Goal: Information Seeking & Learning: Learn about a topic

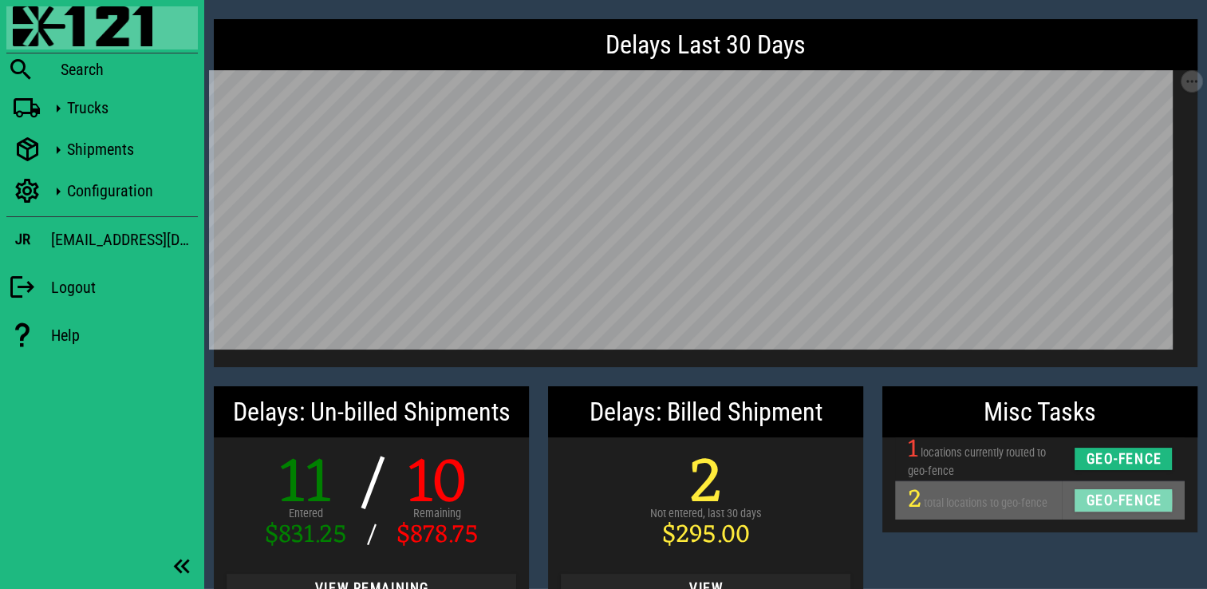
click at [1107, 494] on span "geo-fence" at bounding box center [1123, 500] width 77 height 16
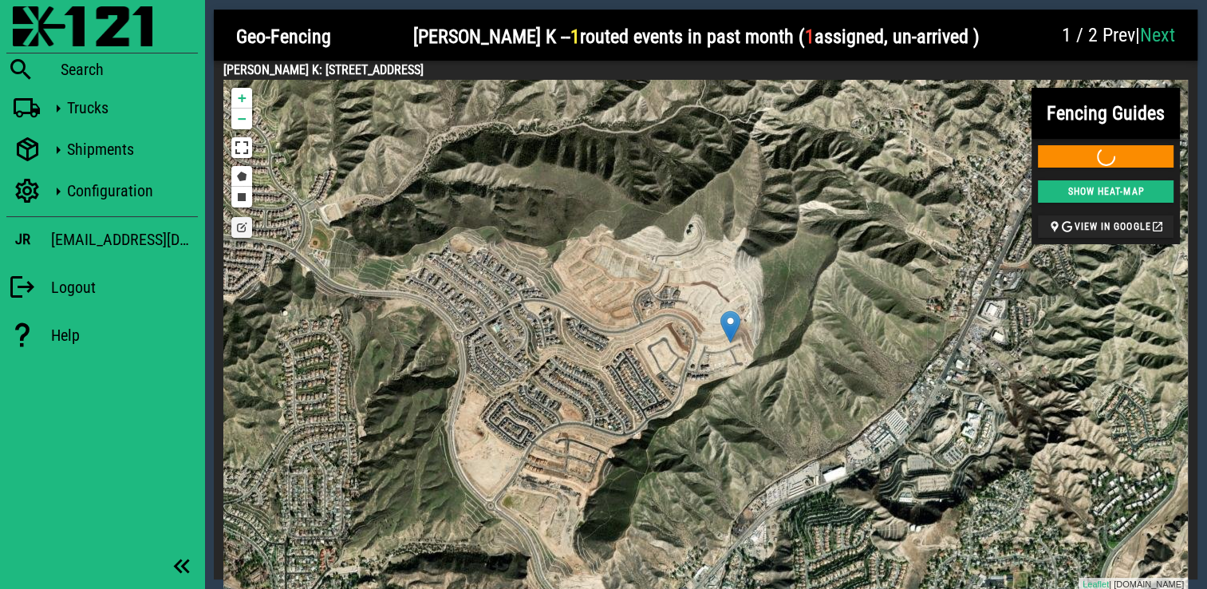
drag, startPoint x: 643, startPoint y: 316, endPoint x: 645, endPoint y: 337, distance: 21.7
click at [645, 337] on div "+ − Draw a polygon Draw a rectangle Edit layers Leaflet | arcgisonline.com" at bounding box center [705, 335] width 965 height 511
drag, startPoint x: 613, startPoint y: 72, endPoint x: 227, endPoint y: 65, distance: 386.2
click at [227, 65] on h4 "KUNDU, MANAB K: 17713 RIDGELINE COURT SANTA CLARITA, CA 91350 US" at bounding box center [705, 70] width 965 height 19
copy h4 "KUNDU, MANAB K: 17713 RIDGELINE COURT SANTA CLARITA, CA 91350 US"
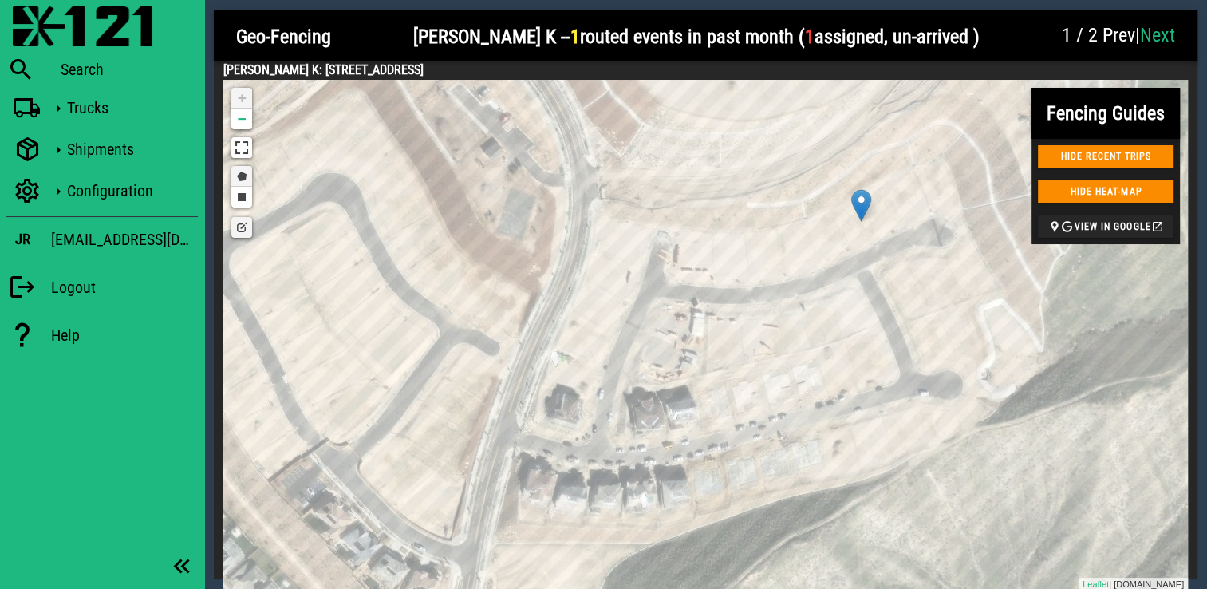
click at [245, 177] on link "Draw a polygon" at bounding box center [241, 176] width 21 height 21
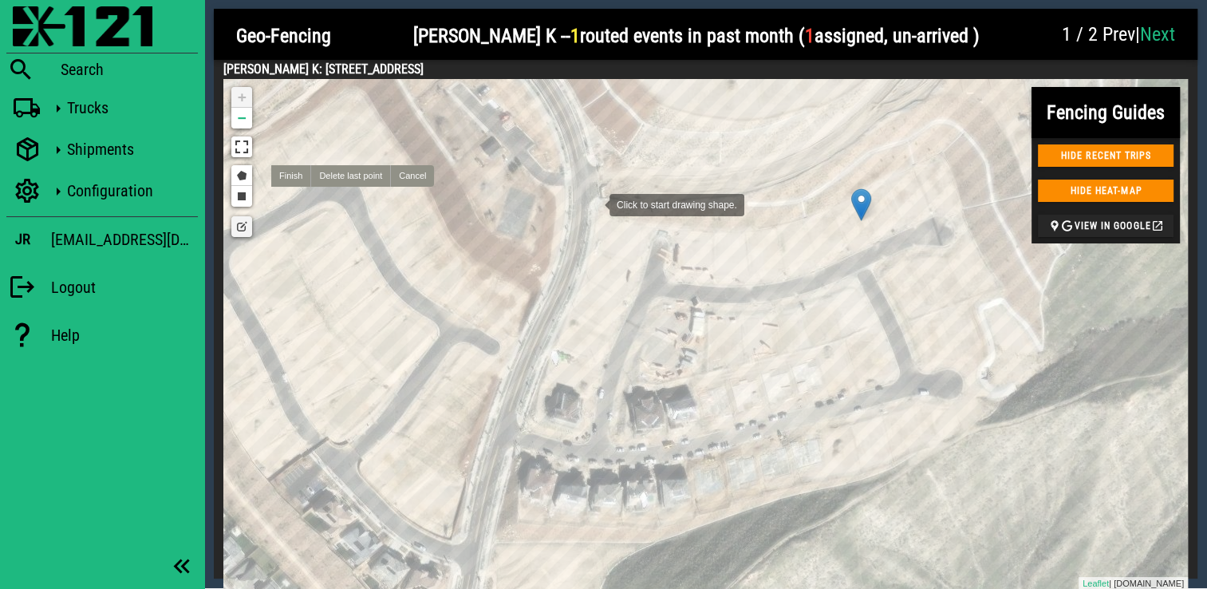
click at [594, 203] on div at bounding box center [594, 203] width 32 height 32
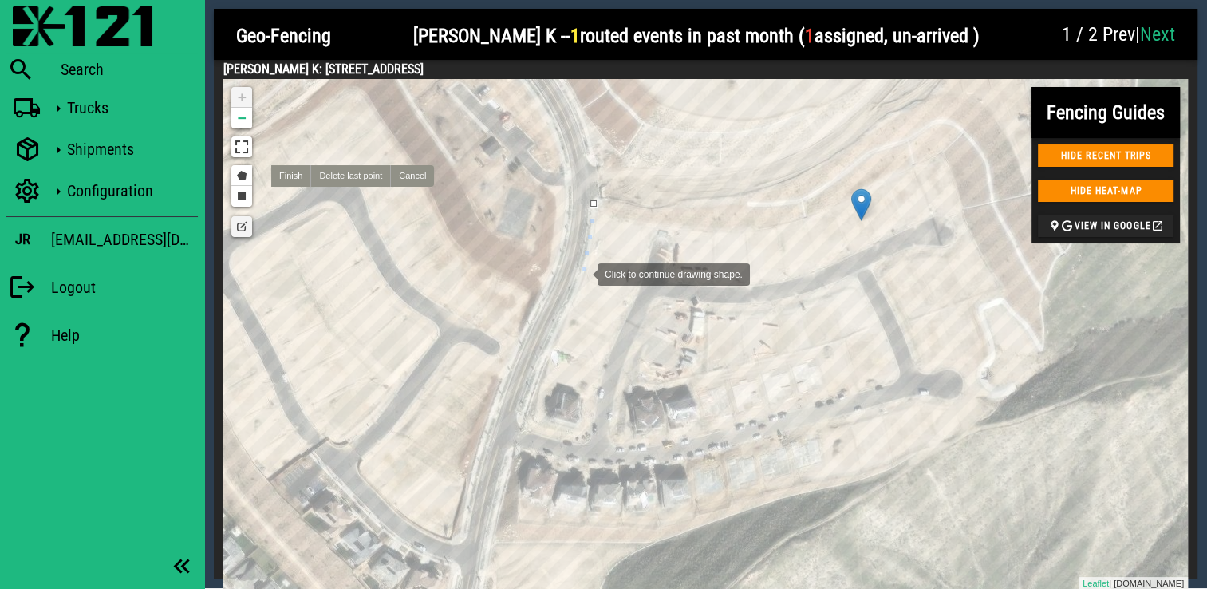
click at [582, 273] on div at bounding box center [582, 273] width 32 height 32
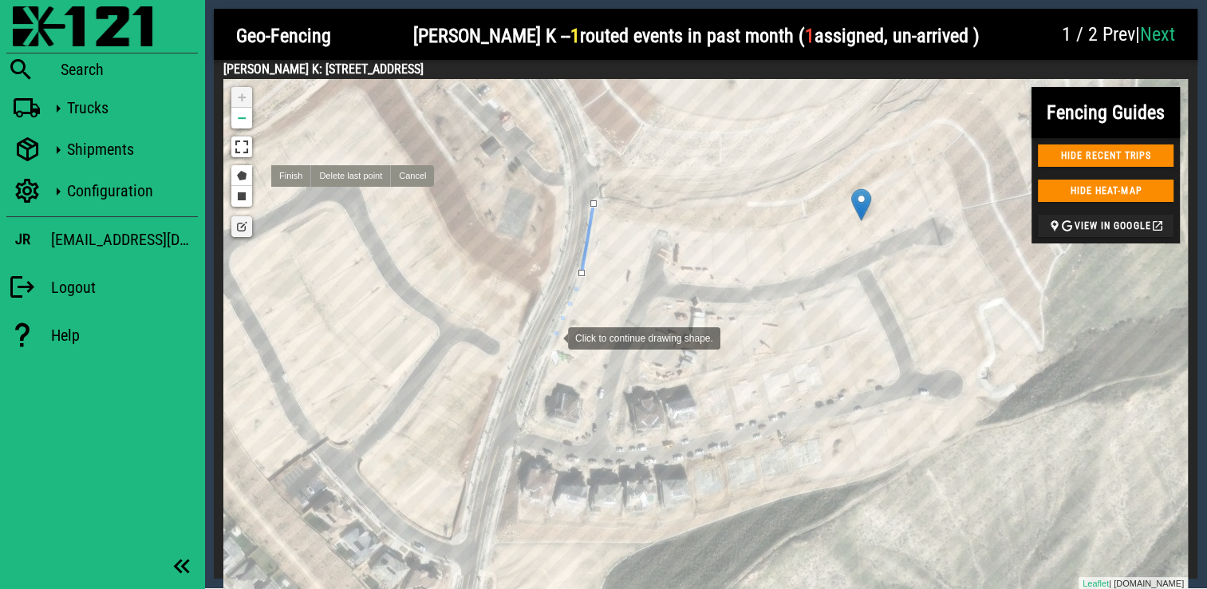
click at [551, 340] on div at bounding box center [552, 337] width 32 height 32
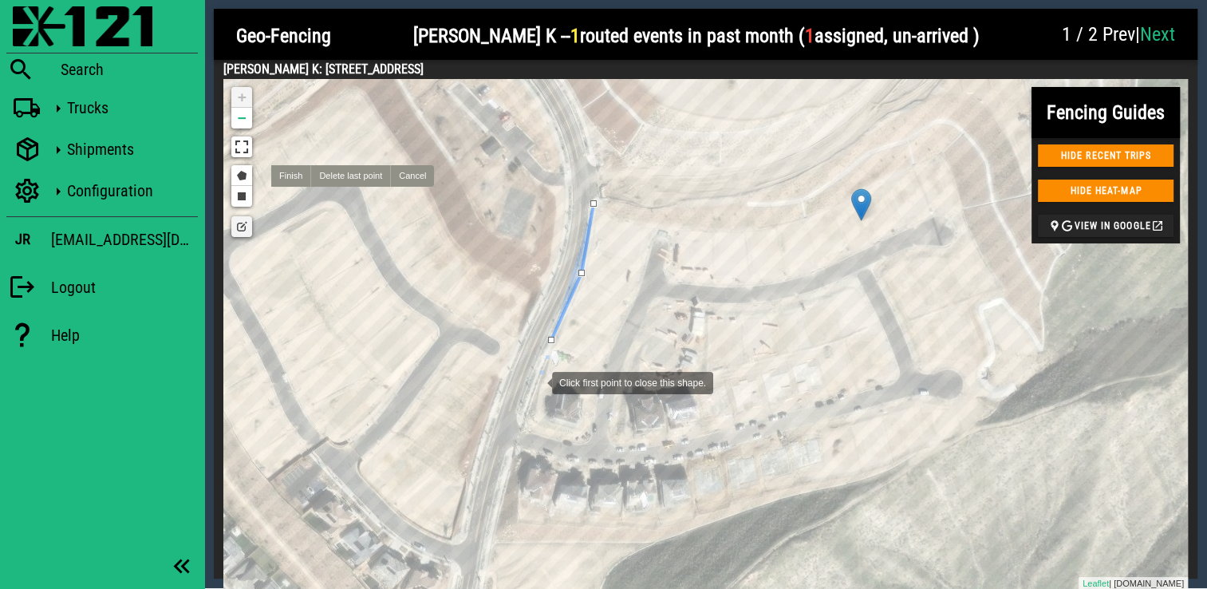
click at [533, 389] on div at bounding box center [536, 381] width 32 height 32
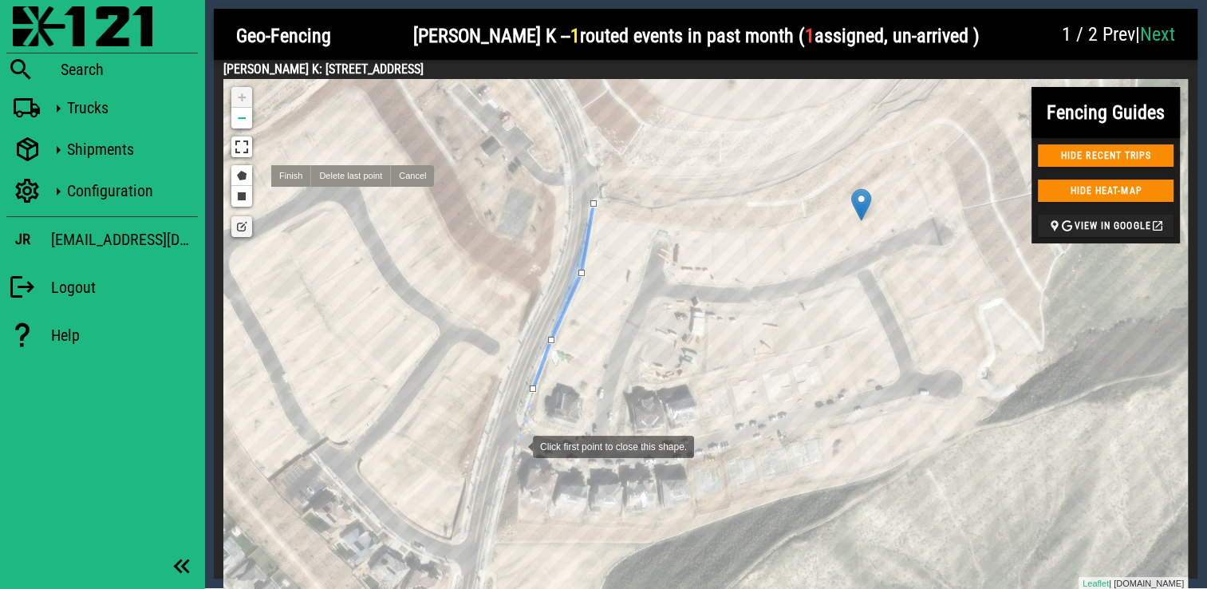
click at [517, 445] on div at bounding box center [517, 445] width 32 height 32
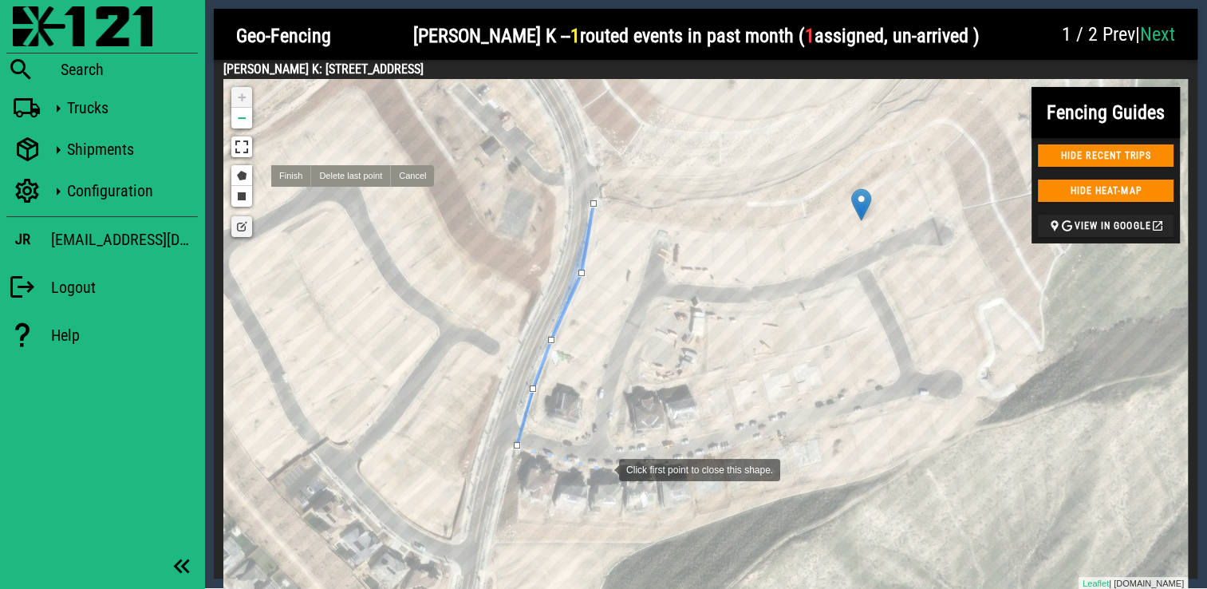
click at [604, 467] on div at bounding box center [603, 468] width 32 height 32
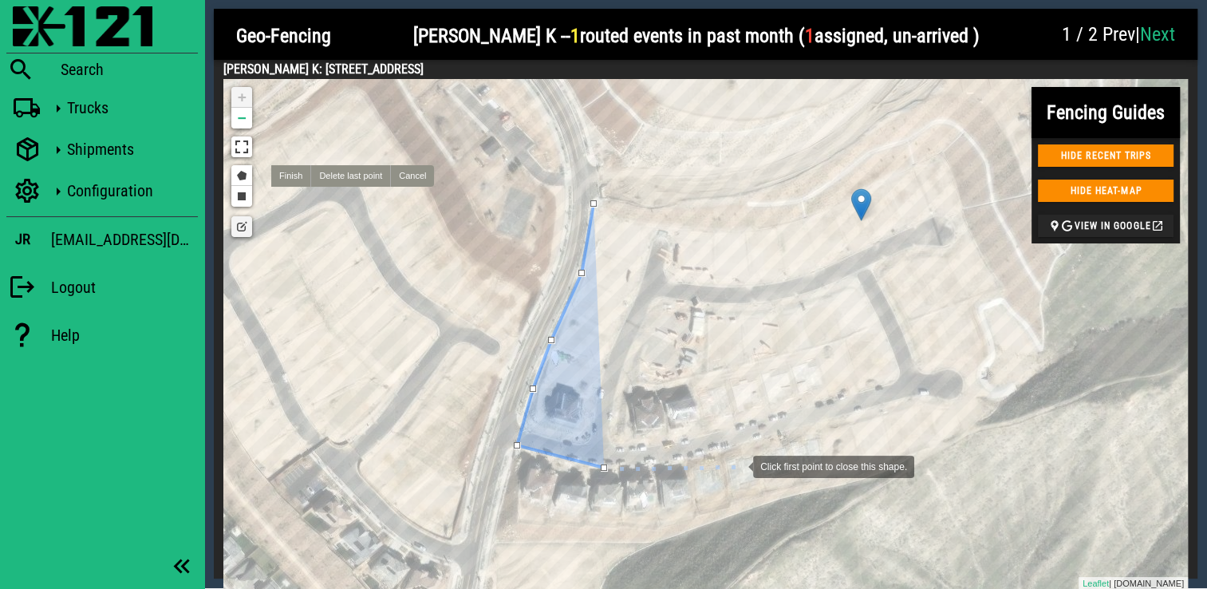
click at [737, 465] on div at bounding box center [737, 465] width 32 height 32
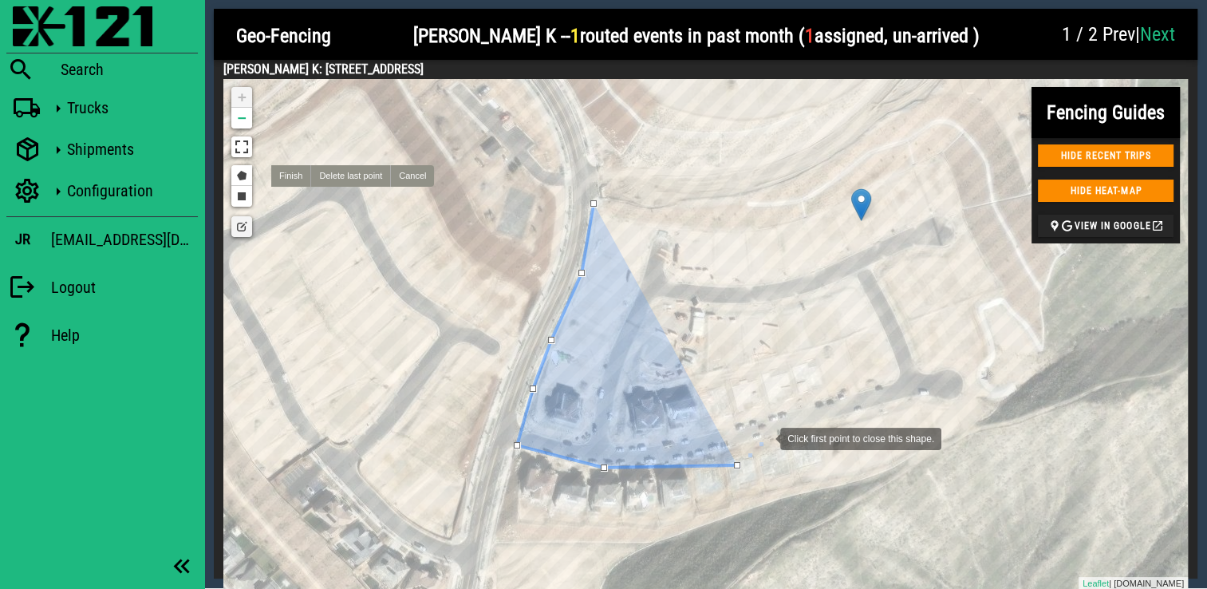
click at [764, 437] on div at bounding box center [764, 437] width 32 height 32
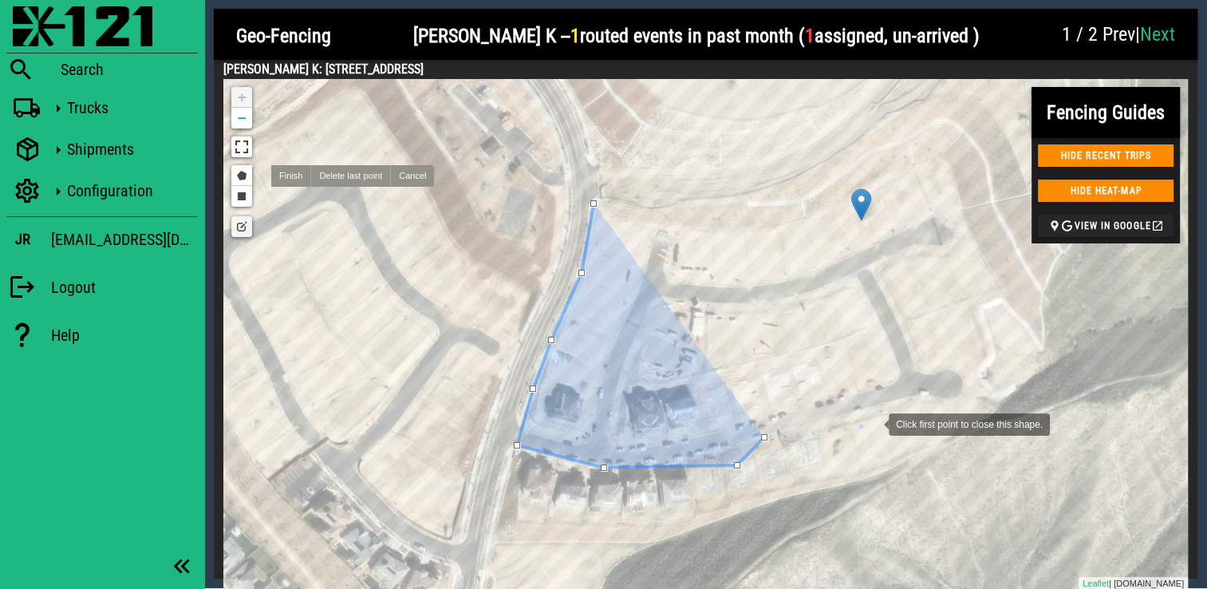
click at [873, 423] on div at bounding box center [873, 423] width 32 height 32
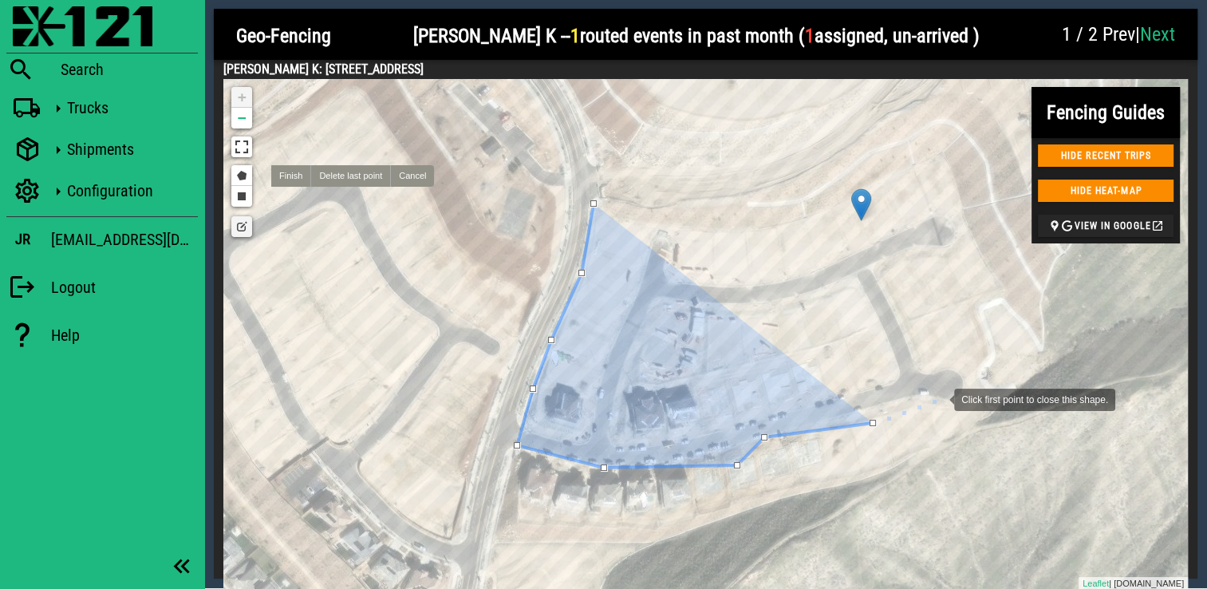
click at [941, 400] on div at bounding box center [938, 398] width 32 height 32
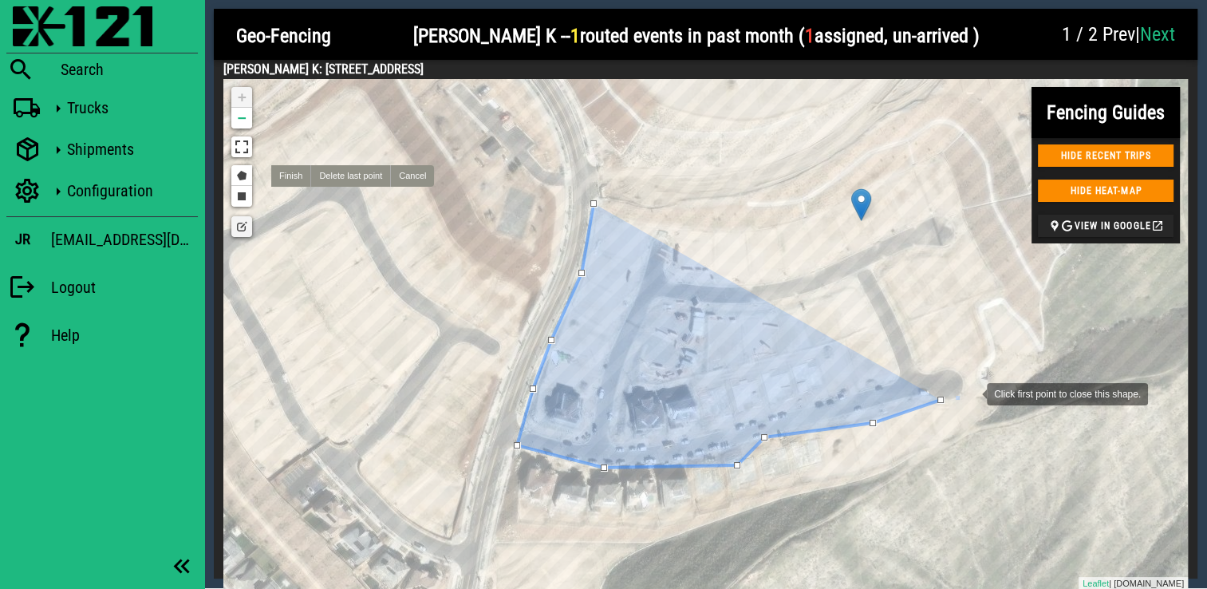
click at [970, 390] on div at bounding box center [971, 393] width 32 height 32
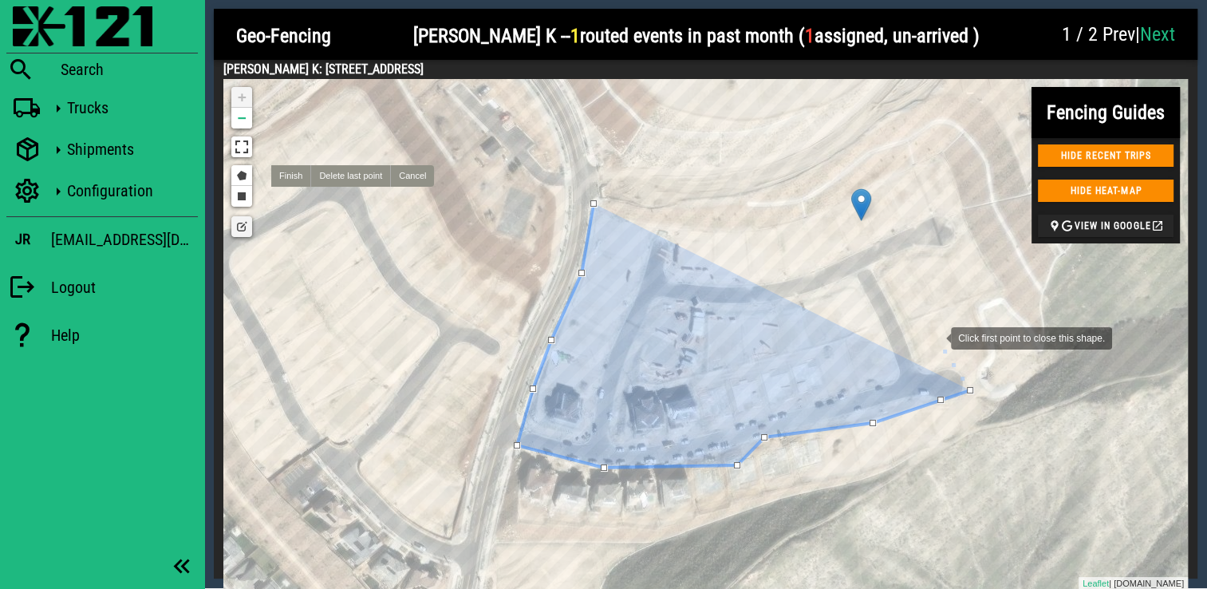
click at [935, 337] on div at bounding box center [935, 337] width 32 height 32
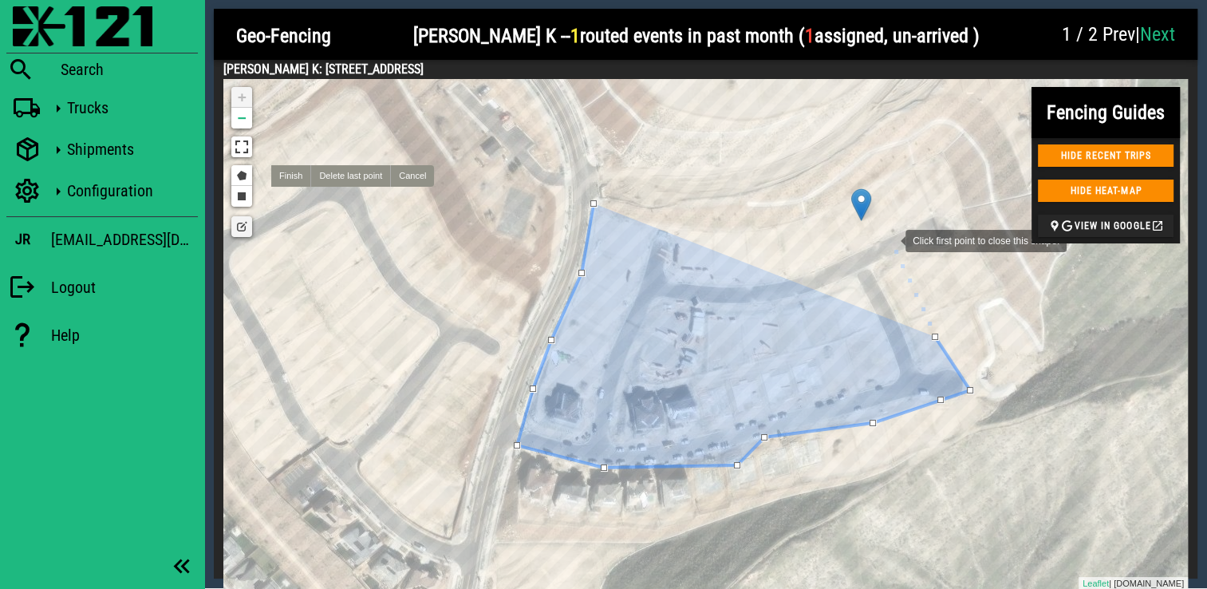
click at [890, 239] on div at bounding box center [890, 239] width 32 height 32
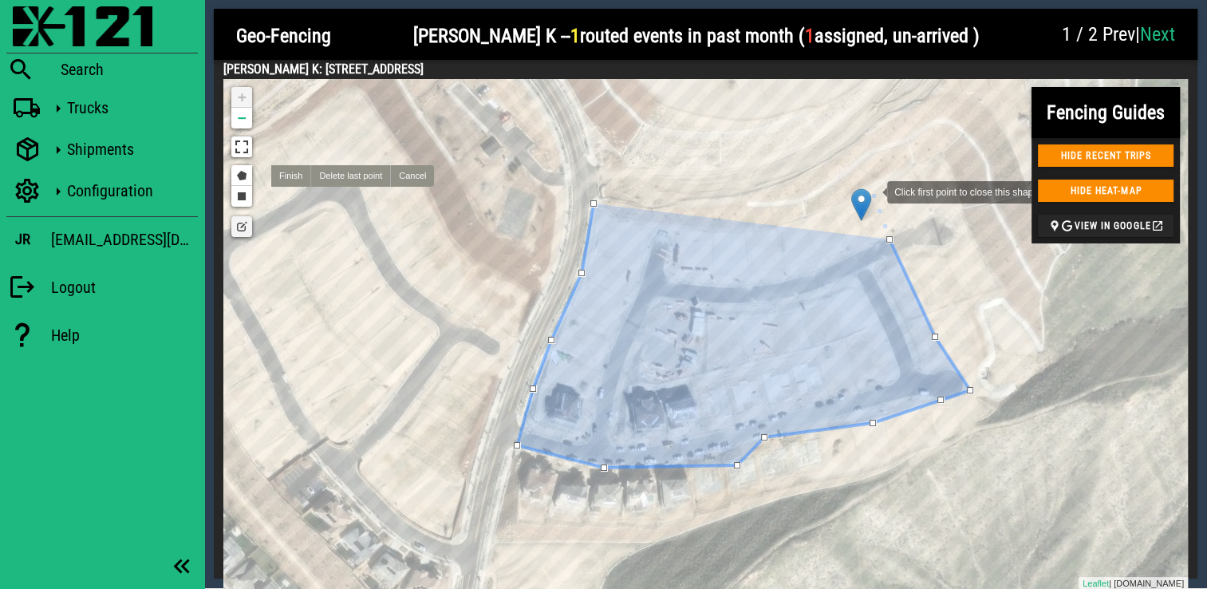
click at [871, 190] on div at bounding box center [871, 191] width 32 height 32
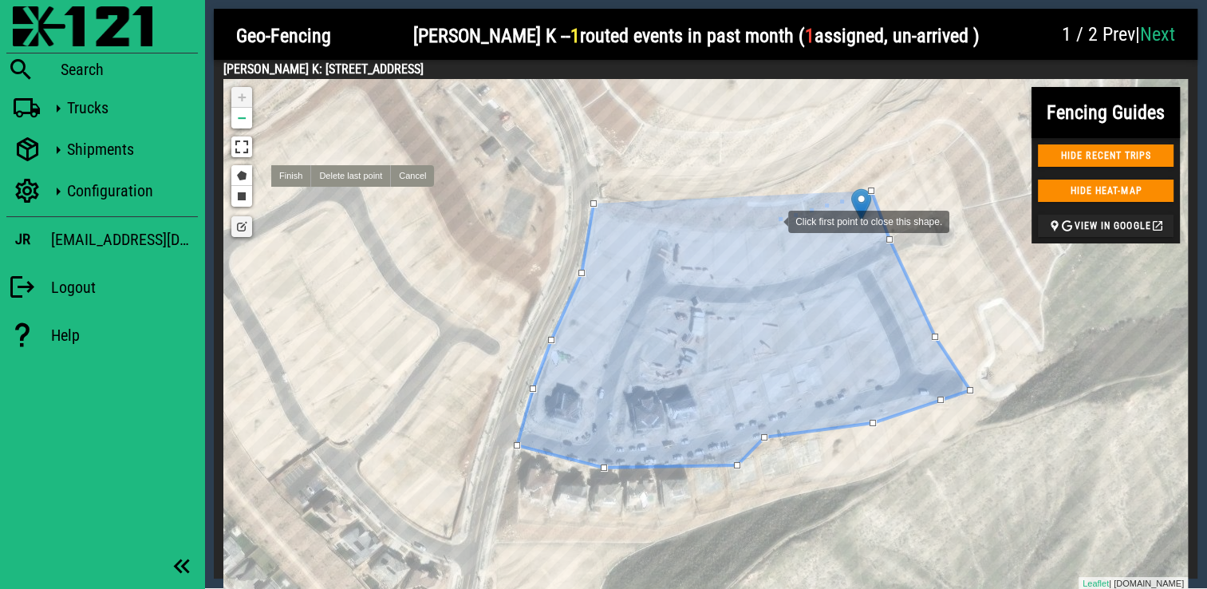
click at [772, 219] on div at bounding box center [772, 220] width 32 height 32
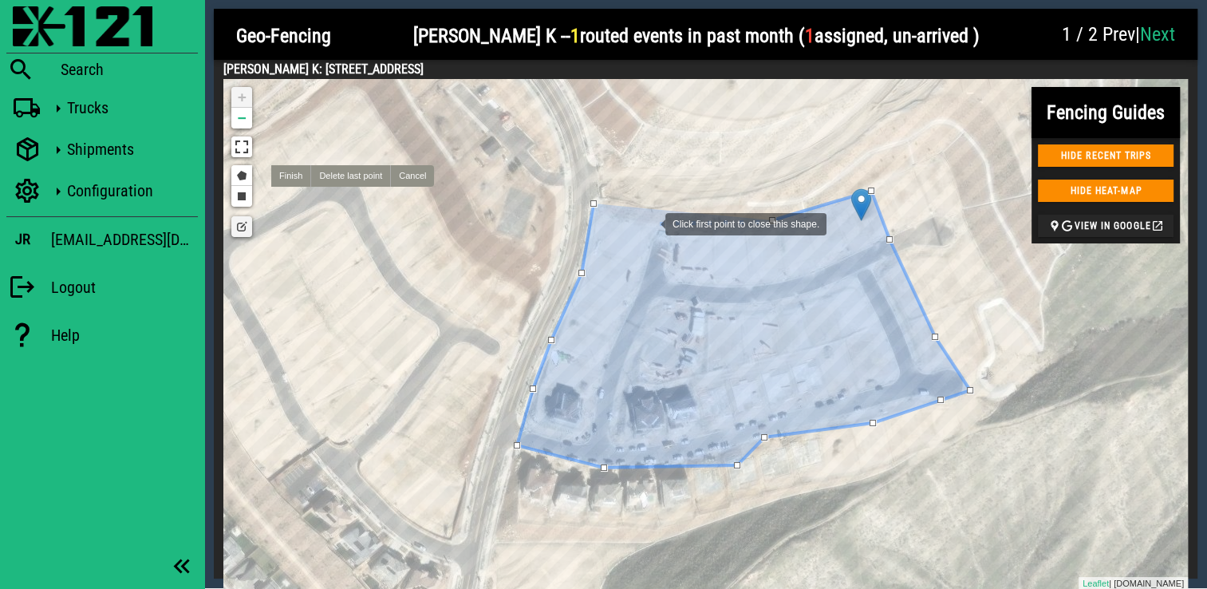
click at [649, 222] on div at bounding box center [649, 223] width 32 height 32
click at [594, 203] on div at bounding box center [593, 203] width 6 height 6
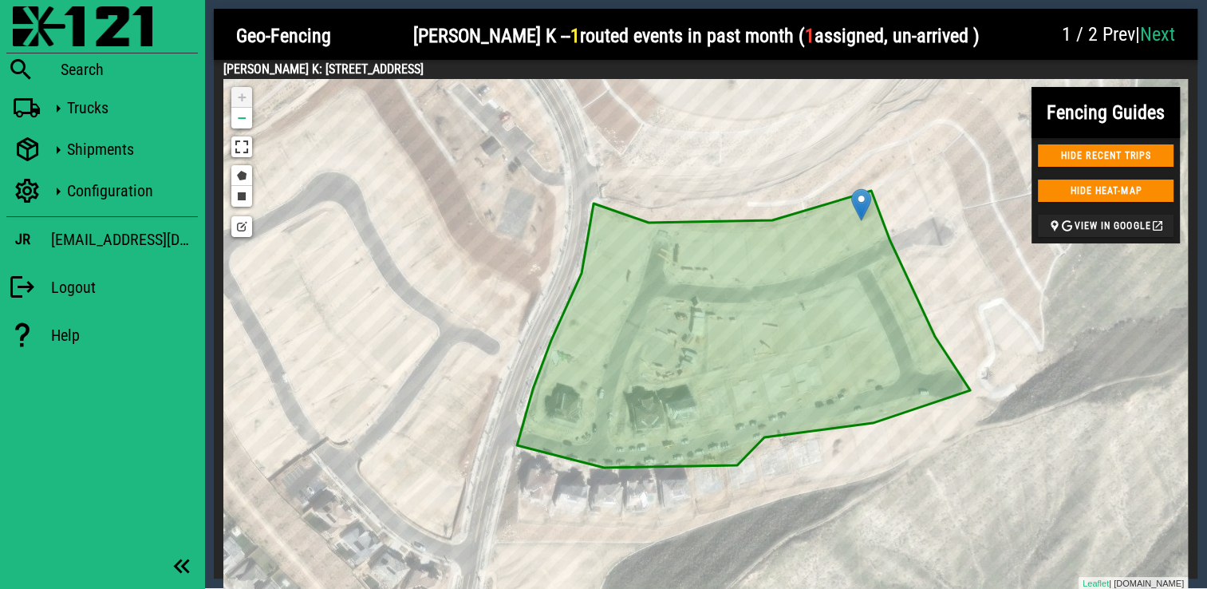
click at [1168, 40] on link "Next" at bounding box center [1157, 34] width 35 height 22
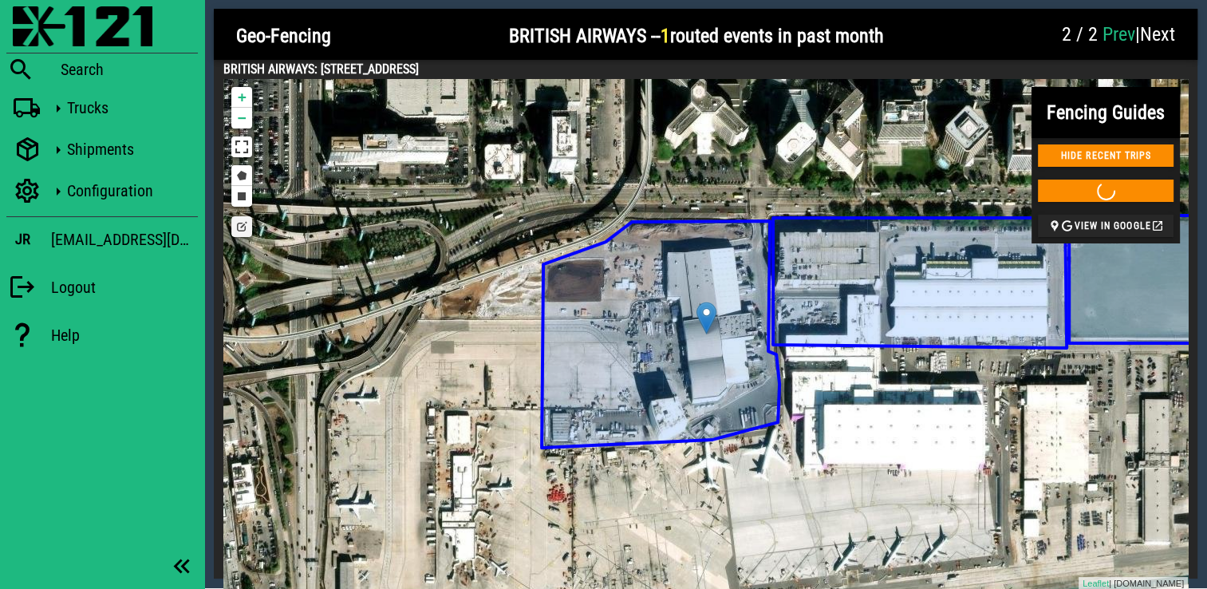
drag, startPoint x: 567, startPoint y: 65, endPoint x: 226, endPoint y: 66, distance: 341.4
click at [226, 66] on h4 "BRITISH AIRWAYS: 6040 AVION DRIVE LOS ANGELES, CA 90045 US" at bounding box center [705, 69] width 965 height 19
copy h4 "BRITISH AIRWAYS: 6040 AVION DRIVE LOS ANGELES, CA 90045 US"
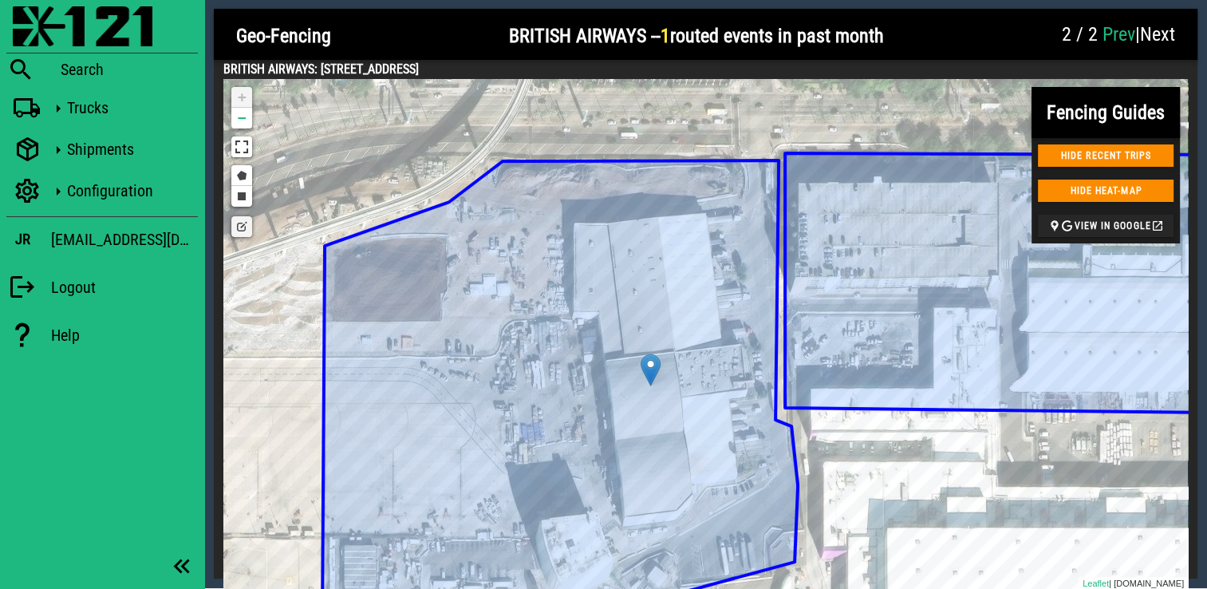
click at [681, 359] on icon at bounding box center [559, 386] width 475 height 453
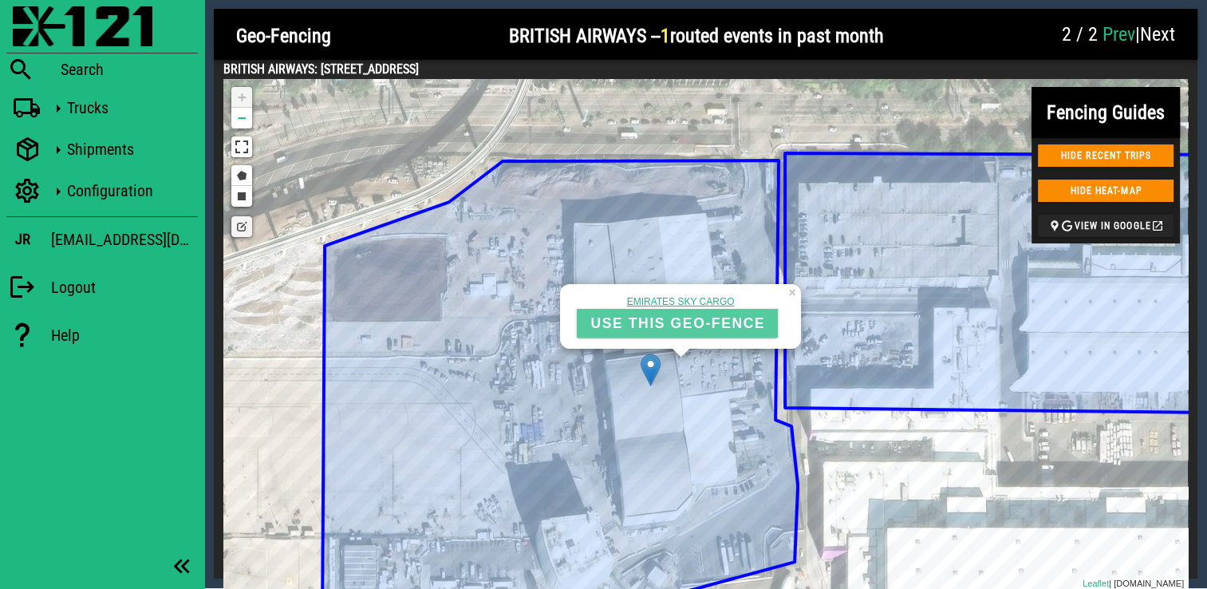
click at [689, 332] on button "USE THIS GEO-FENCE" at bounding box center [677, 323] width 201 height 29
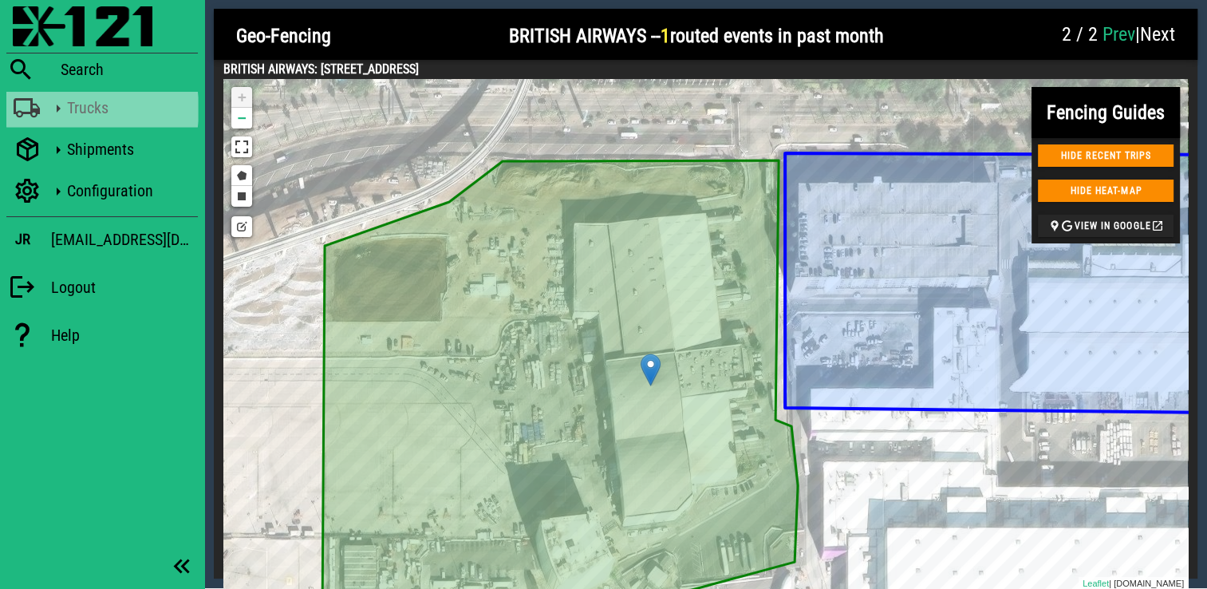
click at [140, 109] on div "Trucks" at bounding box center [129, 107] width 124 height 19
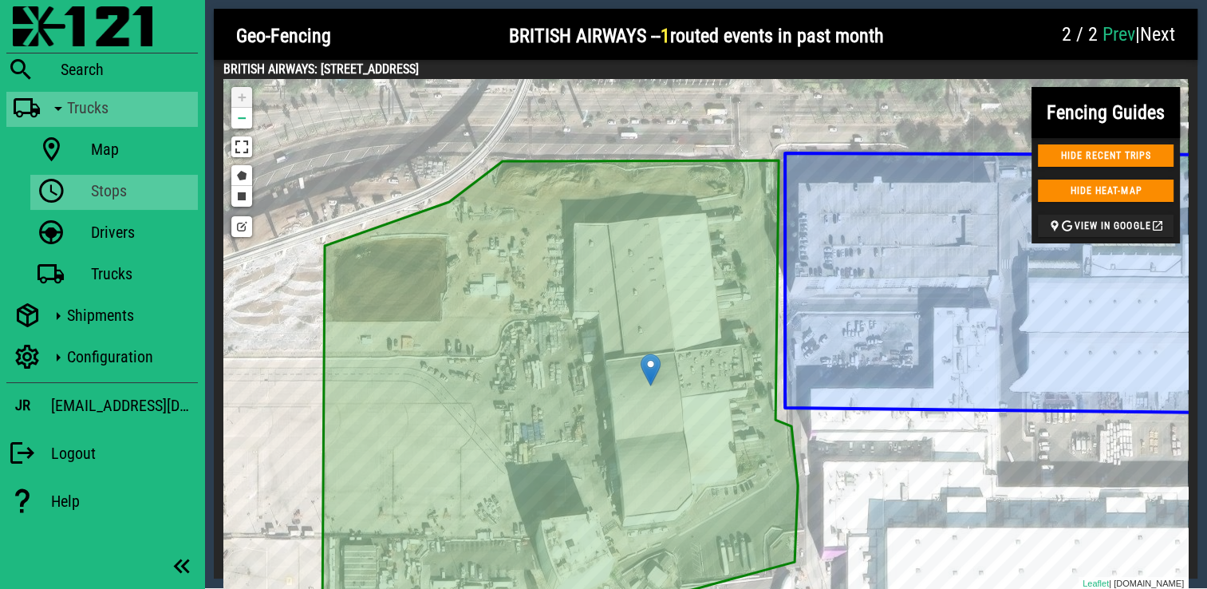
click at [124, 184] on div "Stops" at bounding box center [141, 190] width 101 height 19
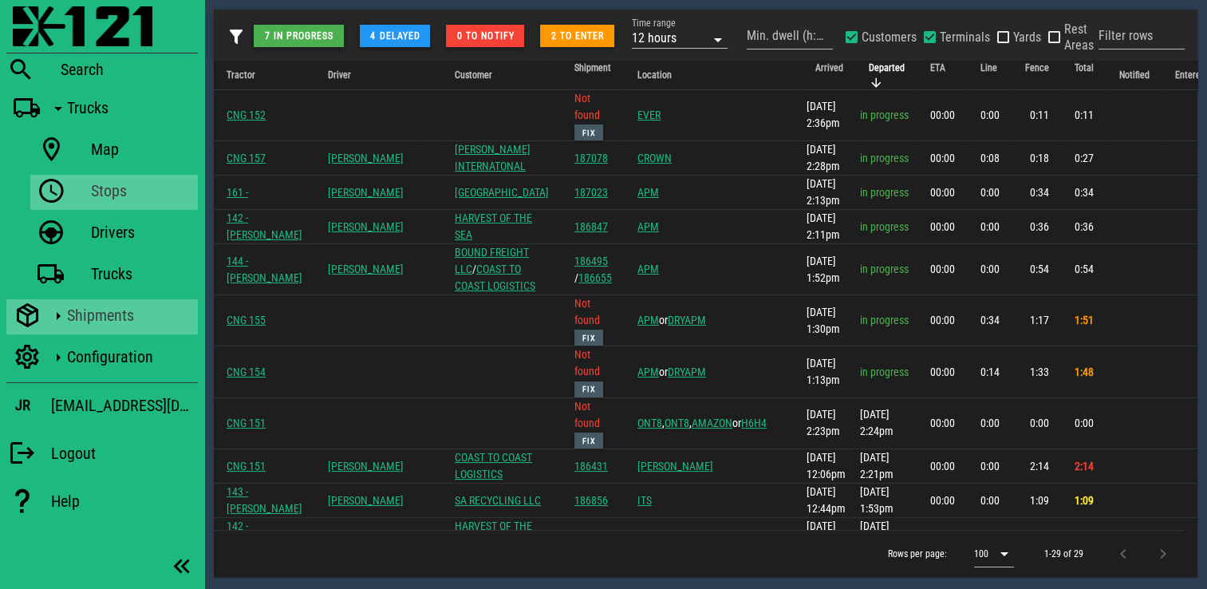
click at [111, 310] on div "Shipments" at bounding box center [129, 315] width 124 height 19
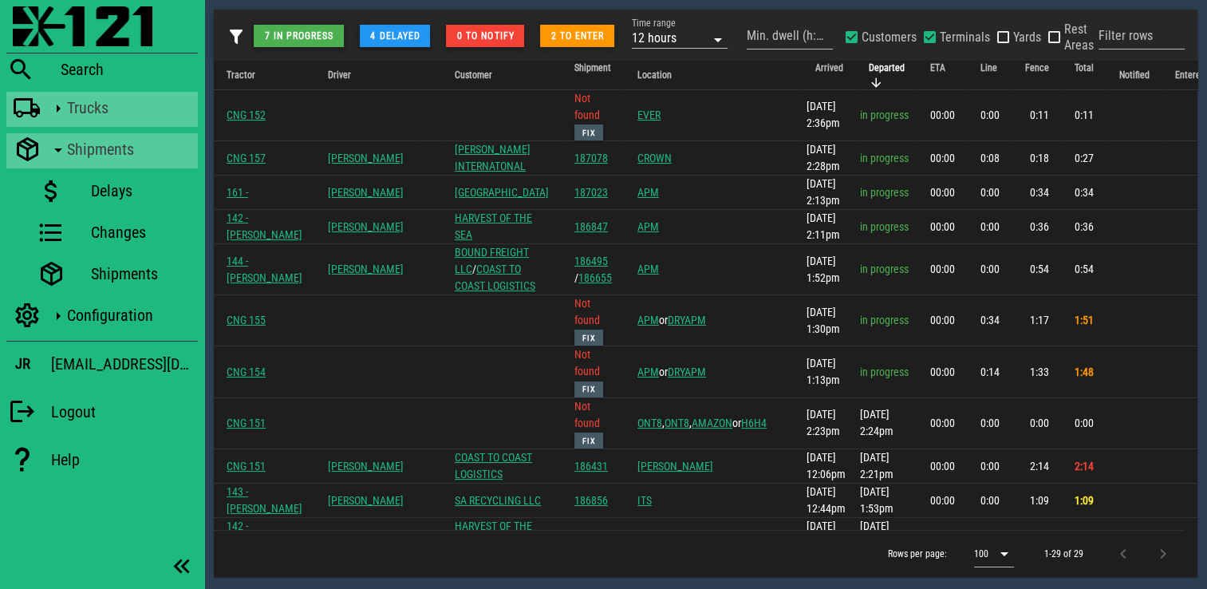
click at [110, 120] on div "Trucks" at bounding box center [129, 108] width 124 height 32
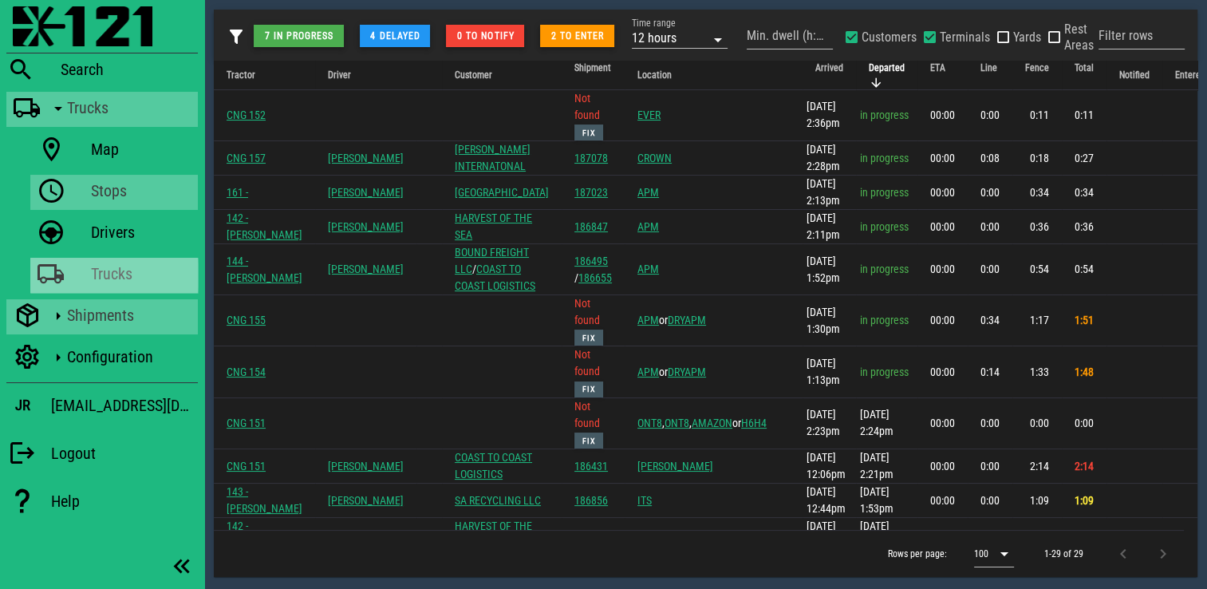
click at [113, 272] on div "Trucks" at bounding box center [141, 273] width 101 height 19
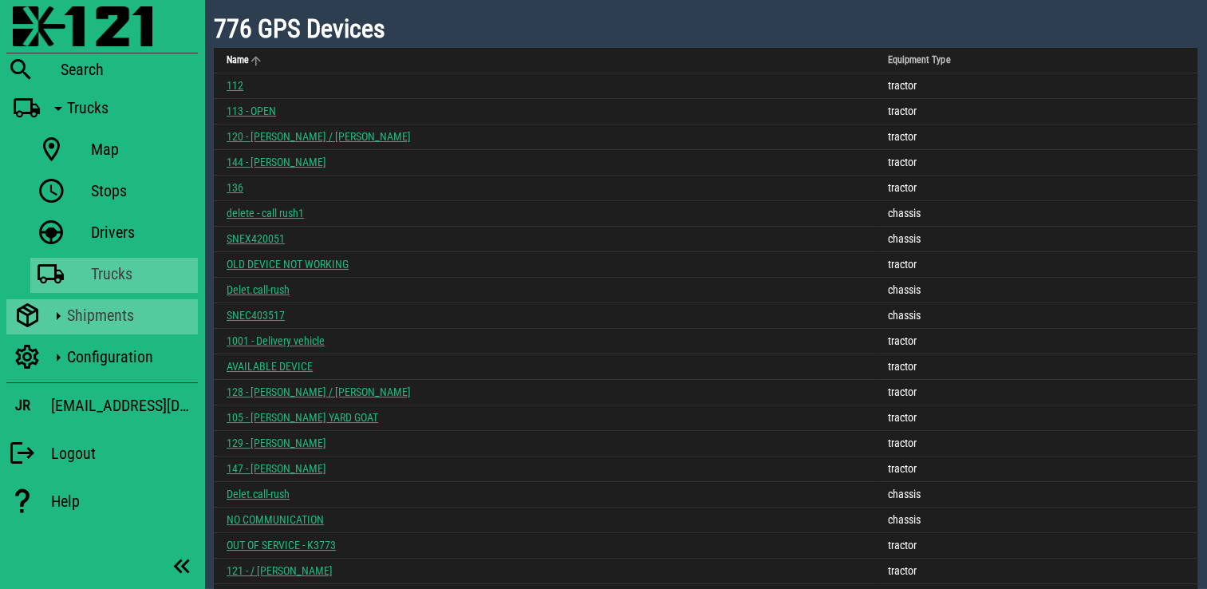
click at [239, 61] on span "Name" at bounding box center [238, 59] width 22 height 11
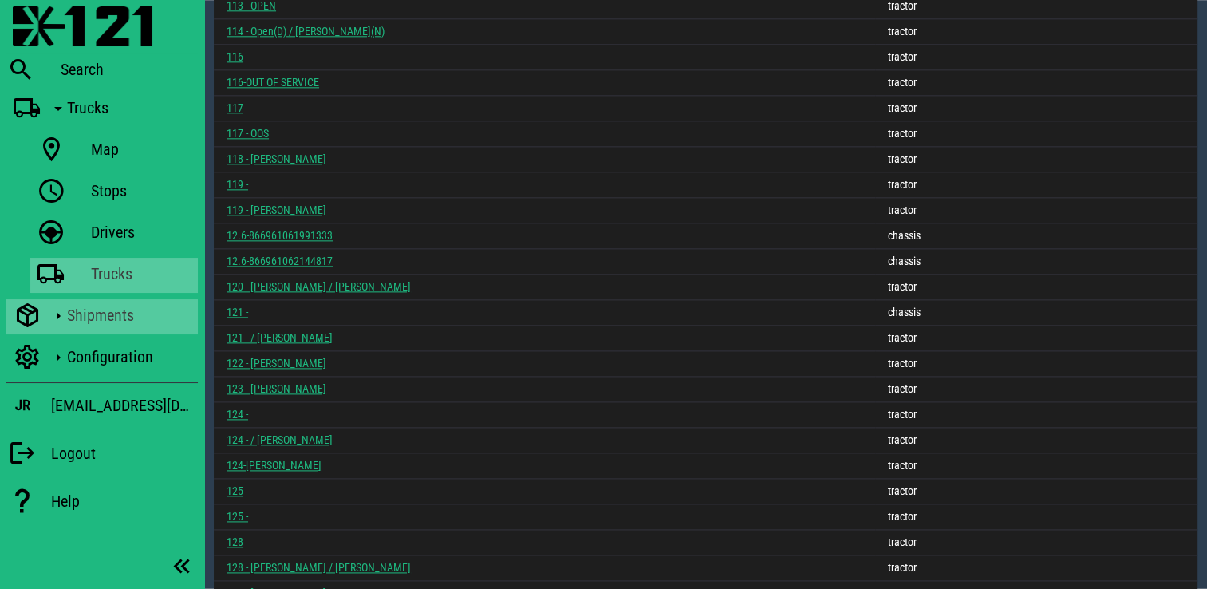
scroll to position [2093, 0]
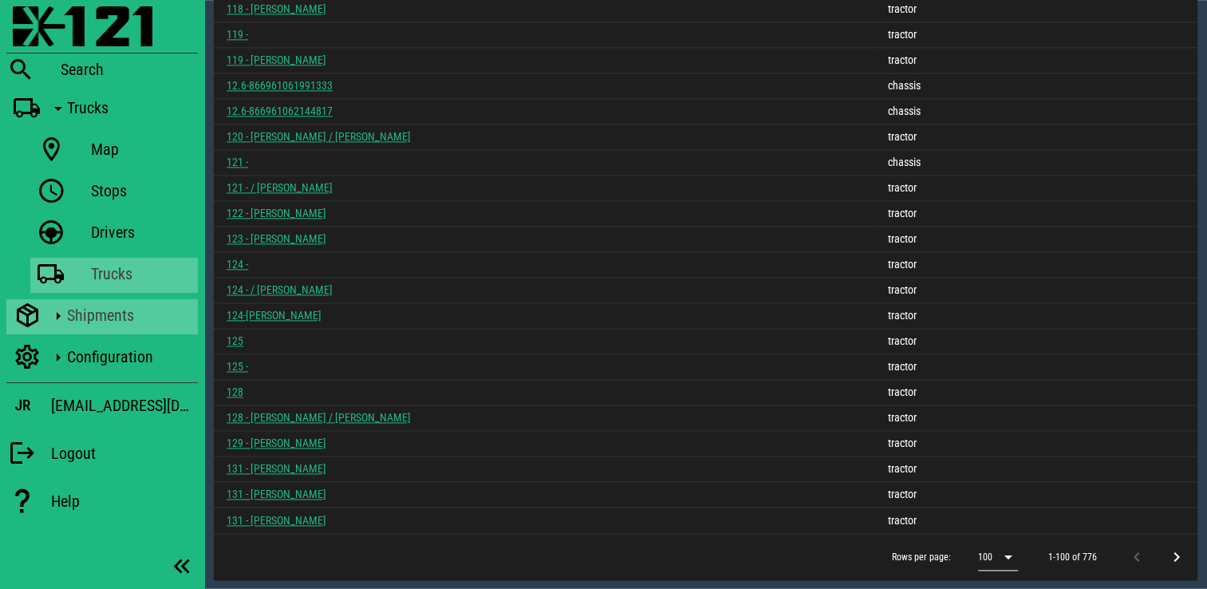
click at [1002, 547] on icon at bounding box center [1008, 556] width 19 height 19
click at [1000, 560] on div "500" at bounding box center [1001, 553] width 19 height 15
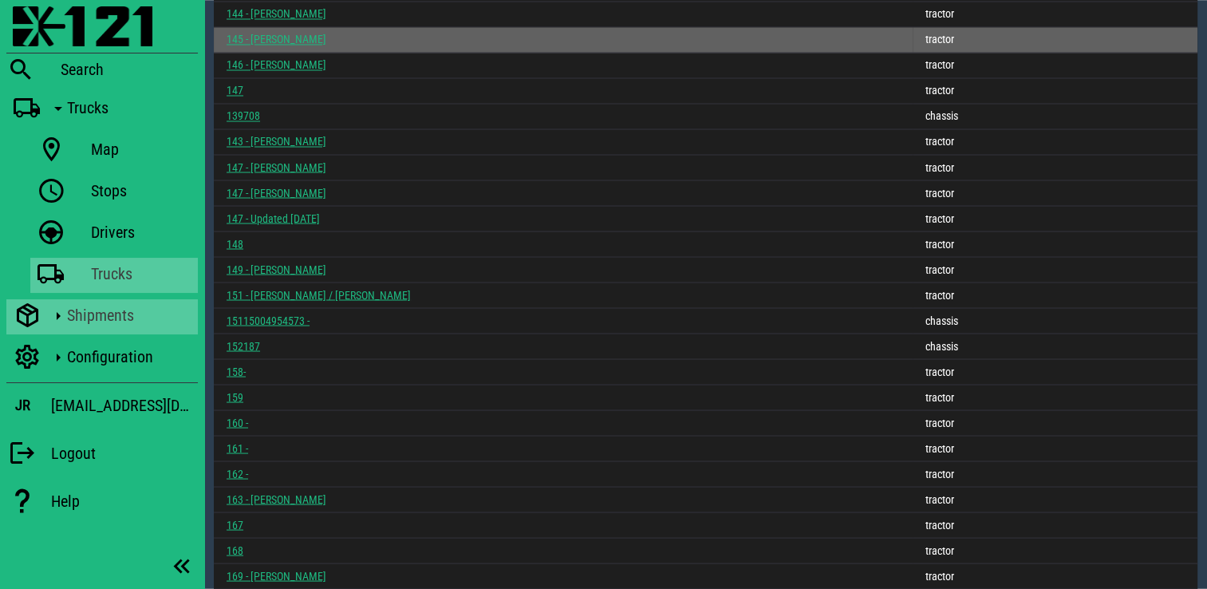
scroll to position [5509, 0]
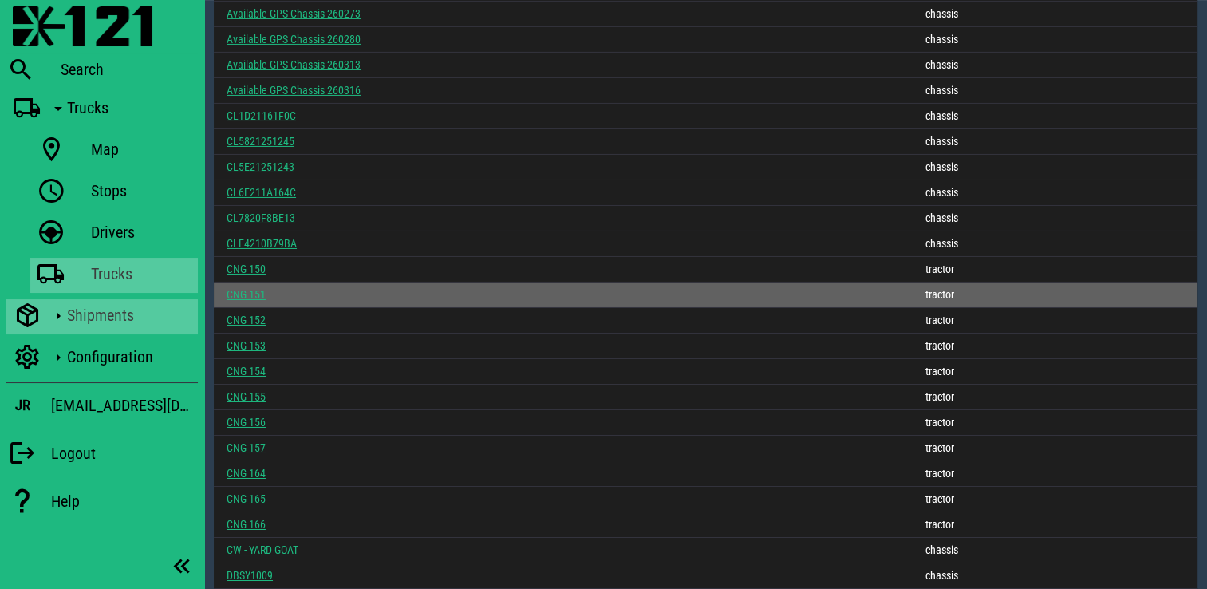
click at [251, 290] on link "CNG 151" at bounding box center [246, 294] width 39 height 13
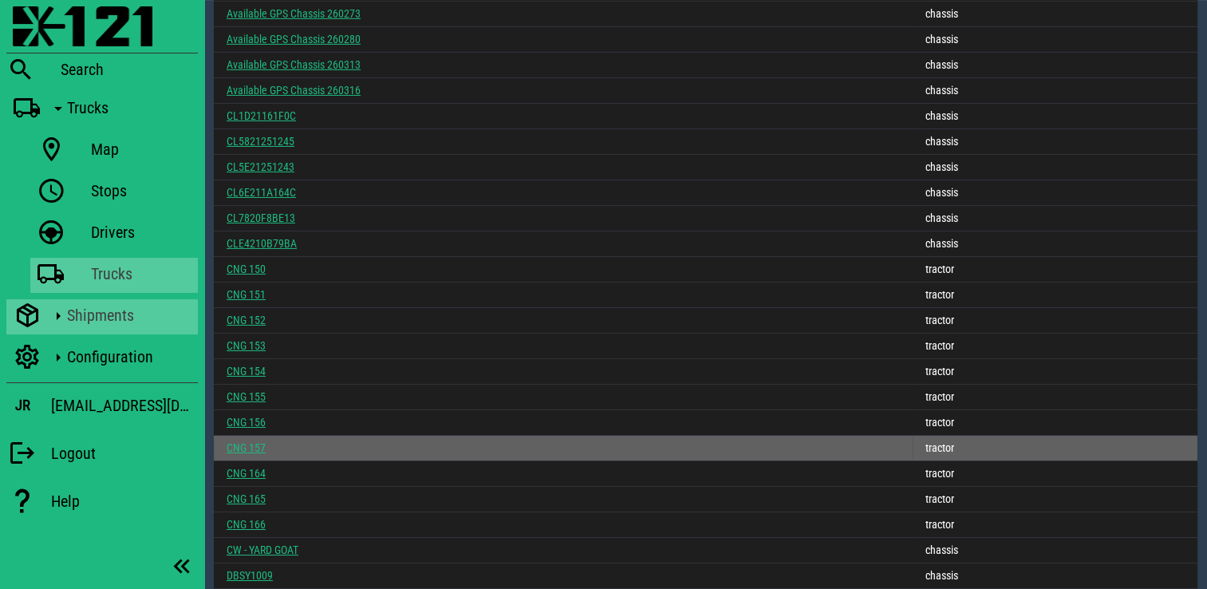
drag, startPoint x: 252, startPoint y: 447, endPoint x: 259, endPoint y: 437, distance: 12.0
click at [252, 447] on link "CNG 157" at bounding box center [246, 447] width 39 height 13
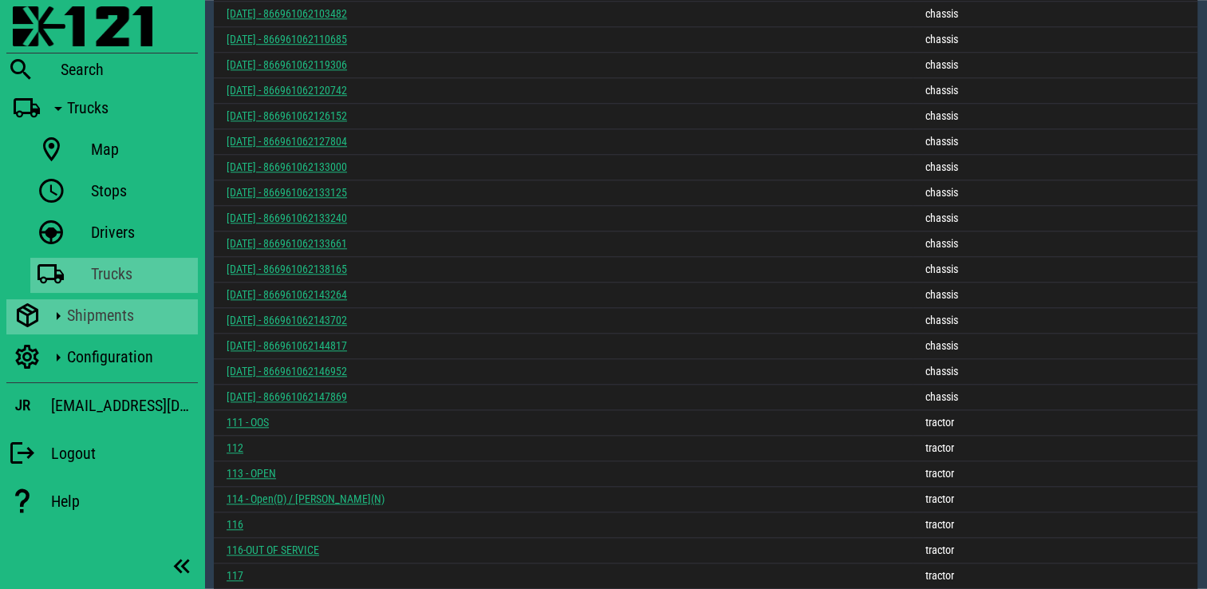
scroll to position [2701, 0]
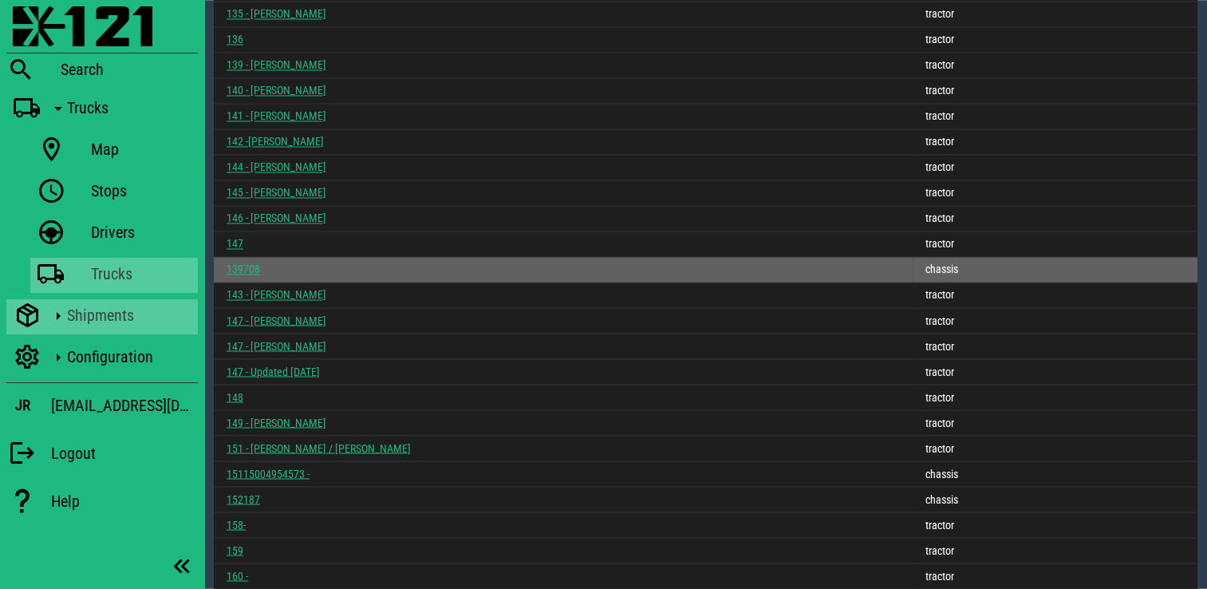
drag, startPoint x: 278, startPoint y: 290, endPoint x: 315, endPoint y: 260, distance: 47.6
click at [278, 290] on link "143 - ROBERTO HERNANDEZ" at bounding box center [277, 294] width 100 height 13
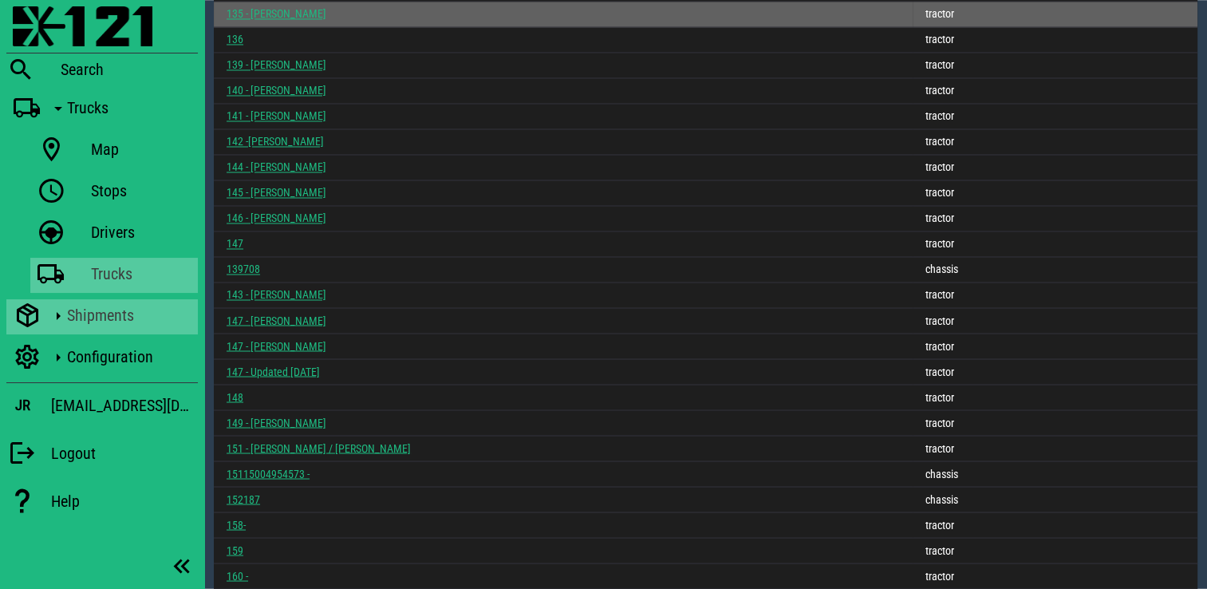
scroll to position [3033, 0]
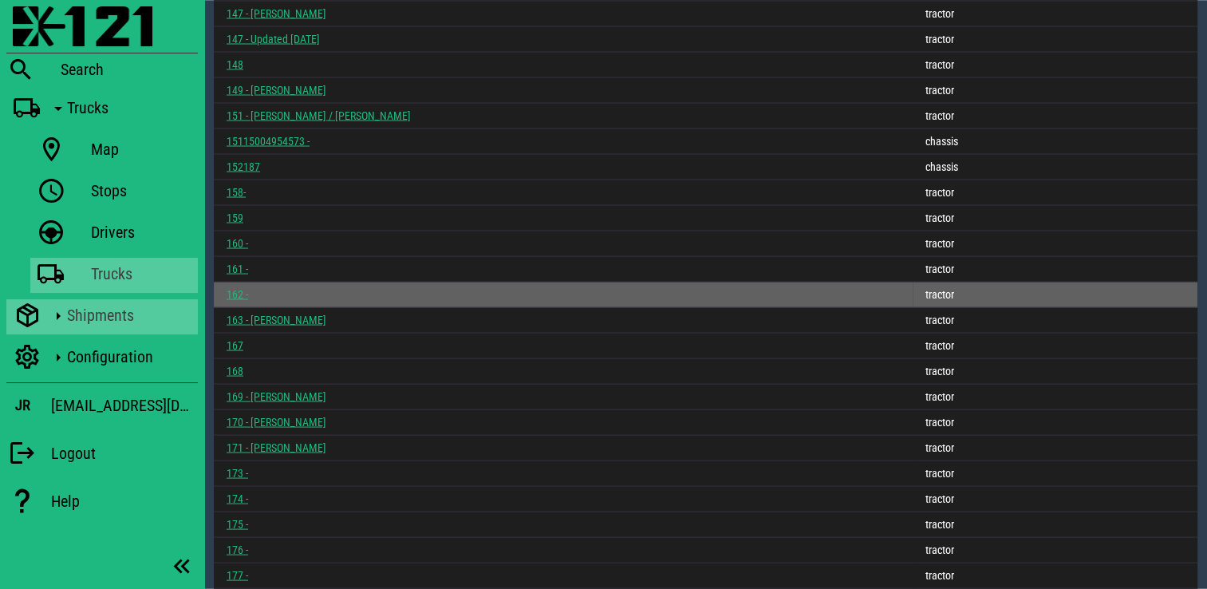
click at [234, 295] on link "162 -" at bounding box center [238, 294] width 22 height 13
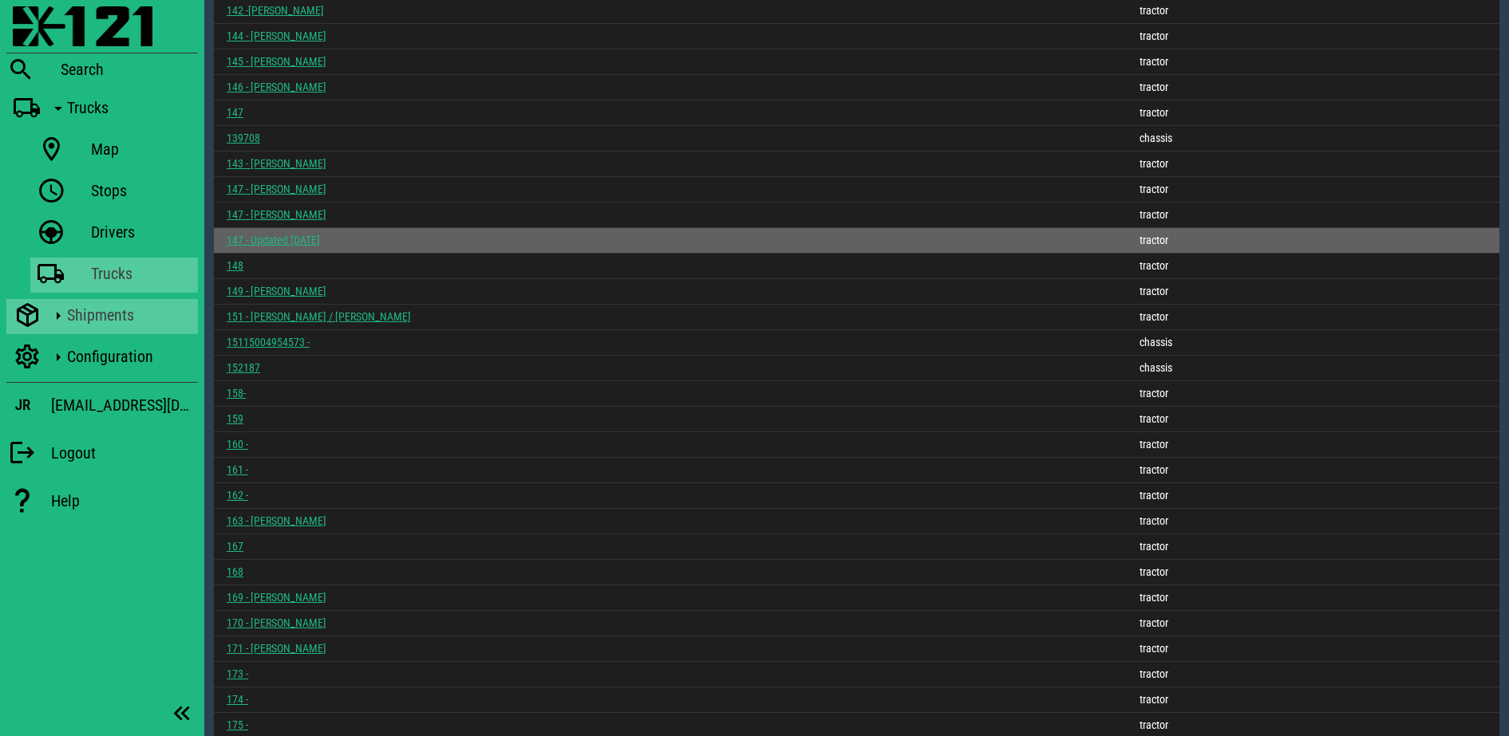
scroll to position [5462, 0]
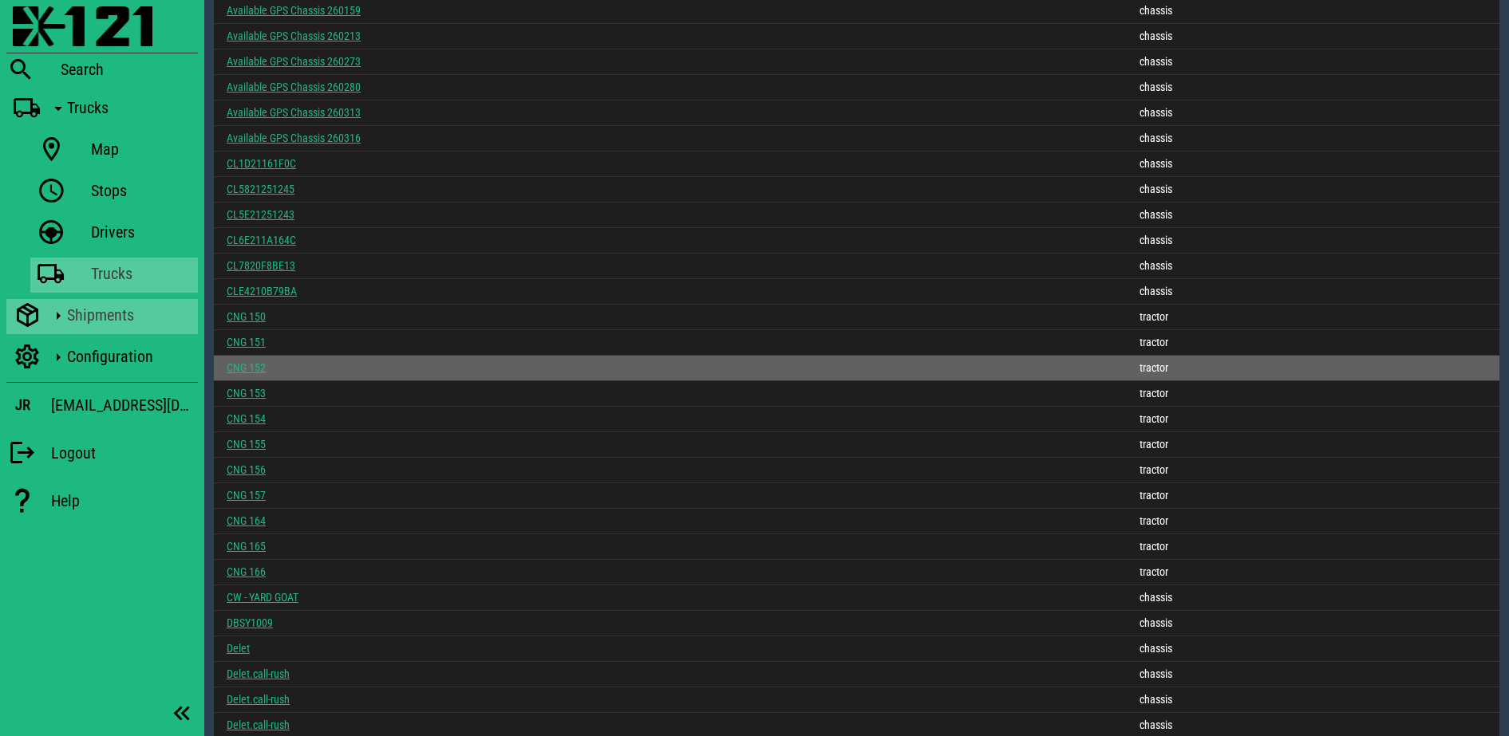
click at [241, 365] on link "CNG 152" at bounding box center [246, 367] width 39 height 13
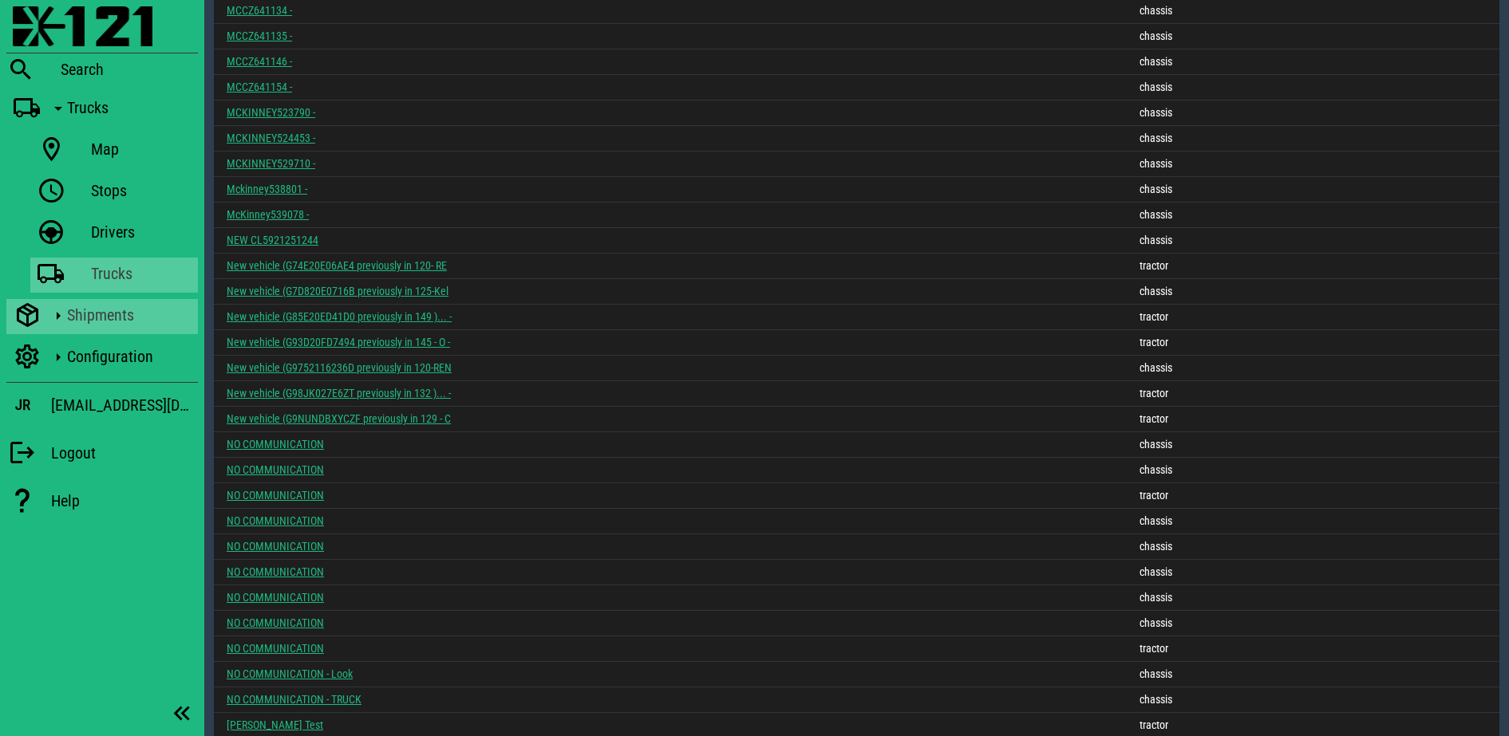
scroll to position [2960, 0]
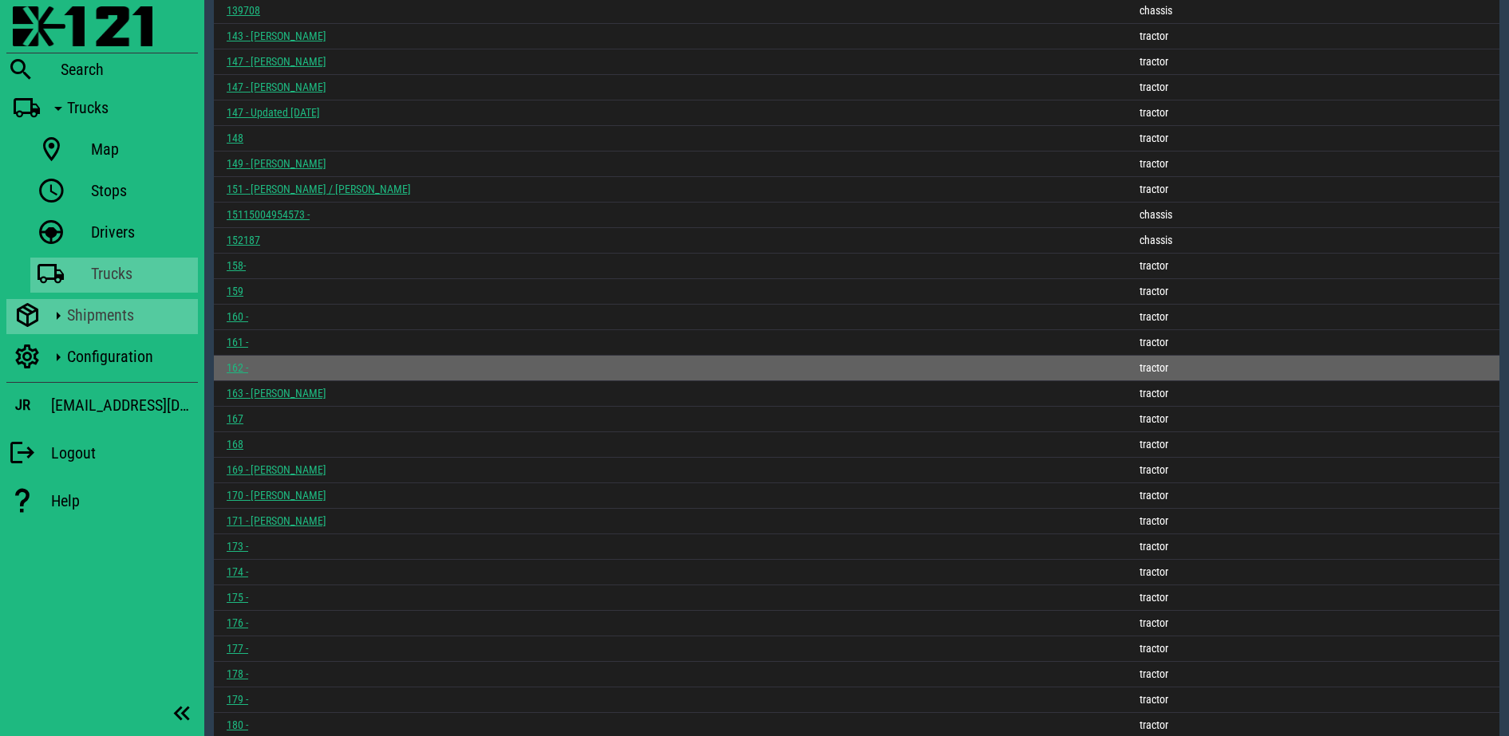
click at [234, 365] on link "162 -" at bounding box center [238, 367] width 22 height 13
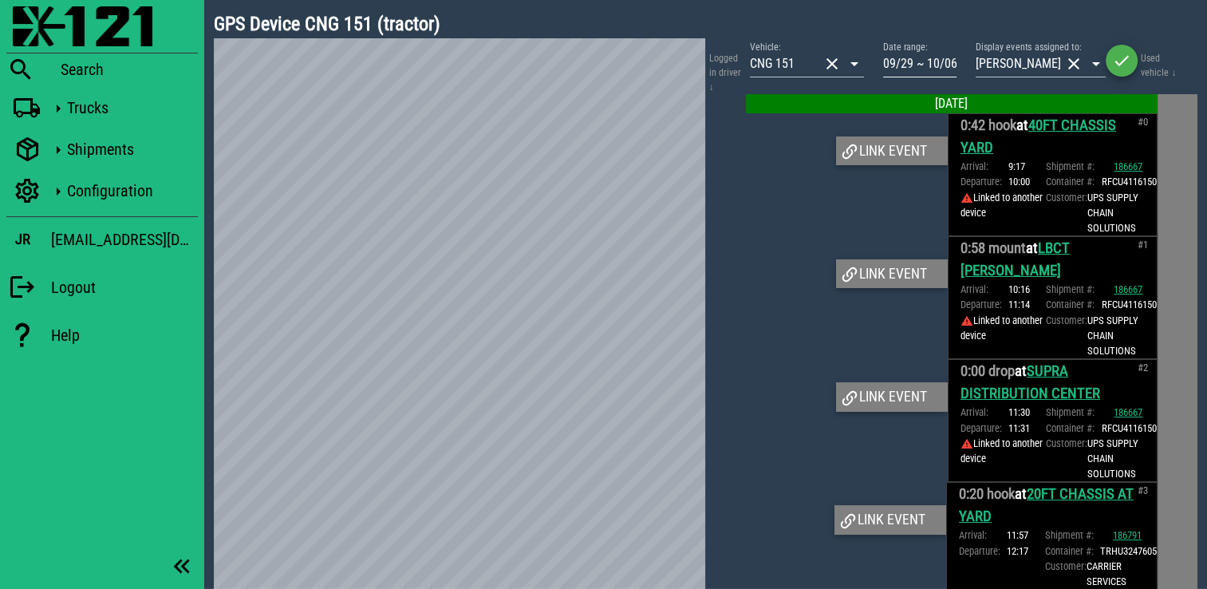
click at [956, 79] on div "Date range: 09/29 ~ 10/06" at bounding box center [919, 72] width 73 height 43
click at [932, 56] on input "09/29 ~ 10/06" at bounding box center [919, 64] width 73 height 26
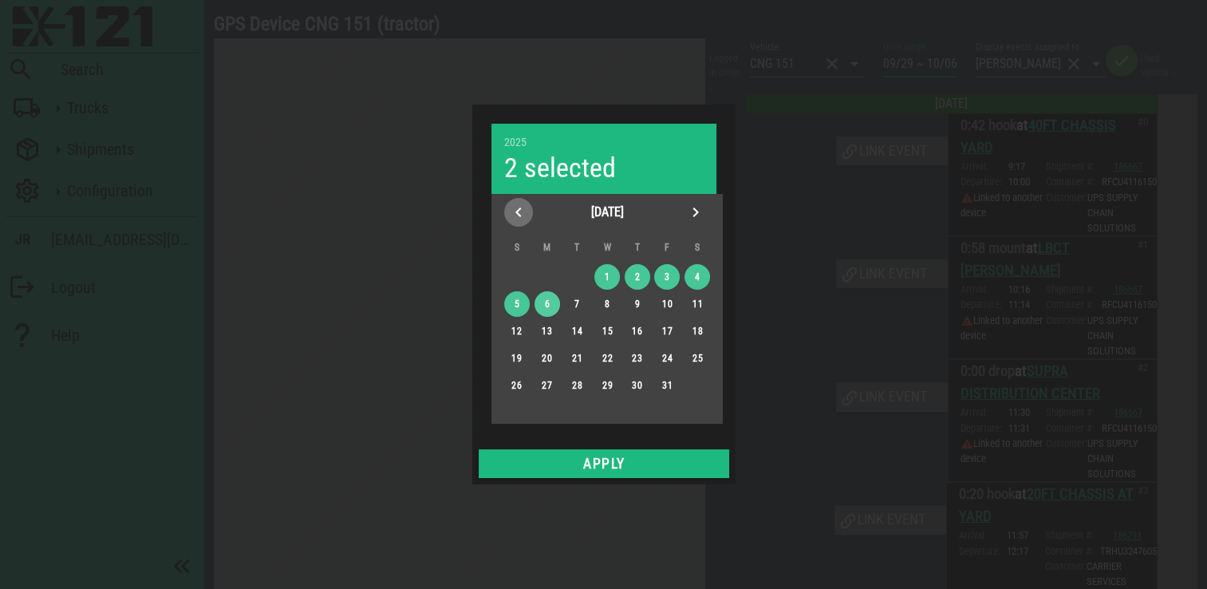
click at [530, 211] on span "Previous month" at bounding box center [518, 212] width 29 height 19
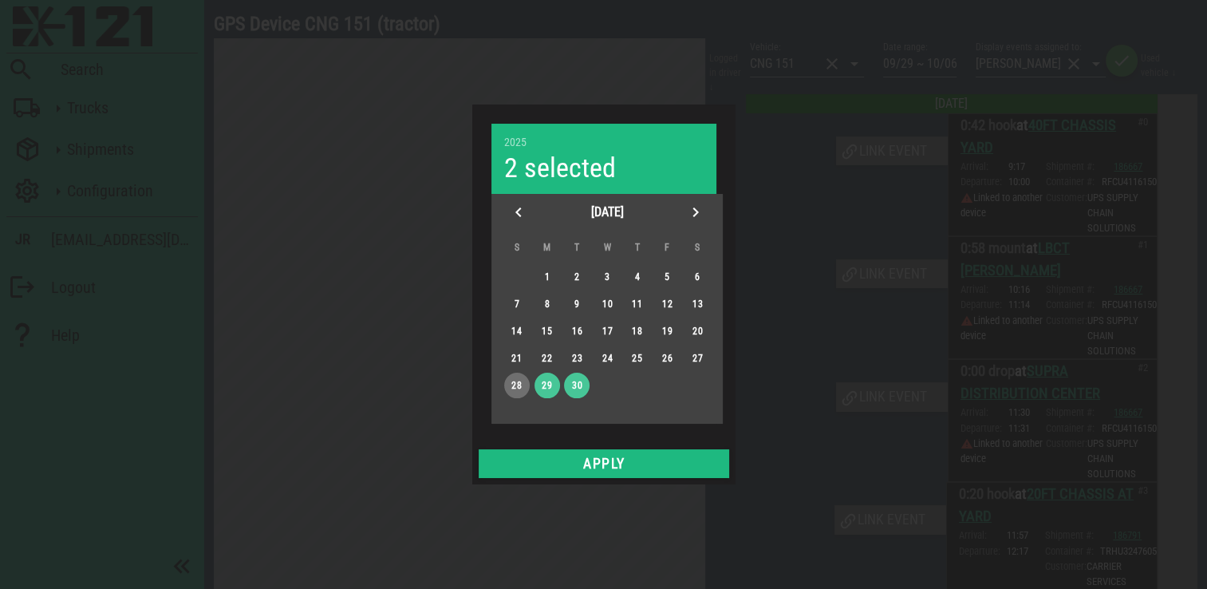
click at [520, 386] on div "28" at bounding box center [516, 385] width 26 height 11
click at [694, 206] on icon "Next month" at bounding box center [695, 212] width 19 height 19
click at [693, 275] on div "4" at bounding box center [697, 276] width 26 height 11
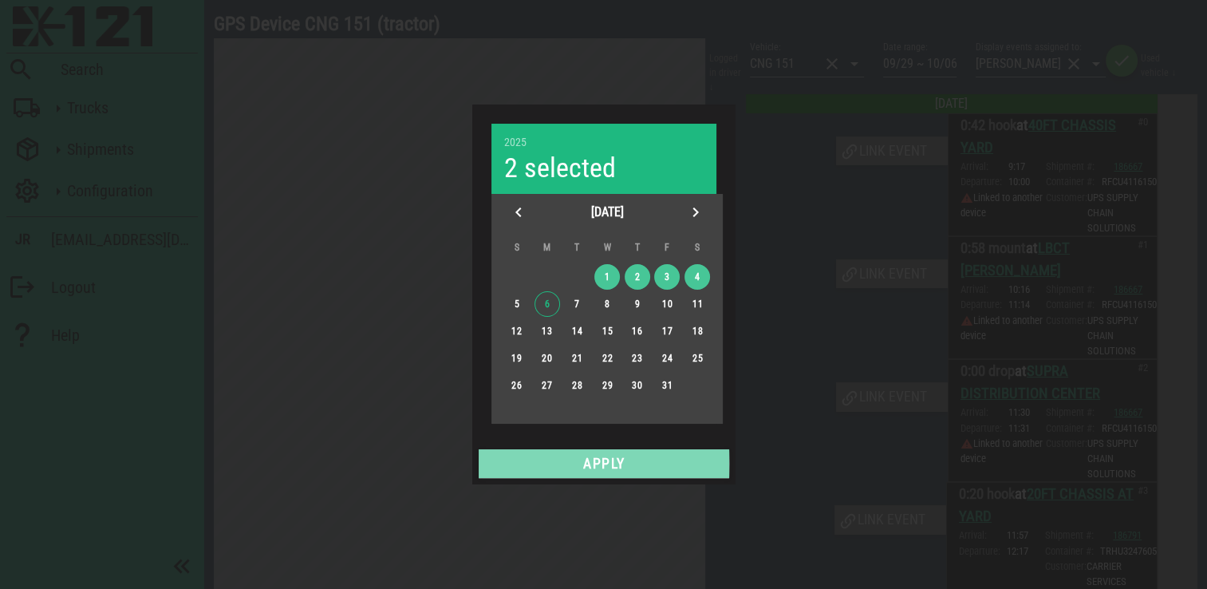
click at [649, 457] on span "Apply" at bounding box center [604, 464] width 238 height 16
type input "09/28 ~ 10/04"
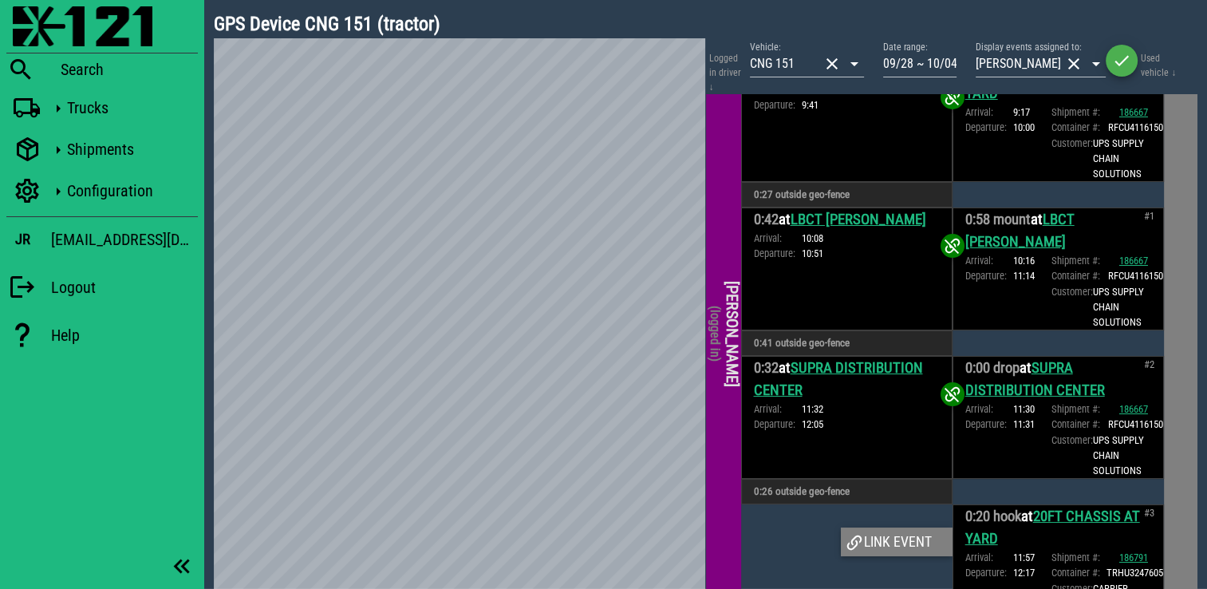
scroll to position [239, 0]
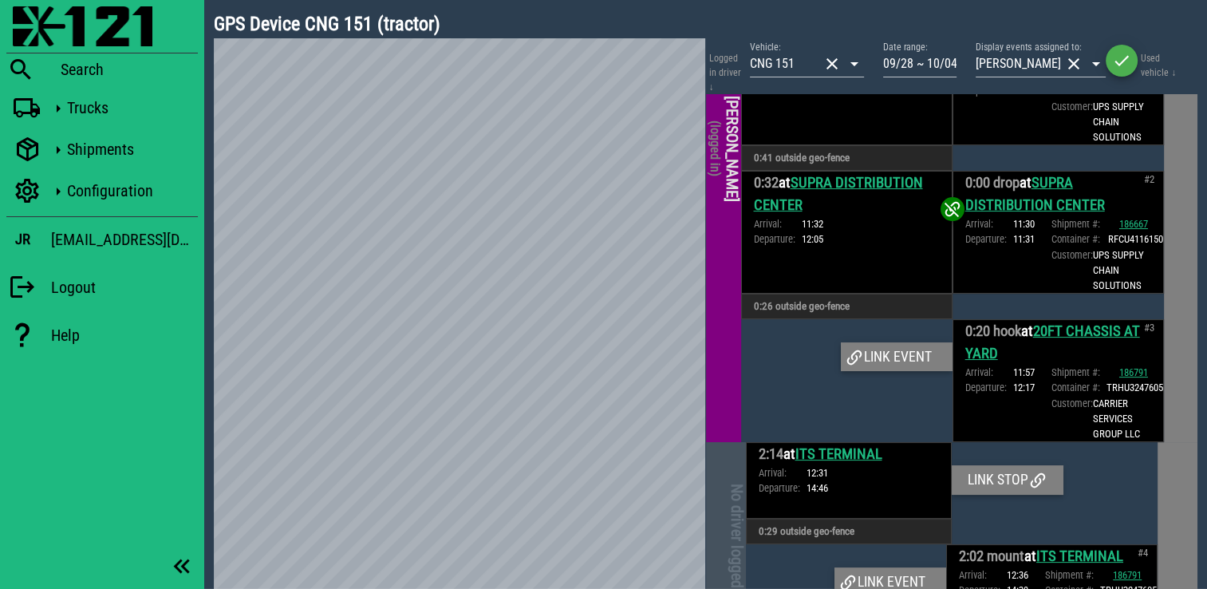
click at [1056, 340] on link "20FT CHASSIS AT YARD" at bounding box center [1052, 342] width 175 height 40
drag, startPoint x: 999, startPoint y: 359, endPoint x: 1032, endPoint y: 334, distance: 41.6
click at [1032, 334] on h3 "0:20 hook at 20FT CHASSIS AT YARD" at bounding box center [1058, 342] width 186 height 45
copy link "20FT CHASSIS AT YARD"
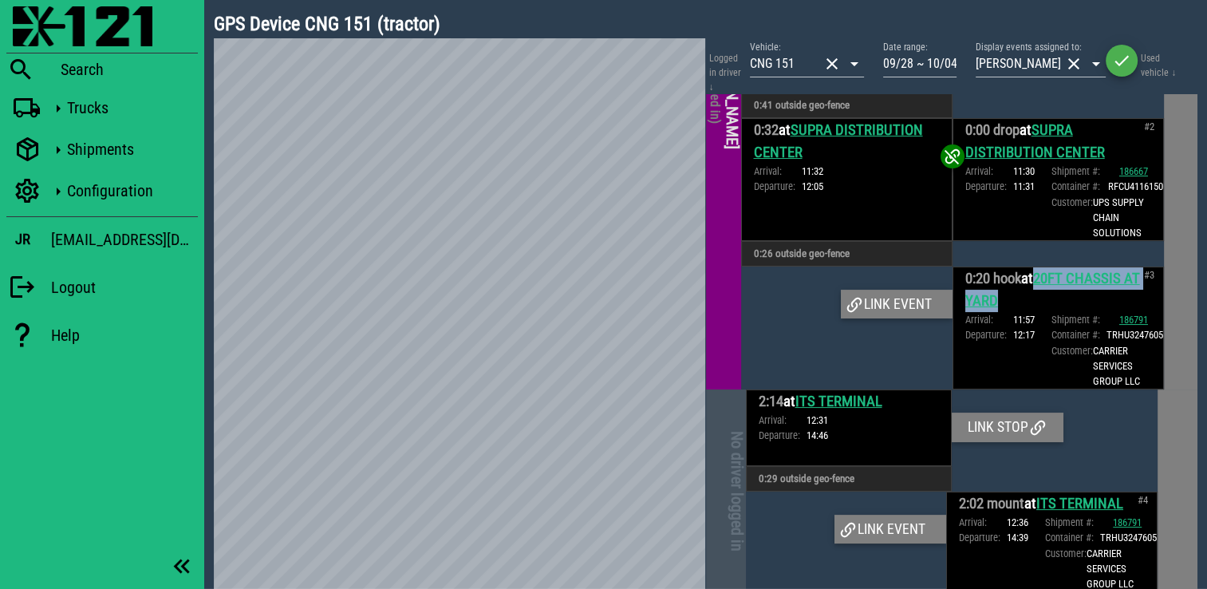
scroll to position [399, 0]
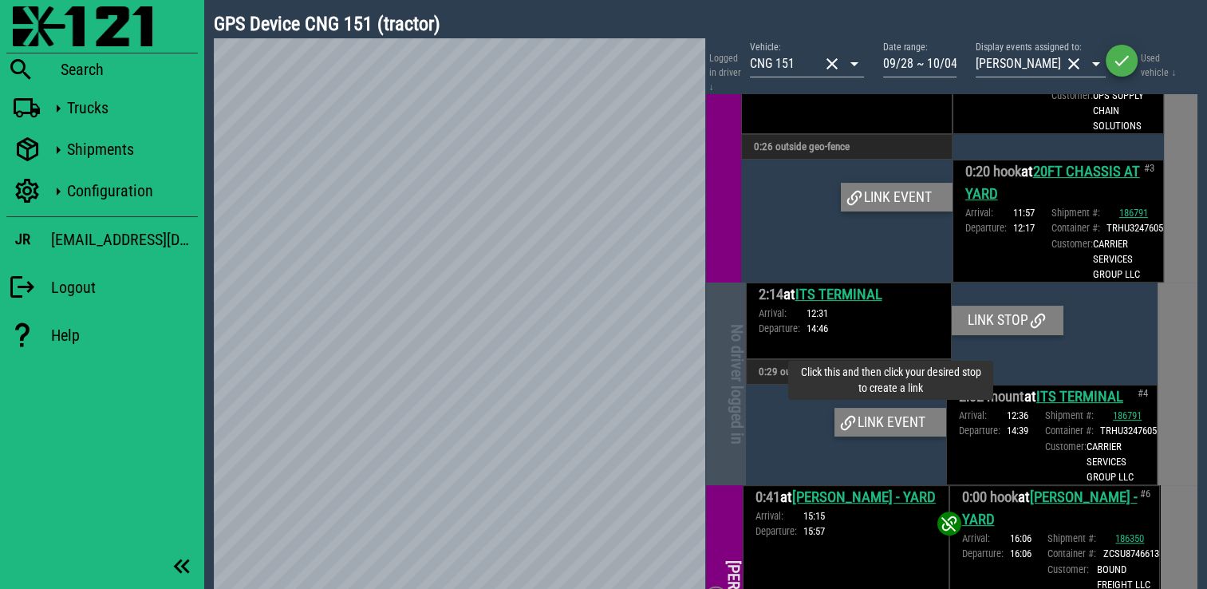
click at [902, 424] on div "Link event" at bounding box center [890, 422] width 112 height 29
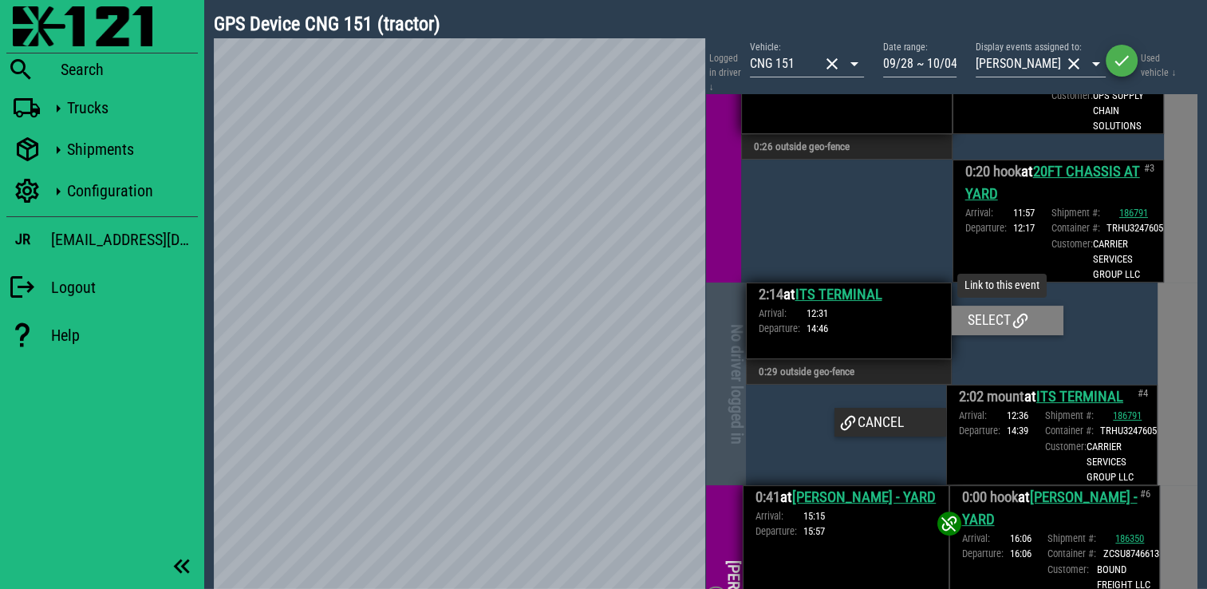
click at [1011, 328] on icon at bounding box center [1020, 320] width 19 height 19
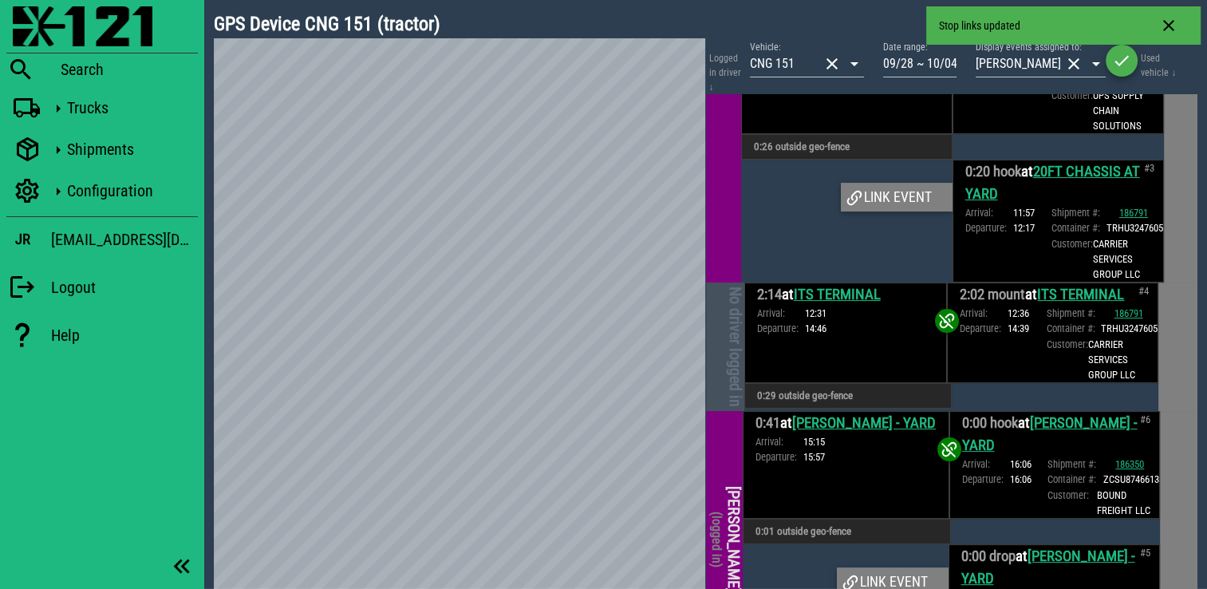
scroll to position [479, 0]
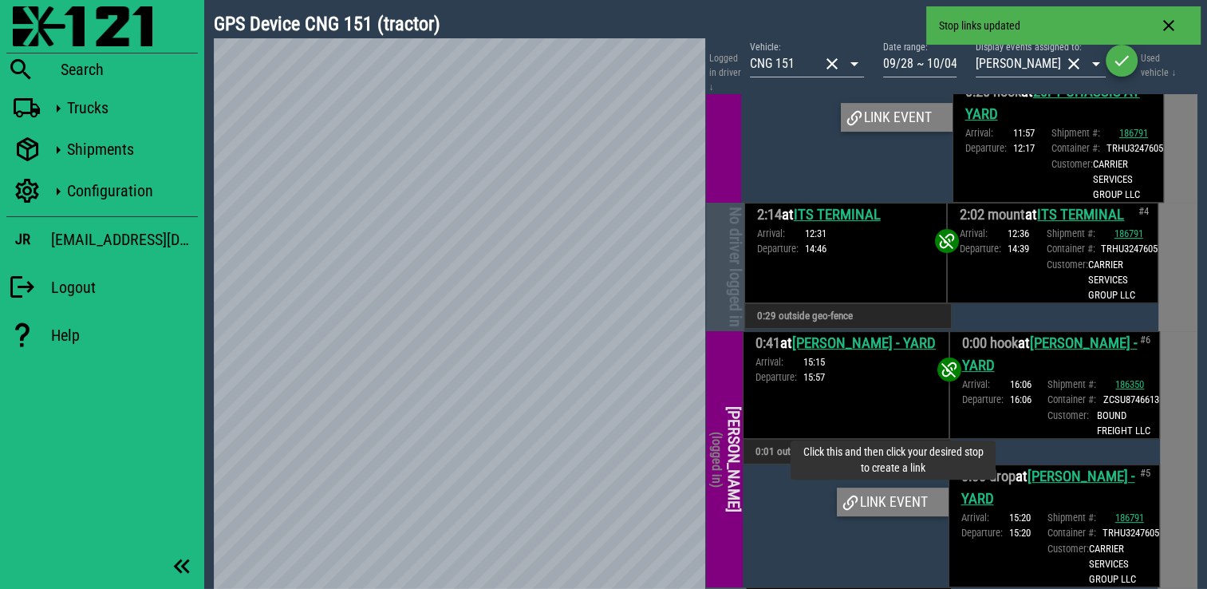
click at [890, 495] on div "Link event" at bounding box center [893, 501] width 112 height 29
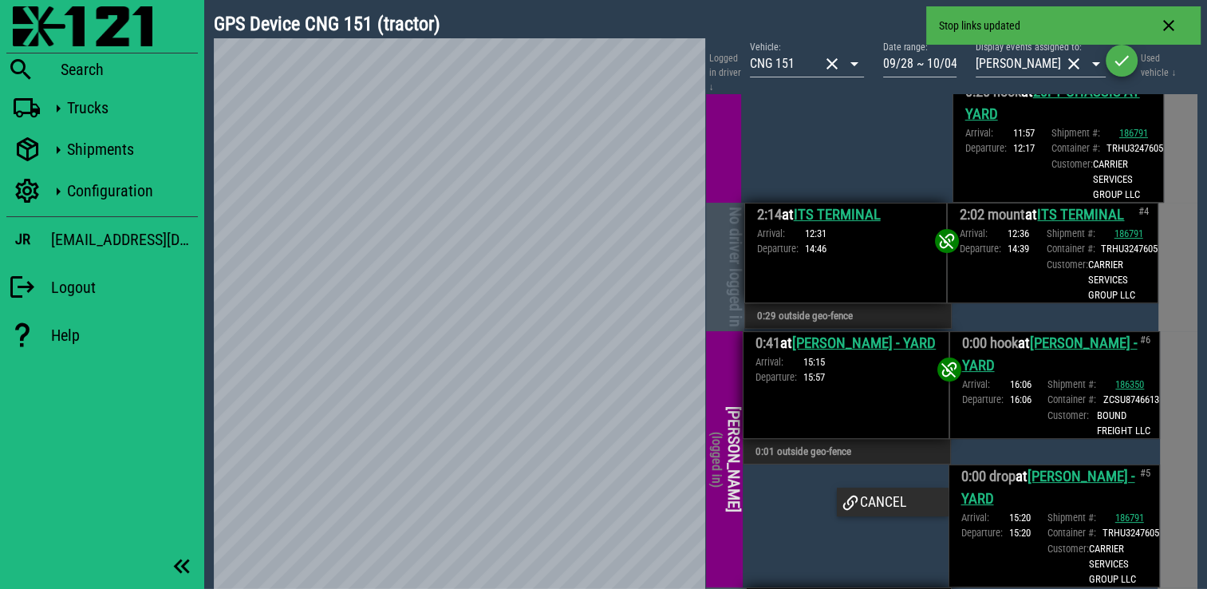
click at [887, 410] on div "0:41 at CHARLES WILLARD - YARD Arrival: 15:15 Departure: 15:57" at bounding box center [846, 385] width 206 height 108
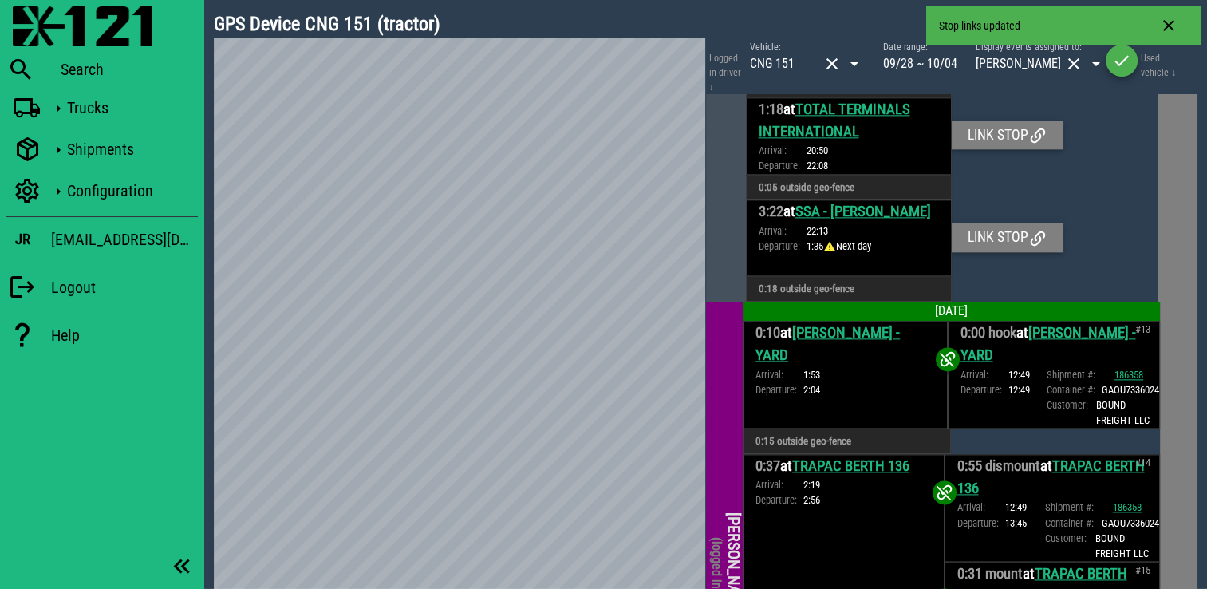
scroll to position [2234, 0]
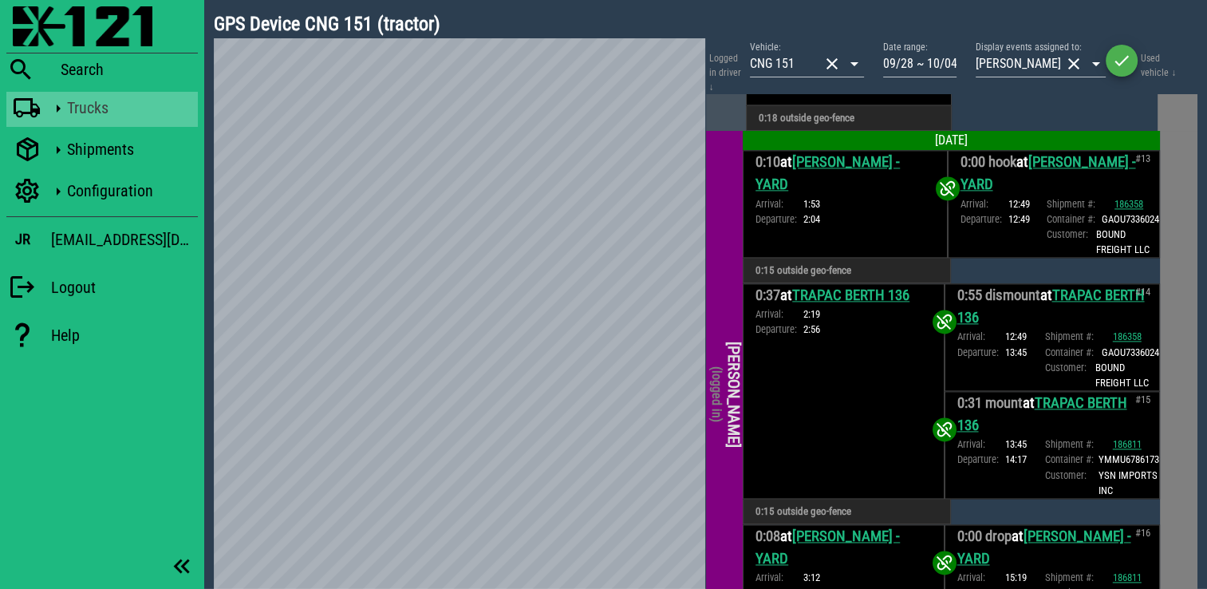
click at [97, 123] on div "Trucks" at bounding box center [129, 108] width 124 height 32
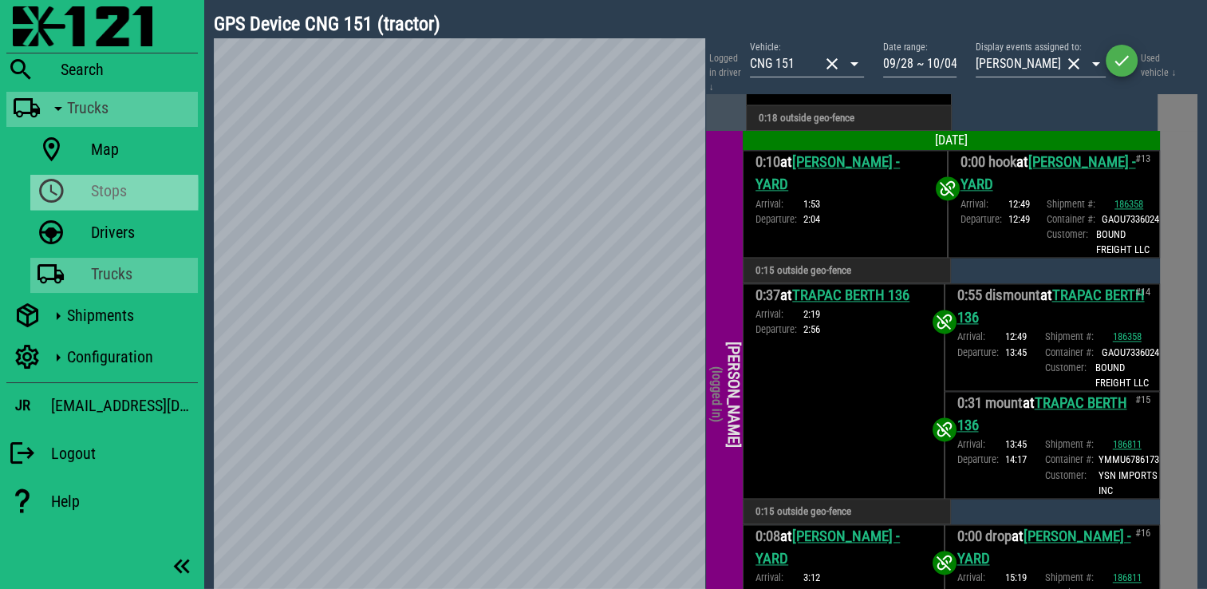
click at [108, 177] on div "Stops" at bounding box center [141, 191] width 101 height 32
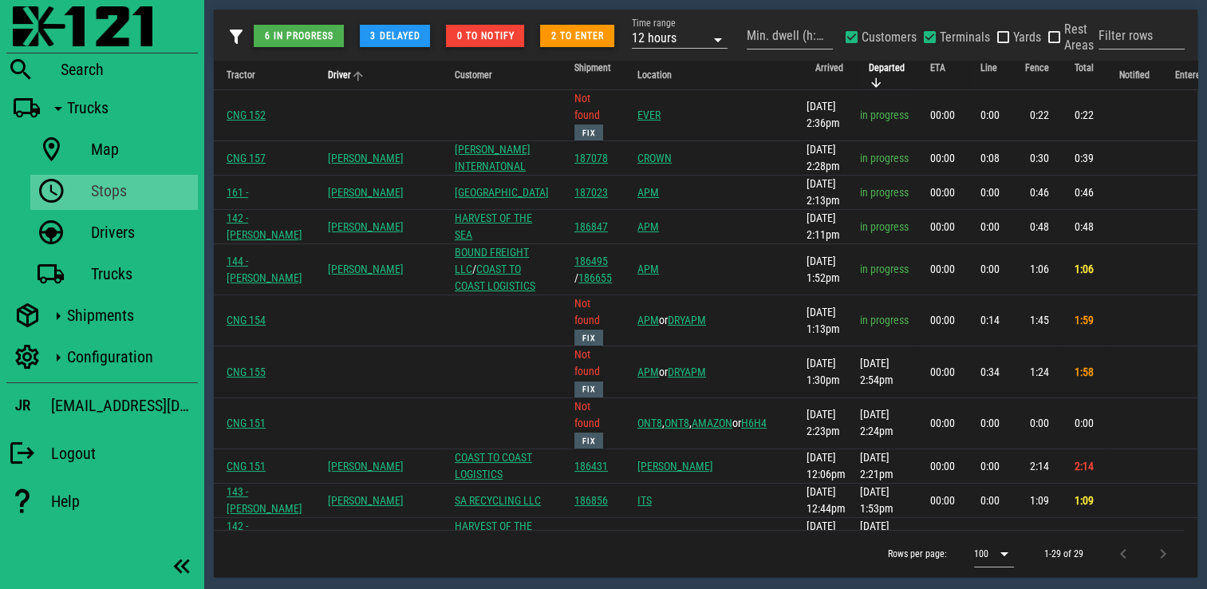
click at [328, 71] on span "Driver" at bounding box center [339, 74] width 23 height 11
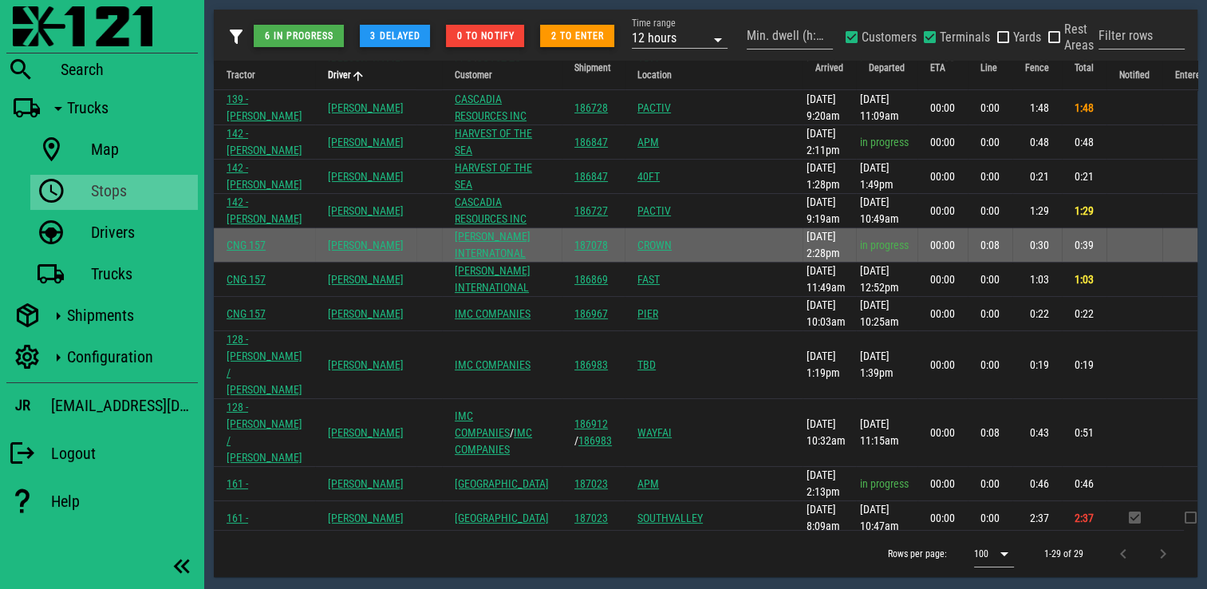
scroll to position [718, 0]
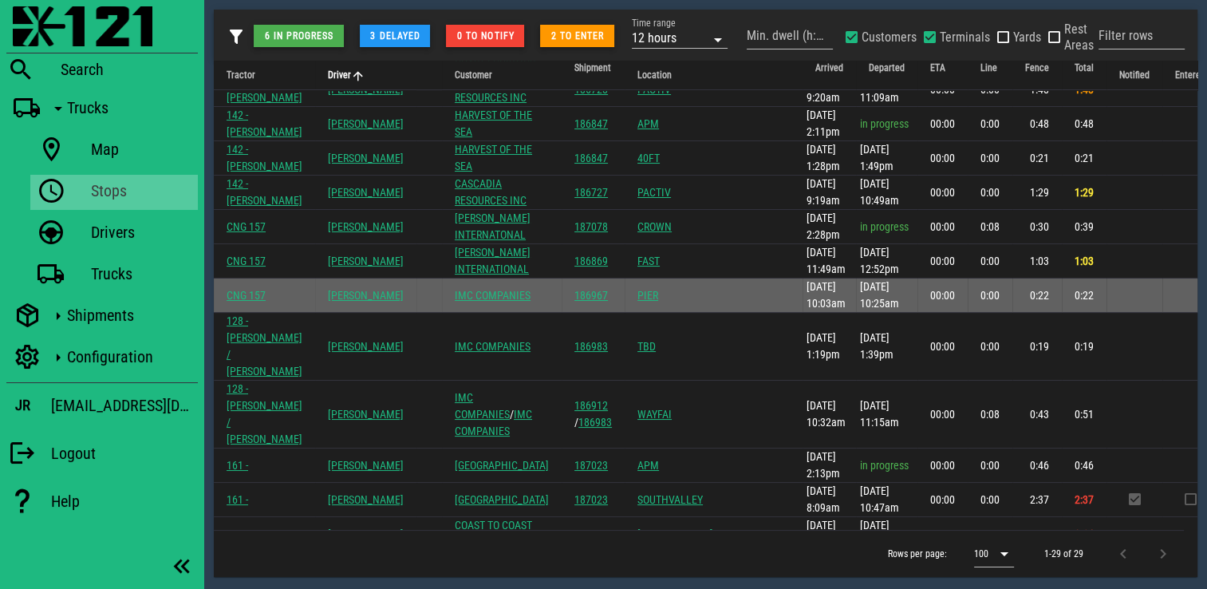
click at [331, 302] on link "Jerry Contreras" at bounding box center [366, 295] width 76 height 13
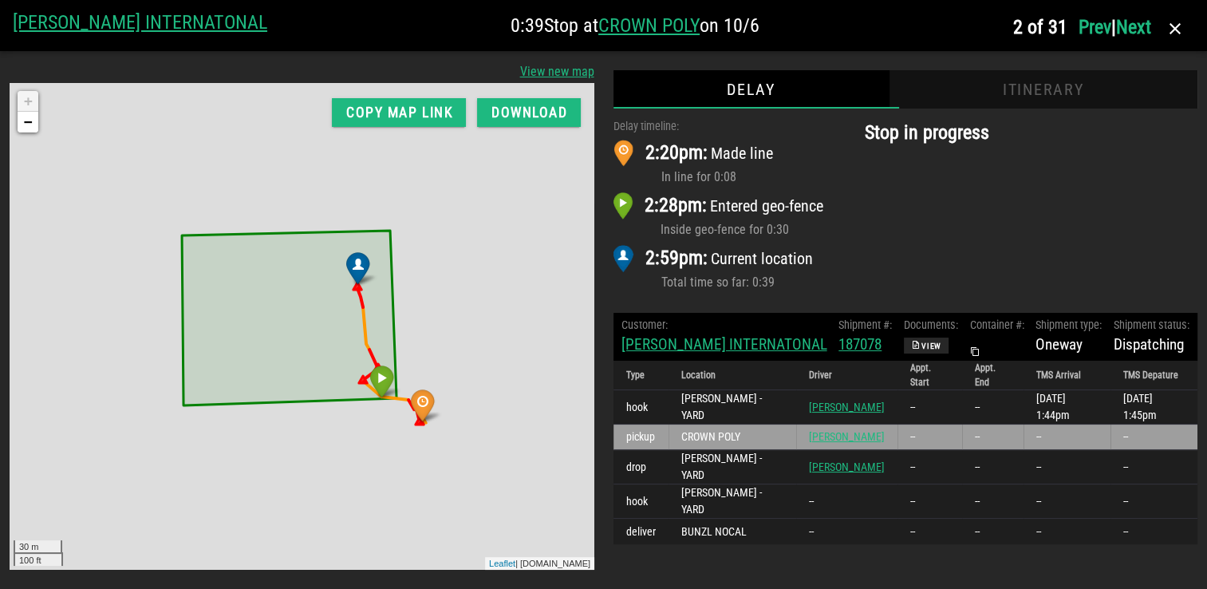
click at [1056, 92] on div "Itinerary" at bounding box center [1043, 89] width 309 height 38
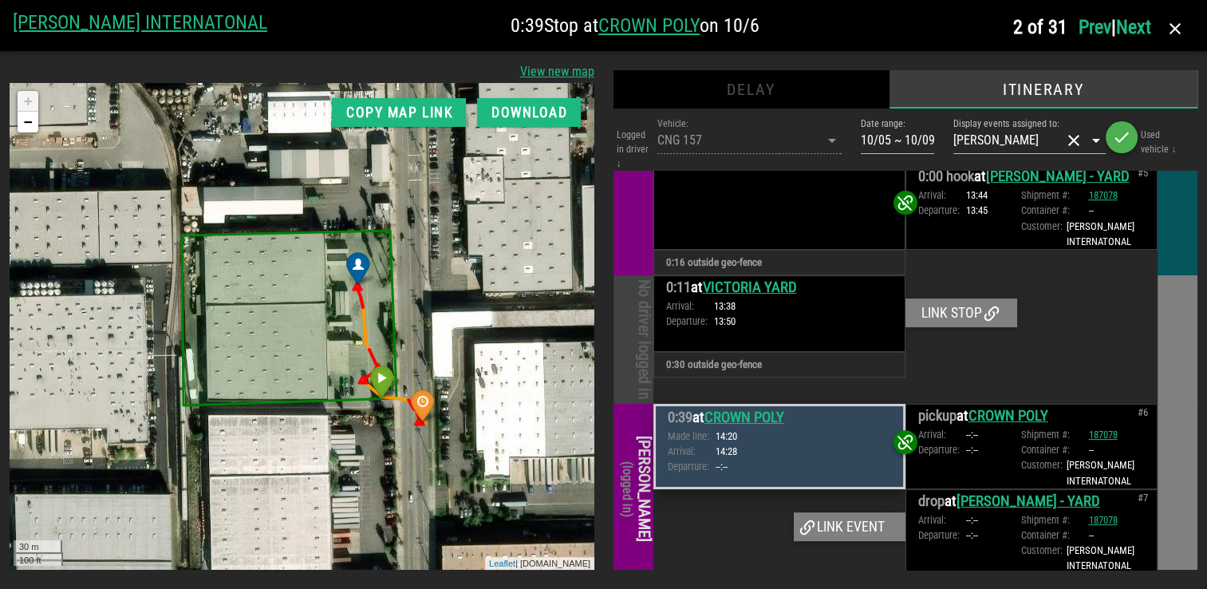
scroll to position [618, 0]
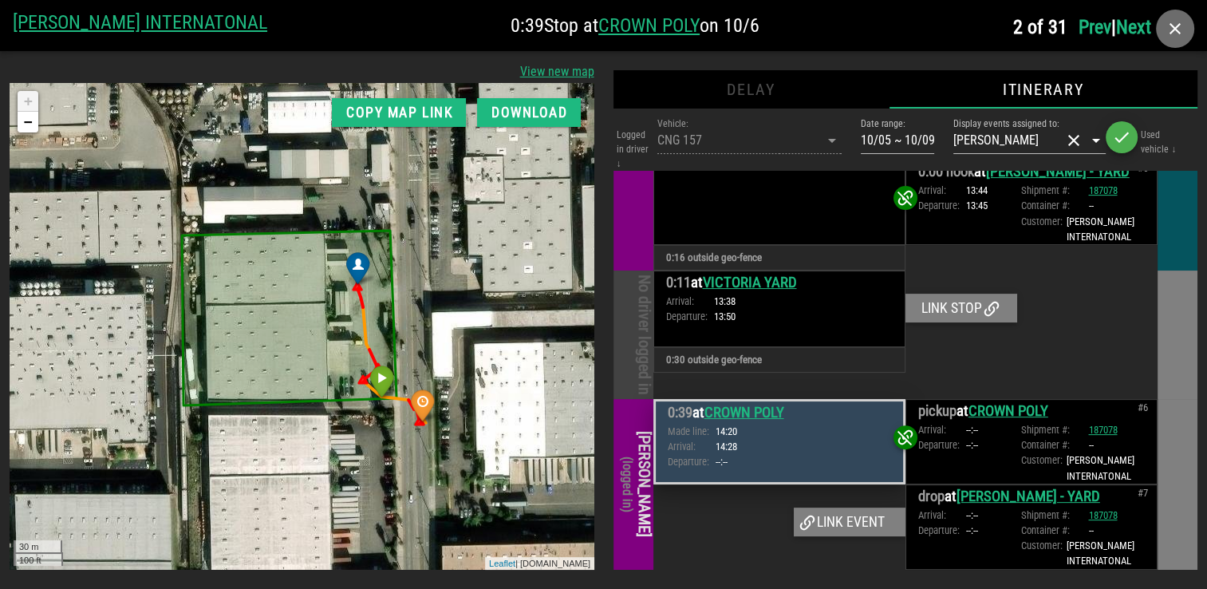
click at [1181, 31] on icon "button" at bounding box center [1175, 28] width 19 height 19
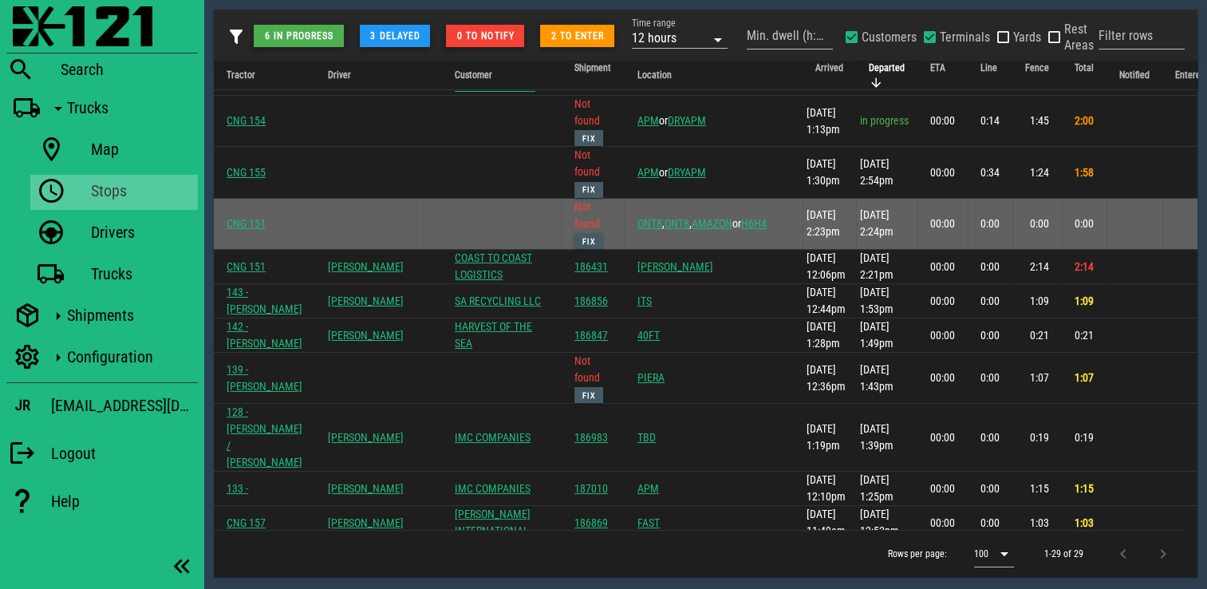
scroll to position [239, 0]
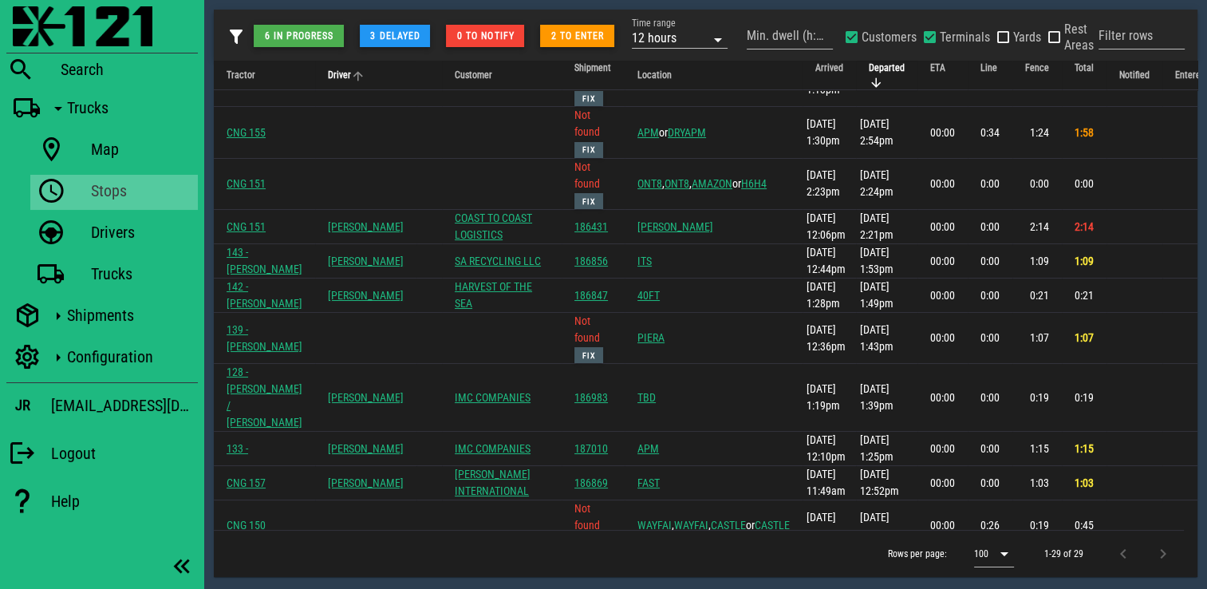
click at [351, 81] on icon "Driver: Not sorted. Activate to sort ascending." at bounding box center [358, 76] width 14 height 14
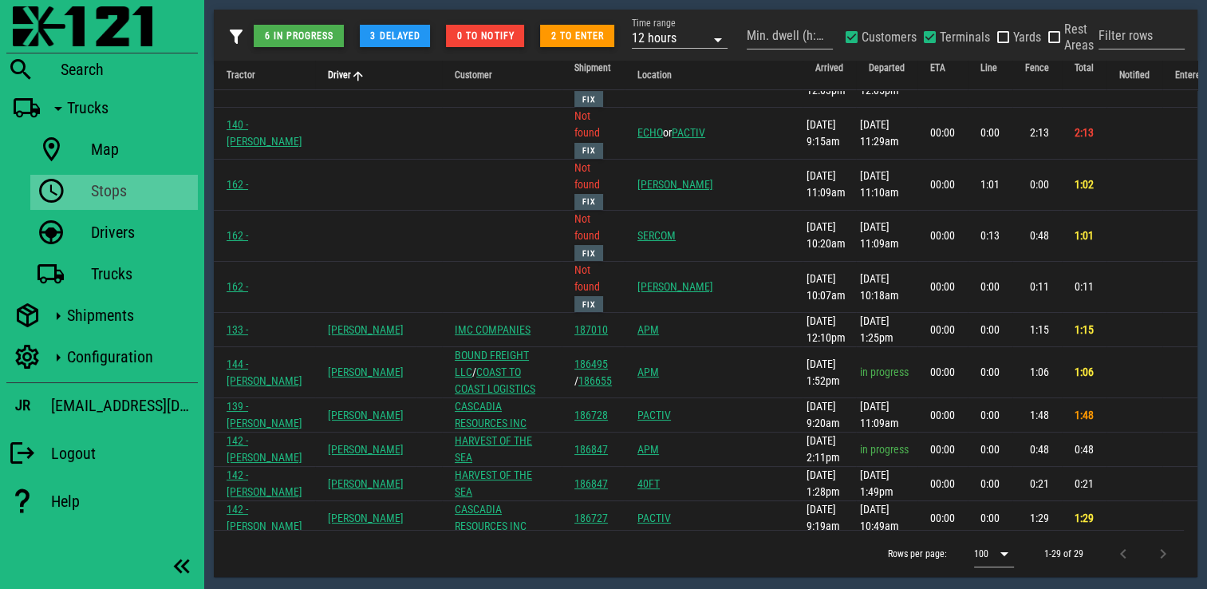
scroll to position [367, 0]
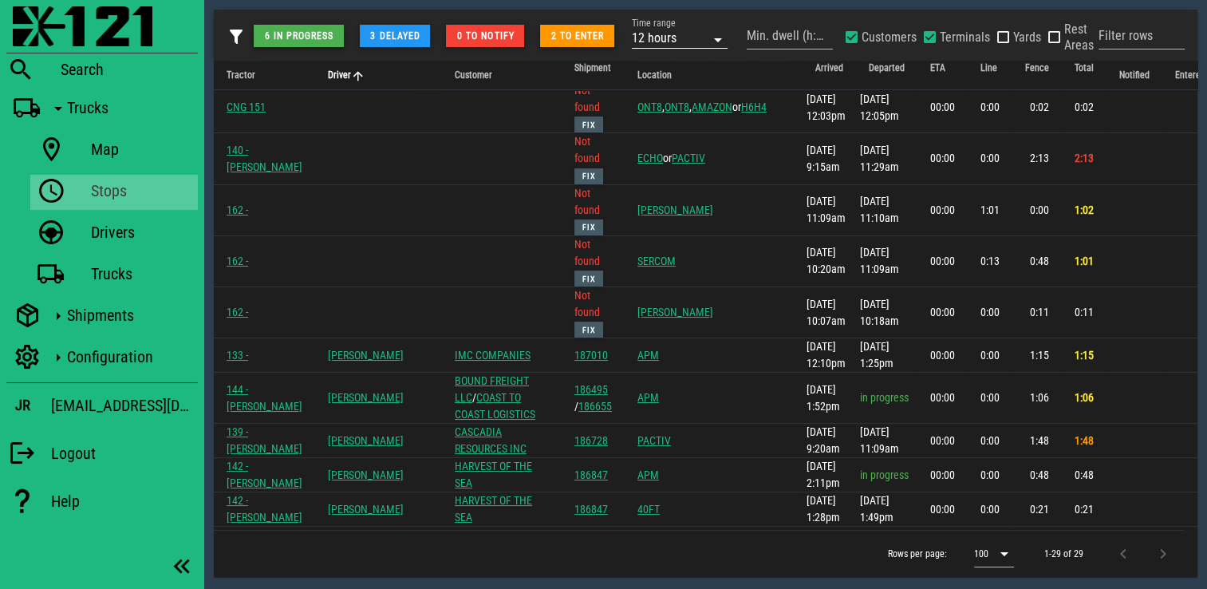
click at [708, 40] on div at bounding box center [716, 36] width 22 height 19
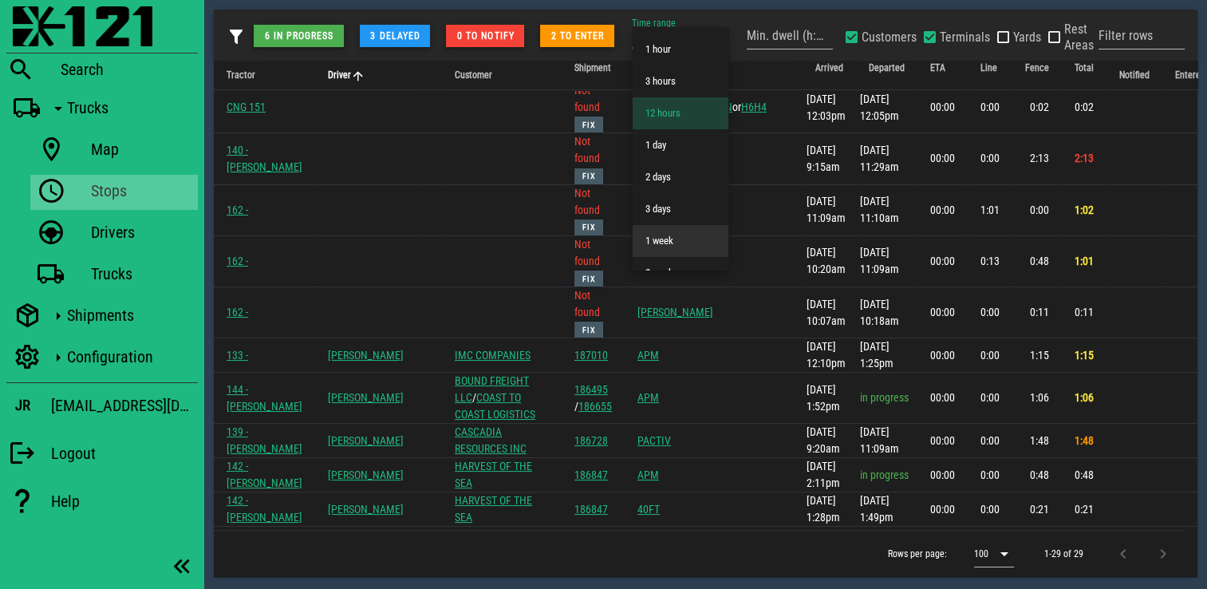
click at [676, 239] on div "1 week" at bounding box center [680, 241] width 70 height 13
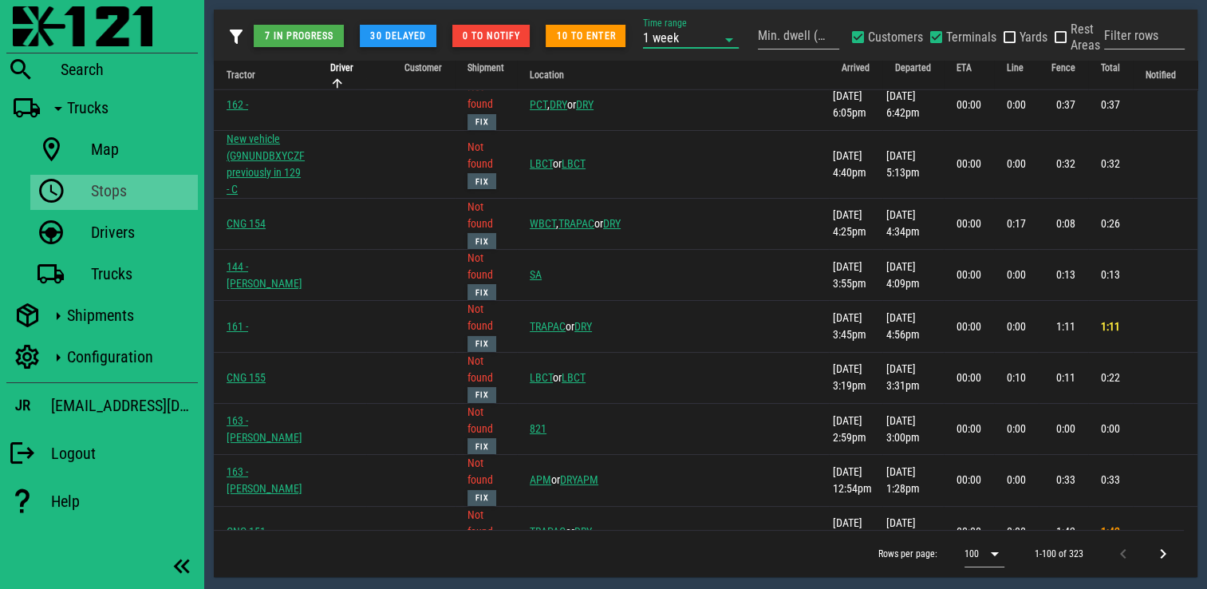
scroll to position [4539, 0]
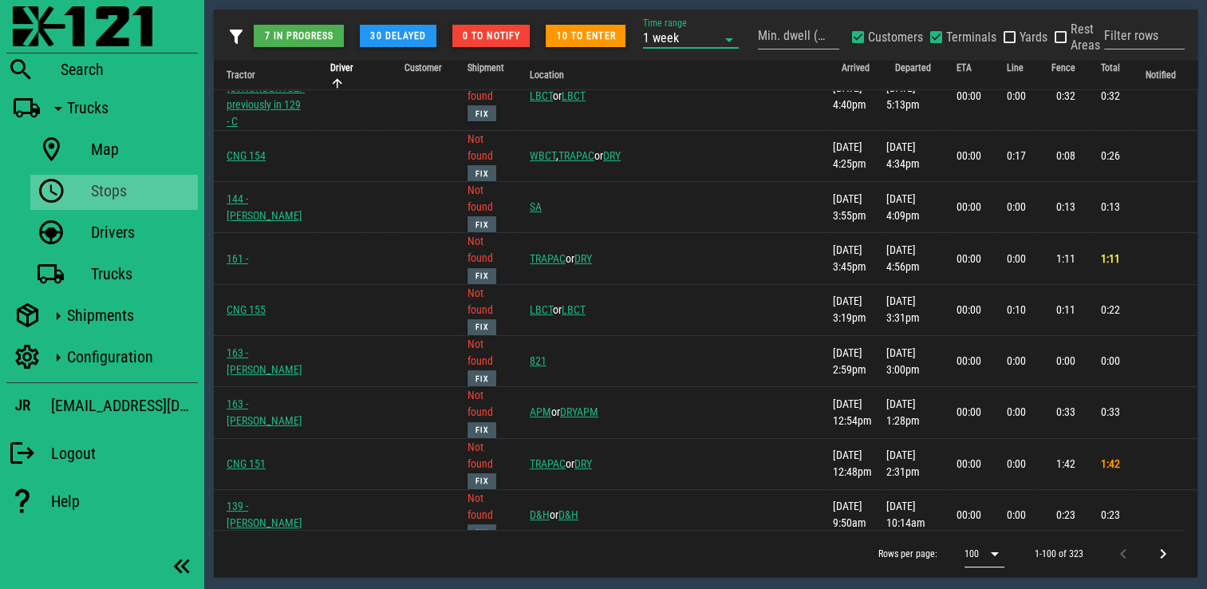
click at [1002, 566] on div "100" at bounding box center [985, 554] width 40 height 26
click at [986, 560] on div "500" at bounding box center [987, 553] width 19 height 15
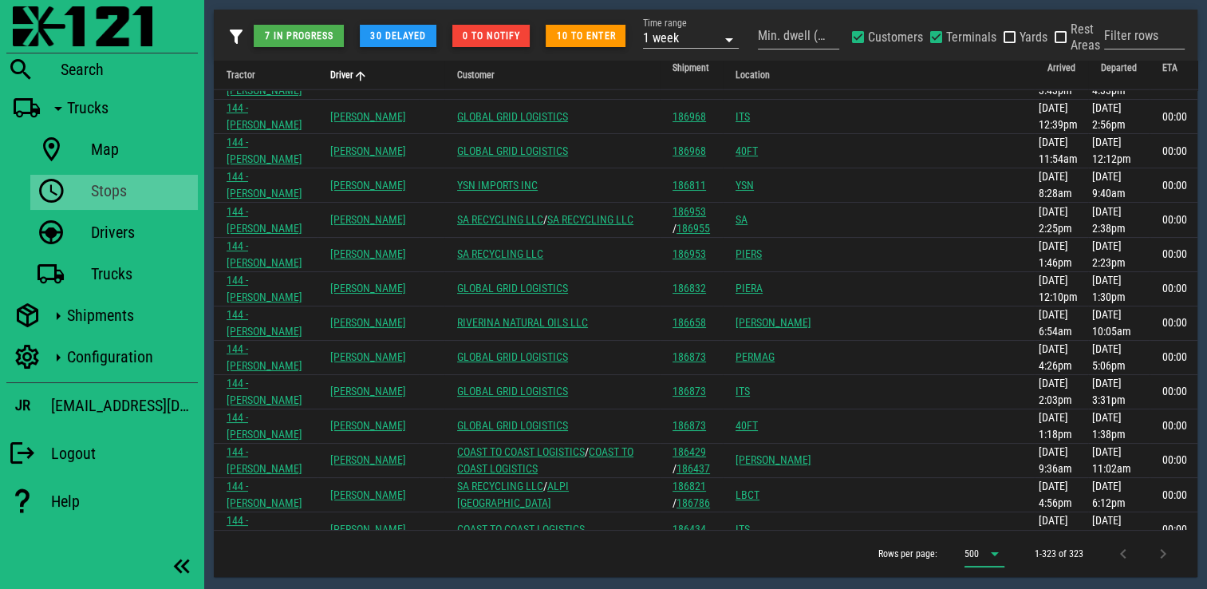
scroll to position [11001, 0]
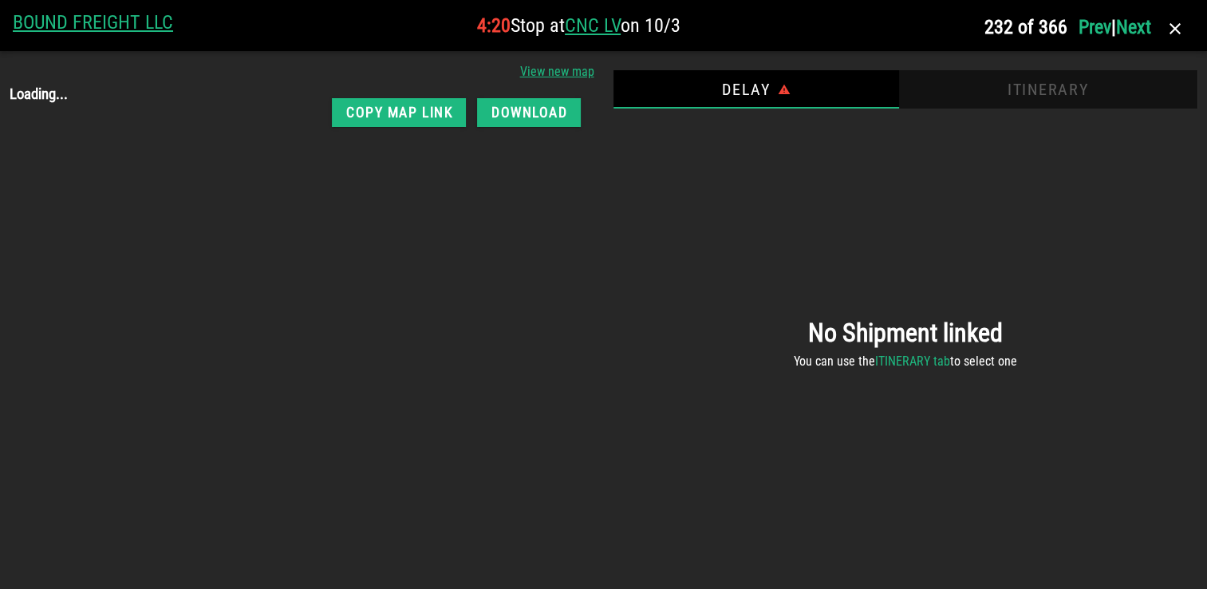
click at [993, 100] on div "Itinerary" at bounding box center [1047, 89] width 299 height 38
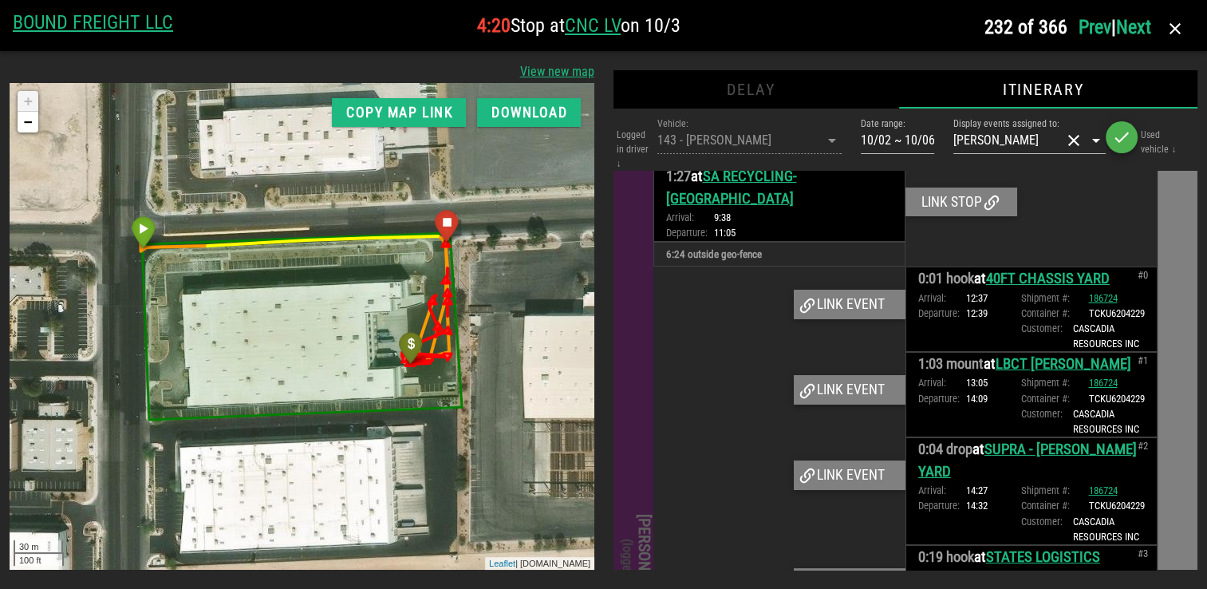
scroll to position [0, 0]
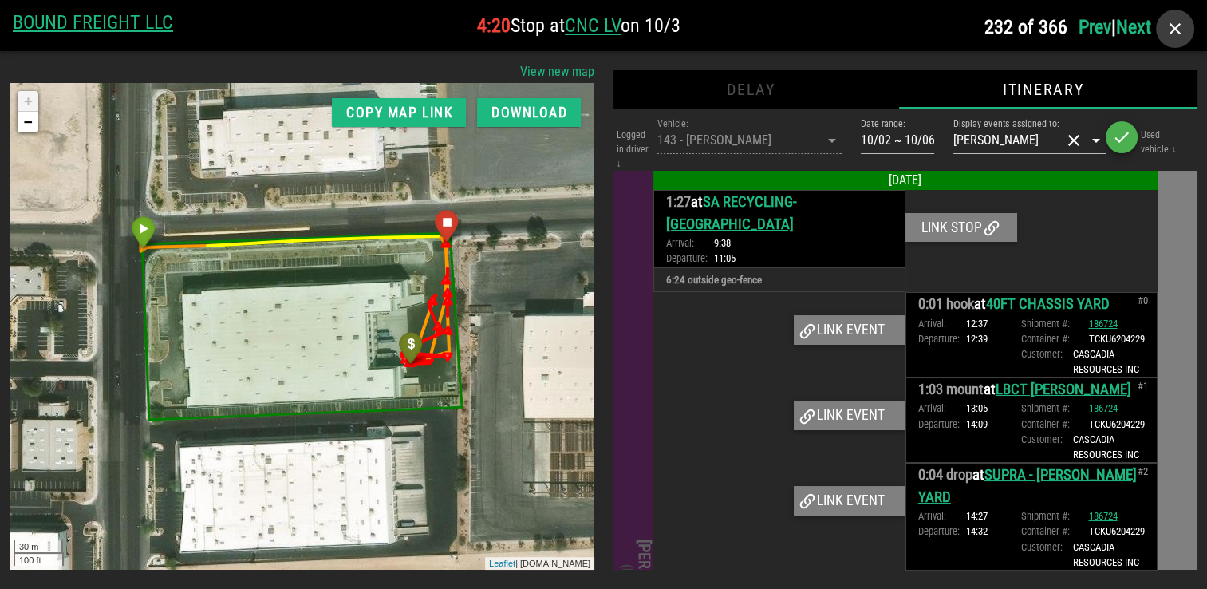
click at [1181, 37] on icon "button" at bounding box center [1175, 28] width 19 height 19
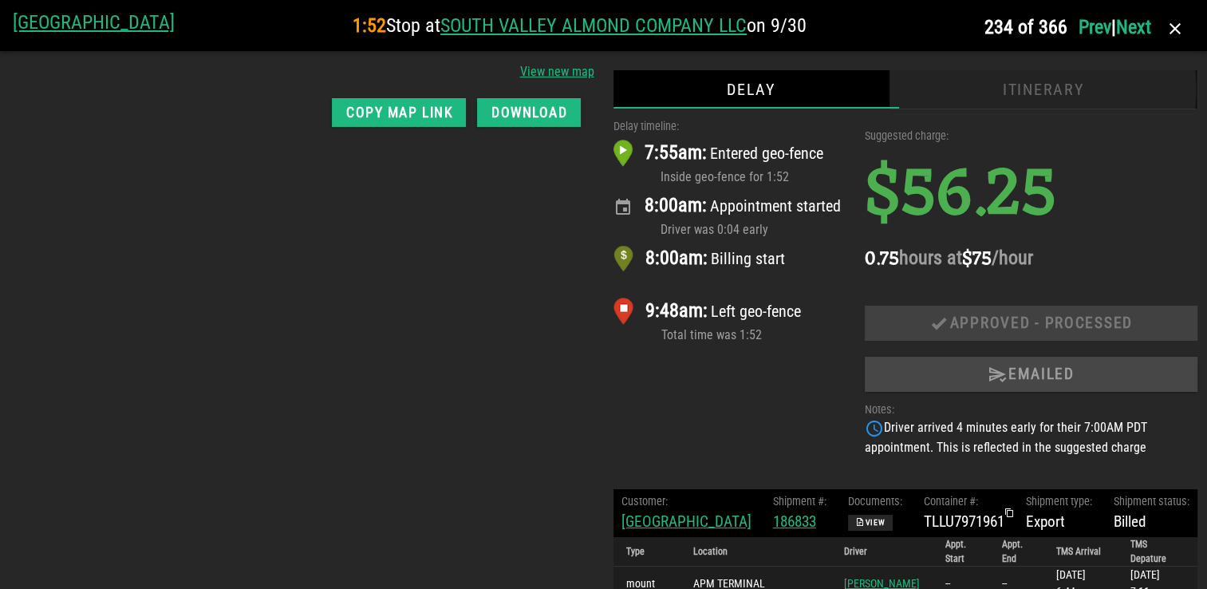
click at [1043, 95] on div "Itinerary" at bounding box center [1043, 89] width 309 height 38
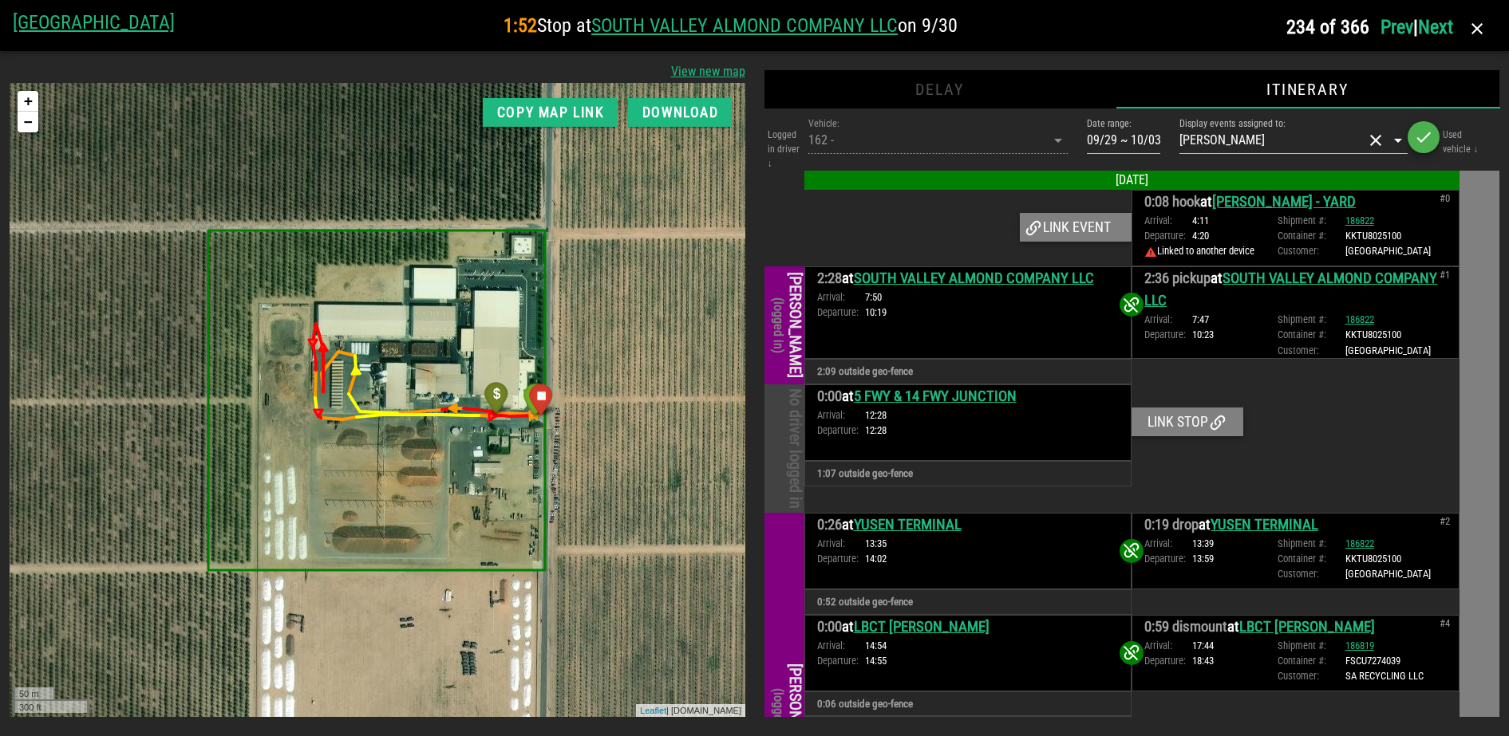
scroll to position [10263, 0]
click at [1206, 24] on icon "button" at bounding box center [1476, 28] width 19 height 19
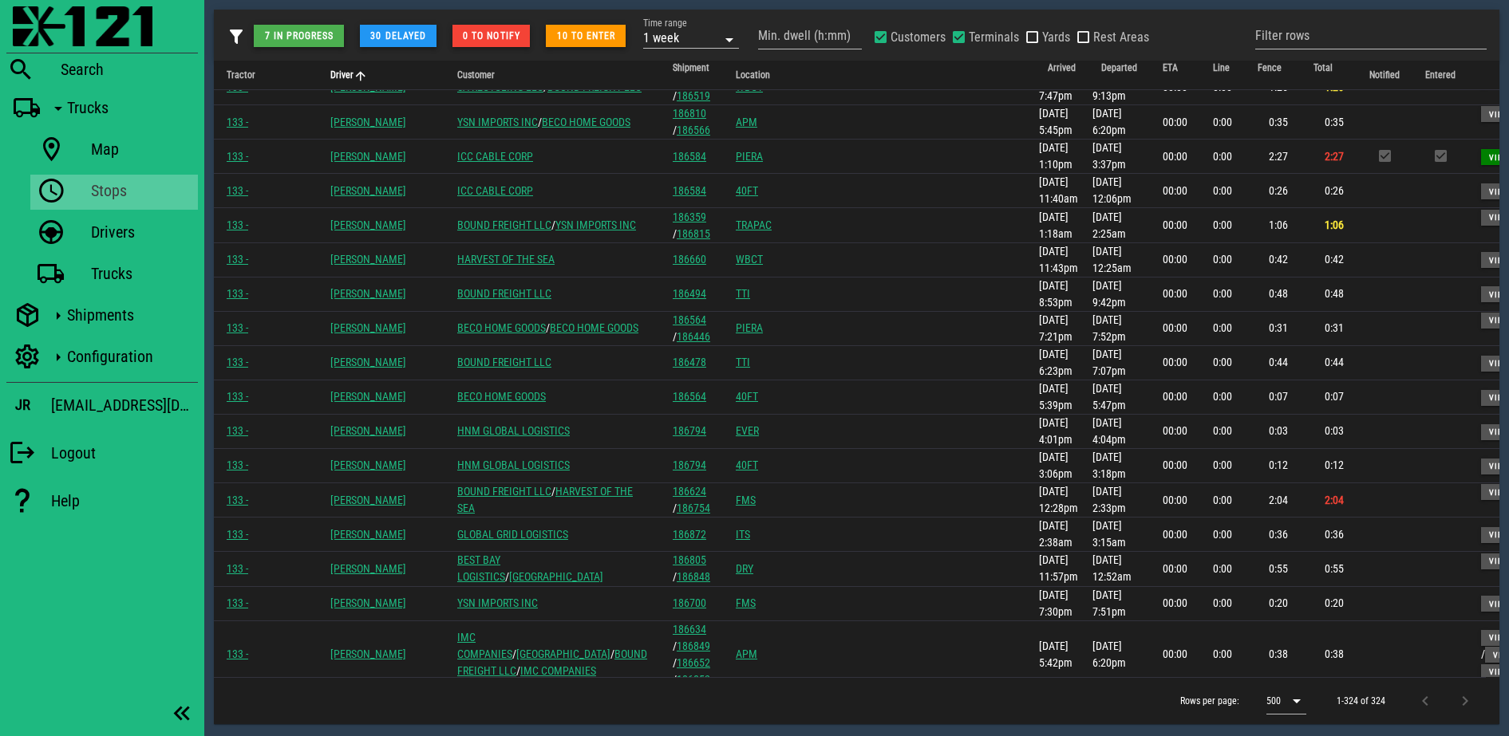
scroll to position [9218, 0]
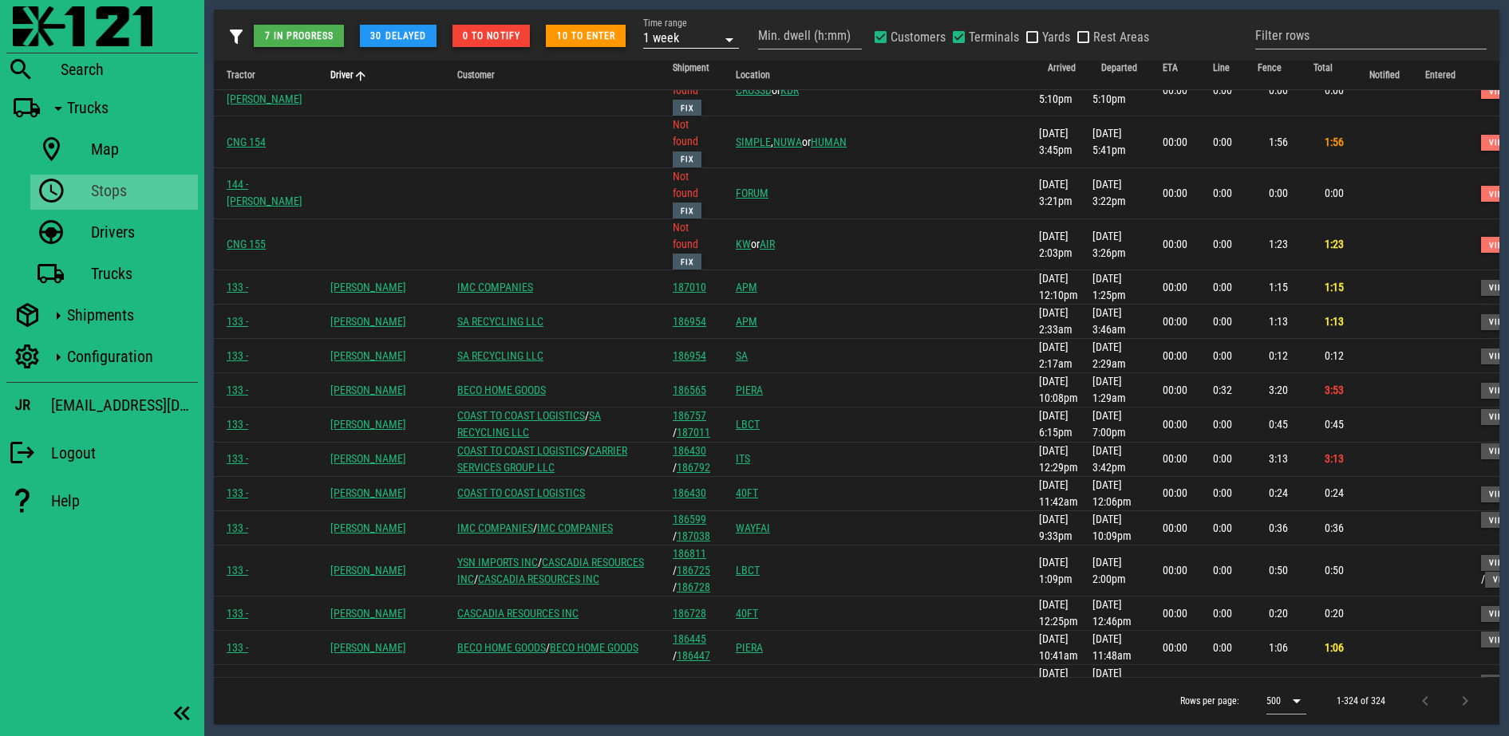
click at [715, 58] on div at bounding box center [691, 56] width 96 height 11
click at [708, 40] on div "1 week" at bounding box center [679, 37] width 73 height 21
click at [677, 247] on div "4 weeks" at bounding box center [692, 247] width 70 height 13
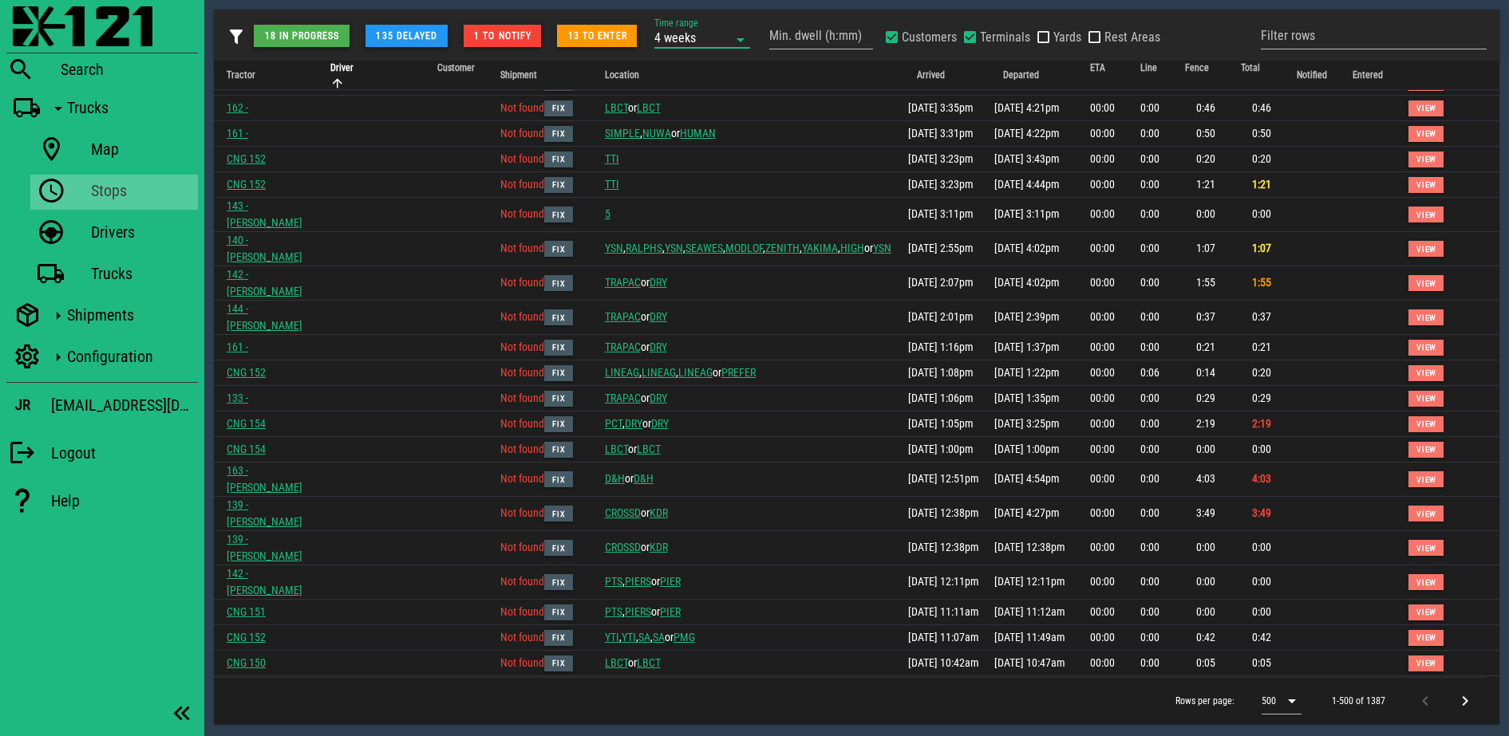
scroll to position [12773, 0]
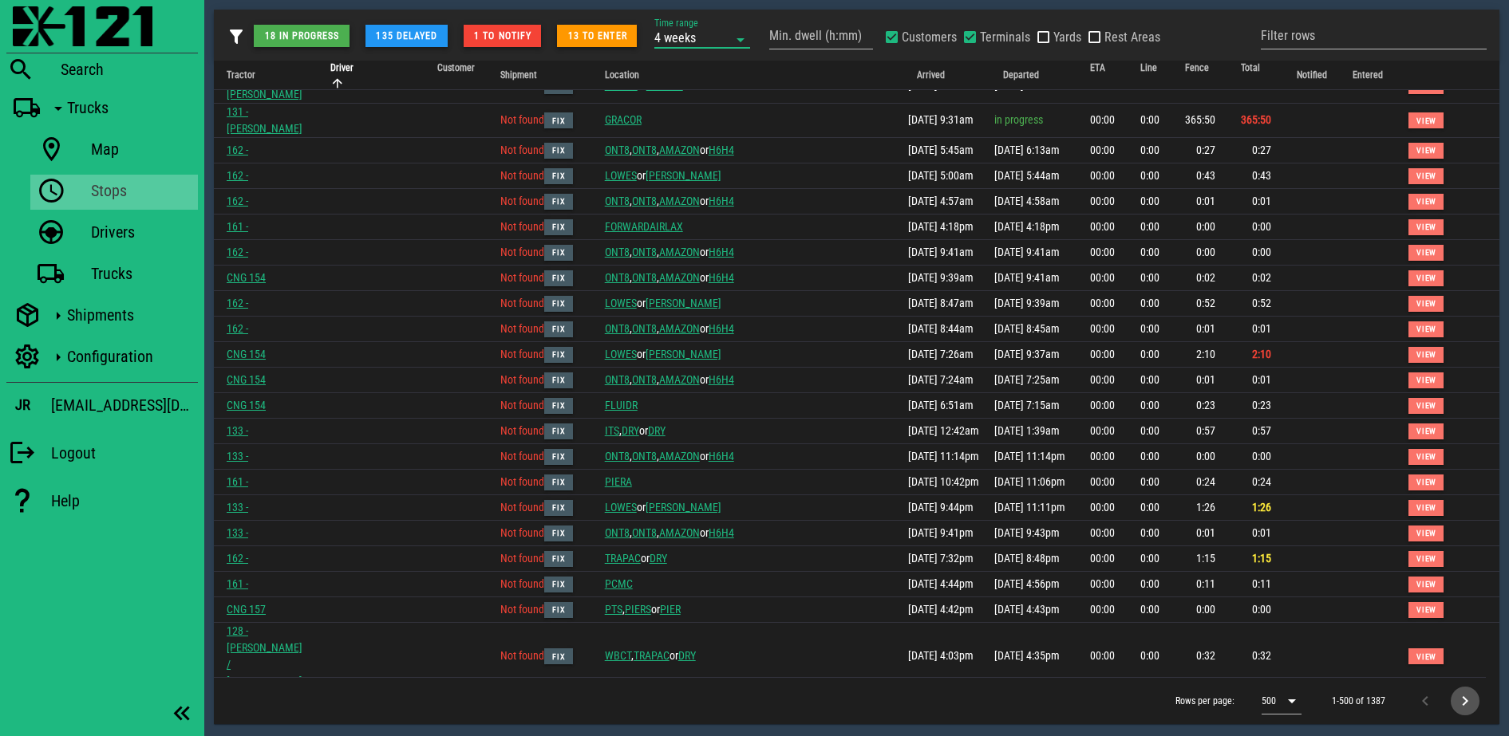
click at [1206, 588] on icon "Next page" at bounding box center [1464, 701] width 19 height 19
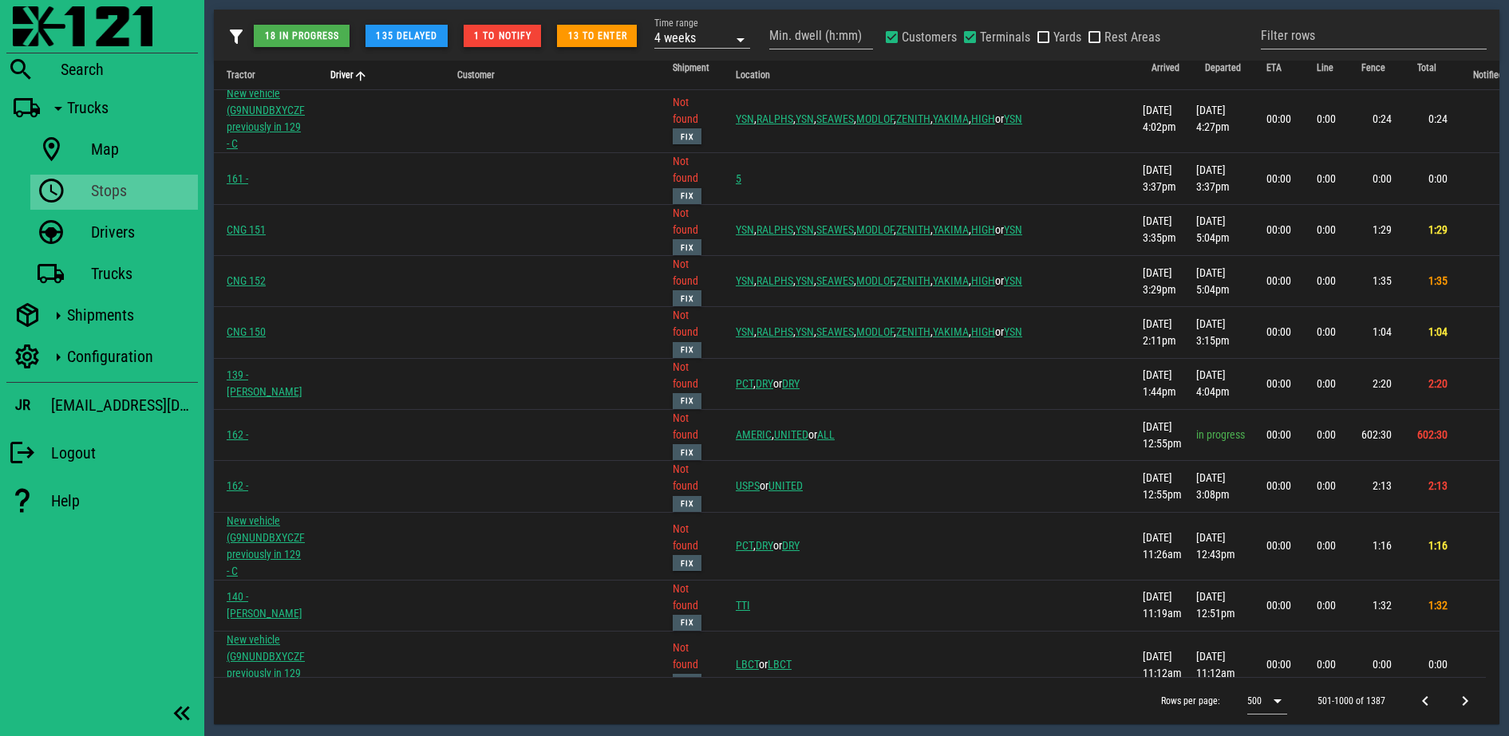
scroll to position [14768, 0]
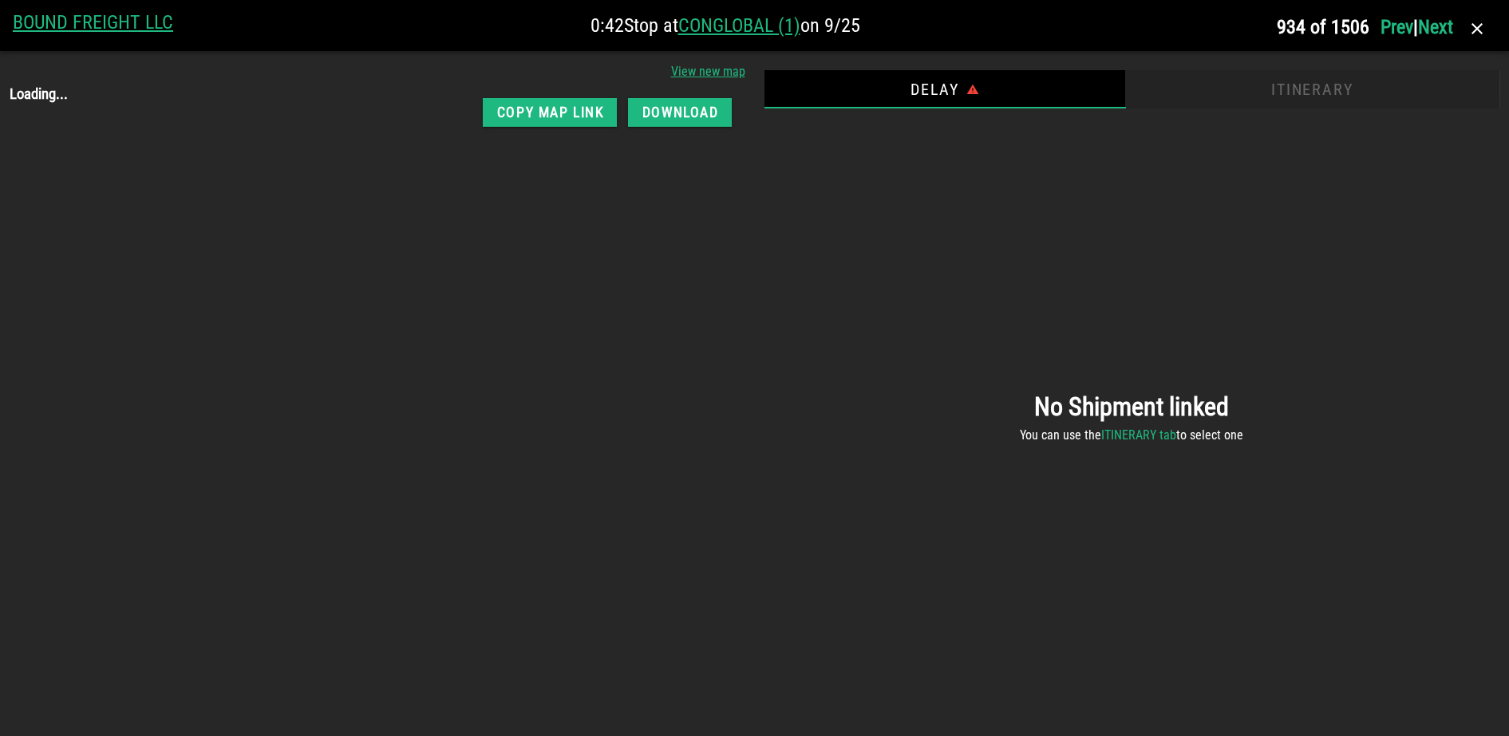
click at [1206, 93] on div "Itinerary" at bounding box center [1312, 89] width 374 height 38
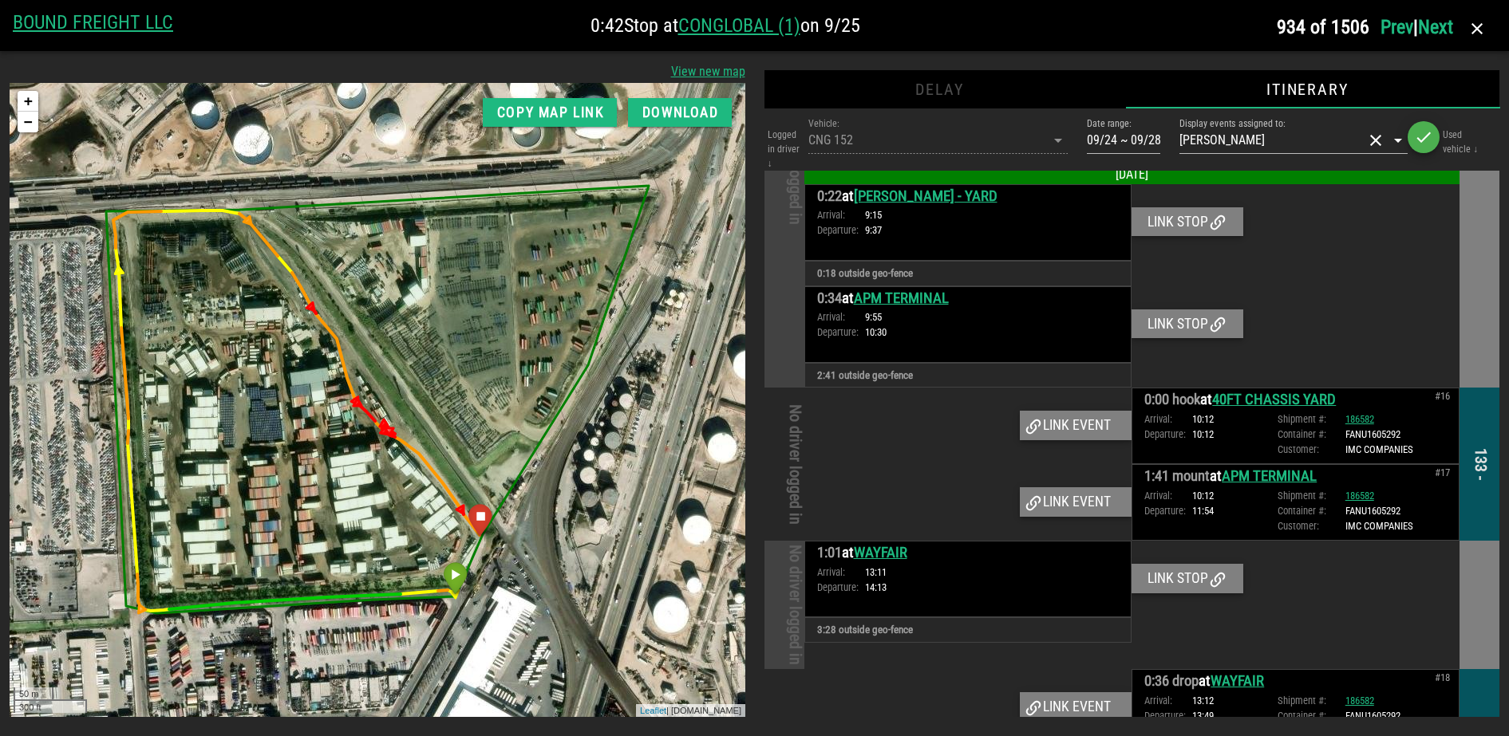
scroll to position [2981, 0]
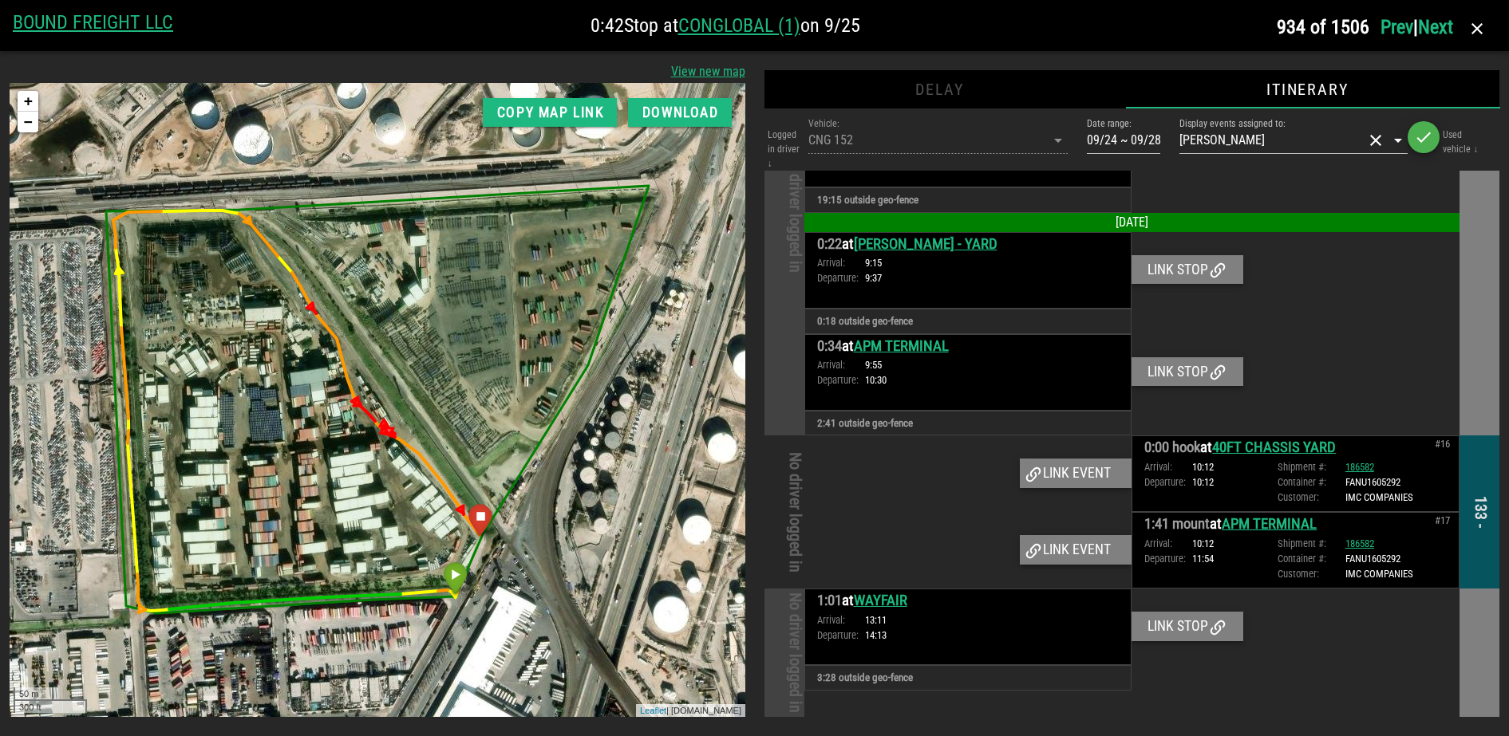
click at [1206, 439] on link "40FT CHASSIS YARD" at bounding box center [1274, 448] width 124 height 18
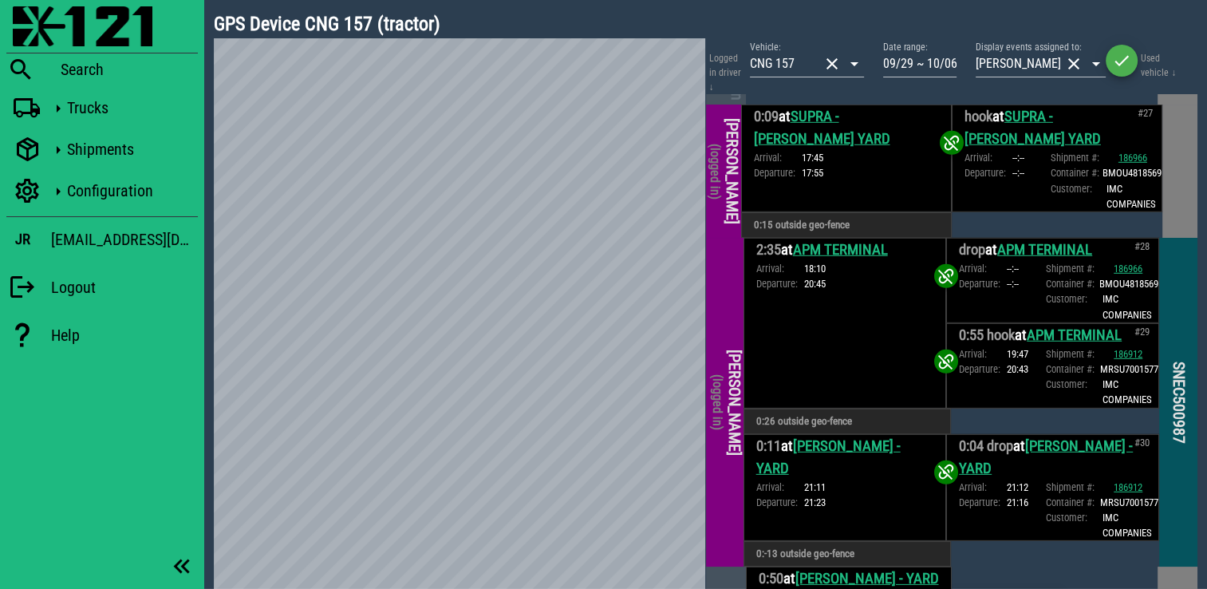
scroll to position [4631, 0]
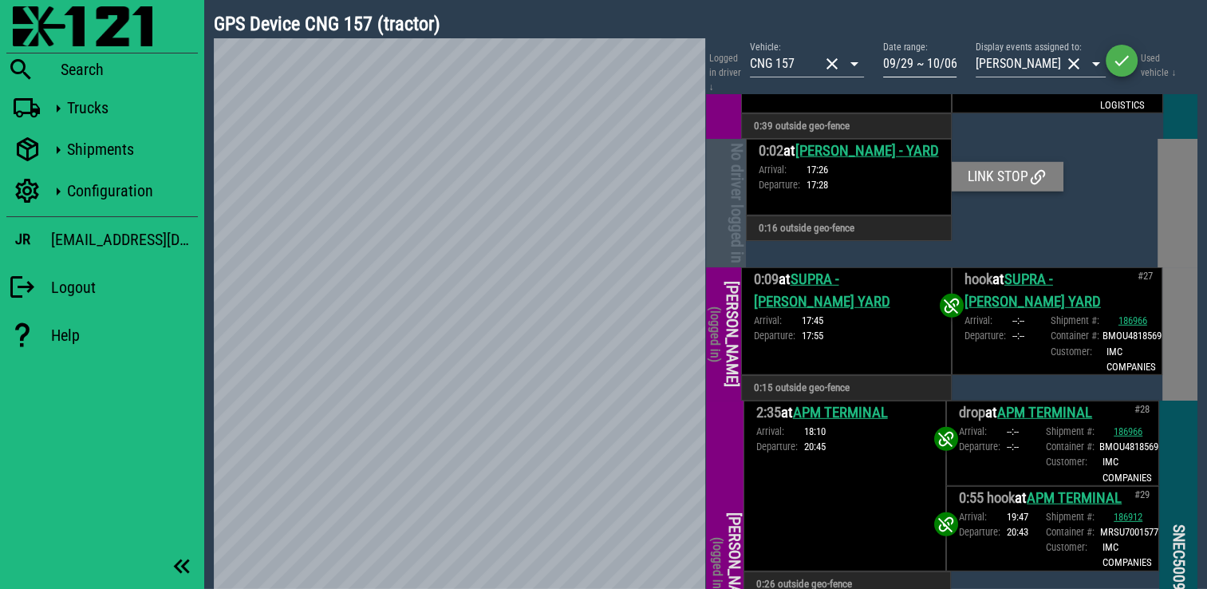
click at [957, 77] on div "Date range: 09/29 ~ 10/06" at bounding box center [919, 64] width 73 height 26
click at [935, 69] on input "09/29 ~ 10/06" at bounding box center [919, 64] width 73 height 26
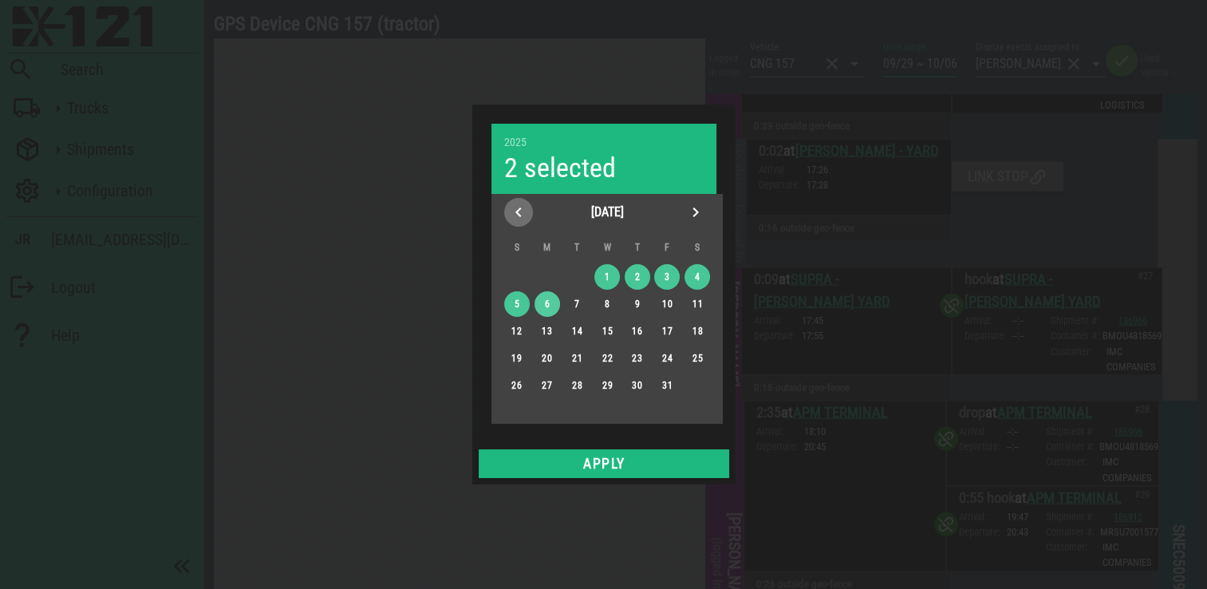
click at [517, 218] on icon "Previous month" at bounding box center [518, 212] width 19 height 19
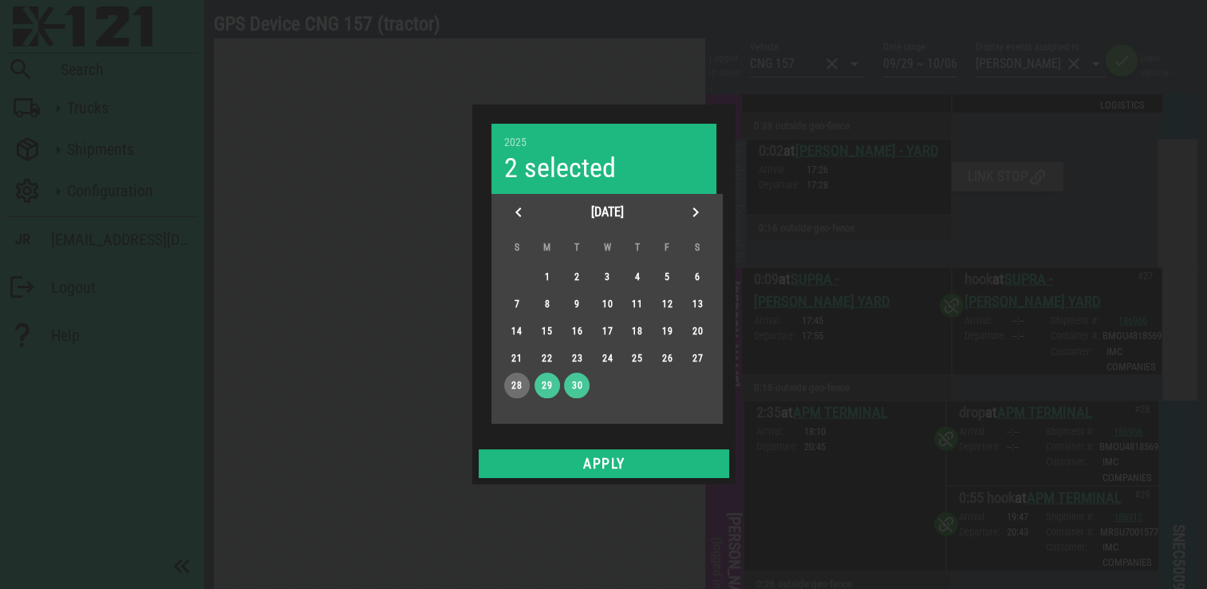
click at [515, 375] on button "28" at bounding box center [516, 386] width 26 height 26
click at [704, 209] on span "Next month" at bounding box center [695, 212] width 29 height 19
click at [691, 278] on div "4" at bounding box center [697, 276] width 26 height 11
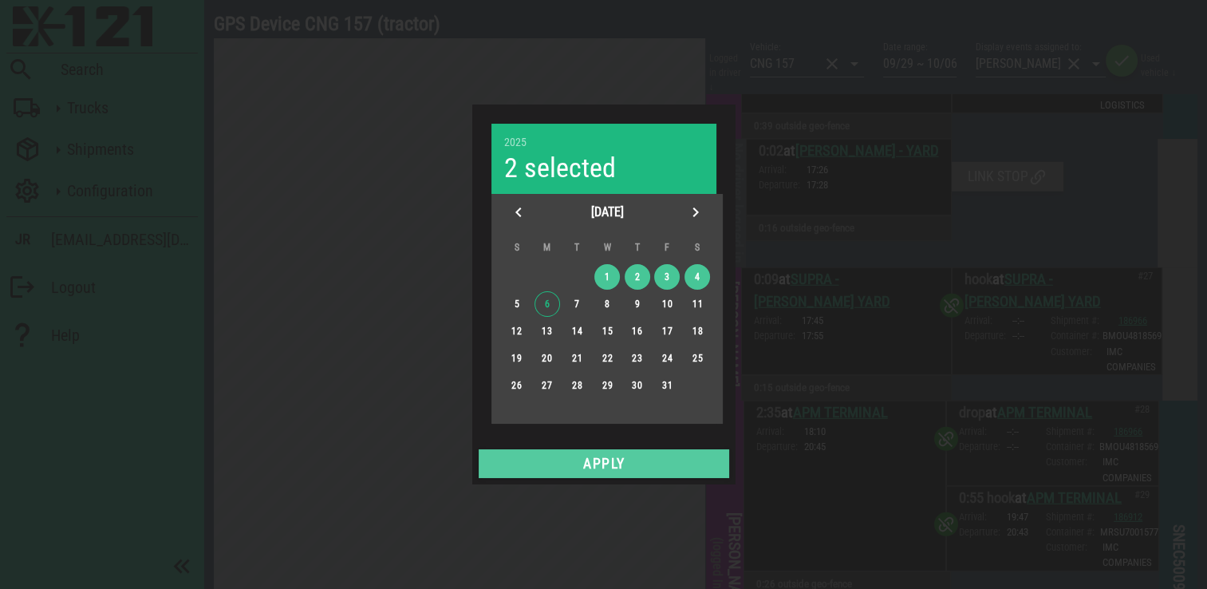
click at [673, 456] on span "Apply" at bounding box center [604, 464] width 238 height 16
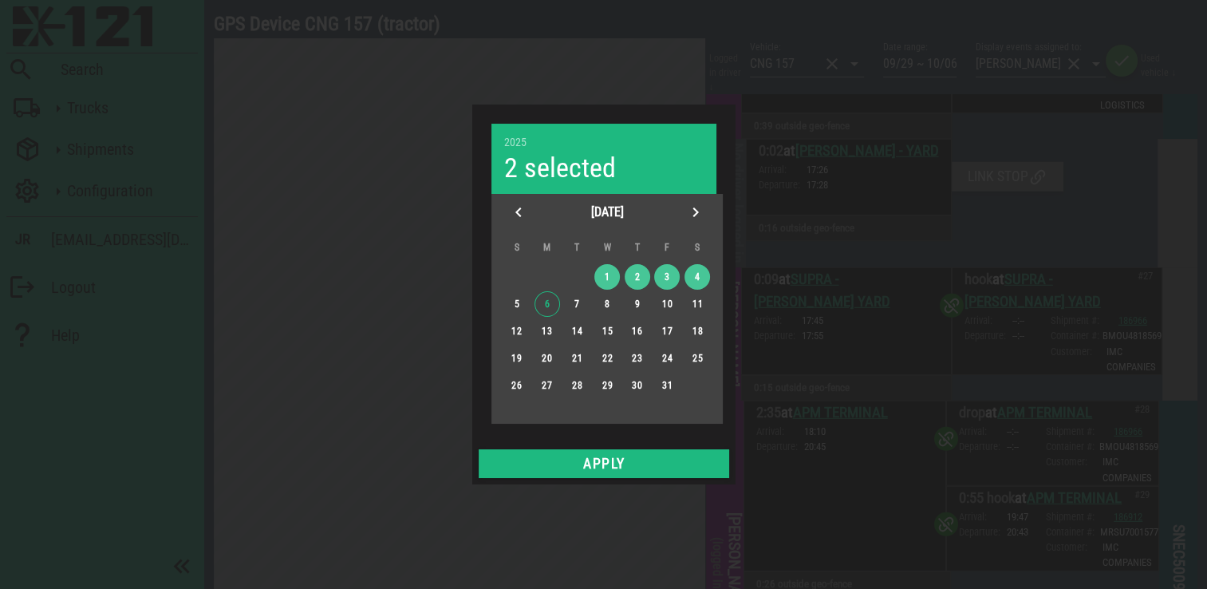
type input "09/28 ~ 10/04"
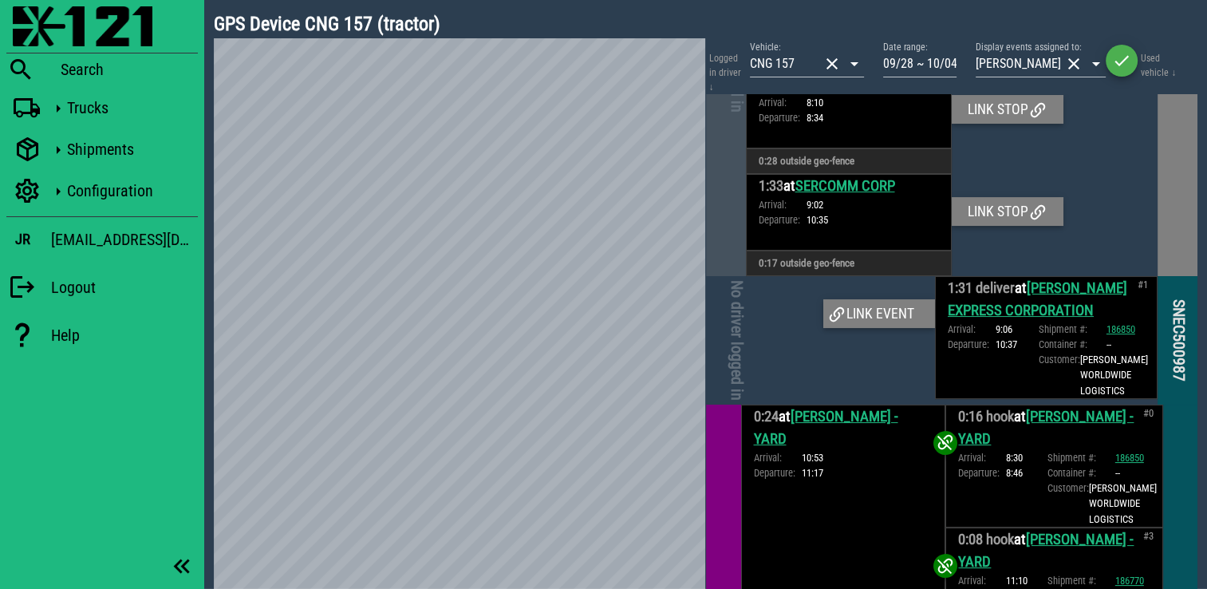
scroll to position [239, 0]
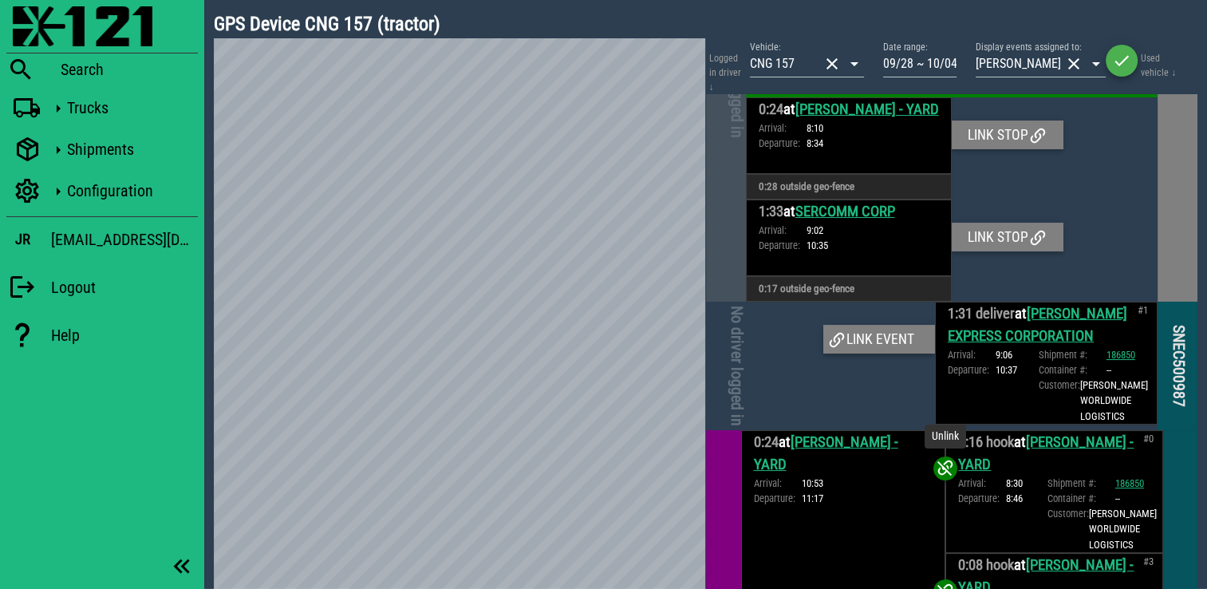
click at [936, 477] on icon at bounding box center [945, 467] width 19 height 19
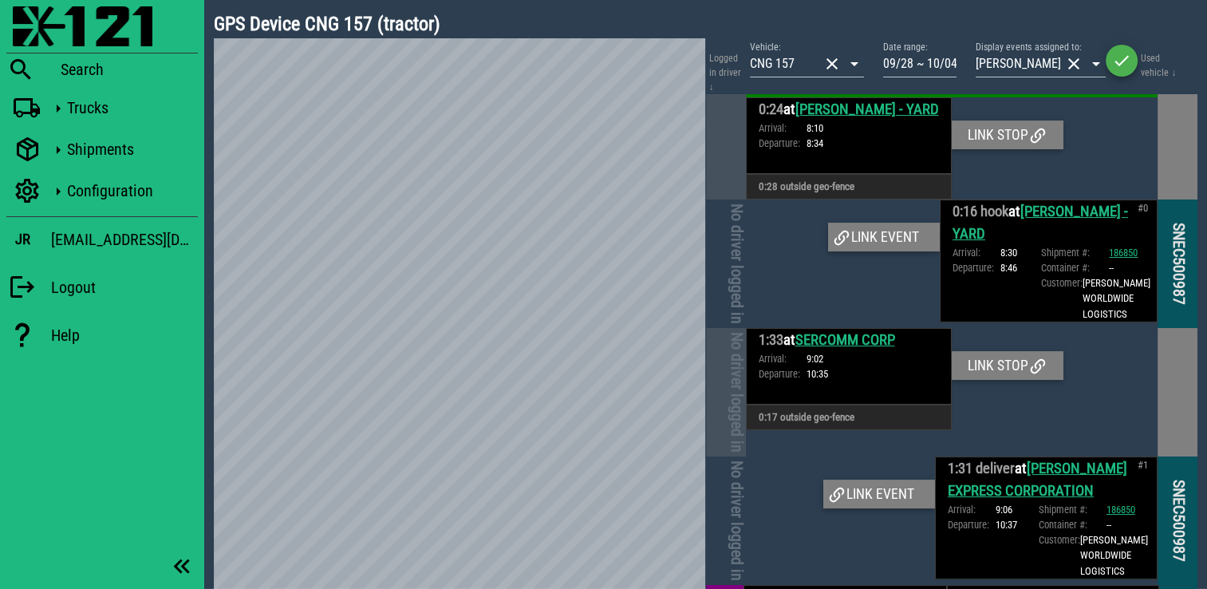
scroll to position [188, 0]
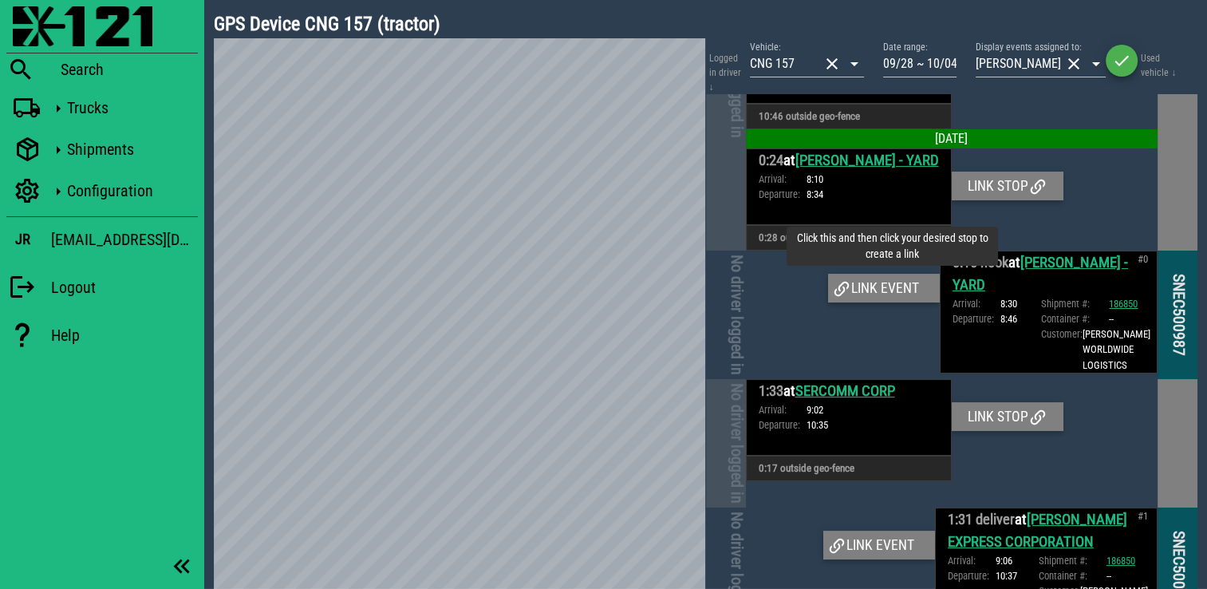
click at [925, 302] on div "Link event" at bounding box center [884, 288] width 112 height 29
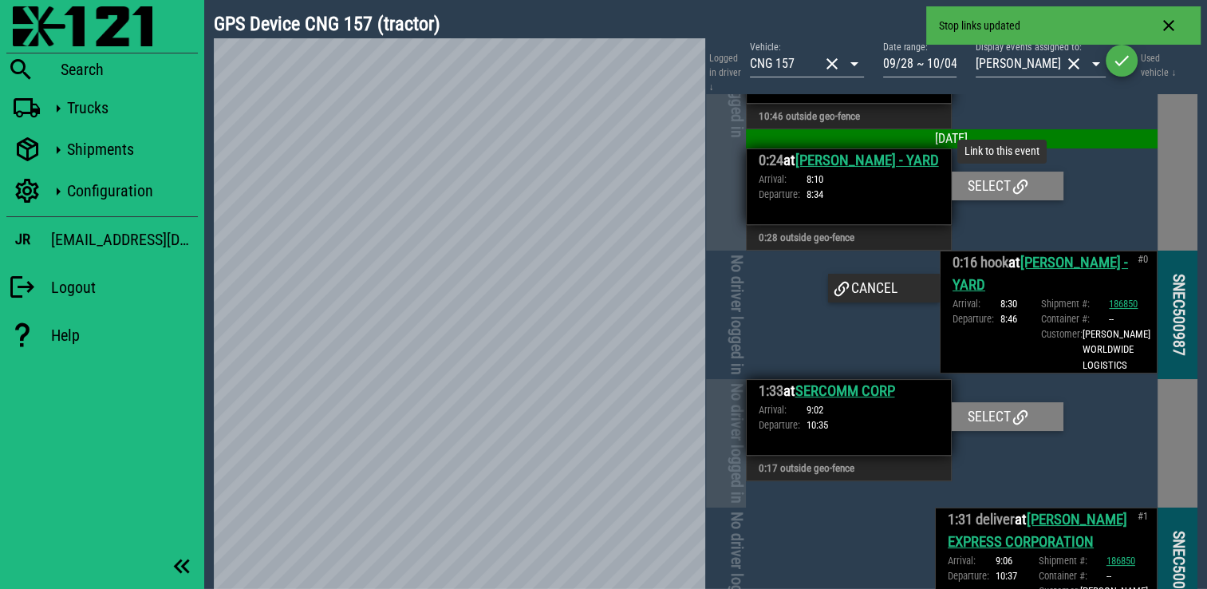
click at [1019, 196] on icon at bounding box center [1020, 186] width 19 height 19
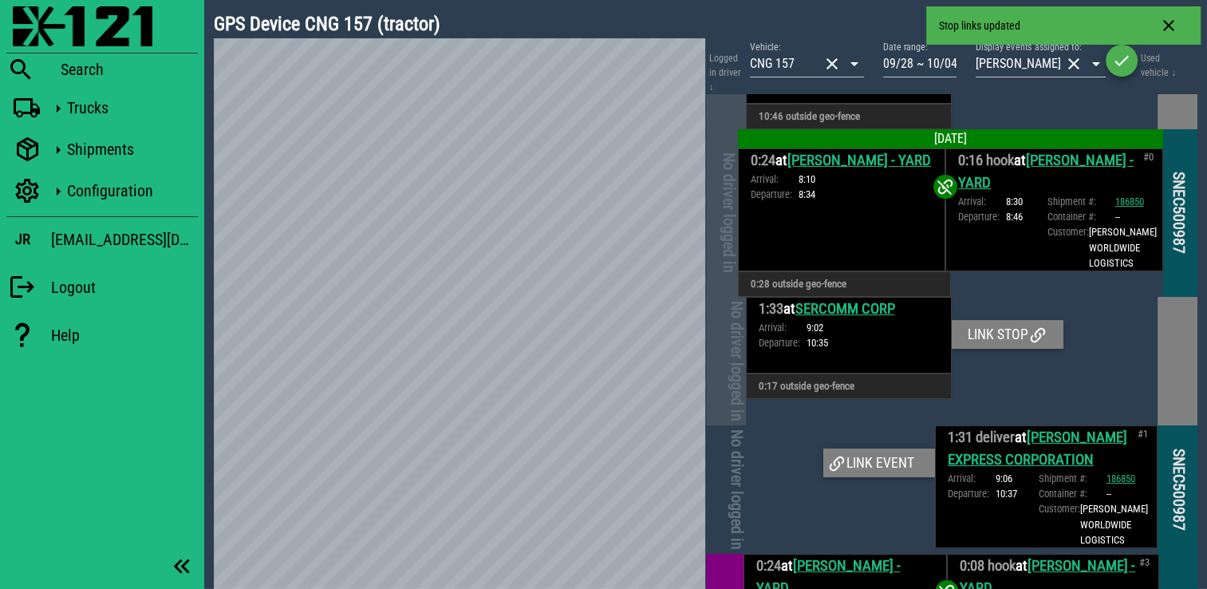
scroll to position [128, 0]
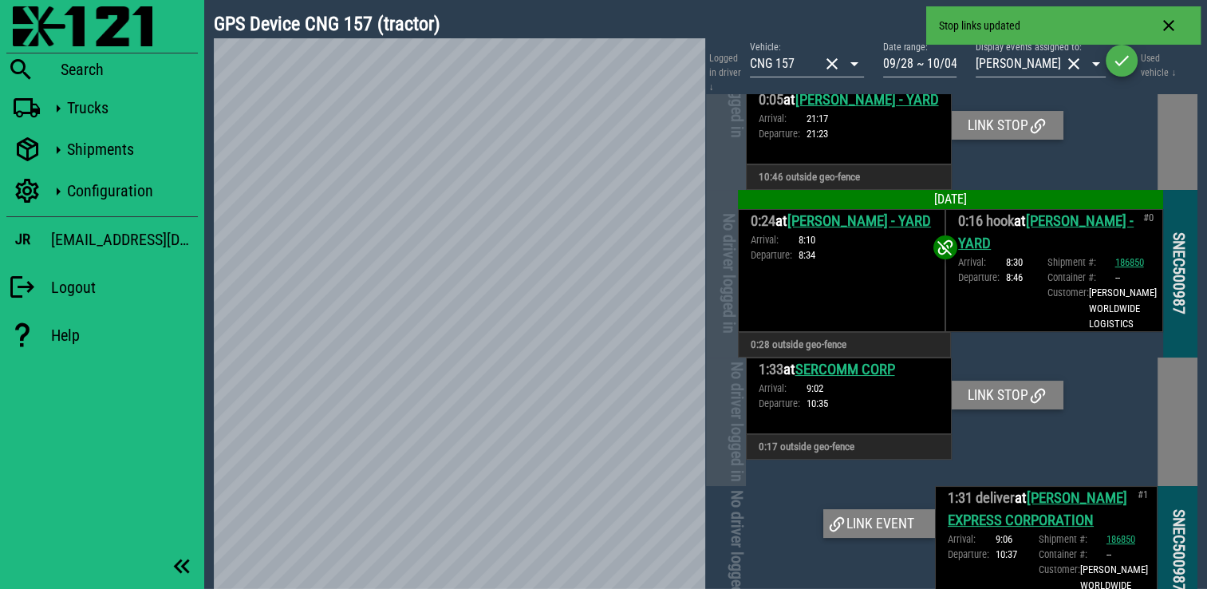
click at [894, 531] on div at bounding box center [841, 547] width 190 height 123
click at [894, 538] on div "Link event" at bounding box center [879, 523] width 112 height 29
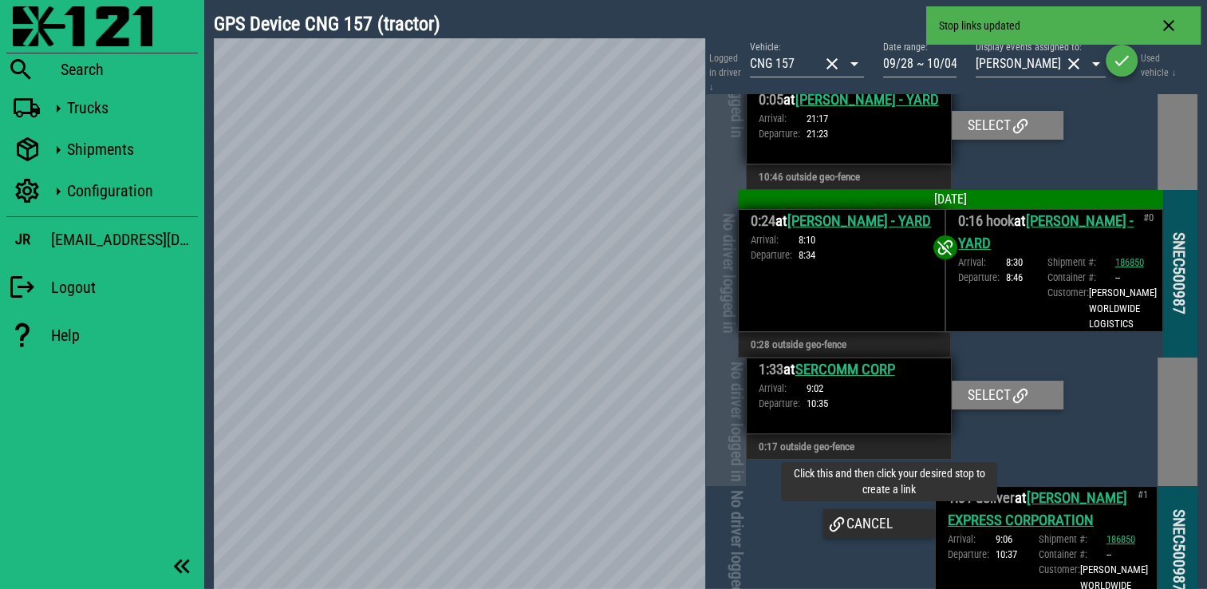
click at [874, 538] on div "Cancel" at bounding box center [879, 523] width 112 height 29
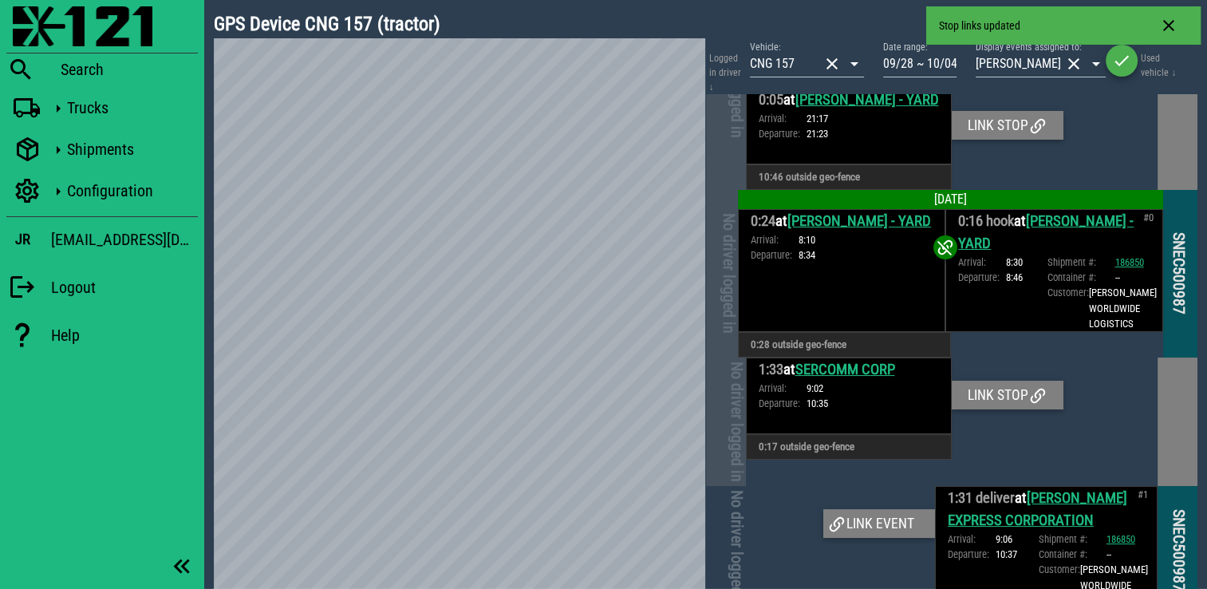
click at [868, 378] on link "SERCOMM CORP" at bounding box center [845, 370] width 100 height 18
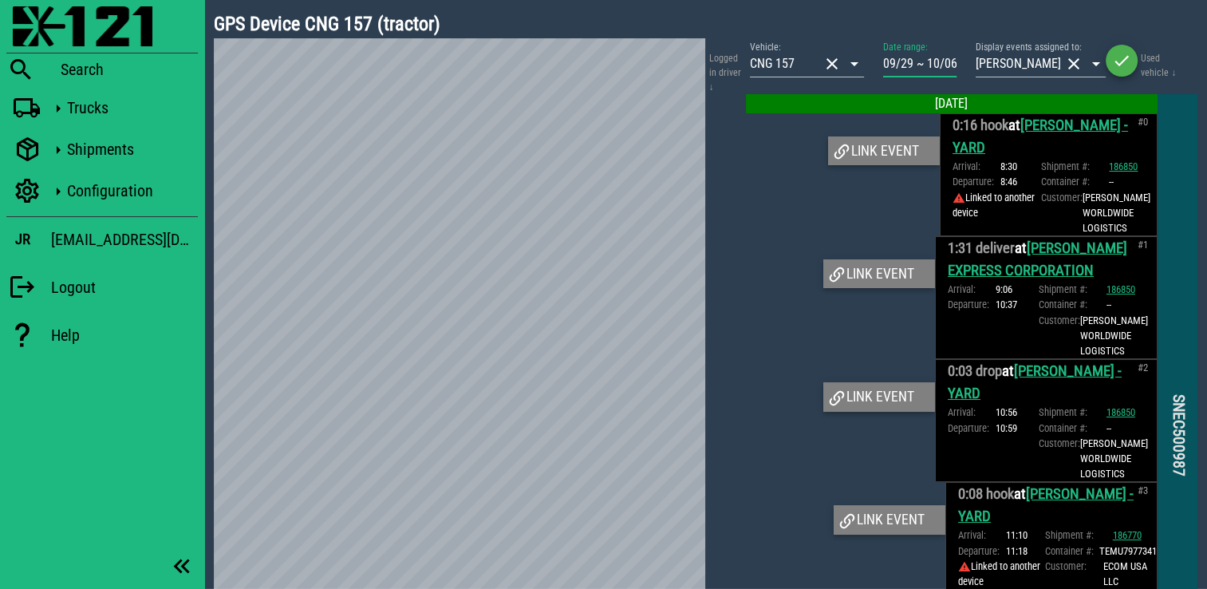
click at [929, 65] on input "09/29 ~ 10/06" at bounding box center [919, 64] width 73 height 26
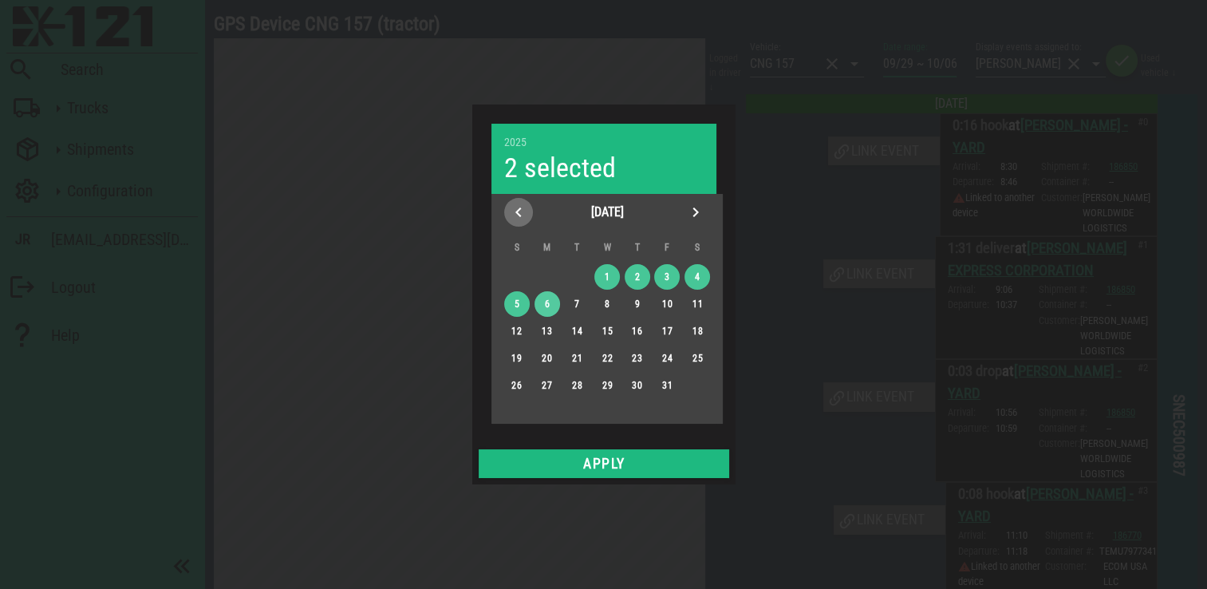
click at [523, 205] on icon "Previous month" at bounding box center [518, 212] width 19 height 19
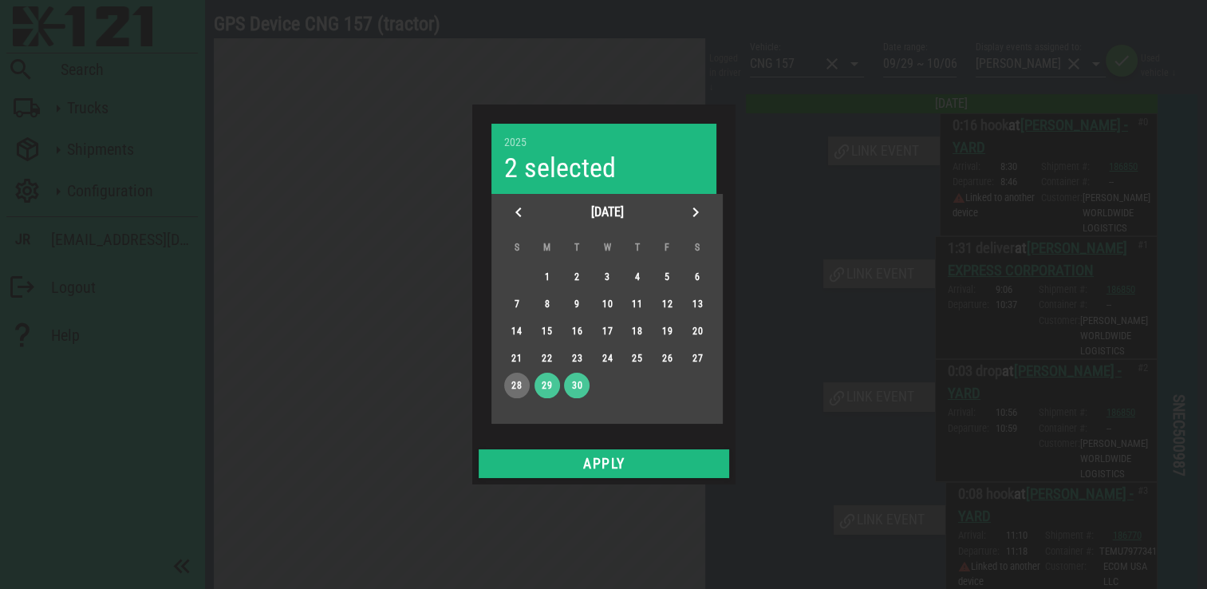
click at [523, 380] on div "28" at bounding box center [516, 385] width 26 height 11
click at [684, 218] on span "Next month" at bounding box center [695, 212] width 29 height 19
click at [667, 287] on button "3" at bounding box center [667, 277] width 26 height 26
click at [654, 487] on div at bounding box center [603, 294] width 1207 height 589
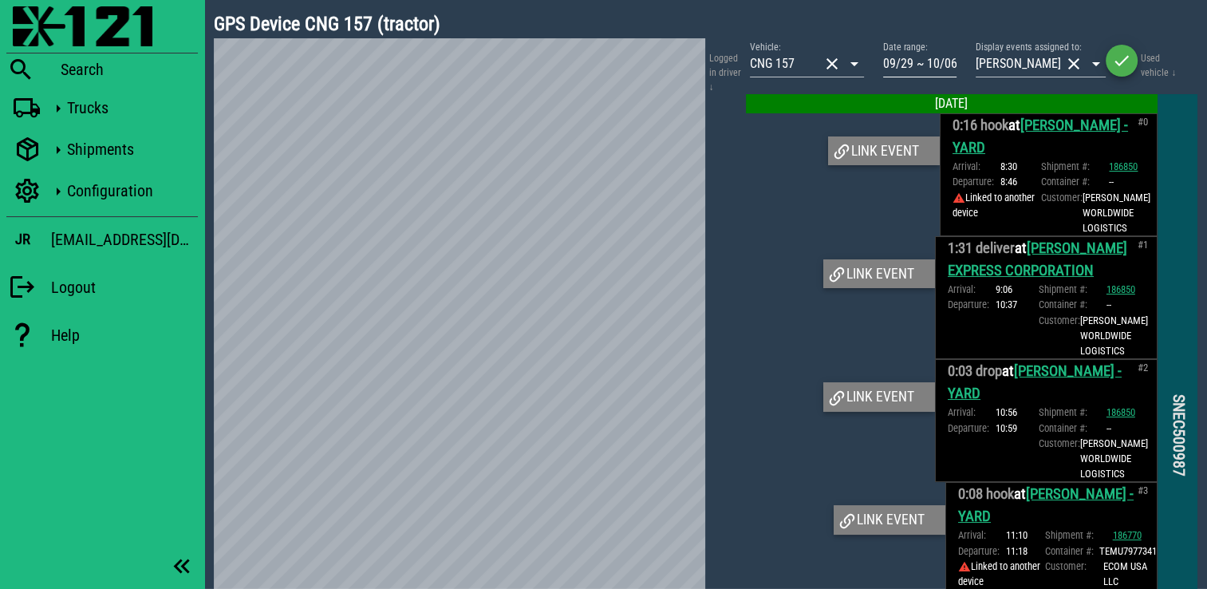
click at [932, 62] on input "09/29 ~ 10/06" at bounding box center [919, 64] width 73 height 26
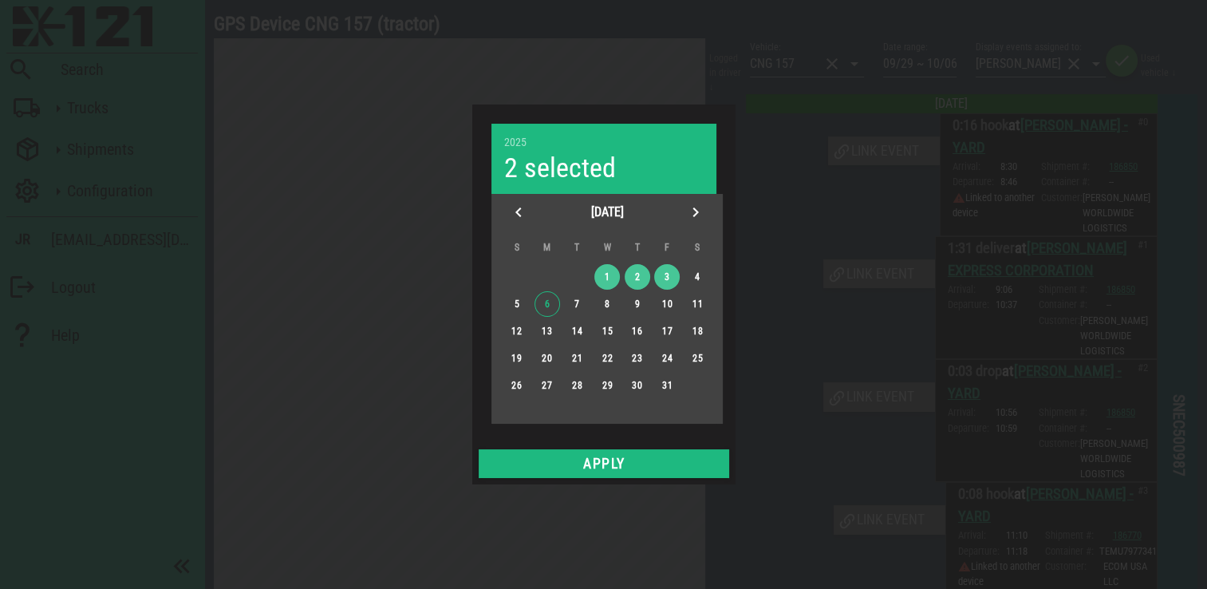
click at [536, 203] on div "[DATE]" at bounding box center [607, 212] width 148 height 30
click at [533, 206] on div "[DATE]" at bounding box center [607, 212] width 148 height 30
click at [519, 216] on icon "Previous month" at bounding box center [518, 212] width 19 height 19
click at [689, 215] on icon "Next month" at bounding box center [695, 212] width 19 height 19
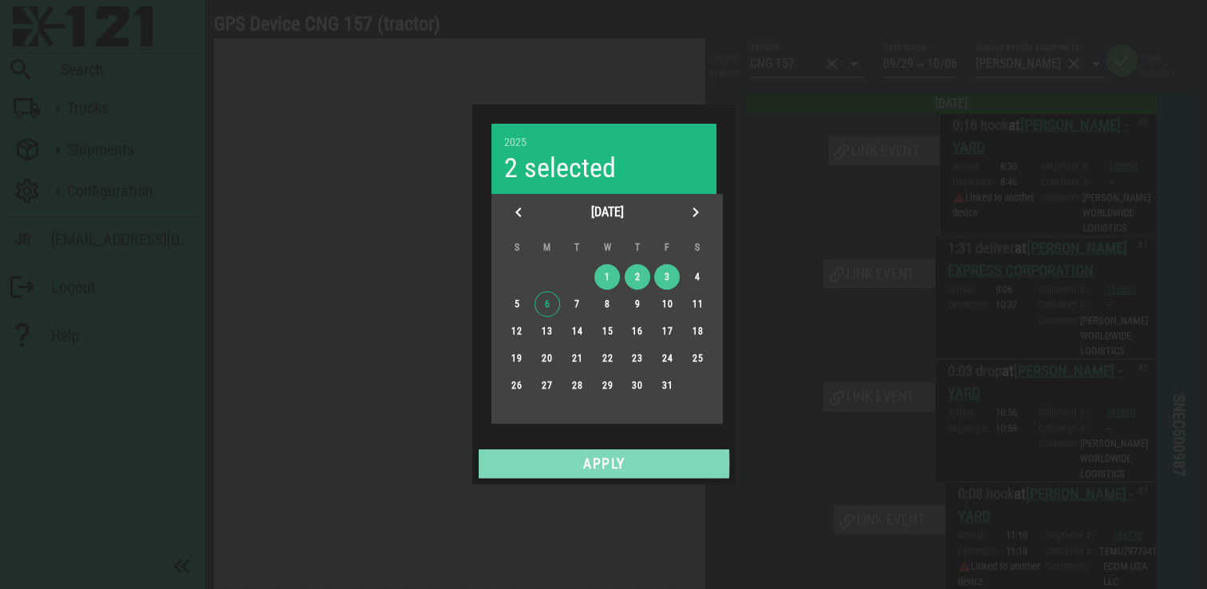
click at [629, 453] on button "Apply" at bounding box center [604, 463] width 251 height 29
type input "09/28 ~ 10/03"
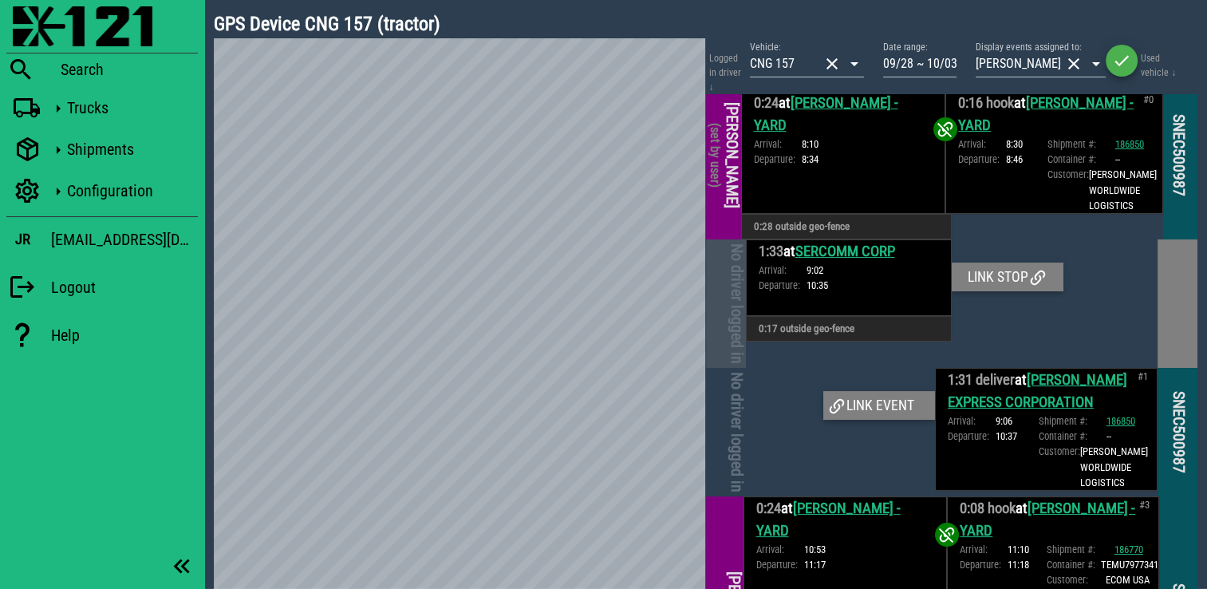
scroll to position [239, 0]
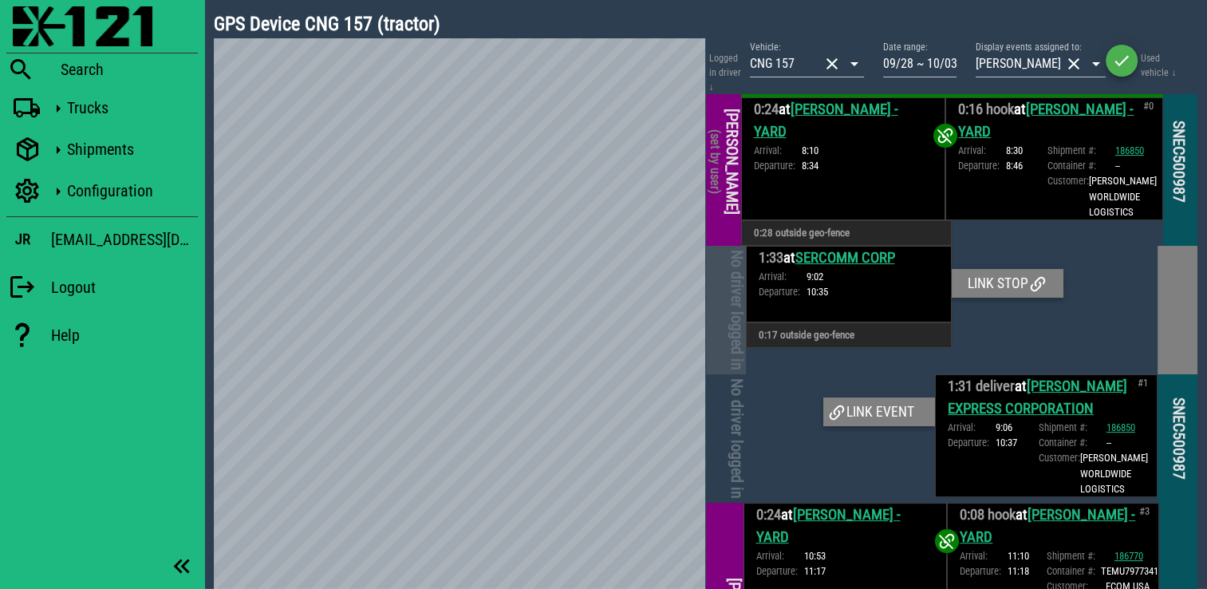
click at [872, 266] on link "SERCOMM CORP" at bounding box center [845, 258] width 100 height 18
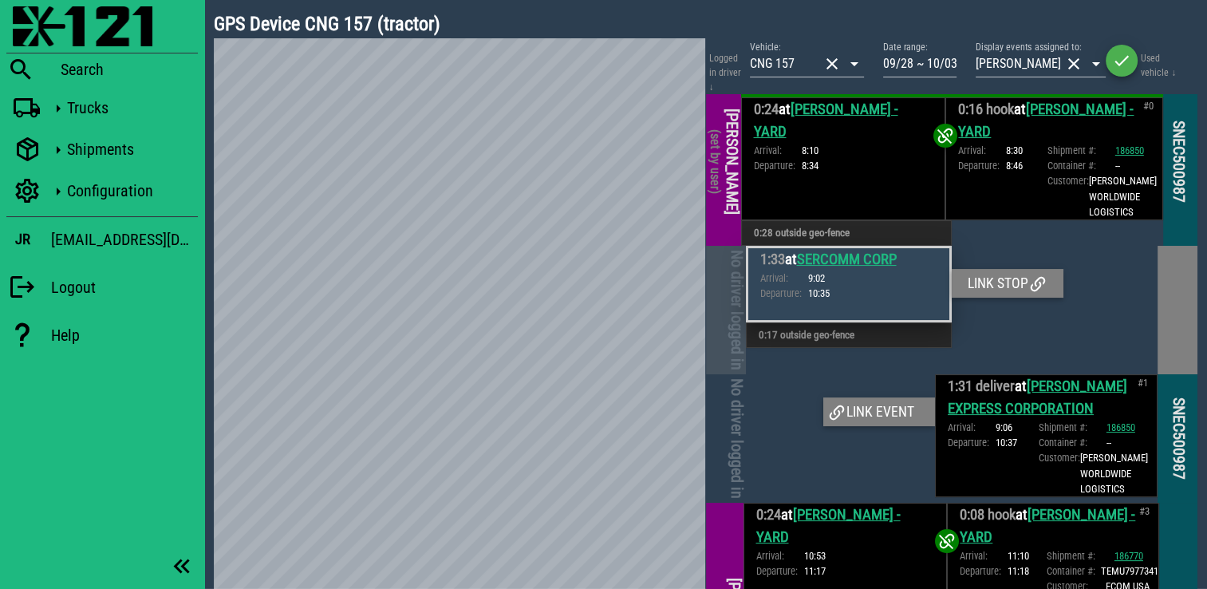
click at [1067, 410] on link "[PERSON_NAME] EXPRESS CORPORATION" at bounding box center [1037, 397] width 179 height 40
click at [917, 426] on div "Link event" at bounding box center [879, 411] width 112 height 29
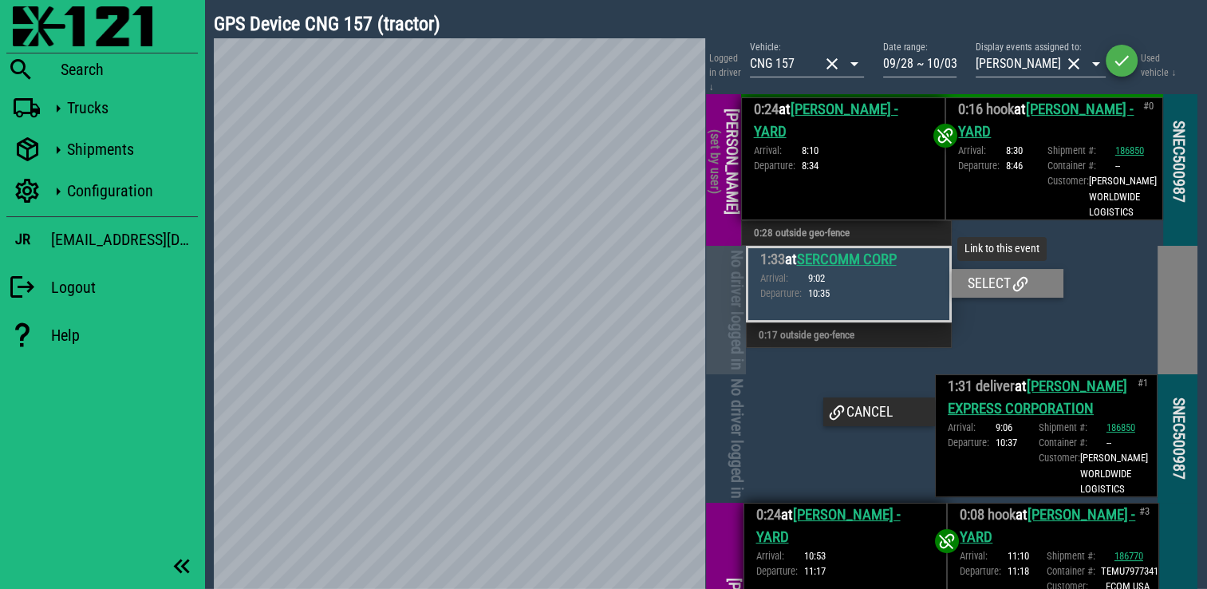
click at [992, 298] on div "Select" at bounding box center [1008, 283] width 112 height 29
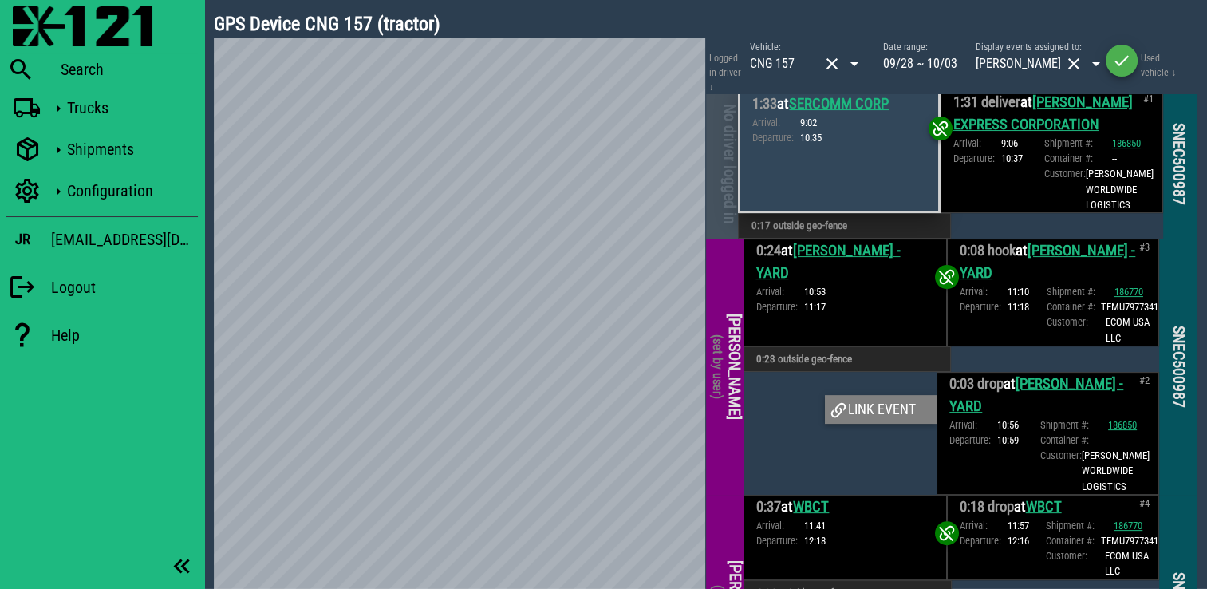
scroll to position [399, 0]
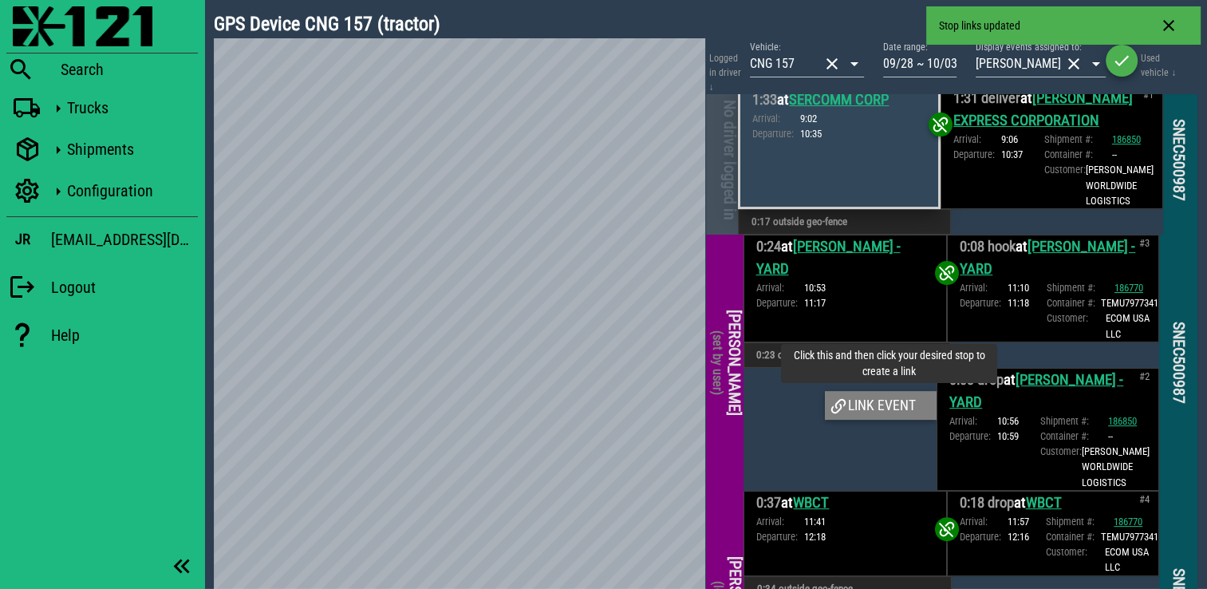
click at [911, 420] on div "Link event" at bounding box center [881, 405] width 112 height 29
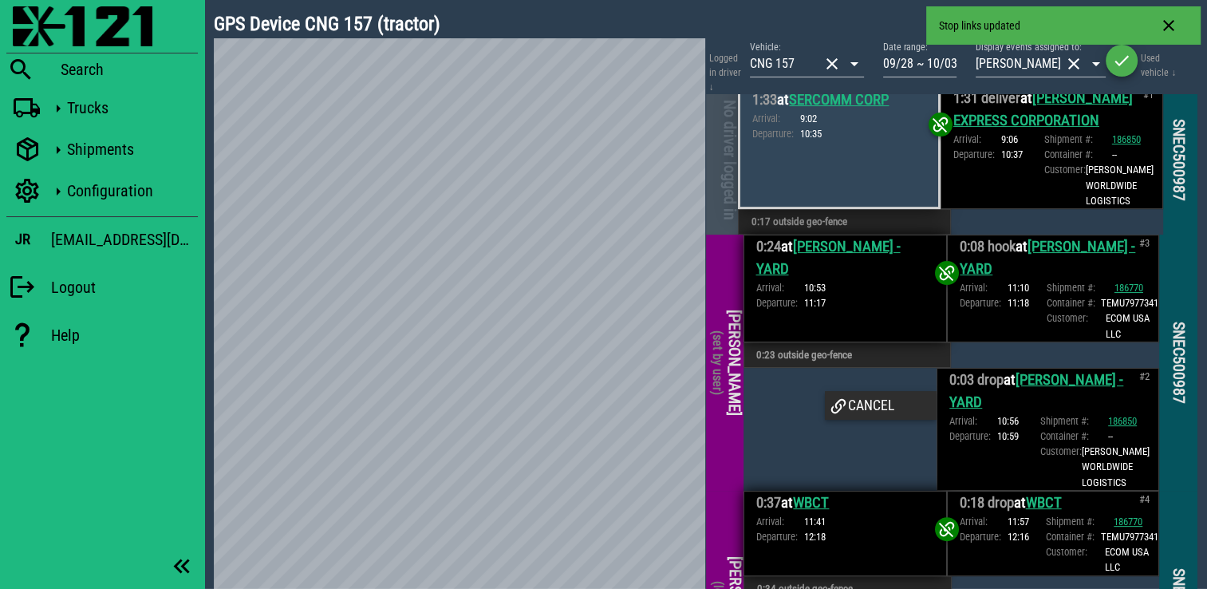
click at [904, 342] on div "0:24 at CHARLES WILLARD - YARD Arrival: 10:53 Departure: 11:17" at bounding box center [846, 289] width 204 height 108
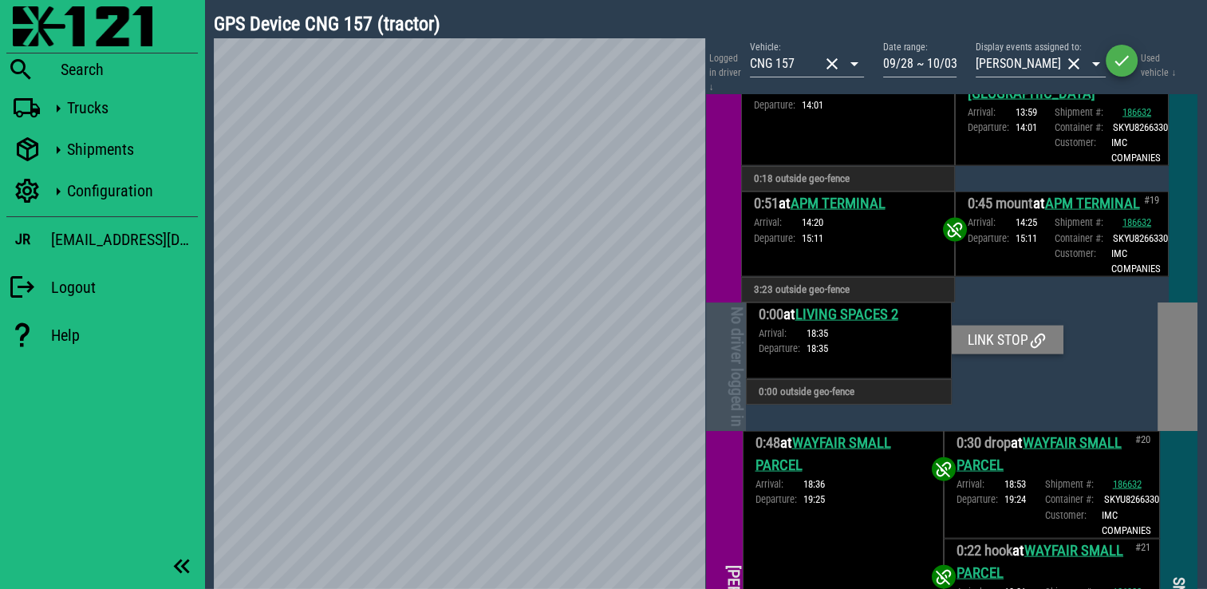
scroll to position [3590, 0]
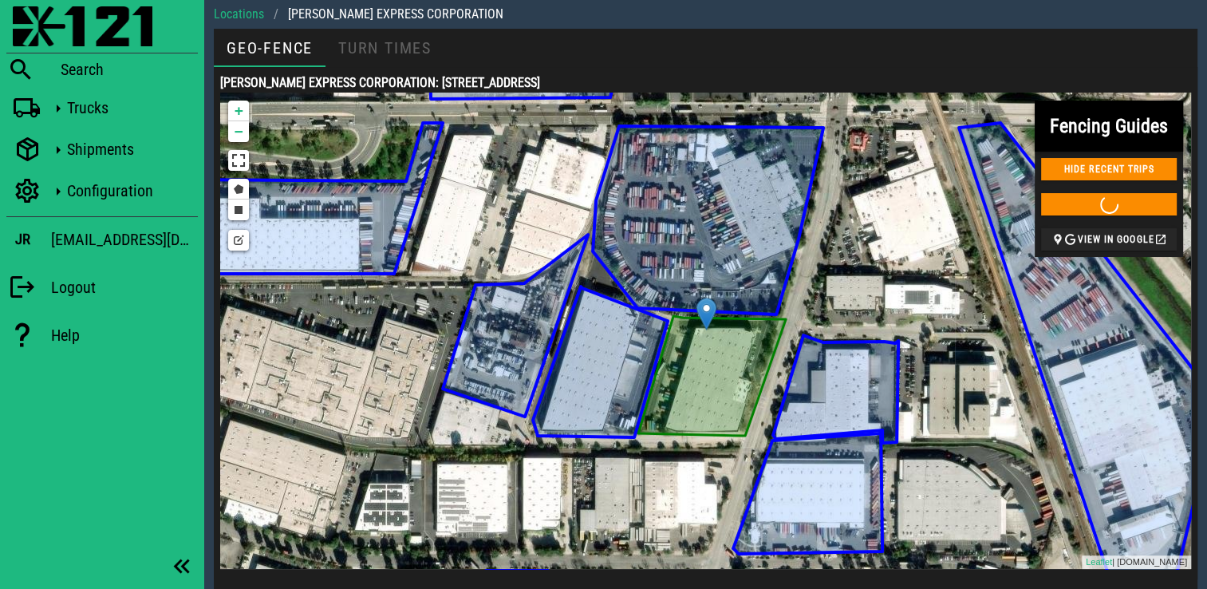
click at [612, 324] on icon at bounding box center [600, 361] width 135 height 151
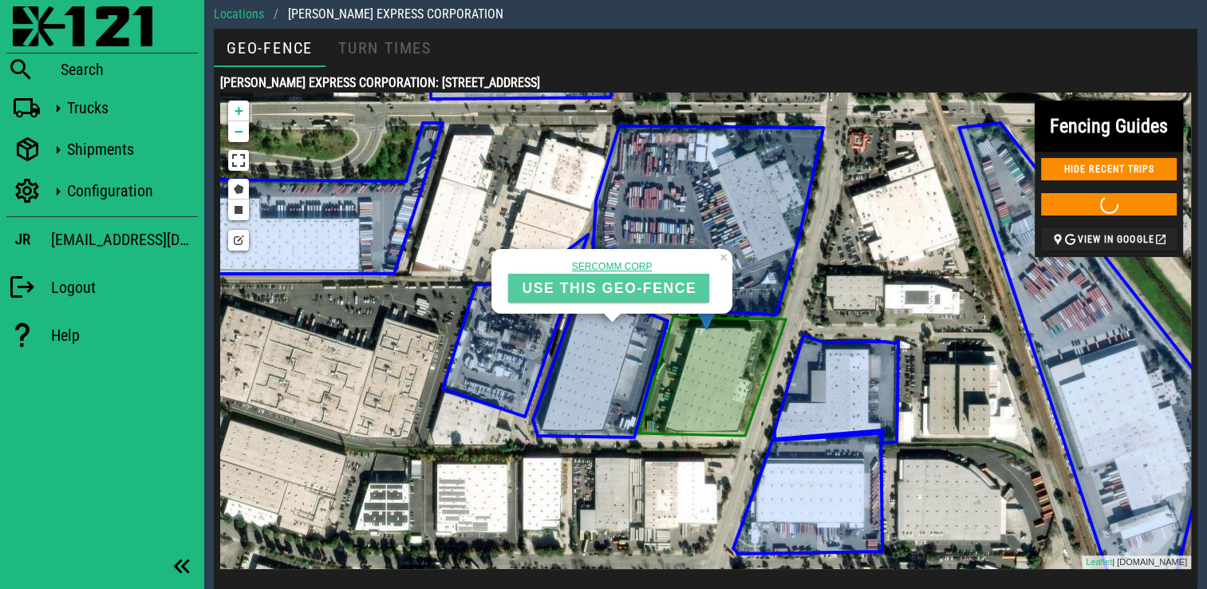
click at [608, 298] on button "USE THIS GEO-FENCE" at bounding box center [608, 288] width 201 height 29
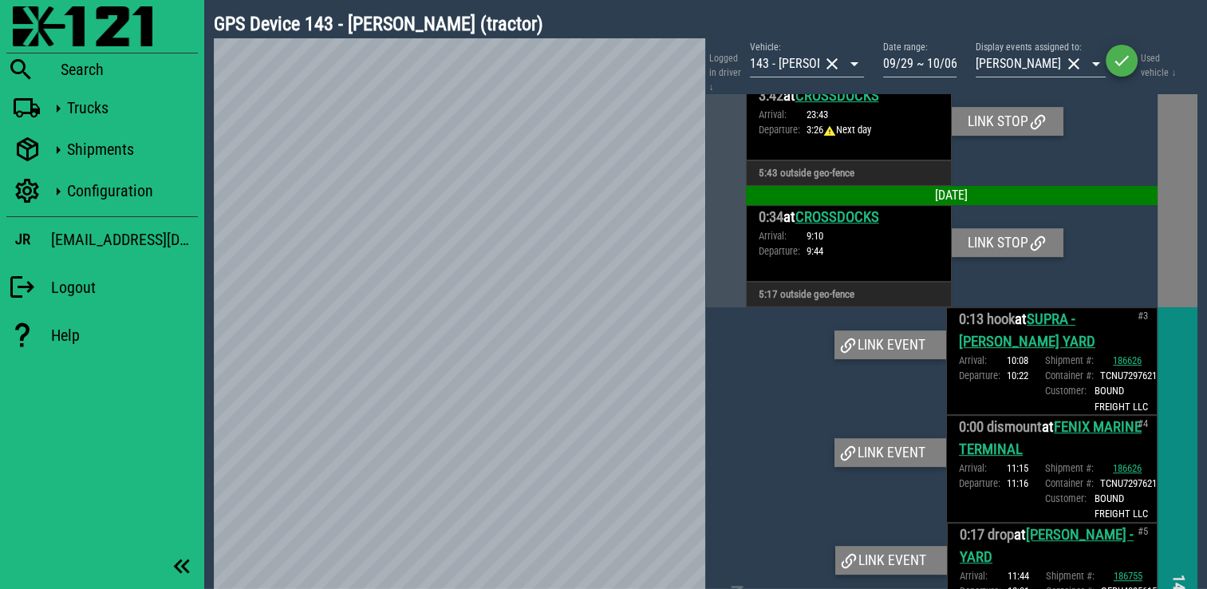
scroll to position [718, 0]
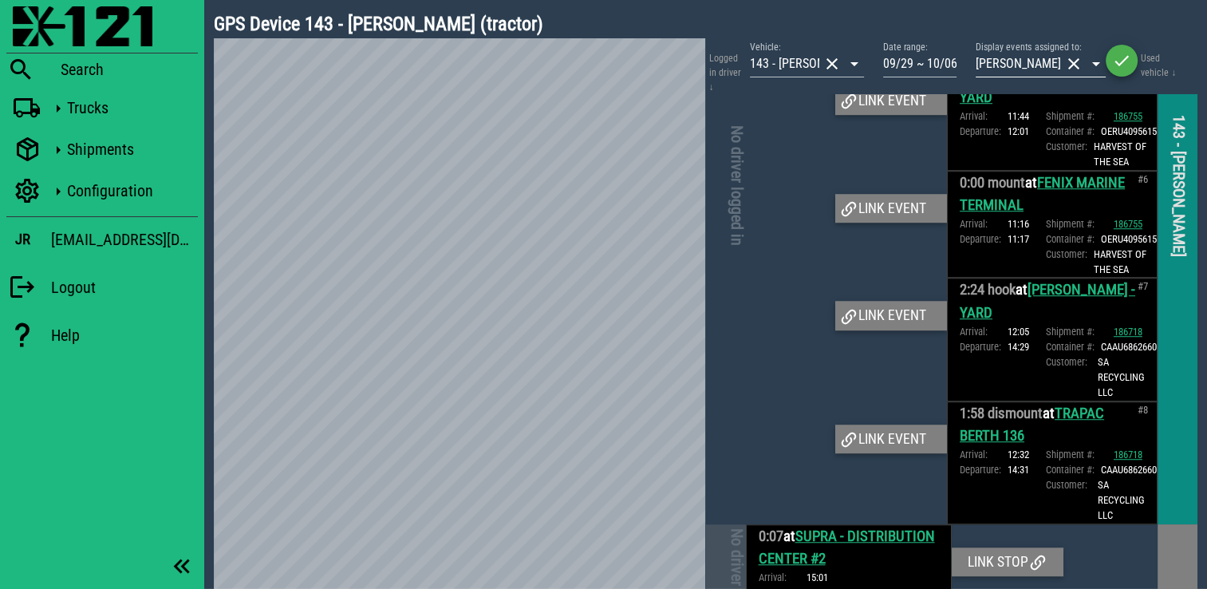
click at [1079, 67] on button "clear icon" at bounding box center [1073, 63] width 19 height 19
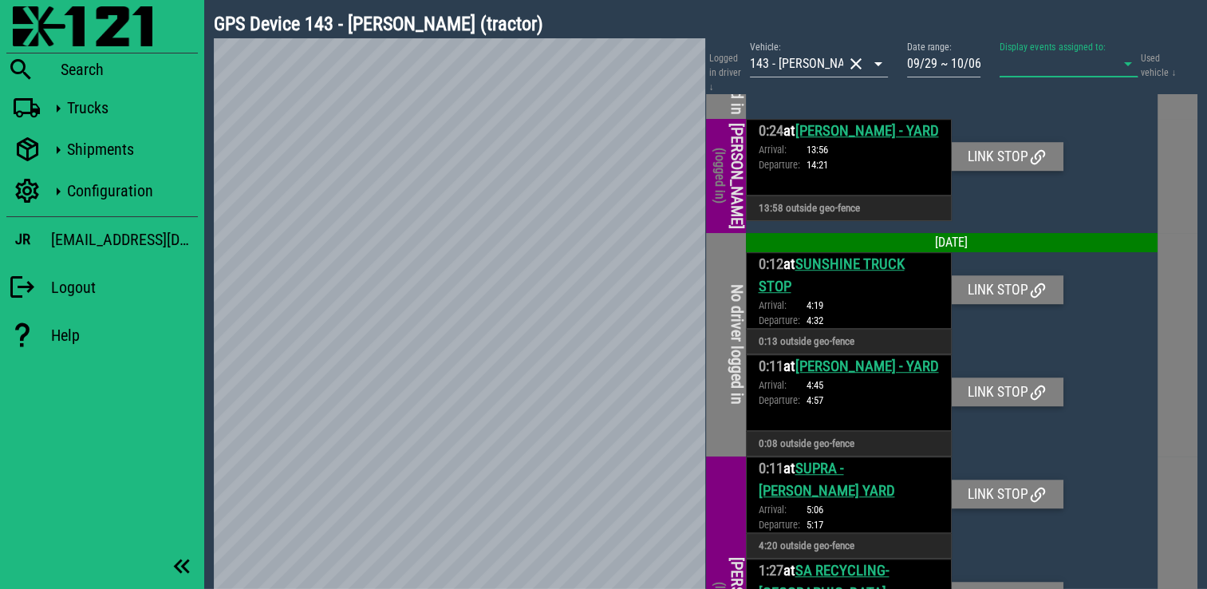
scroll to position [830, 0]
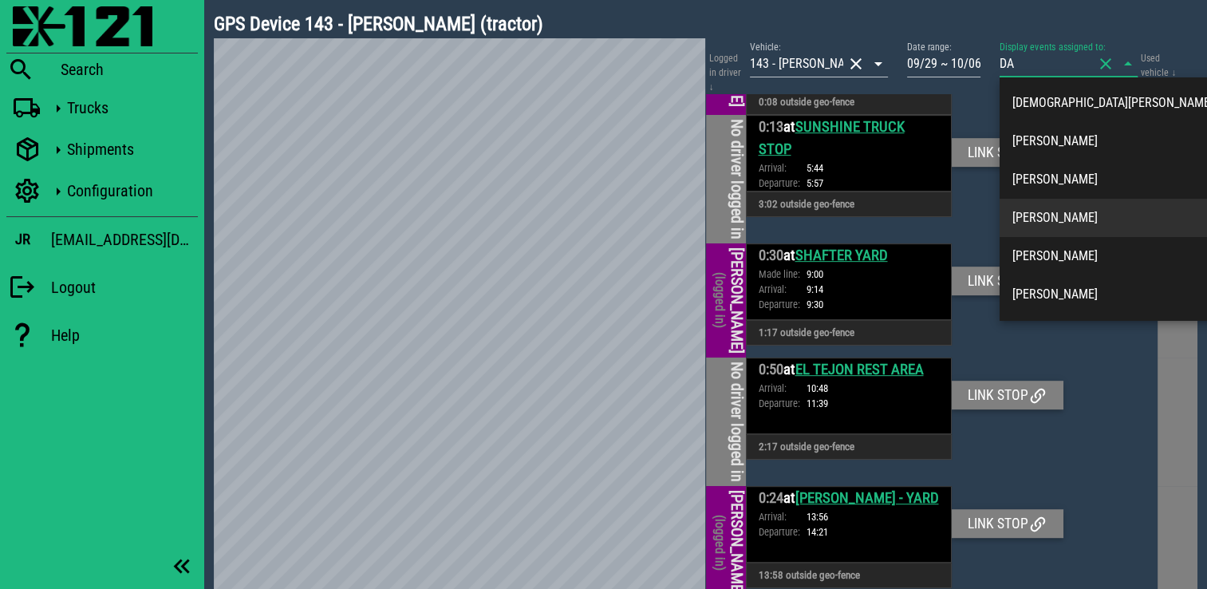
type input "D"
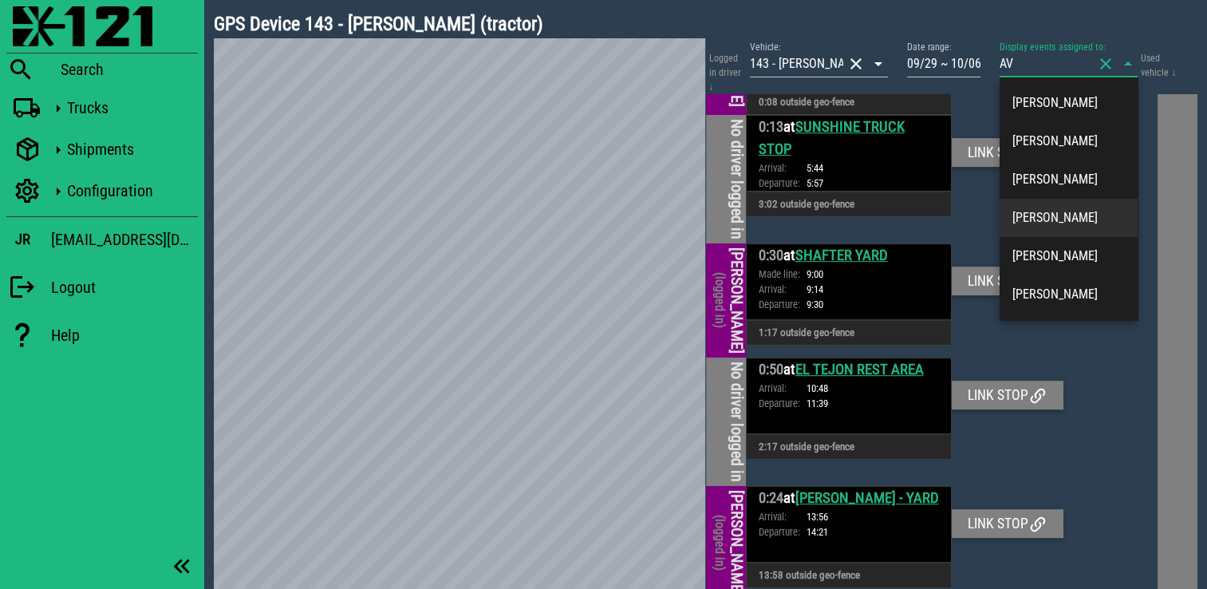
type input "AVE"
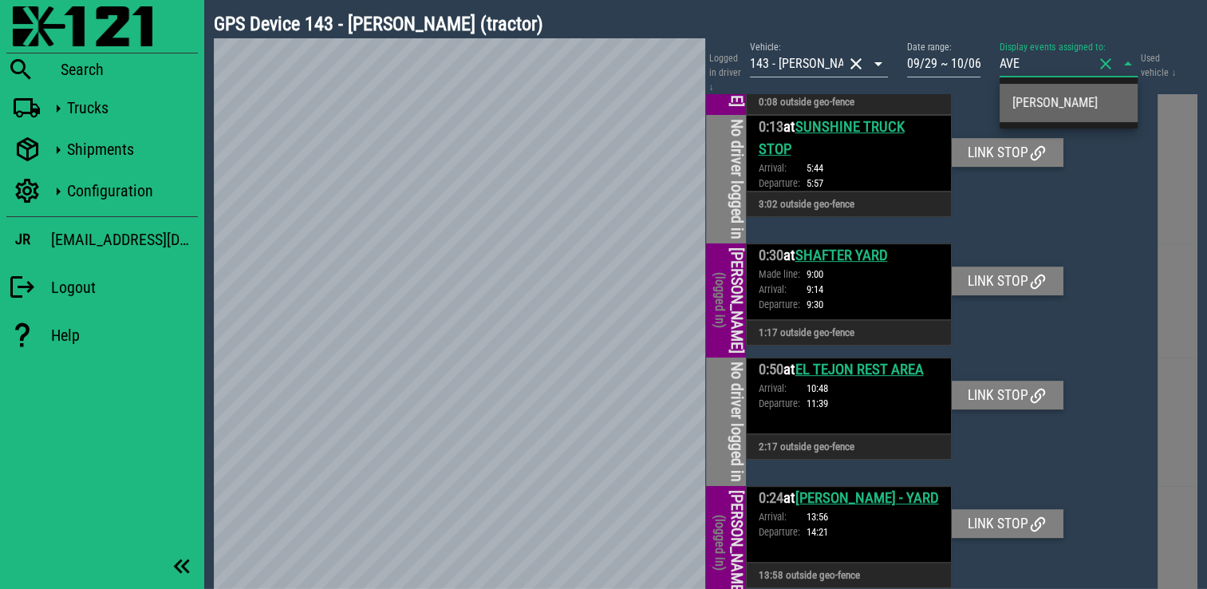
click at [1043, 107] on div "[PERSON_NAME]" at bounding box center [1068, 102] width 112 height 15
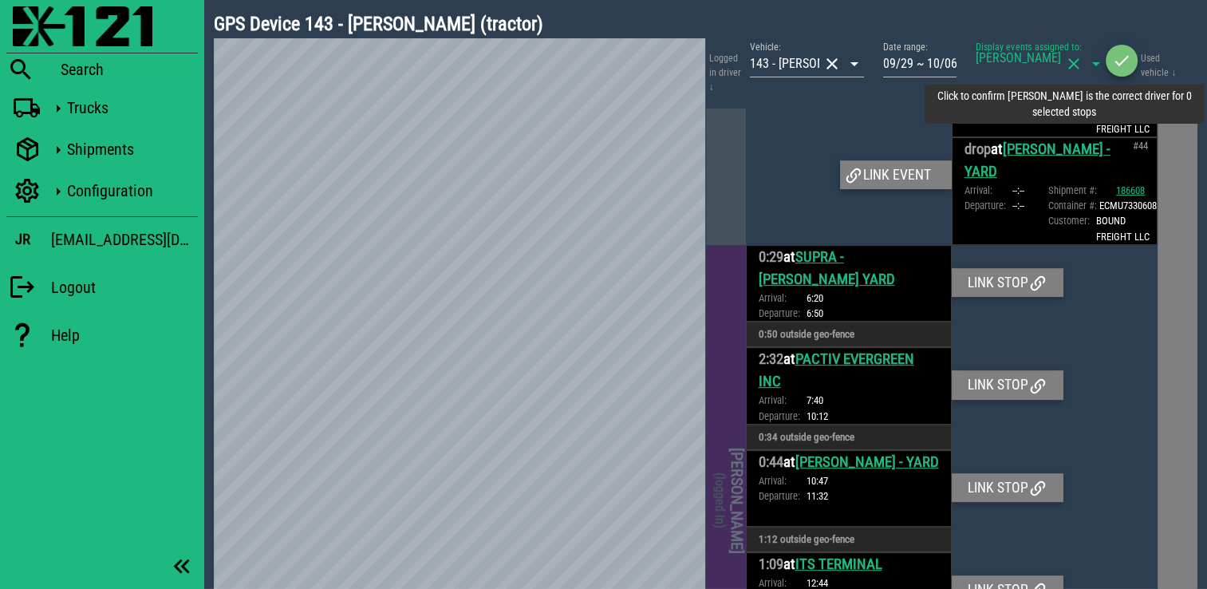
click at [1126, 63] on icon "button" at bounding box center [1121, 60] width 19 height 19
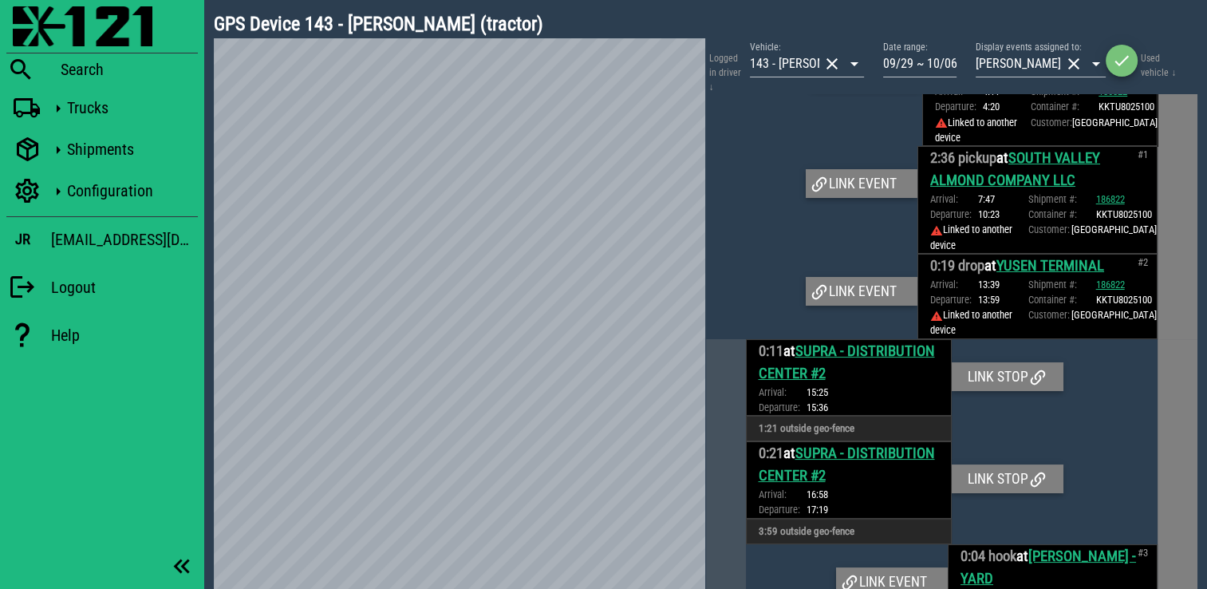
scroll to position [0, 0]
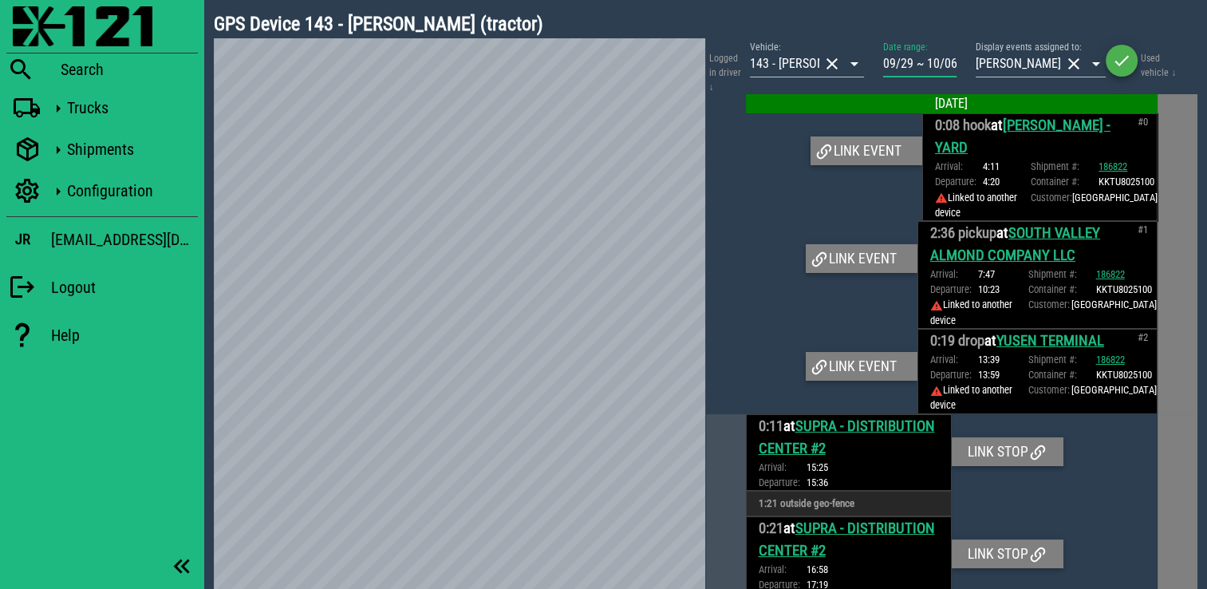
click at [940, 56] on input "09/29 ~ 10/06" at bounding box center [919, 64] width 73 height 26
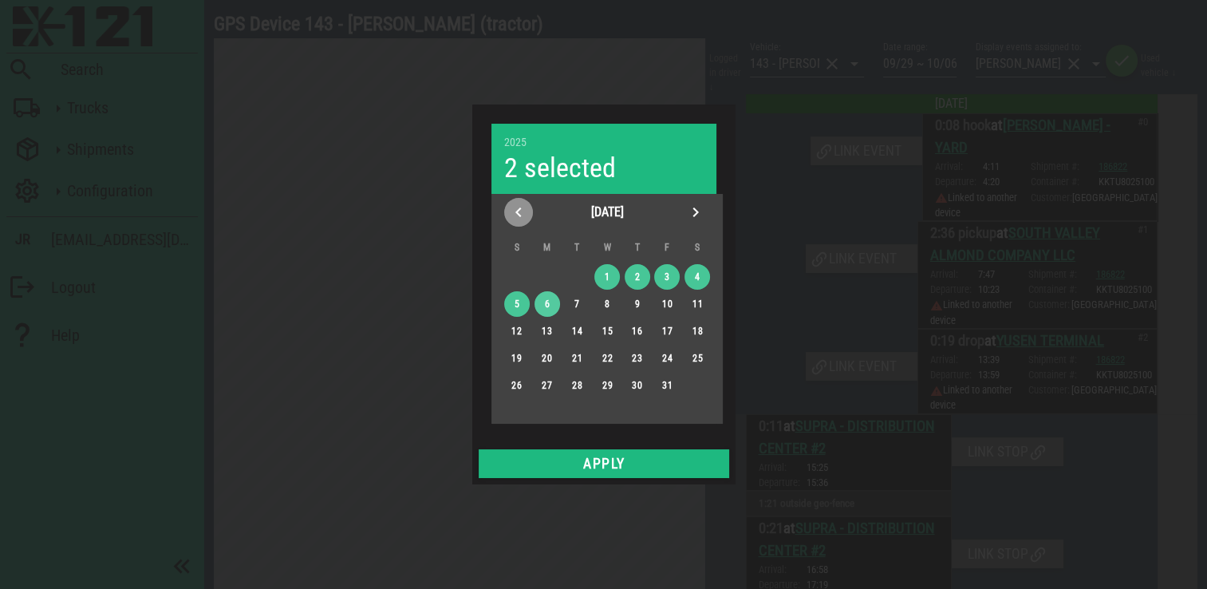
click at [509, 216] on icon "Previous month" at bounding box center [518, 212] width 19 height 19
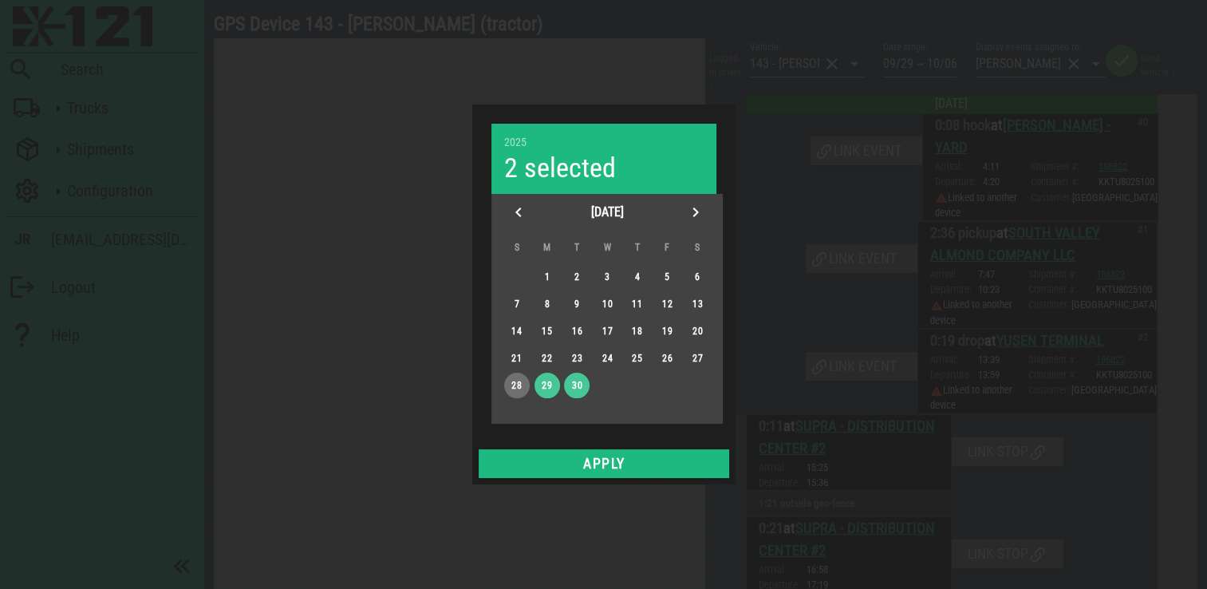
click at [523, 381] on div "28" at bounding box center [516, 385] width 26 height 11
click at [688, 204] on icon "Next month" at bounding box center [695, 212] width 19 height 19
click at [689, 273] on div "4" at bounding box center [697, 276] width 26 height 11
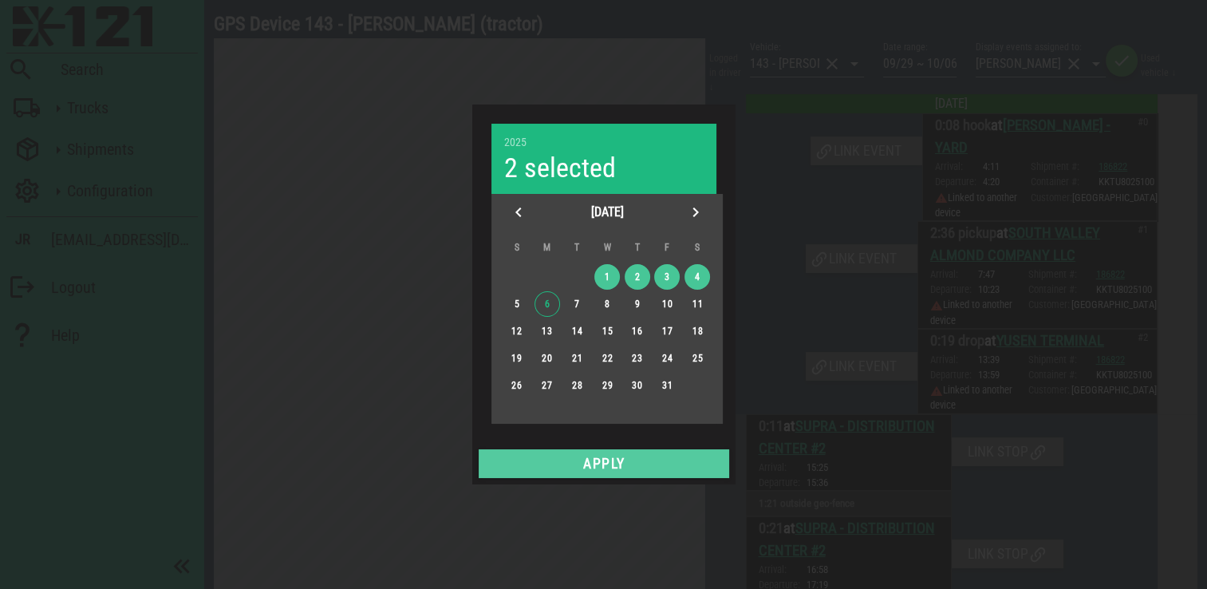
click at [602, 468] on span "Apply" at bounding box center [604, 464] width 238 height 16
type input "09/28 ~ 10/04"
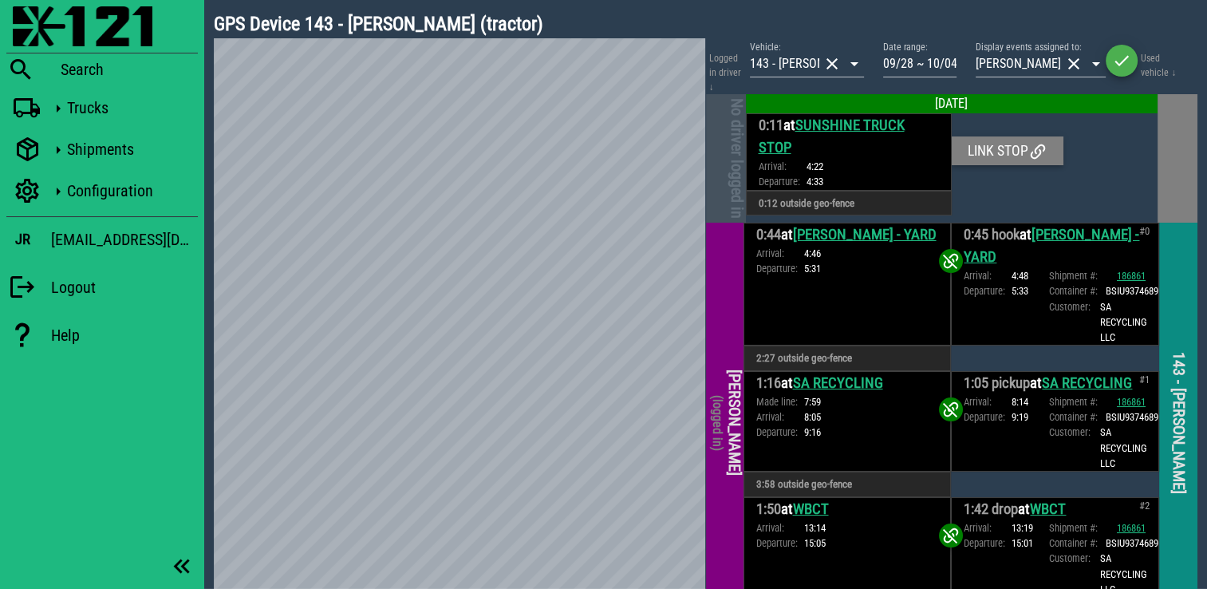
scroll to position [4999, 0]
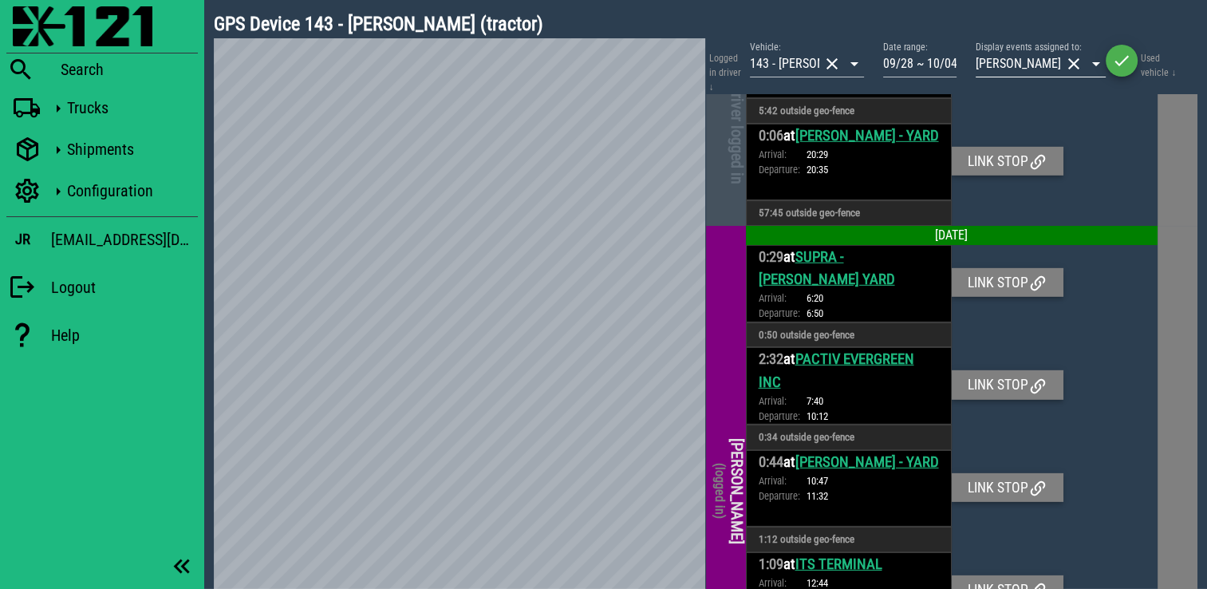
click at [1078, 61] on button "clear icon" at bounding box center [1073, 63] width 19 height 19
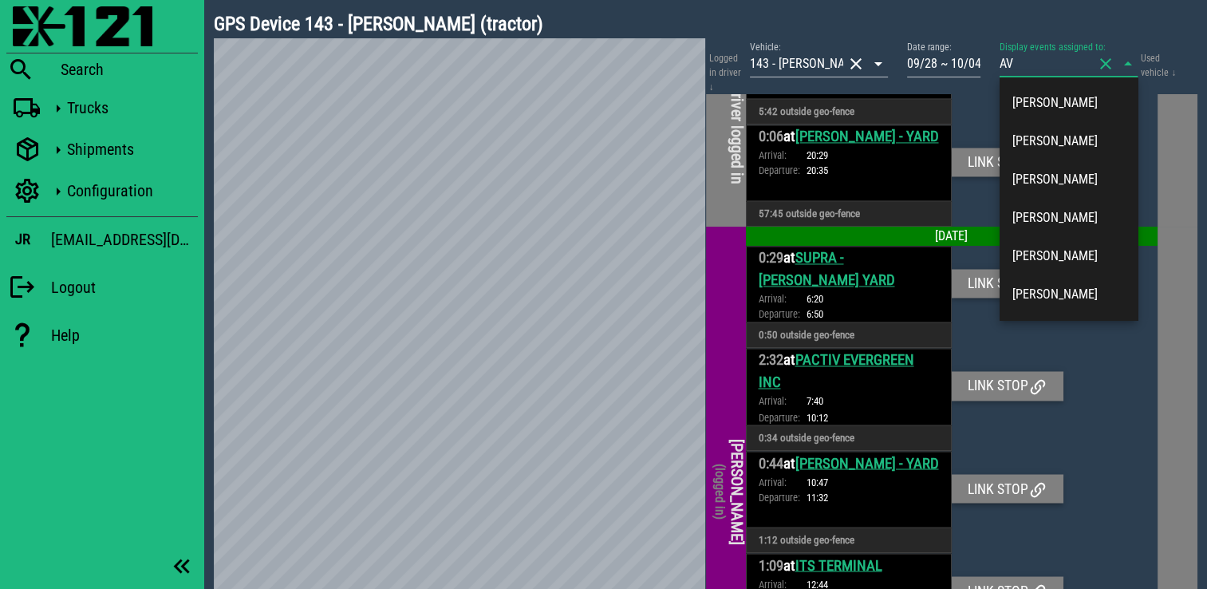
type input "AVE"
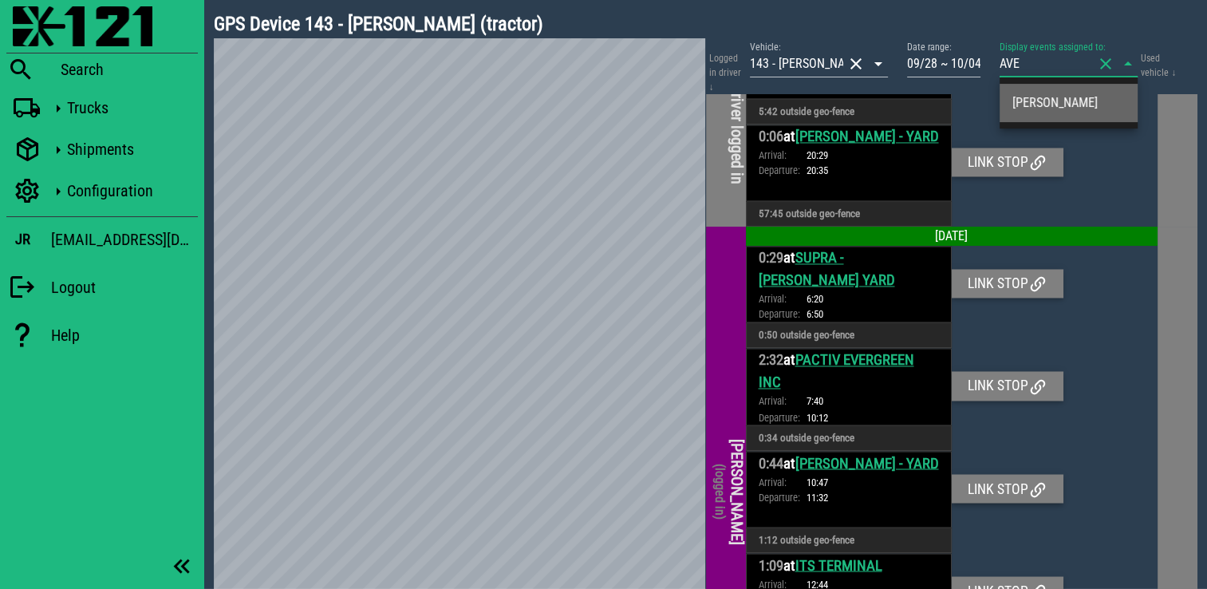
click at [1101, 96] on div "[PERSON_NAME]" at bounding box center [1068, 102] width 112 height 15
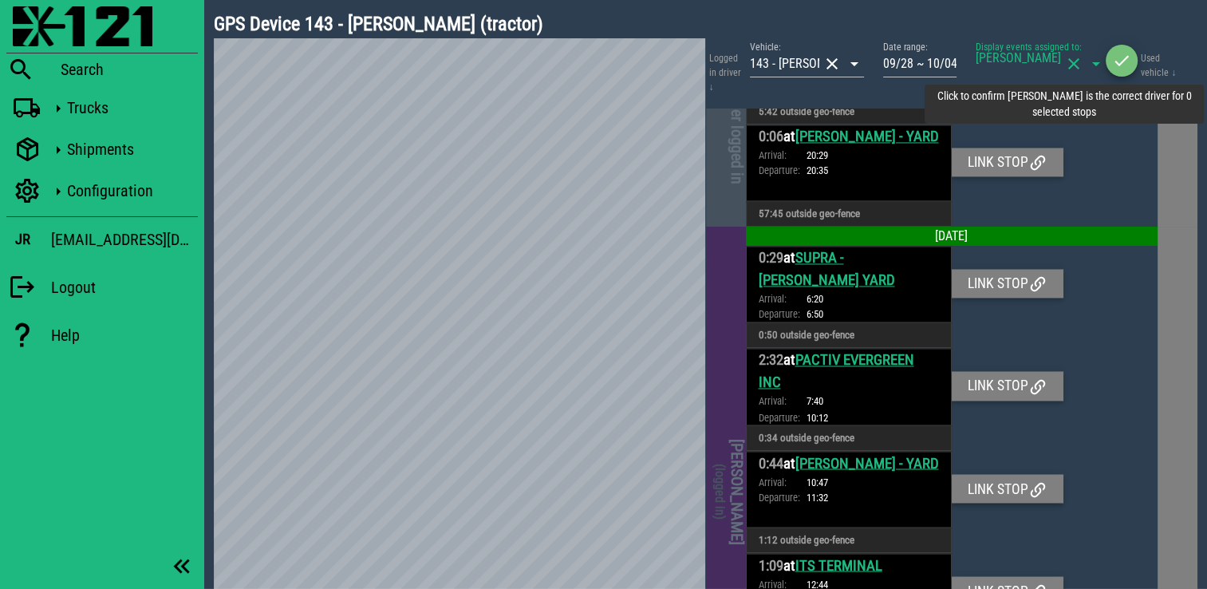
click at [1119, 71] on button "button" at bounding box center [1122, 61] width 32 height 32
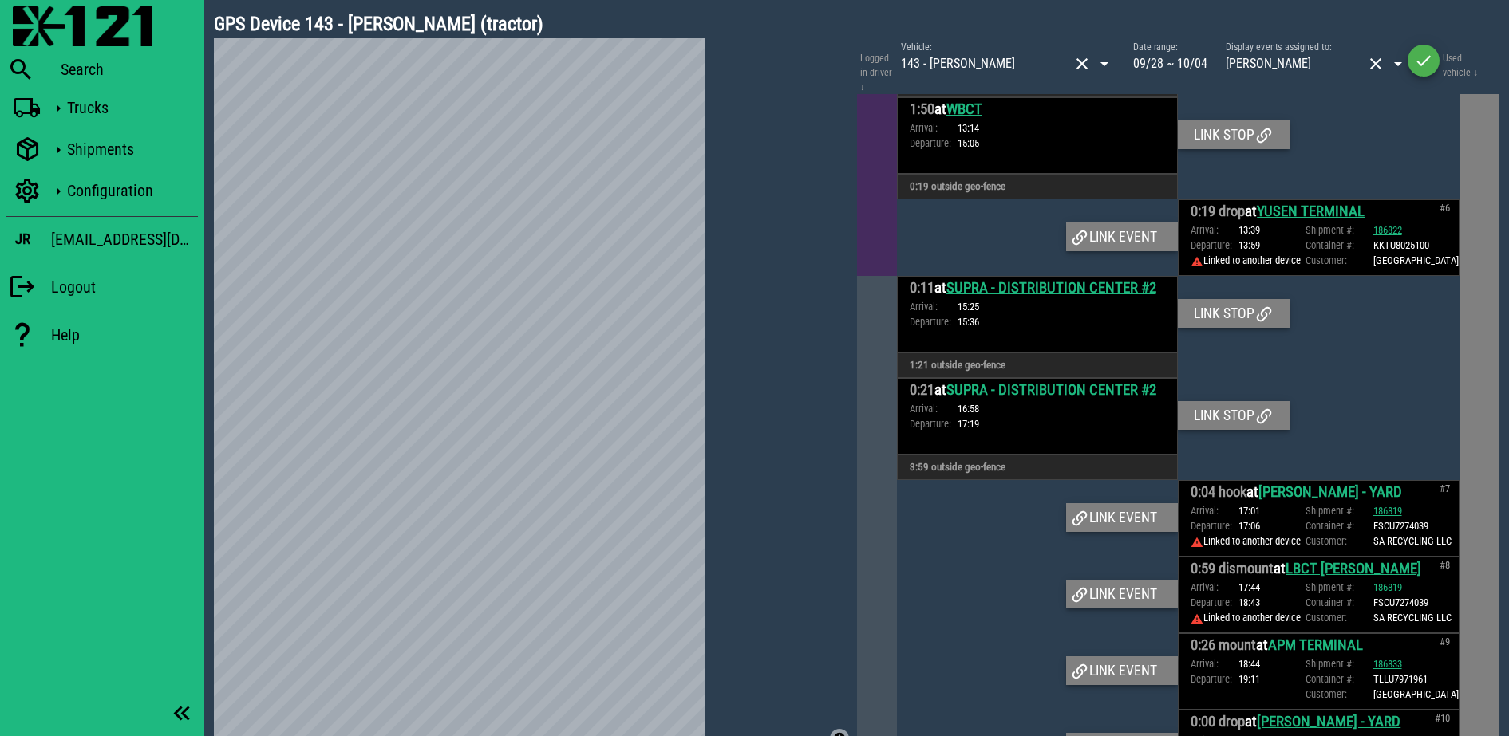
scroll to position [878, 0]
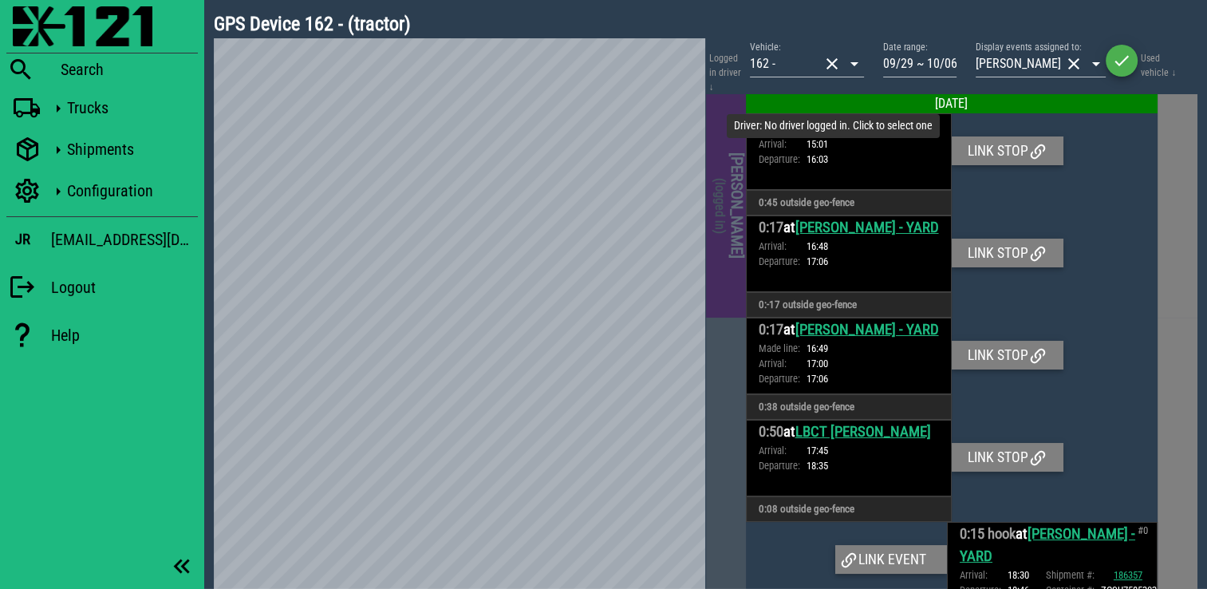
scroll to position [10117, 0]
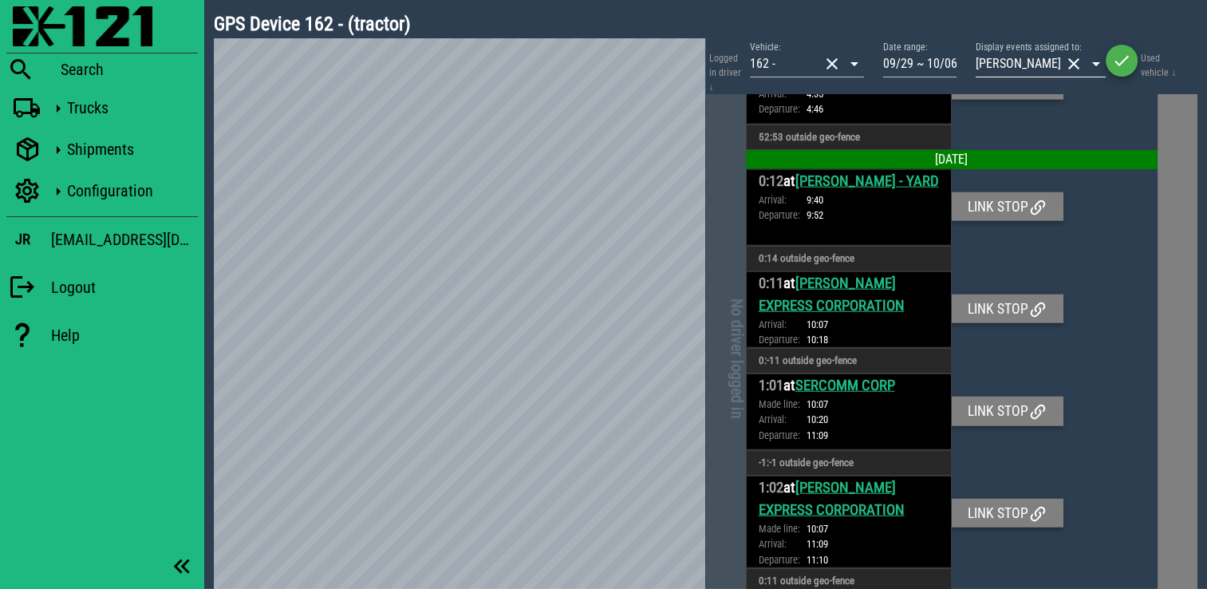
click at [1082, 61] on button "clear icon" at bounding box center [1073, 63] width 19 height 19
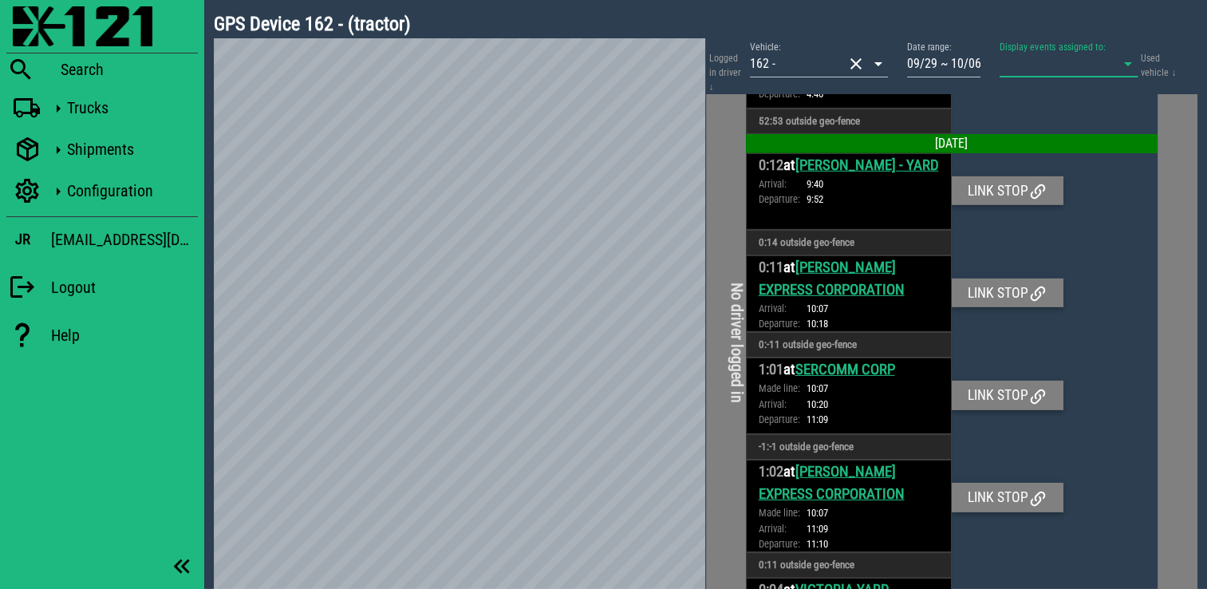
scroll to position [4953, 0]
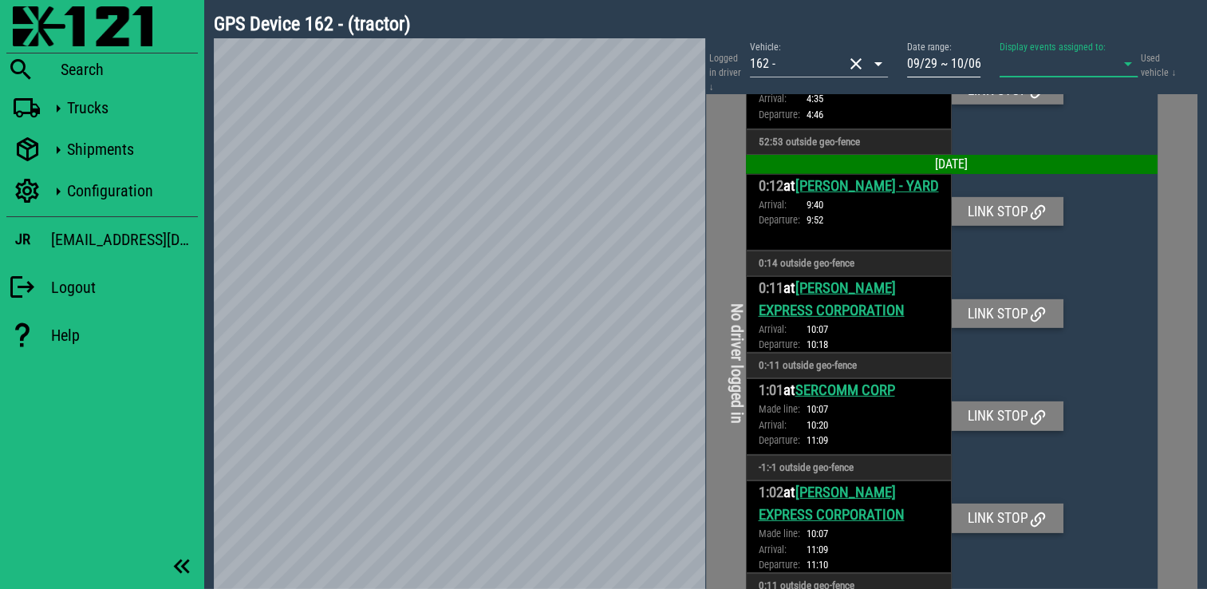
click at [964, 66] on input "09/29 ~ 10/06" at bounding box center [943, 64] width 73 height 26
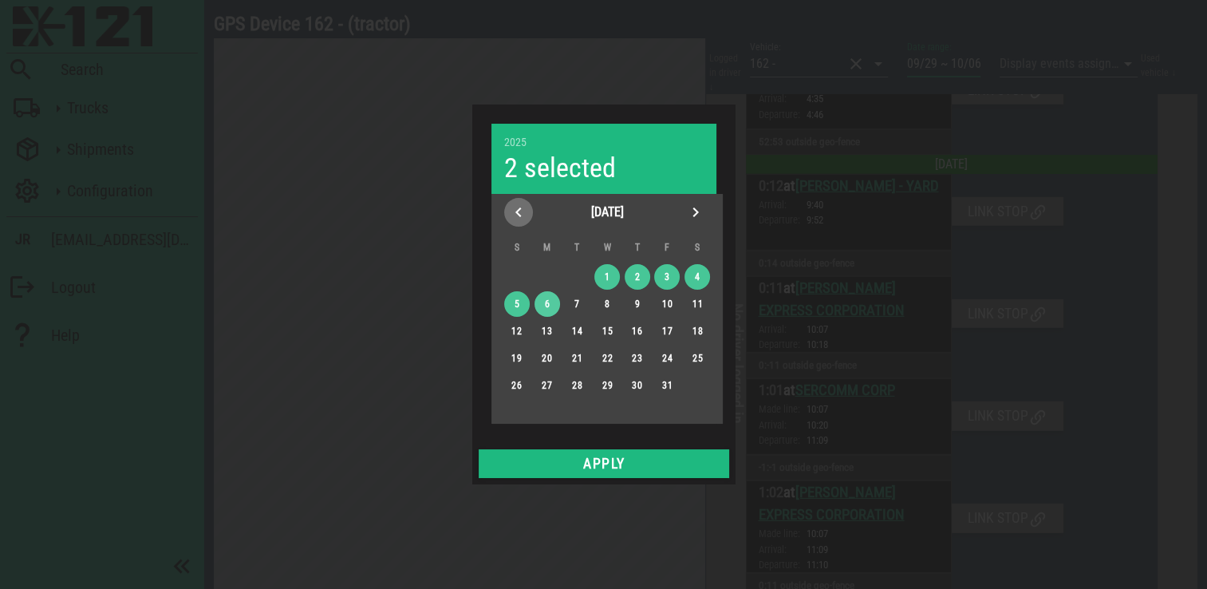
click at [514, 209] on icon "Previous month" at bounding box center [518, 212] width 19 height 19
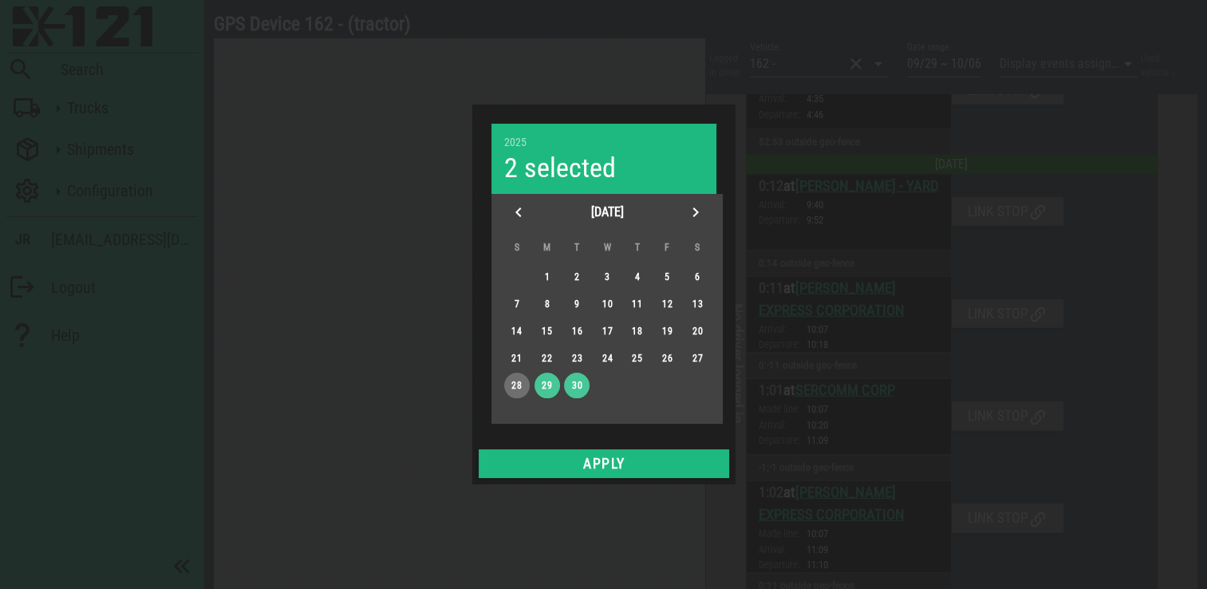
click at [507, 377] on button "28" at bounding box center [516, 386] width 26 height 26
click at [692, 211] on icon "Next month" at bounding box center [695, 212] width 19 height 19
click at [700, 269] on button "4" at bounding box center [697, 277] width 26 height 26
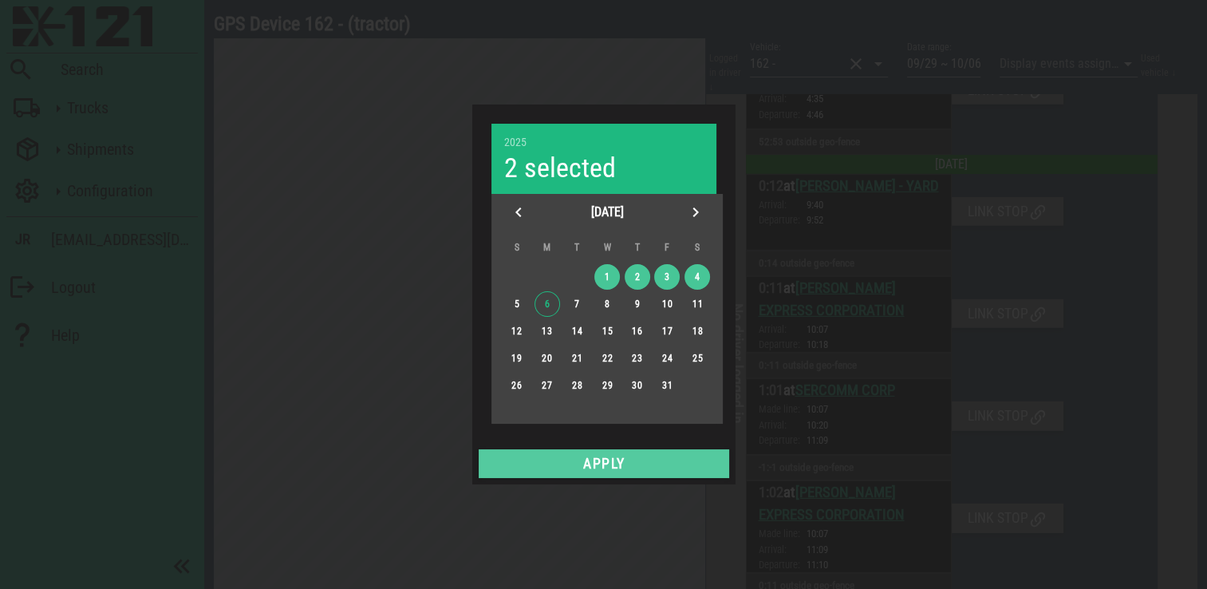
click at [628, 465] on span "Apply" at bounding box center [604, 464] width 238 height 16
type input "09/28 ~ 10/04"
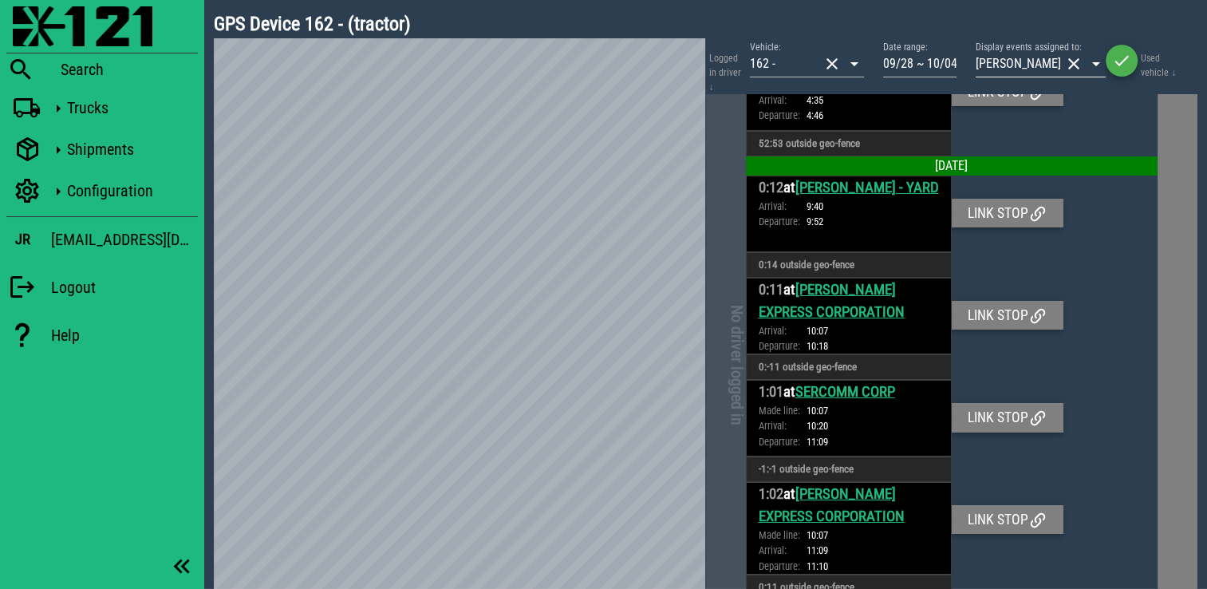
click at [1074, 59] on button "clear icon" at bounding box center [1073, 63] width 19 height 19
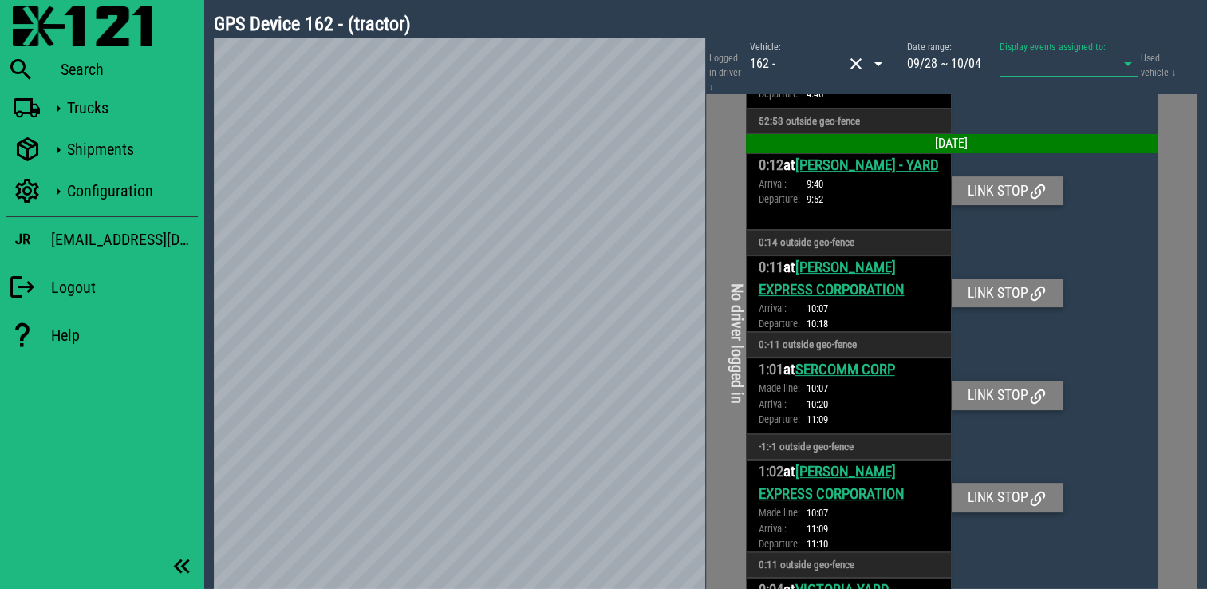
scroll to position [6524, 0]
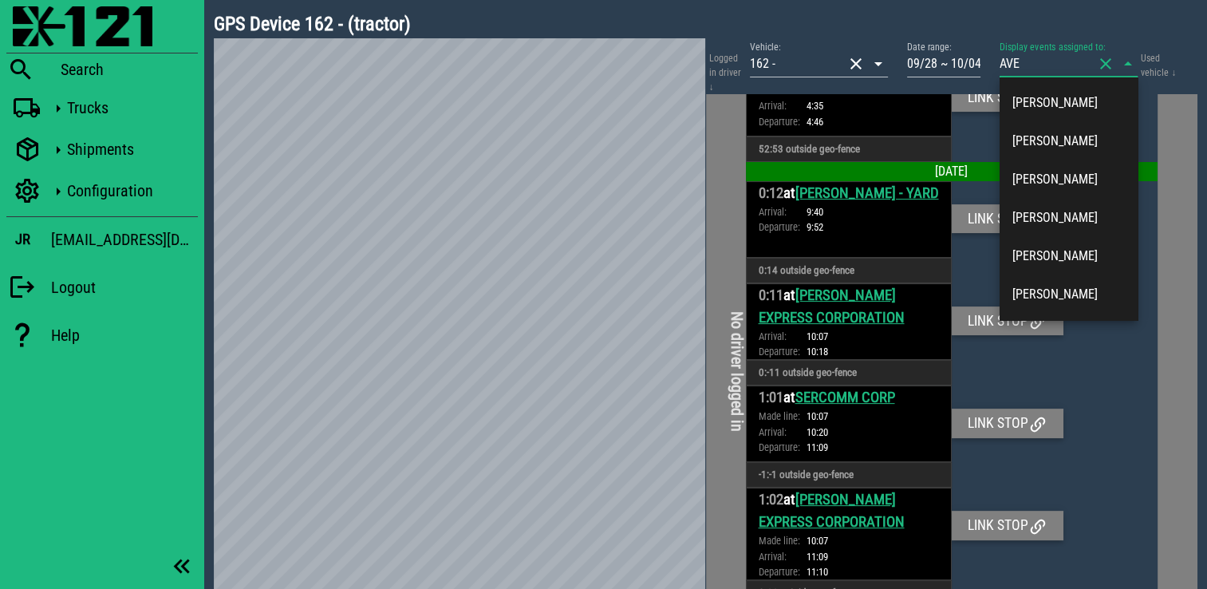
type input "AVEL"
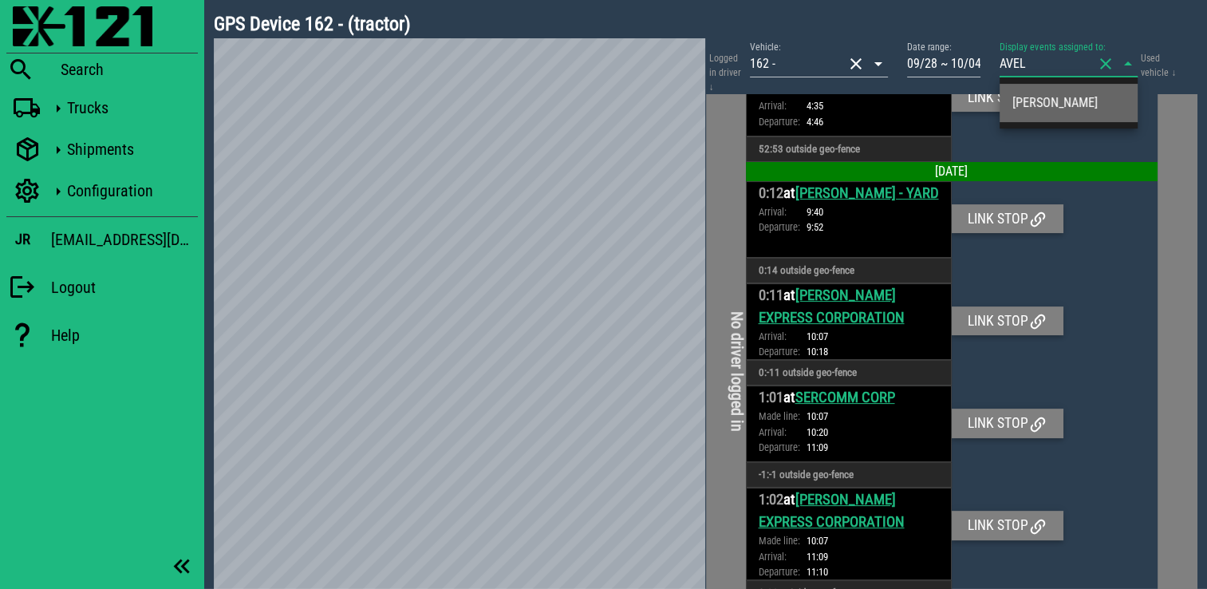
click at [1042, 106] on div "[PERSON_NAME]" at bounding box center [1068, 102] width 112 height 15
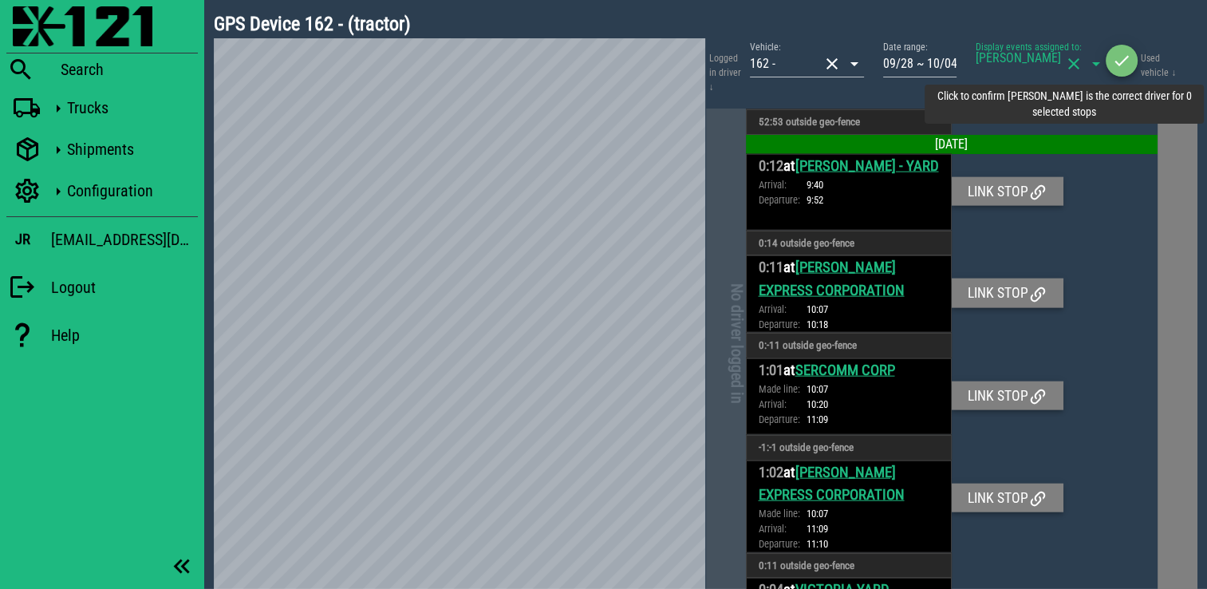
click at [1126, 67] on icon "button" at bounding box center [1121, 60] width 19 height 19
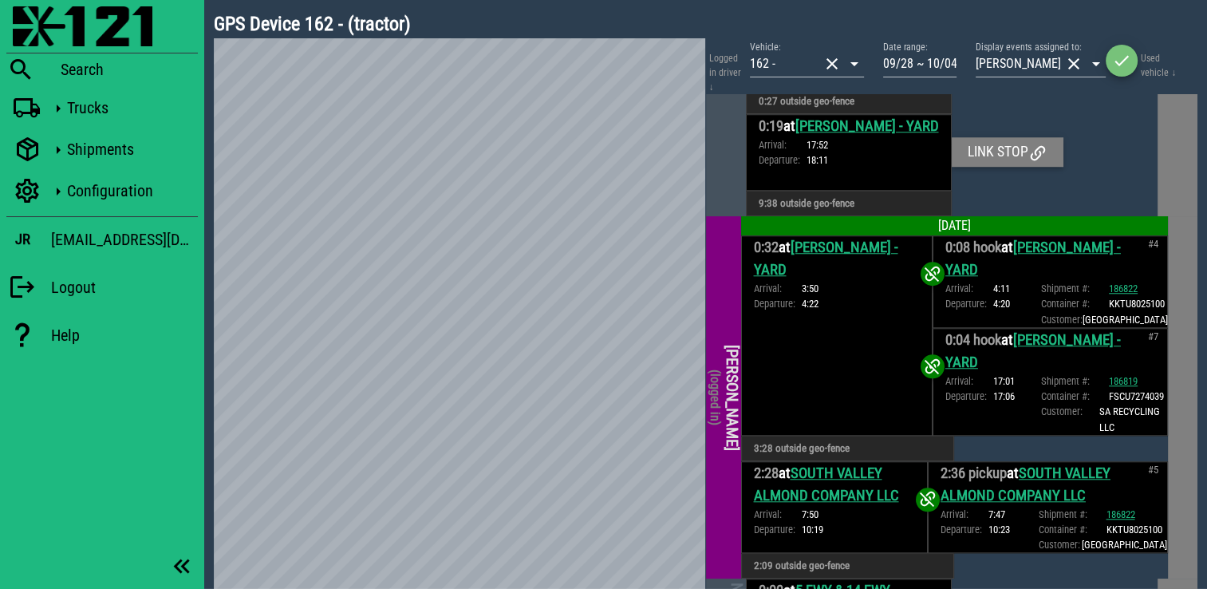
scroll to position [1468, 0]
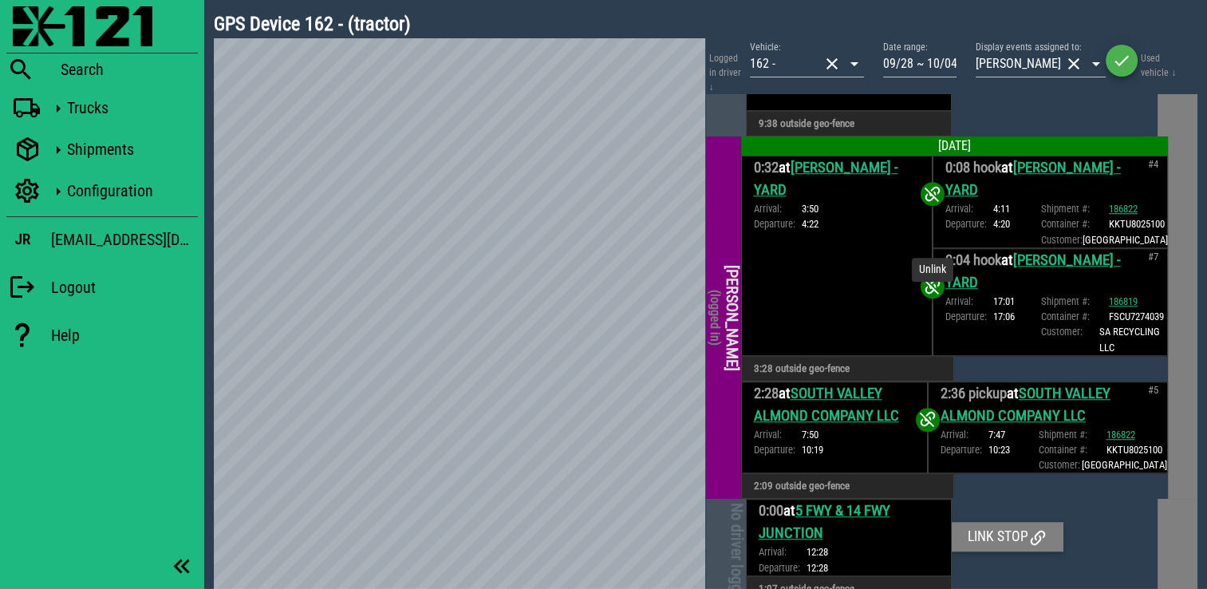
click at [942, 296] on icon at bounding box center [932, 286] width 19 height 19
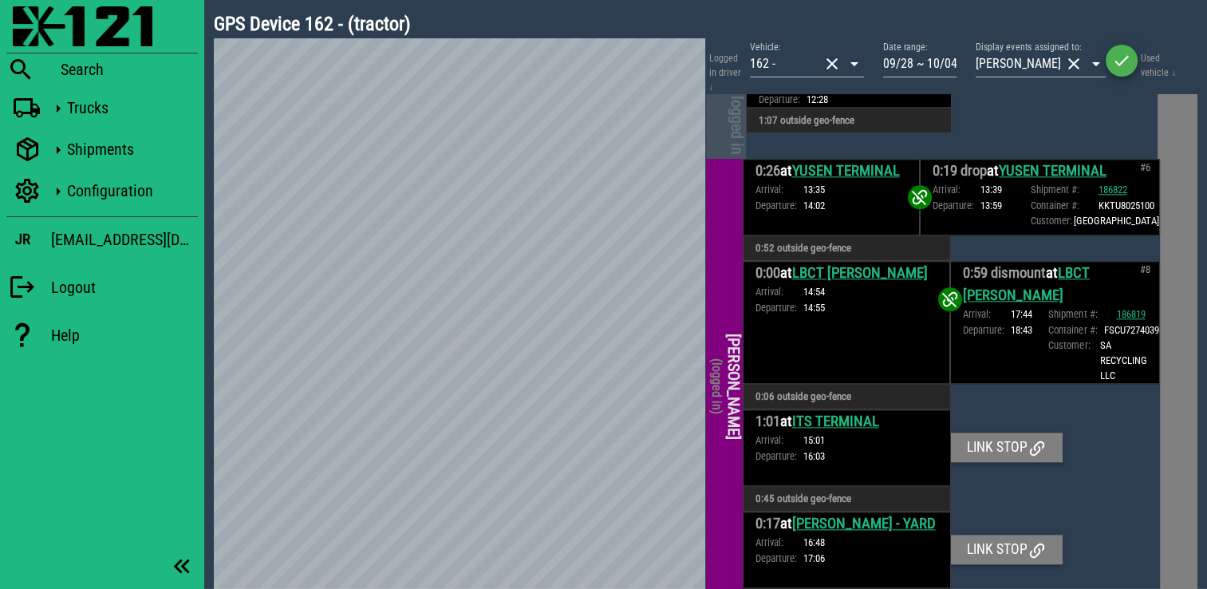
scroll to position [1867, 0]
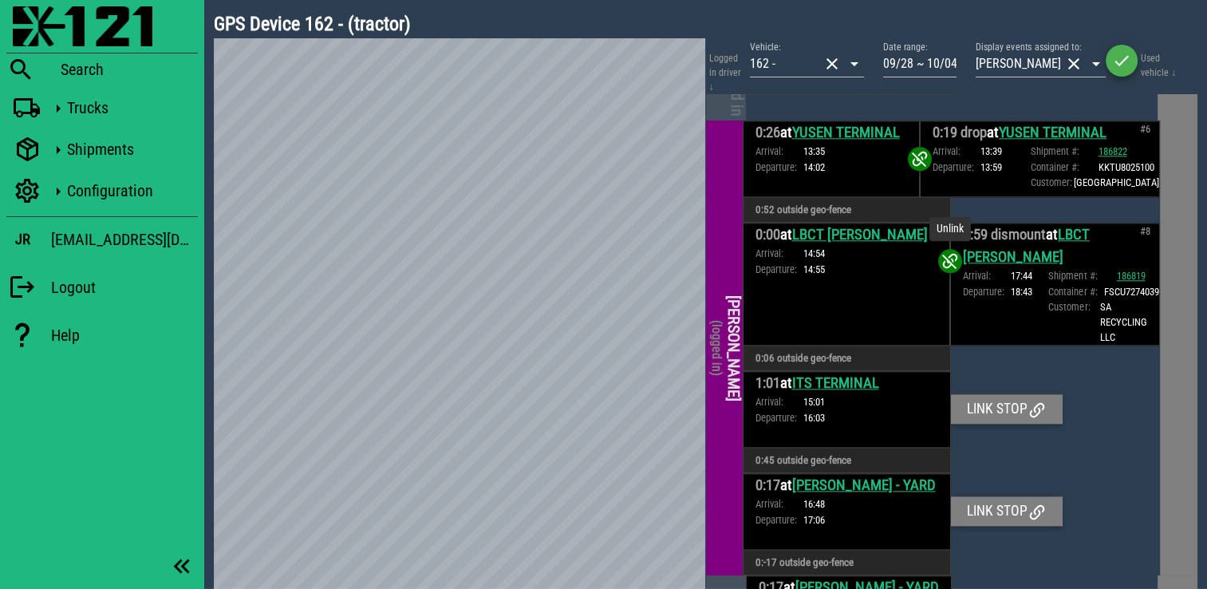
drag, startPoint x: 940, startPoint y: 329, endPoint x: 929, endPoint y: 333, distance: 12.2
click at [941, 270] on icon at bounding box center [950, 260] width 19 height 19
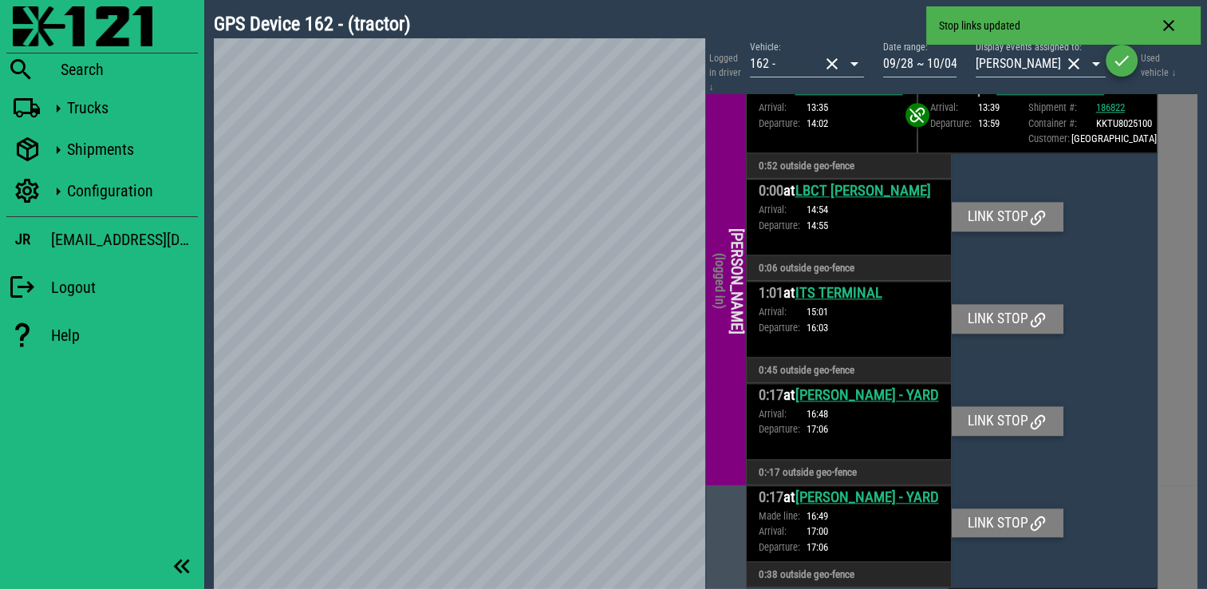
scroll to position [2106, 0]
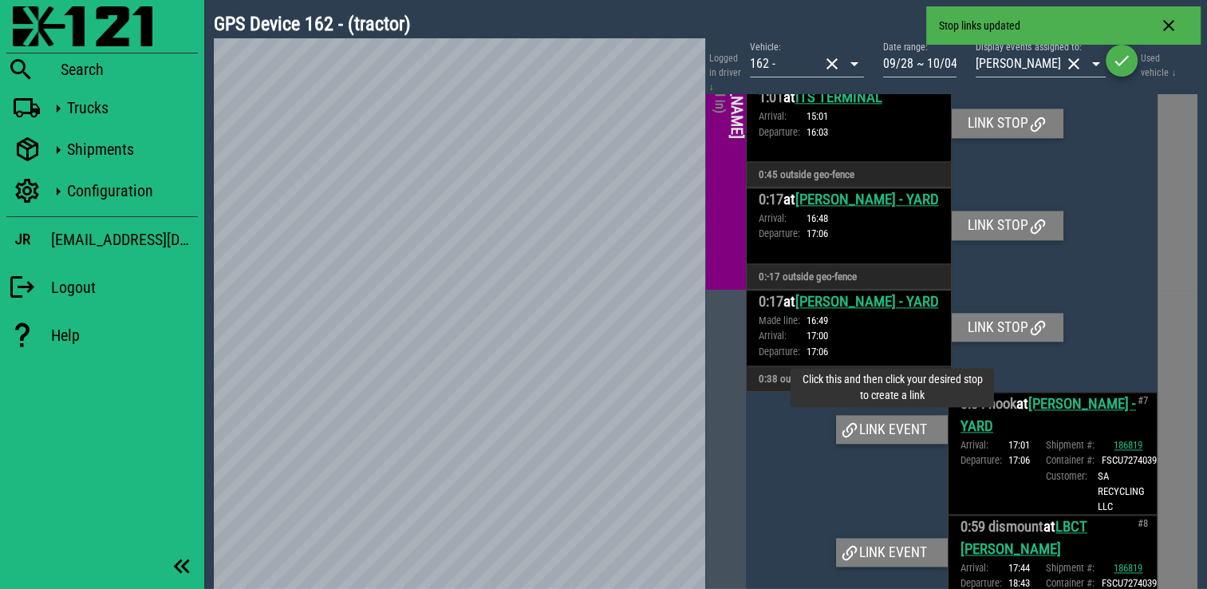
click at [900, 444] on div "Link event" at bounding box center [892, 429] width 112 height 29
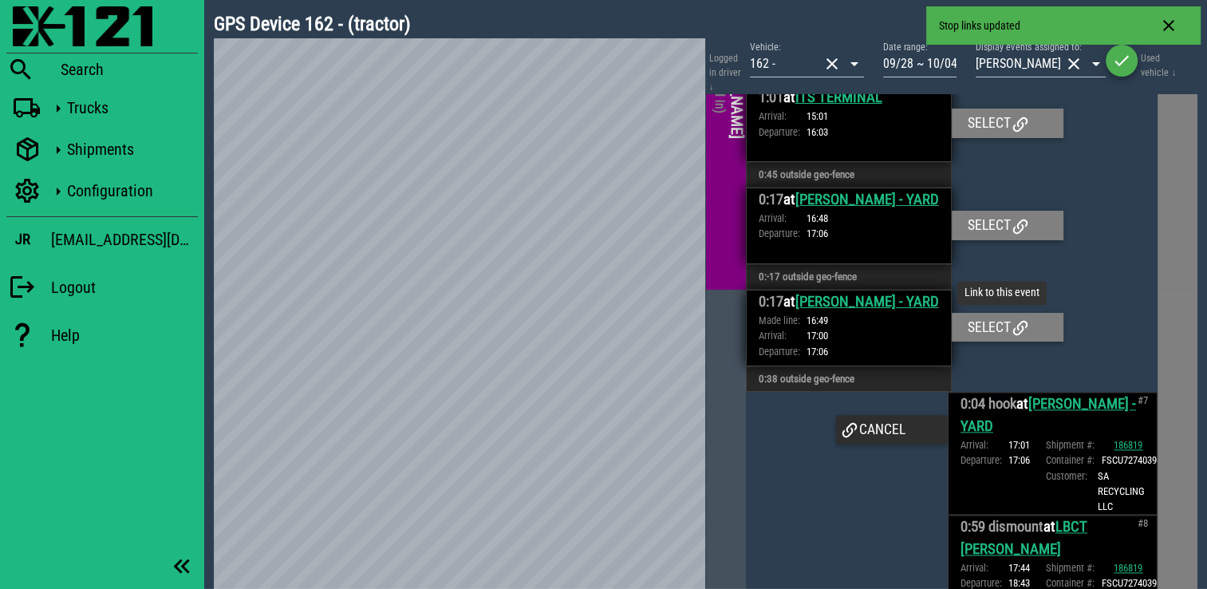
click at [974, 341] on div "Select" at bounding box center [1008, 327] width 112 height 29
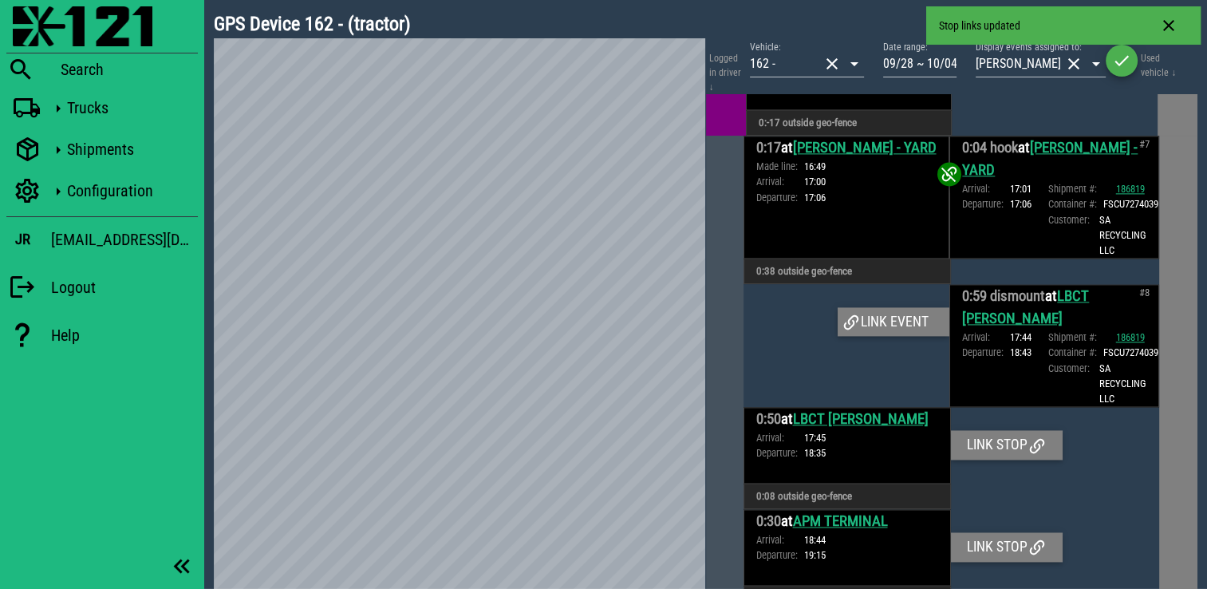
scroll to position [2345, 0]
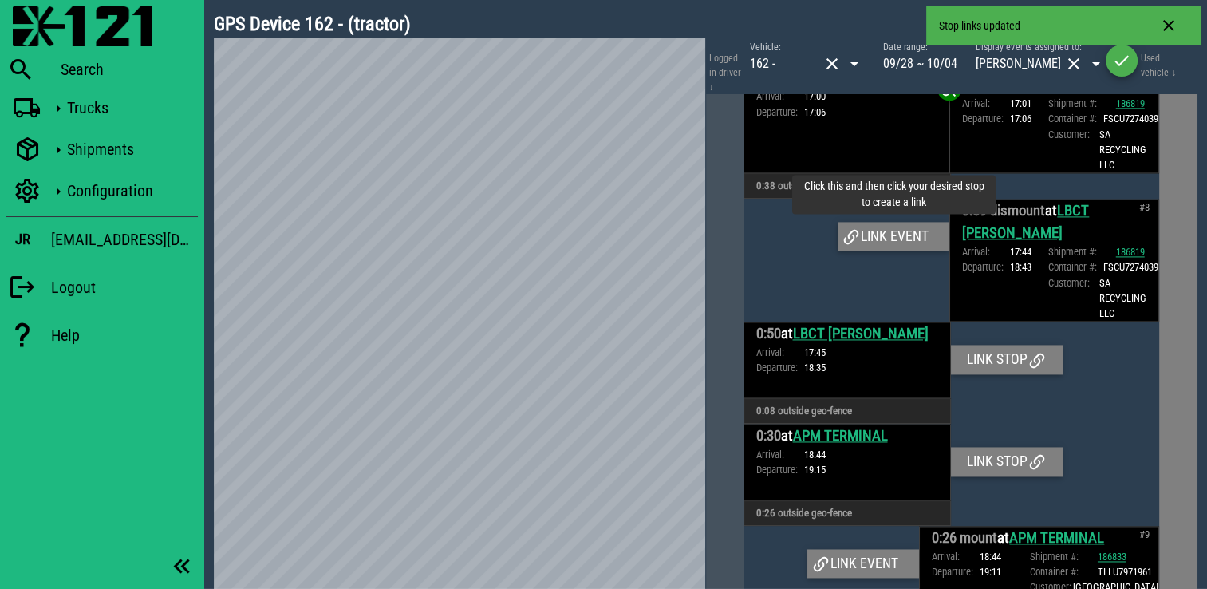
click at [879, 251] on div "Link event" at bounding box center [894, 236] width 112 height 29
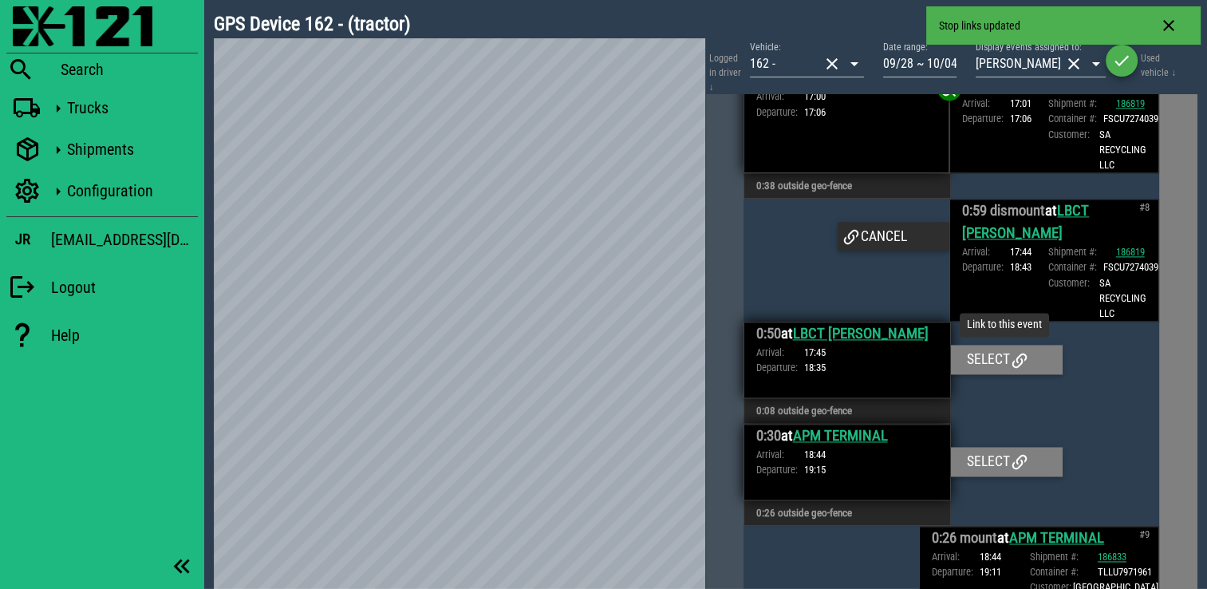
click at [970, 373] on div "Select" at bounding box center [1007, 359] width 112 height 29
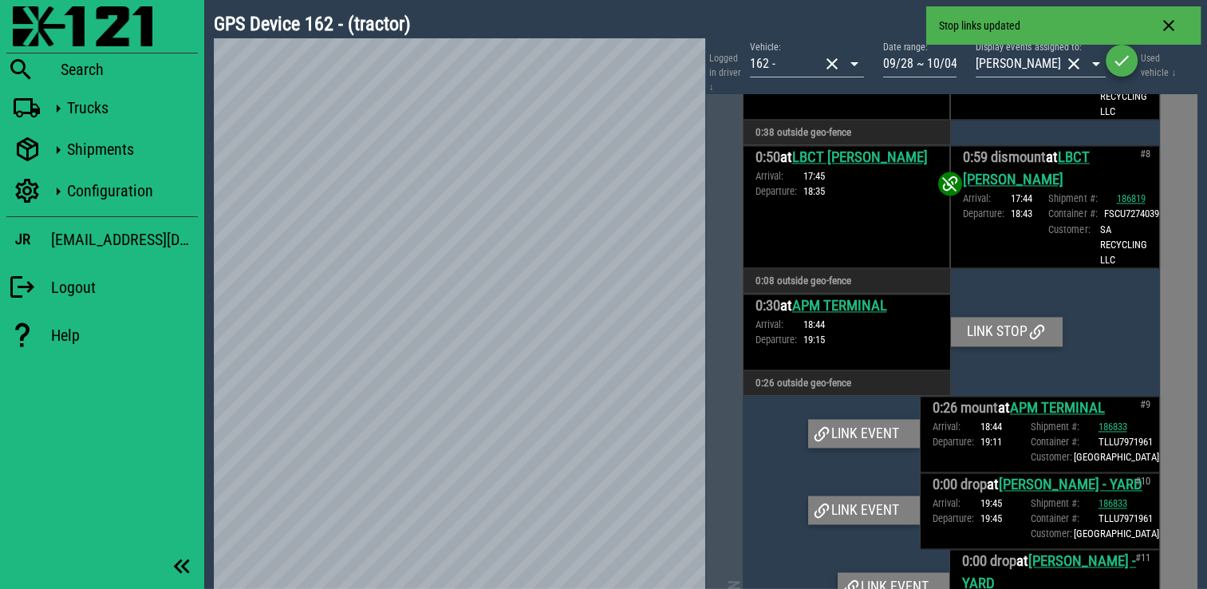
scroll to position [2425, 0]
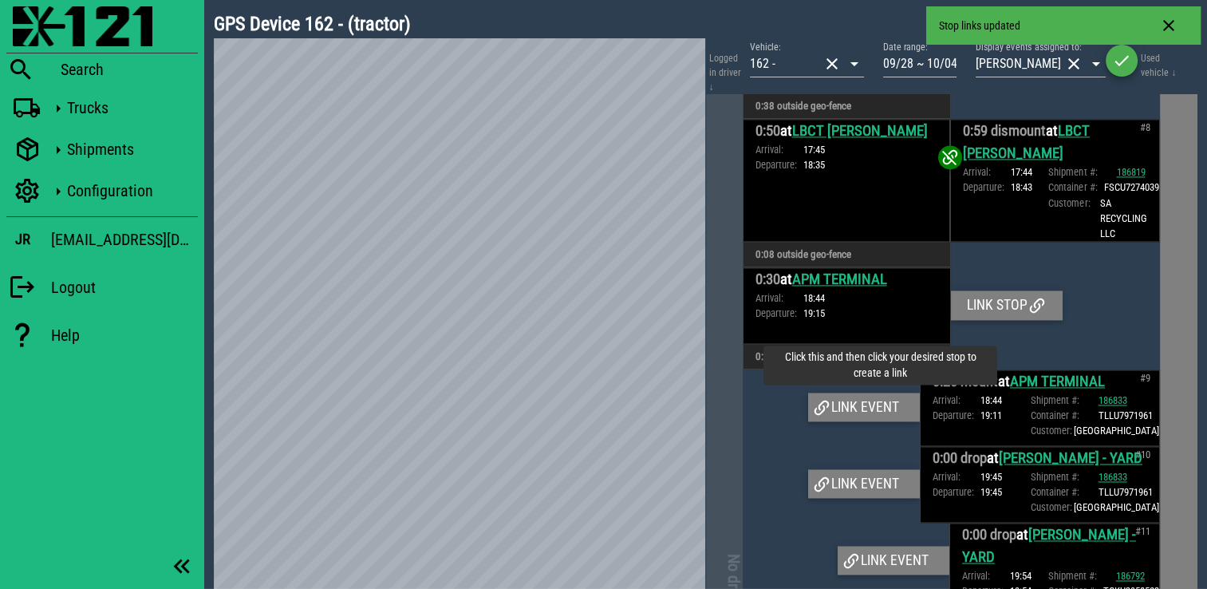
click at [894, 421] on div "Link event" at bounding box center [864, 407] width 112 height 29
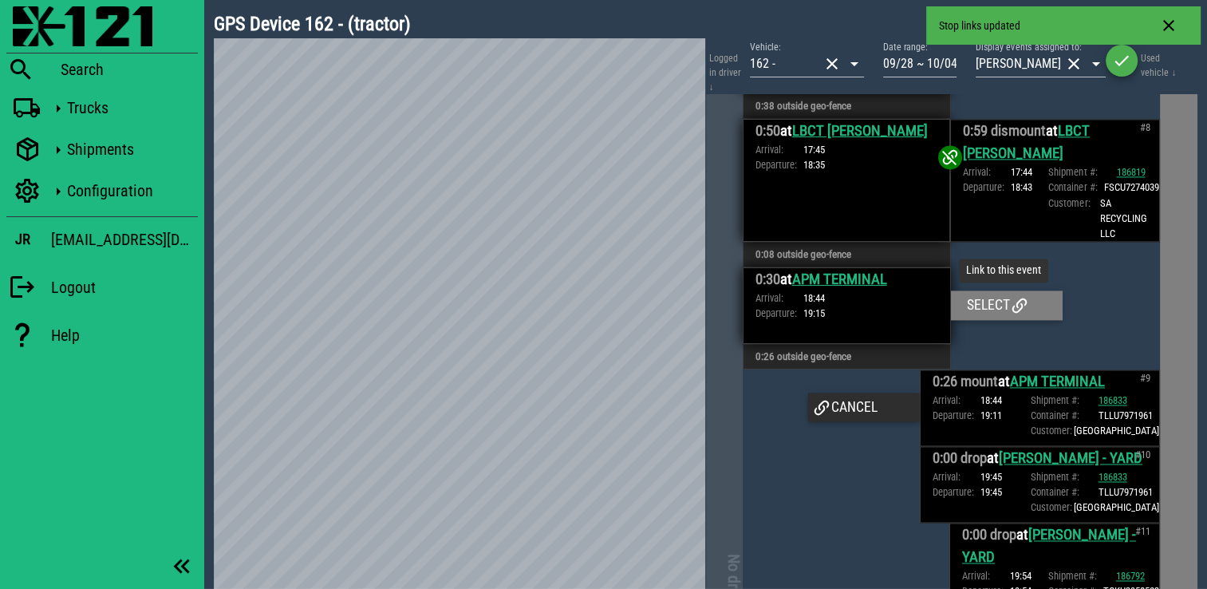
click at [972, 319] on div "Select" at bounding box center [1007, 304] width 112 height 29
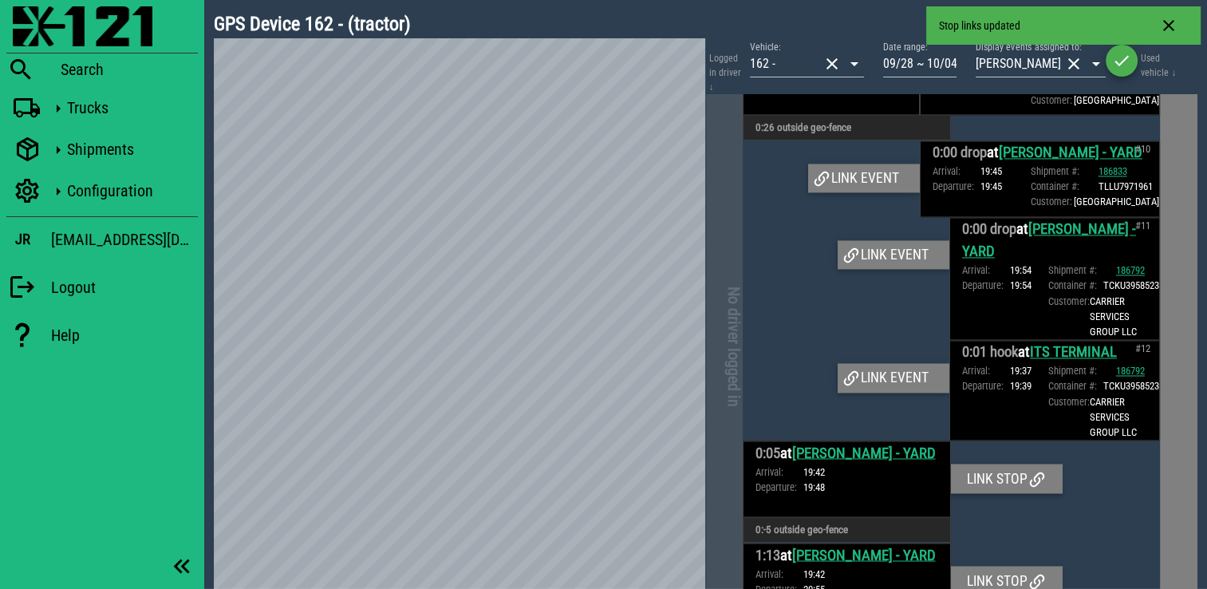
scroll to position [2626, 0]
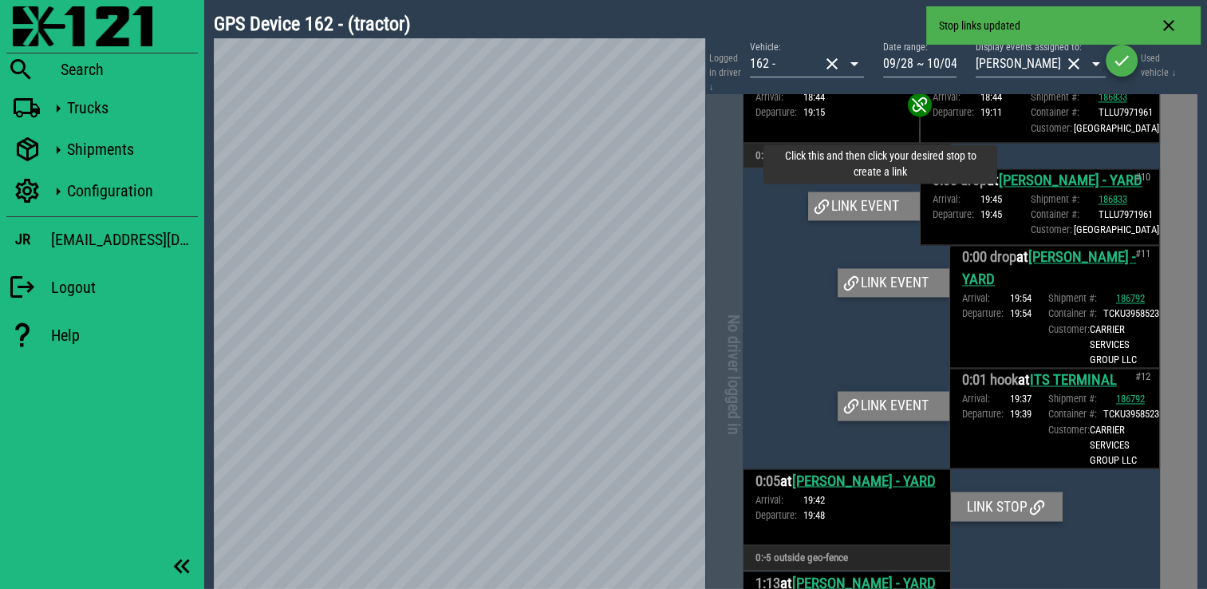
click at [889, 220] on div "Link event" at bounding box center [864, 205] width 112 height 29
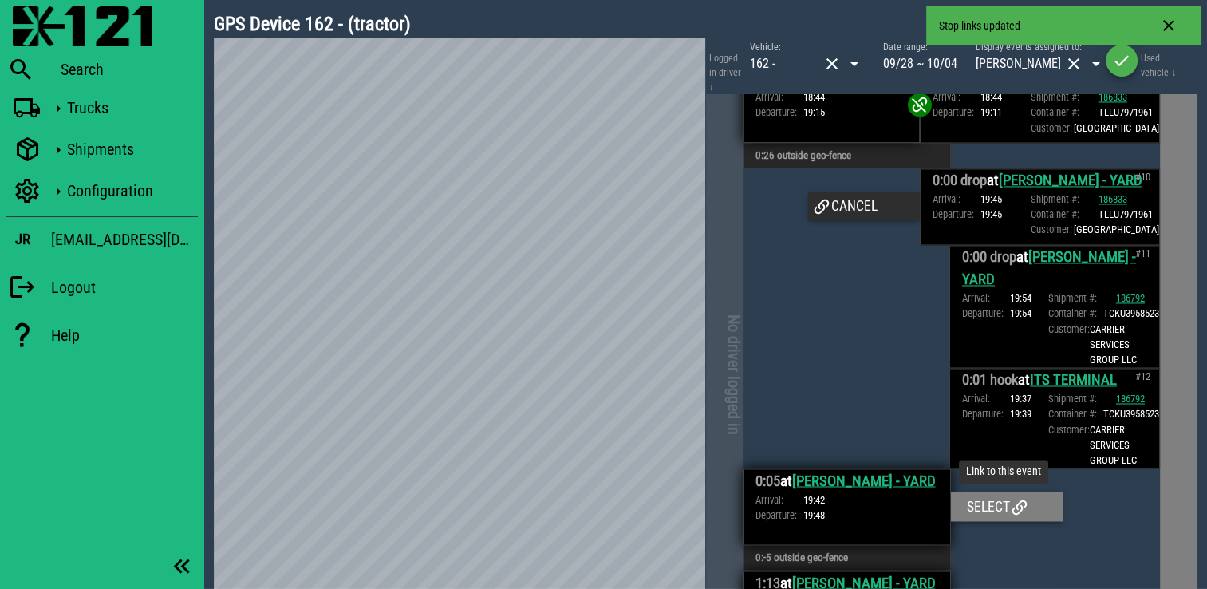
click at [976, 520] on div "Select" at bounding box center [1007, 505] width 112 height 29
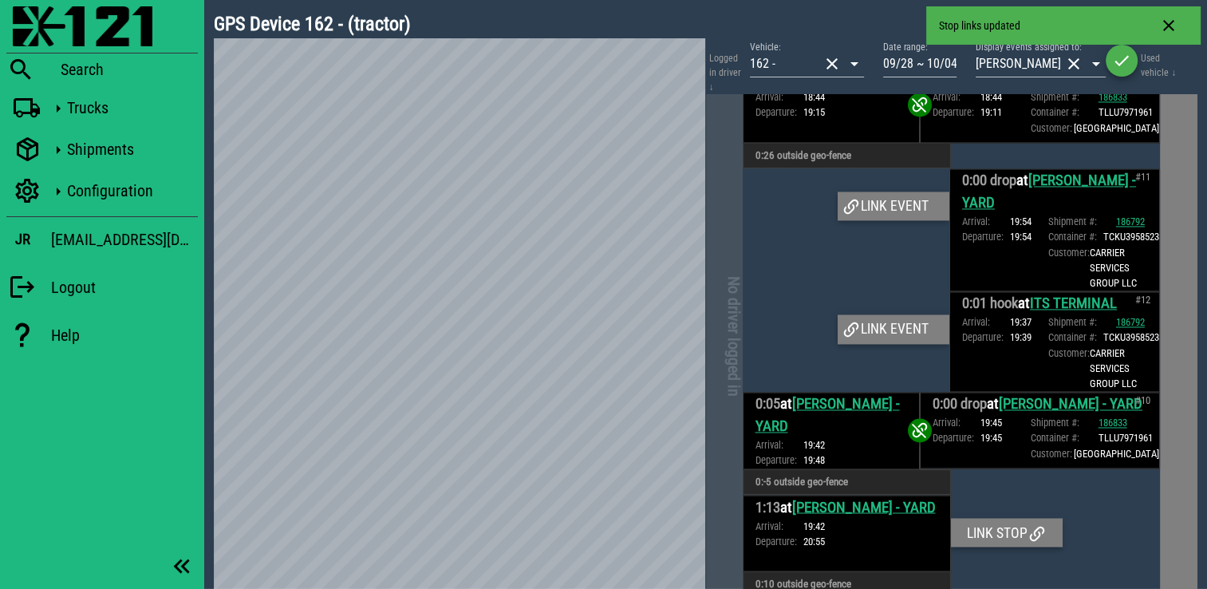
scroll to position [2604, 0]
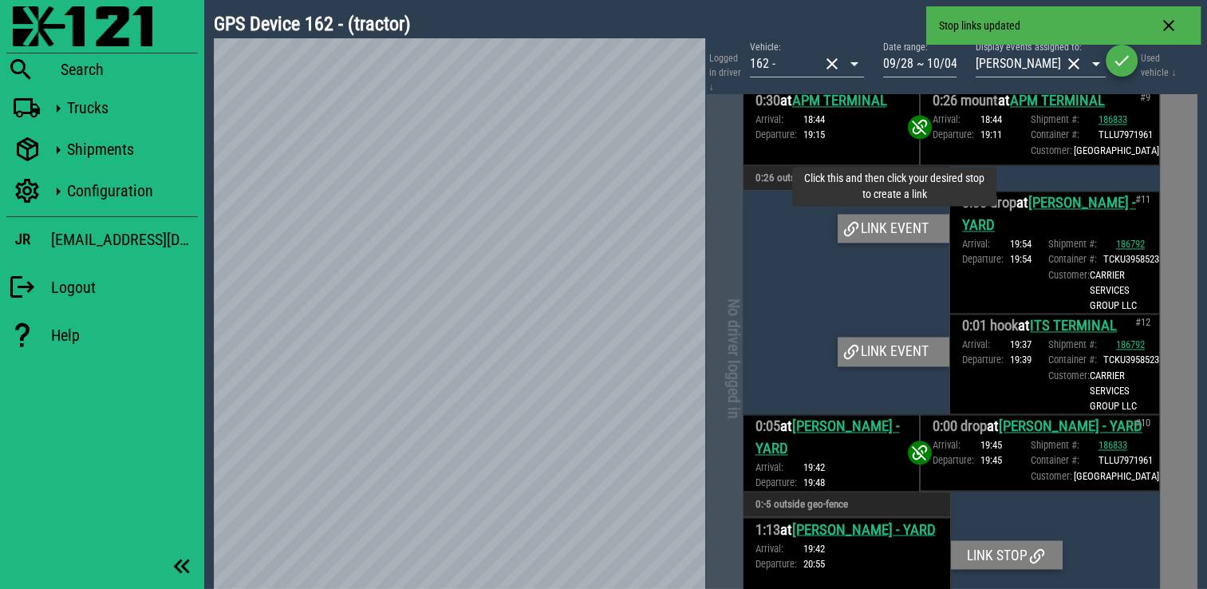
click at [894, 243] on div "Link event" at bounding box center [894, 228] width 112 height 29
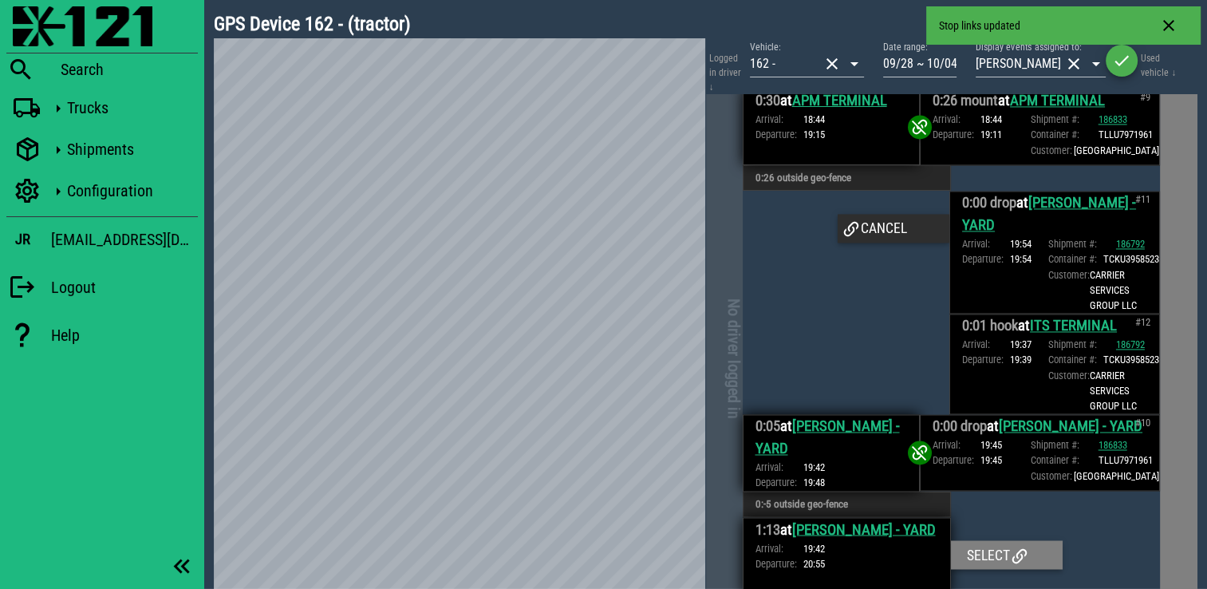
click at [894, 490] on div "Arrival: 19:42 Departure: 19:48" at bounding box center [831, 475] width 152 height 30
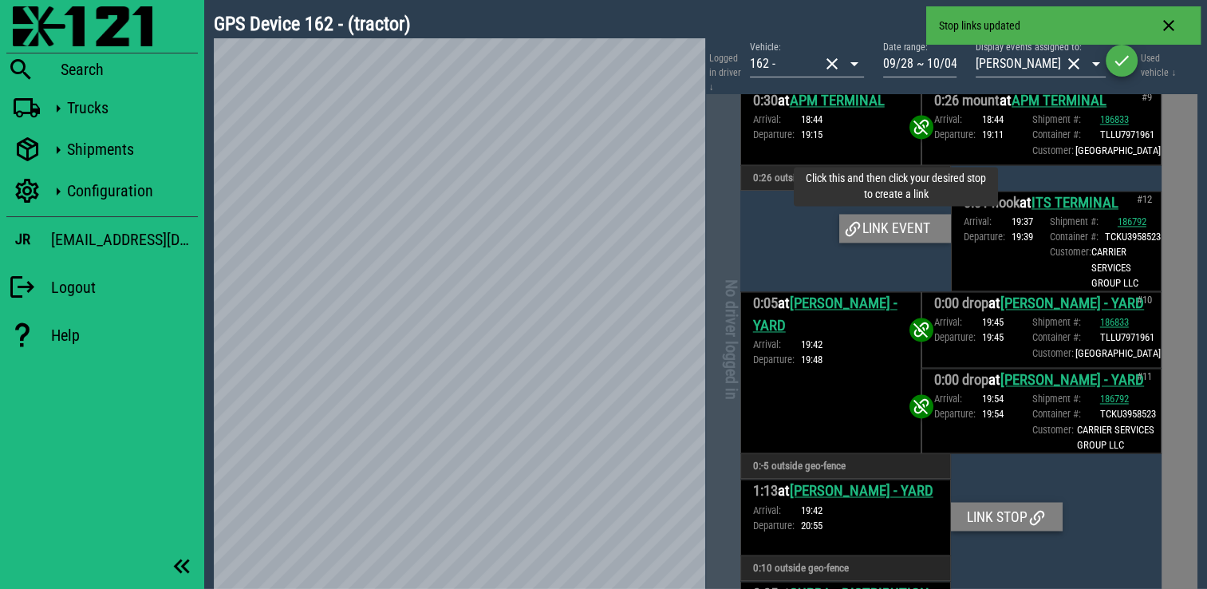
click at [883, 243] on div "Link event" at bounding box center [895, 228] width 112 height 29
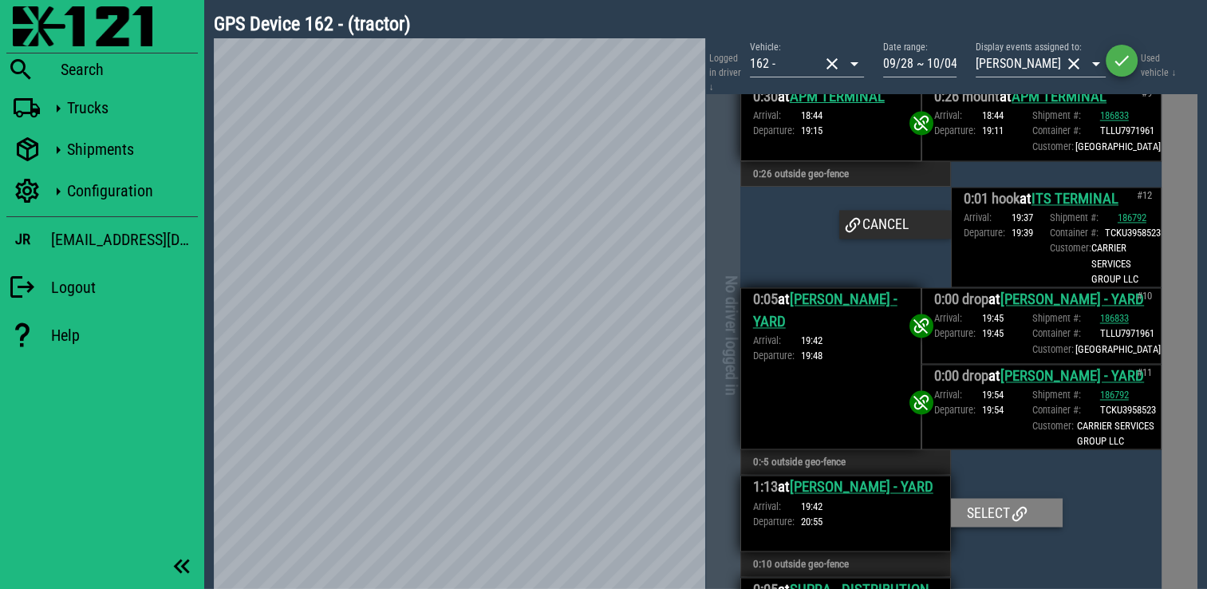
scroll to position [2763, 0]
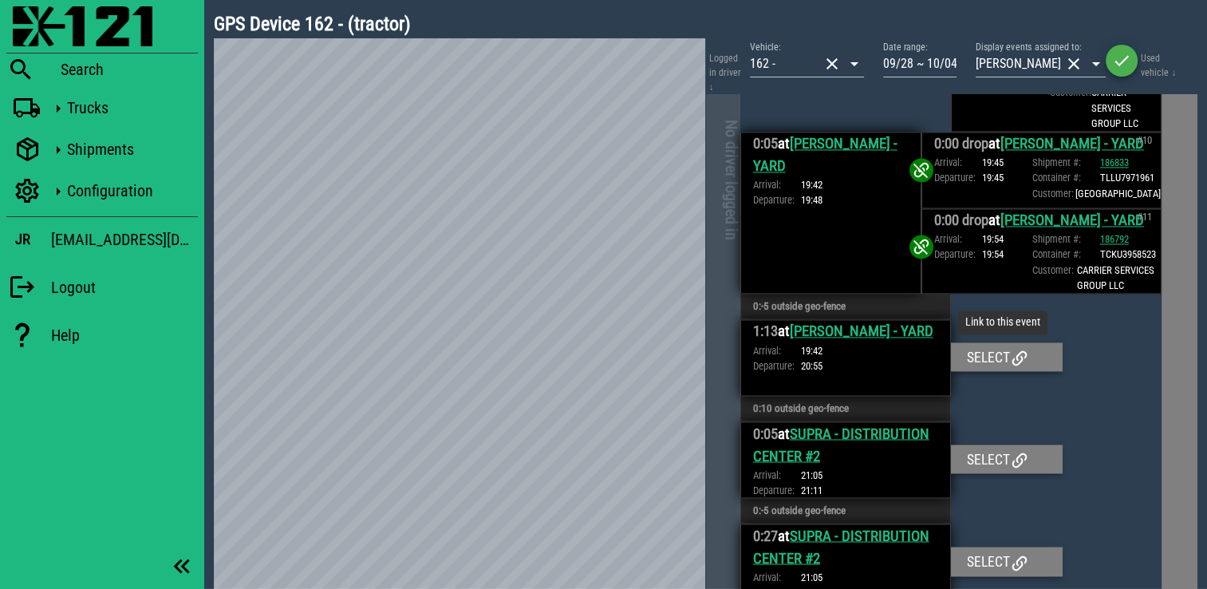
click at [996, 371] on div "Select" at bounding box center [1007, 356] width 112 height 29
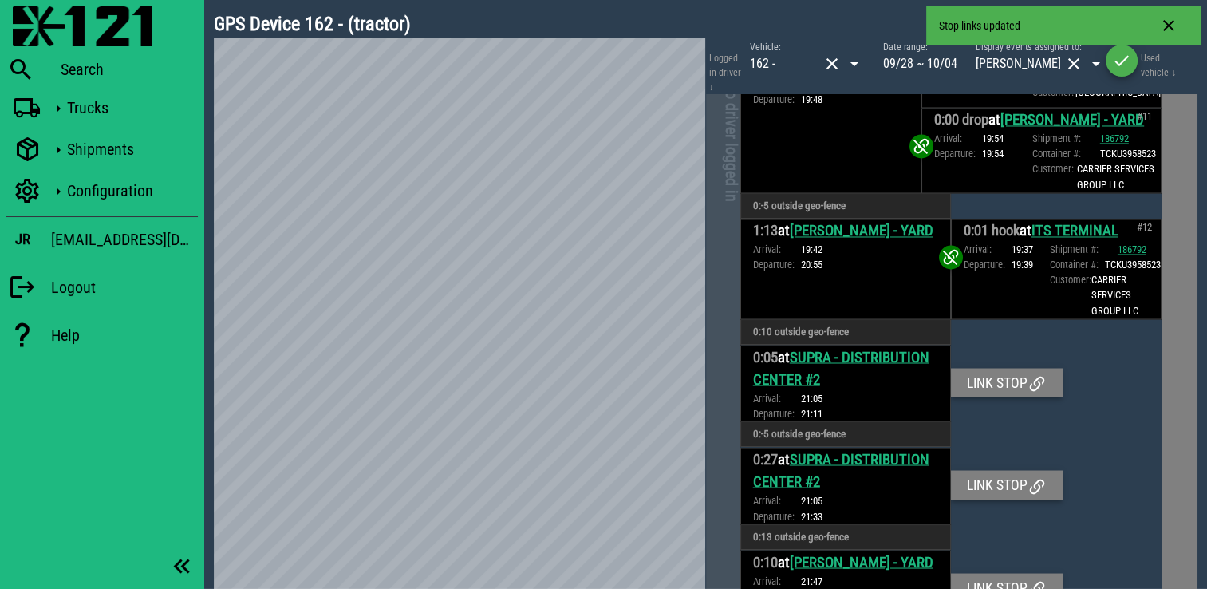
scroll to position [2690, 0]
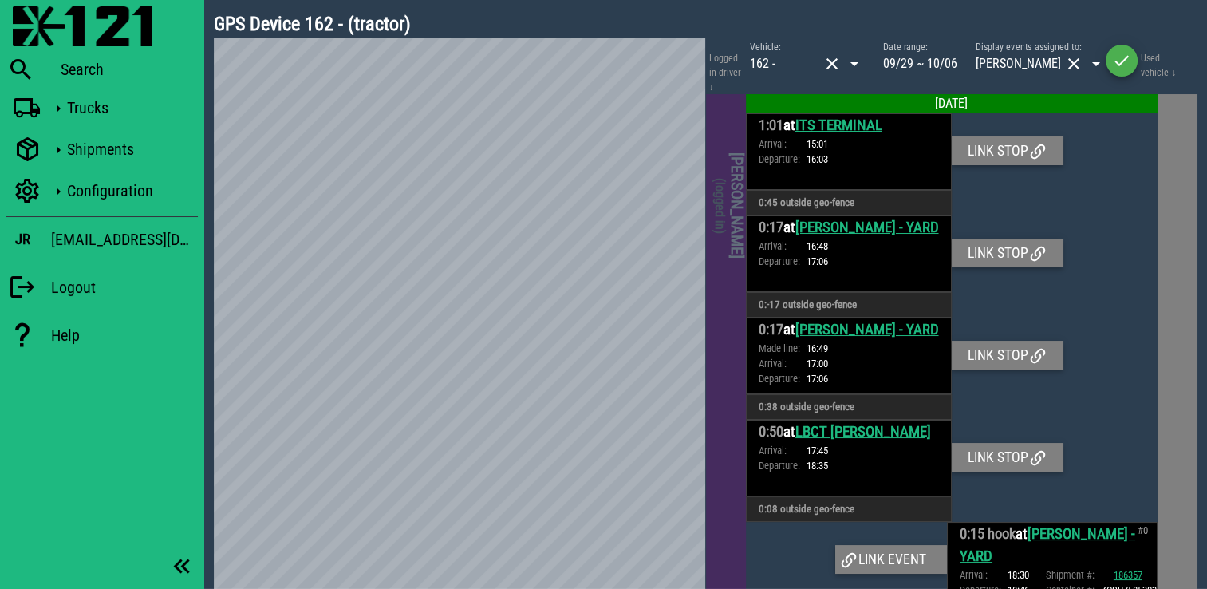
scroll to position [10041, 0]
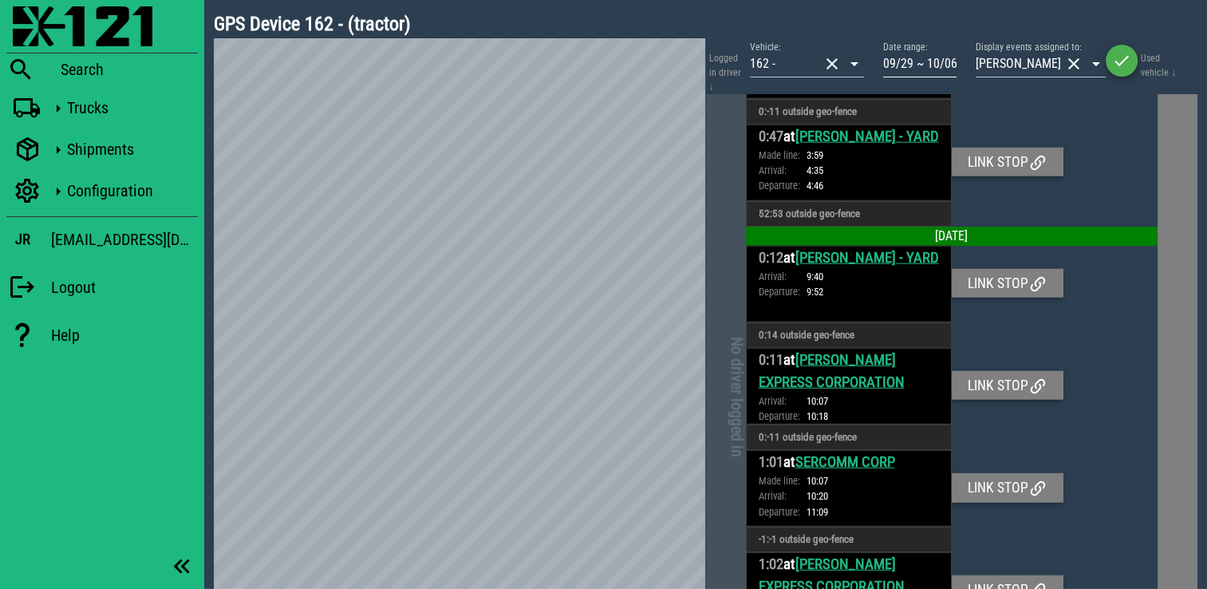
click at [938, 64] on input "09/29 ~ 10/06" at bounding box center [919, 64] width 73 height 26
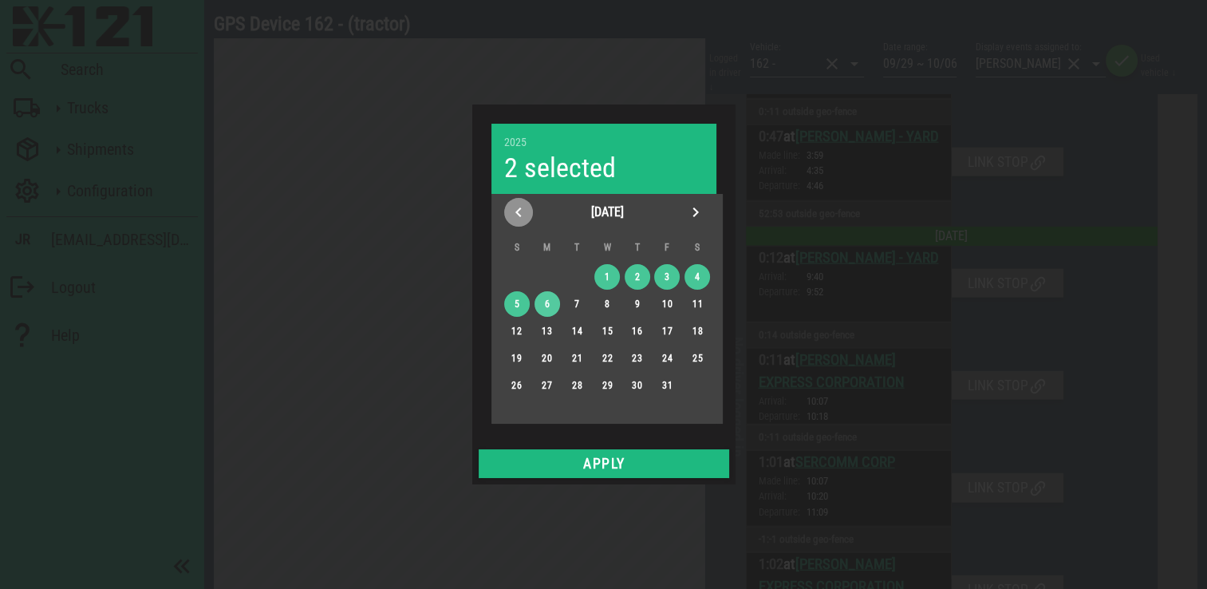
click at [527, 213] on span "Previous month" at bounding box center [518, 212] width 29 height 19
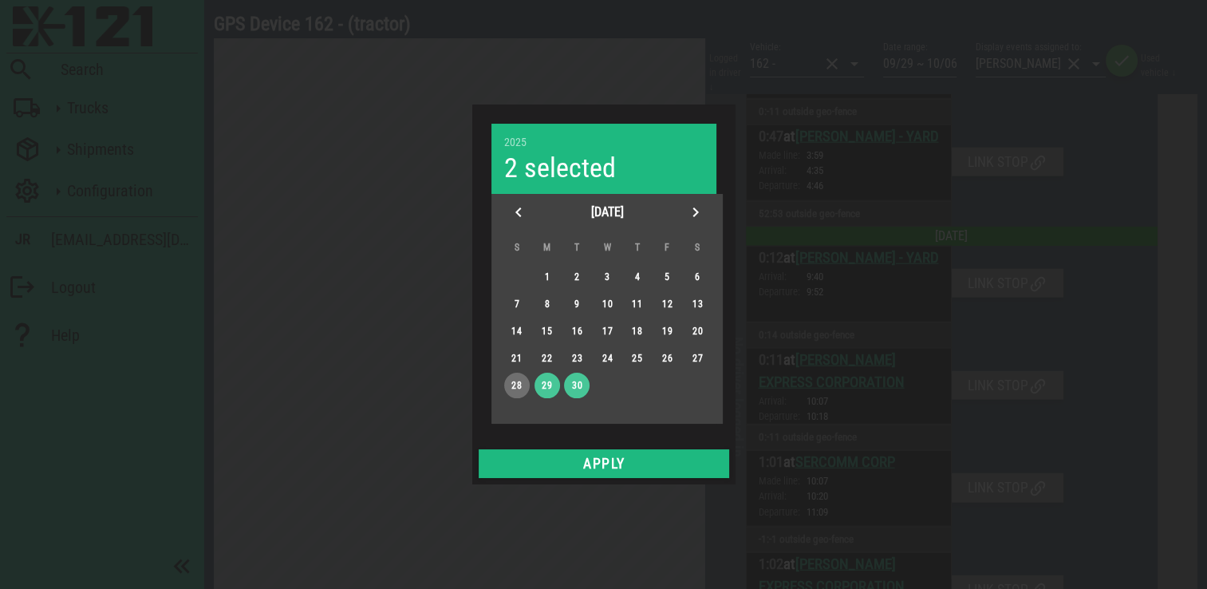
click at [515, 381] on div "28" at bounding box center [516, 385] width 26 height 11
click at [707, 209] on span "Next month" at bounding box center [695, 212] width 29 height 19
click at [700, 280] on div "4" at bounding box center [697, 276] width 26 height 11
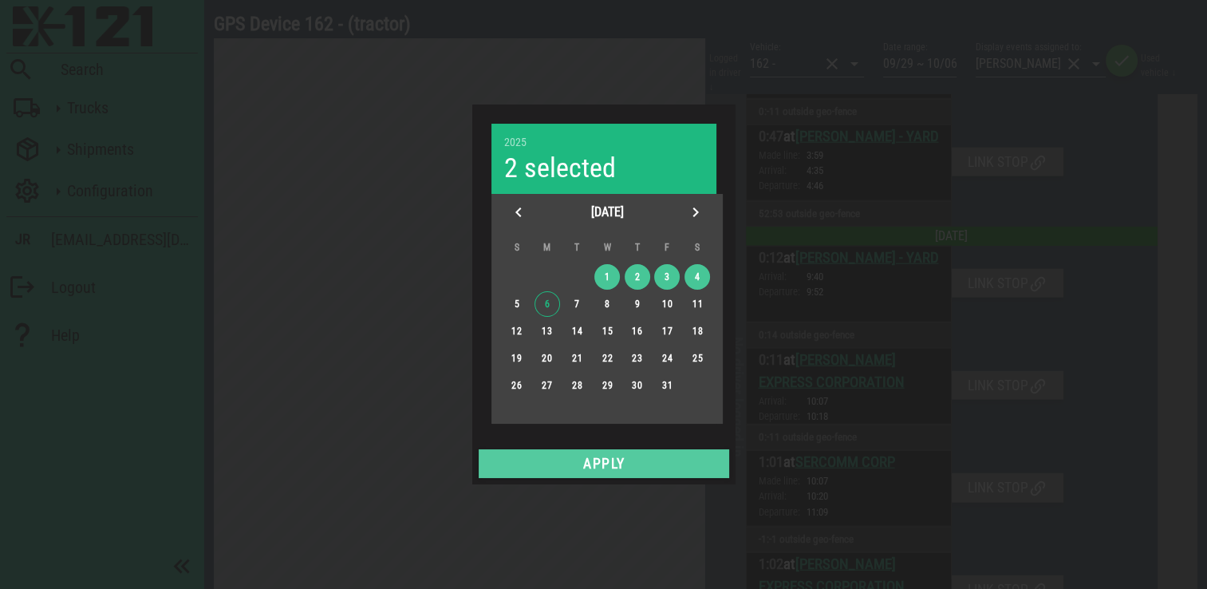
click at [641, 456] on span "Apply" at bounding box center [604, 464] width 238 height 16
type input "09/28 ~ 10/04"
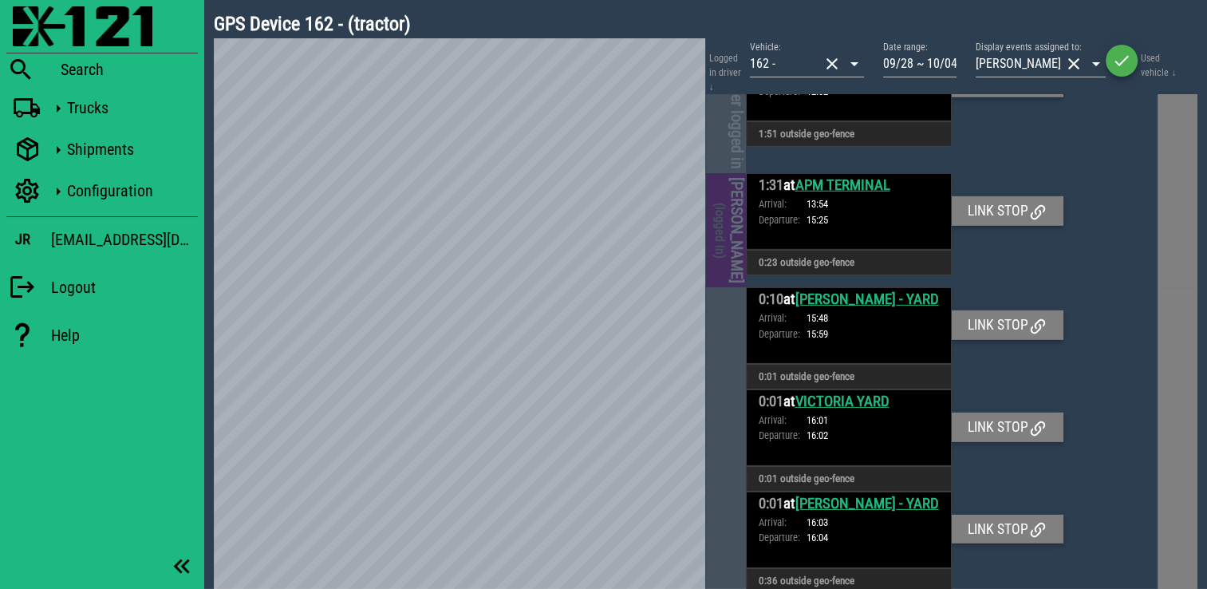
scroll to position [4297, 0]
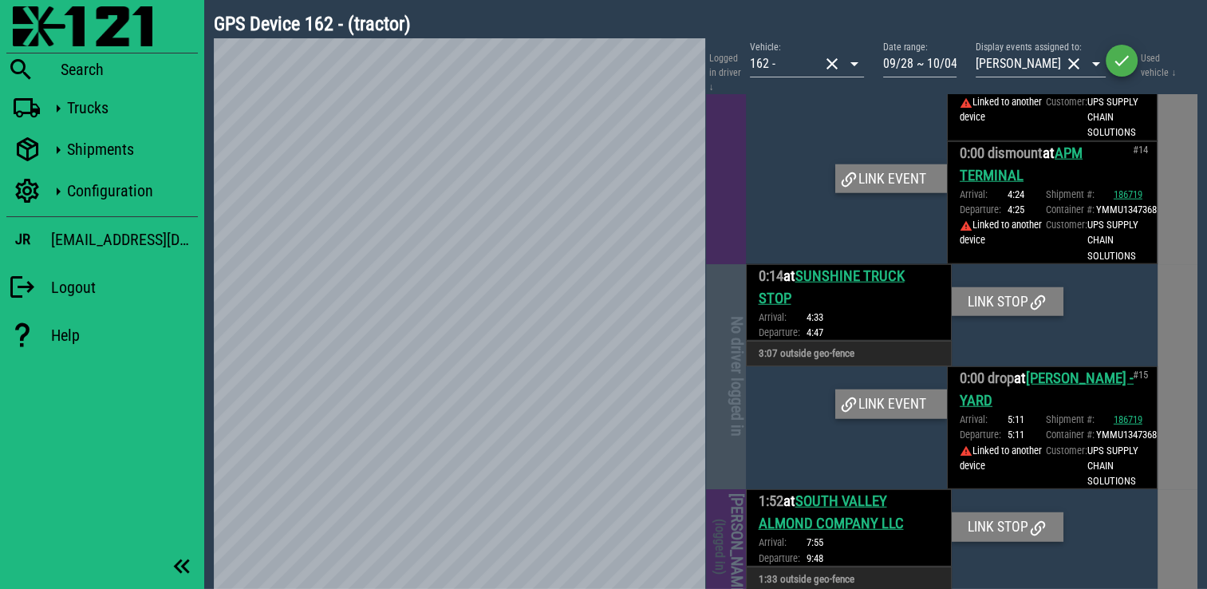
click at [716, 222] on h4 "[PERSON_NAME] (logged in)" at bounding box center [728, 37] width 35 height 448
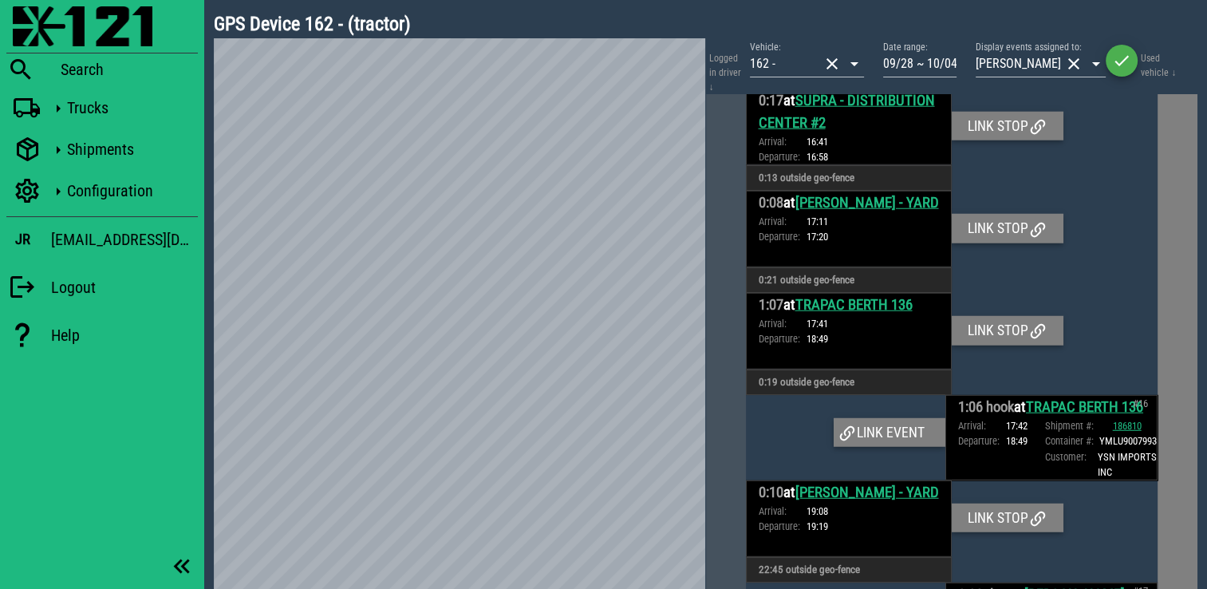
scroll to position [9620, 0]
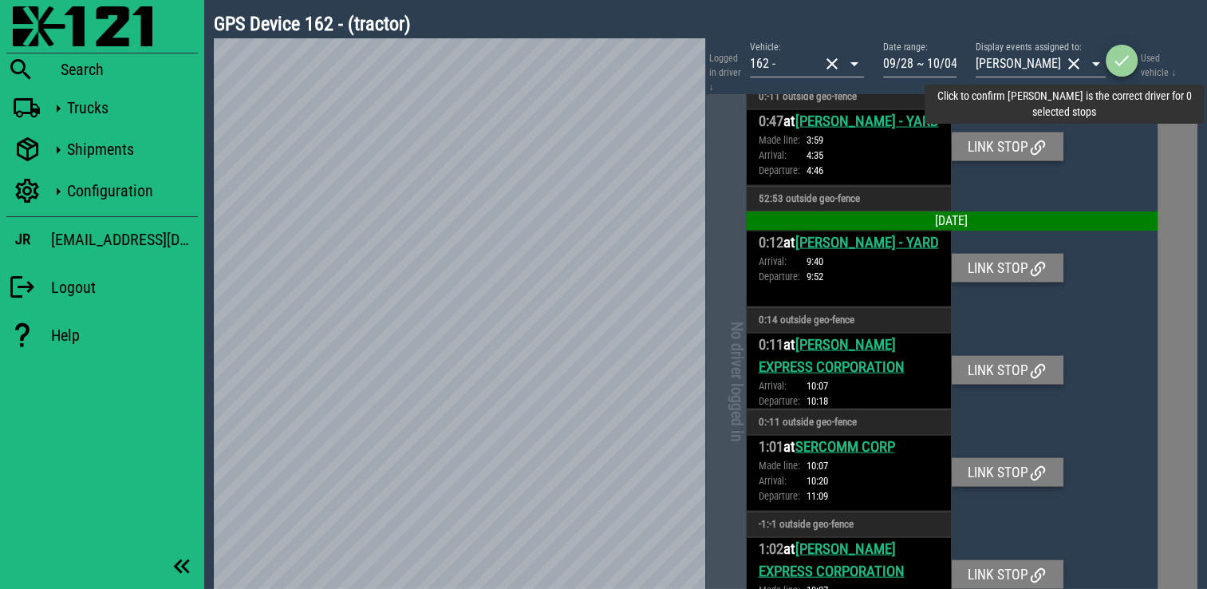
click at [1124, 69] on icon "button" at bounding box center [1121, 60] width 19 height 19
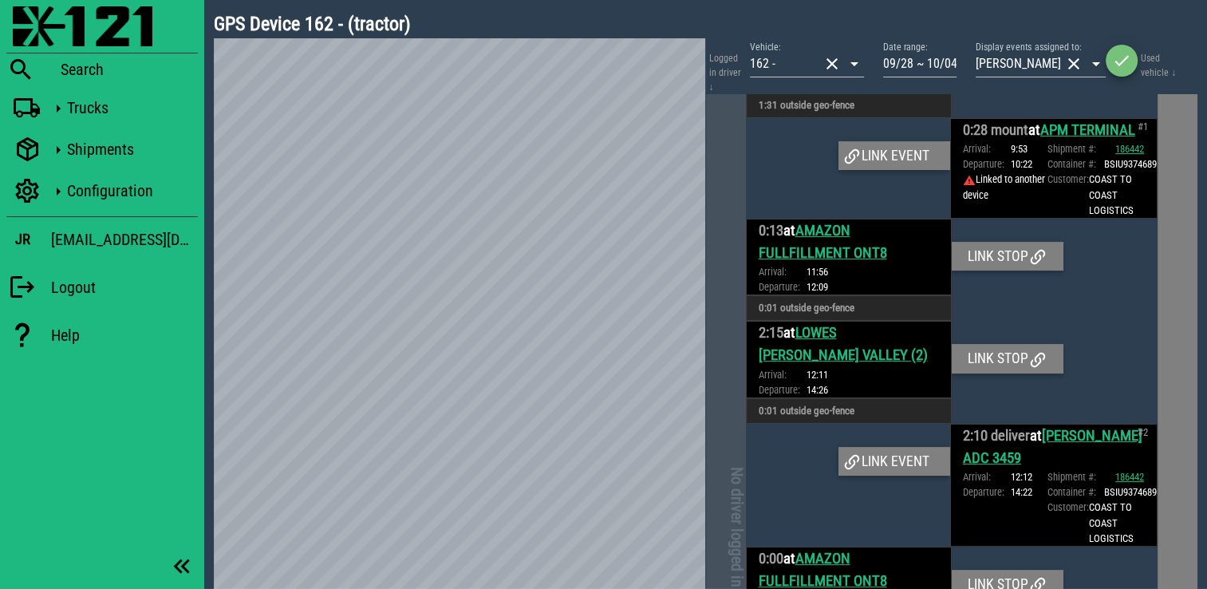
scroll to position [319, 0]
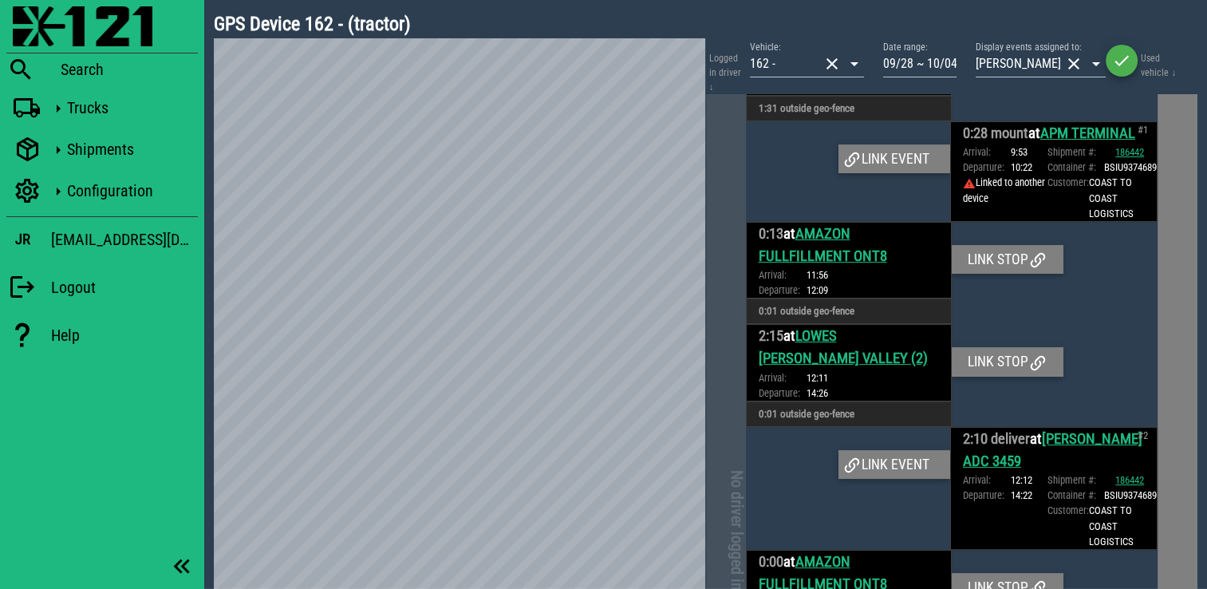
click at [871, 509] on div at bounding box center [848, 488] width 205 height 123
click at [881, 479] on div "Link event" at bounding box center [894, 464] width 112 height 29
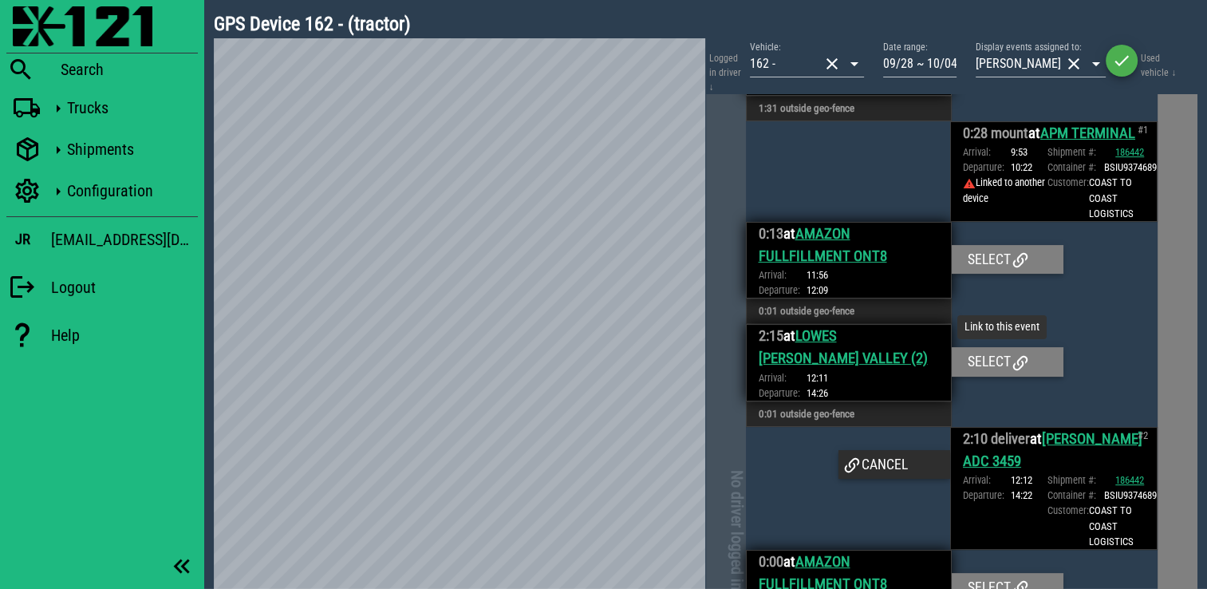
click at [980, 376] on div "Select" at bounding box center [1008, 361] width 112 height 29
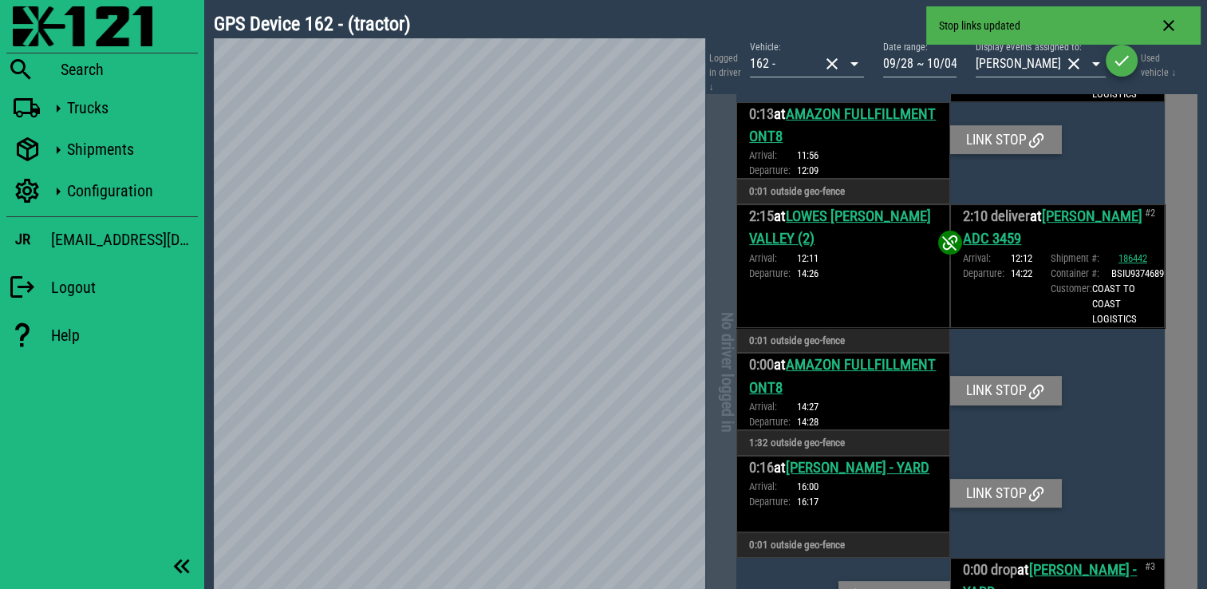
scroll to position [600, 0]
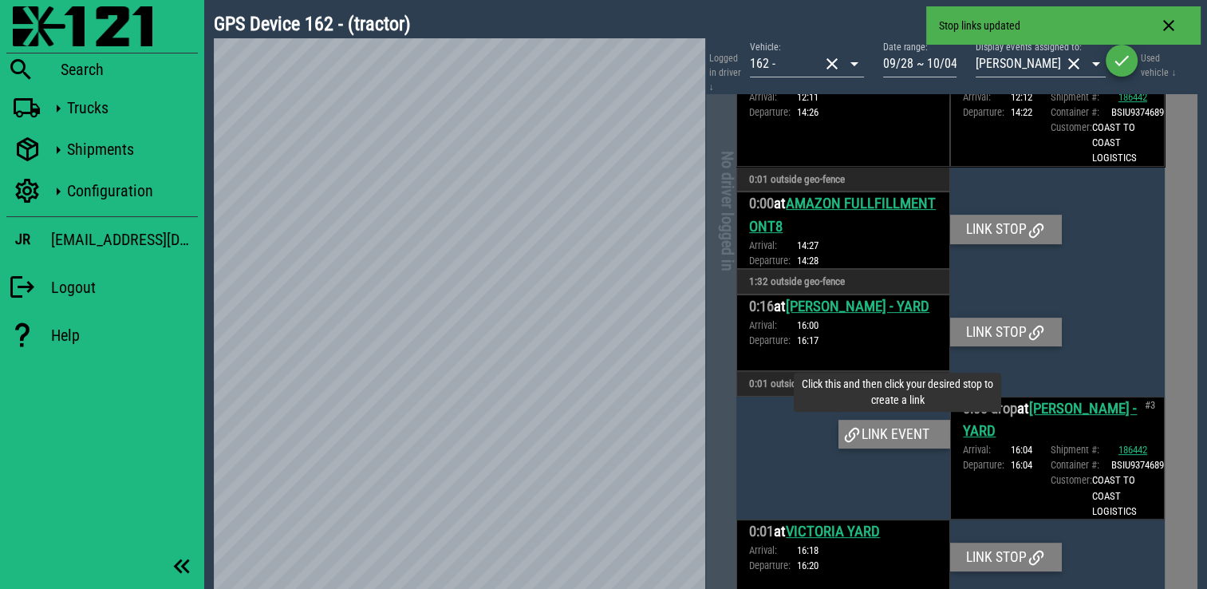
click at [890, 448] on div "Link event" at bounding box center [894, 434] width 112 height 29
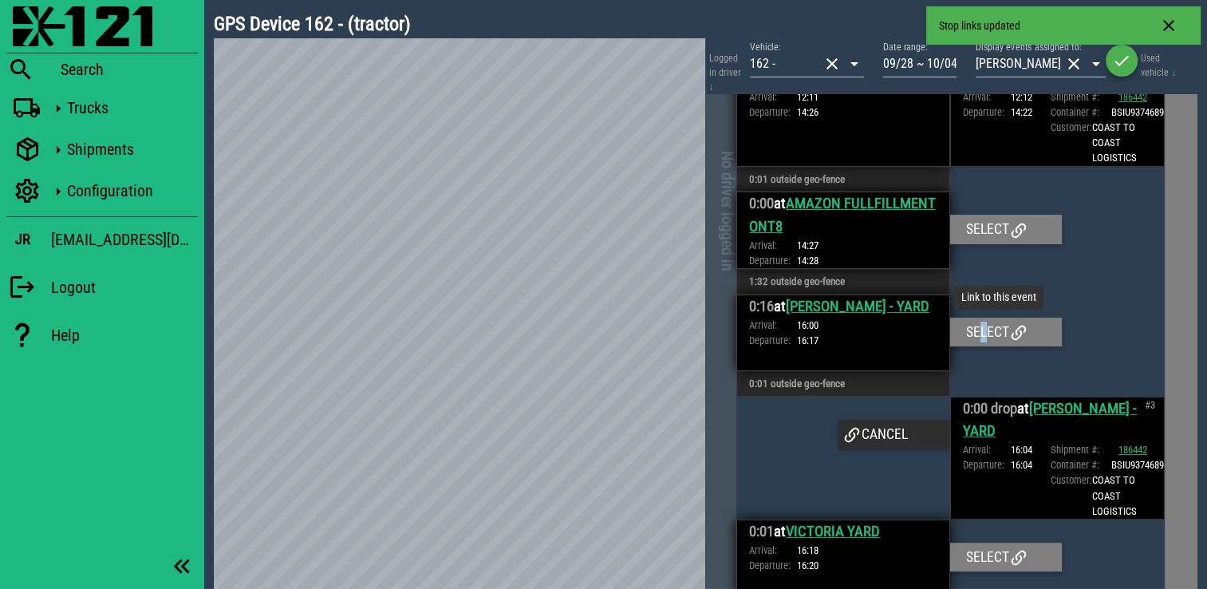
click at [978, 346] on div "Select" at bounding box center [1006, 332] width 112 height 29
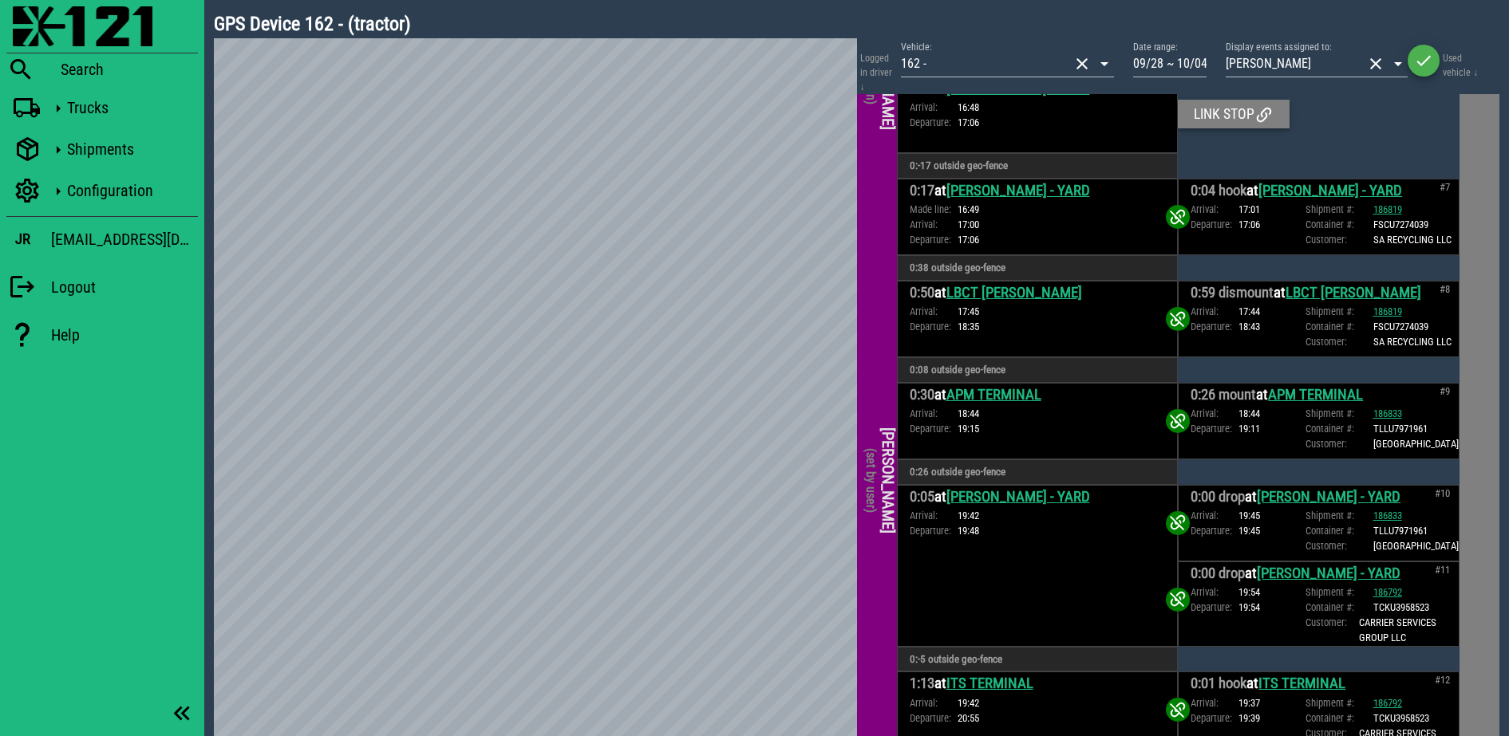
scroll to position [2057, 0]
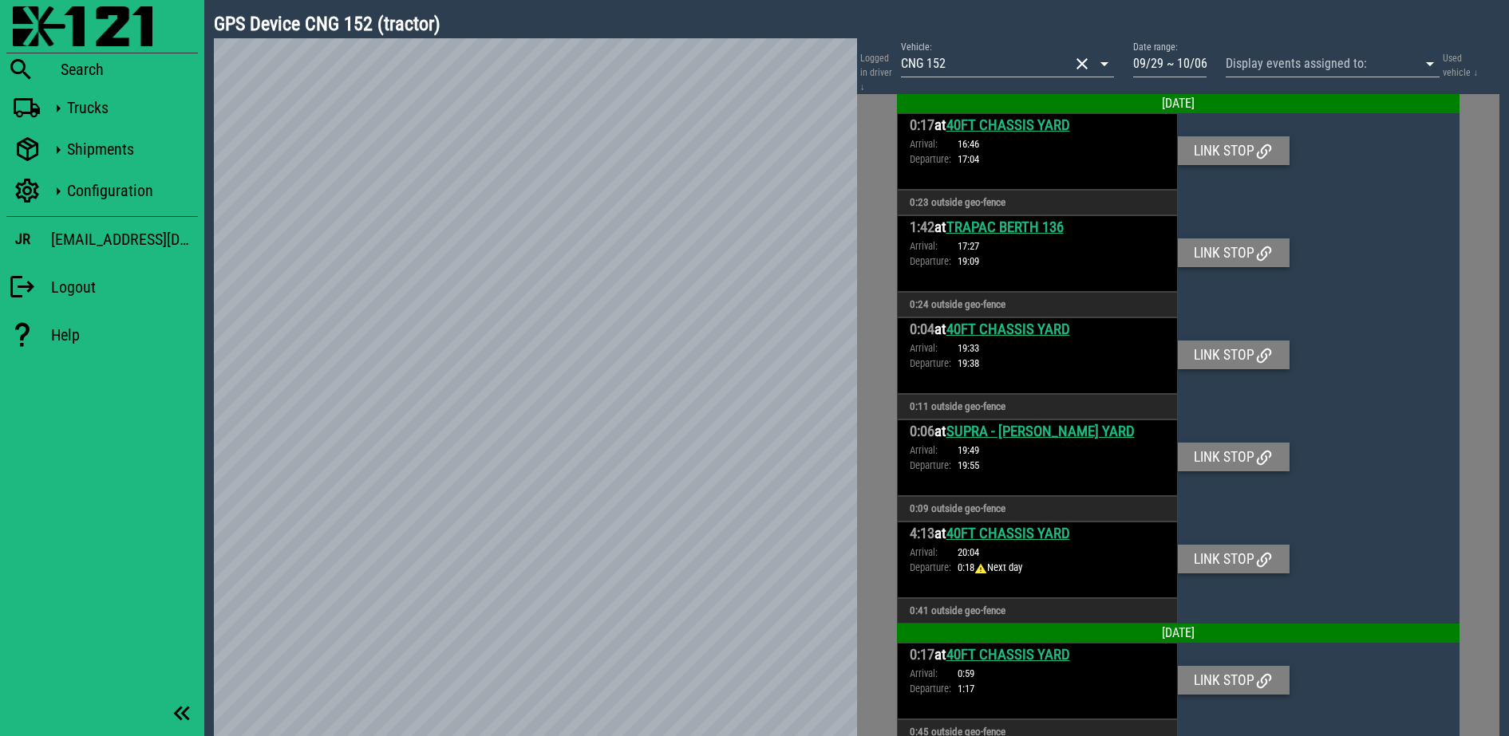
scroll to position [3171, 0]
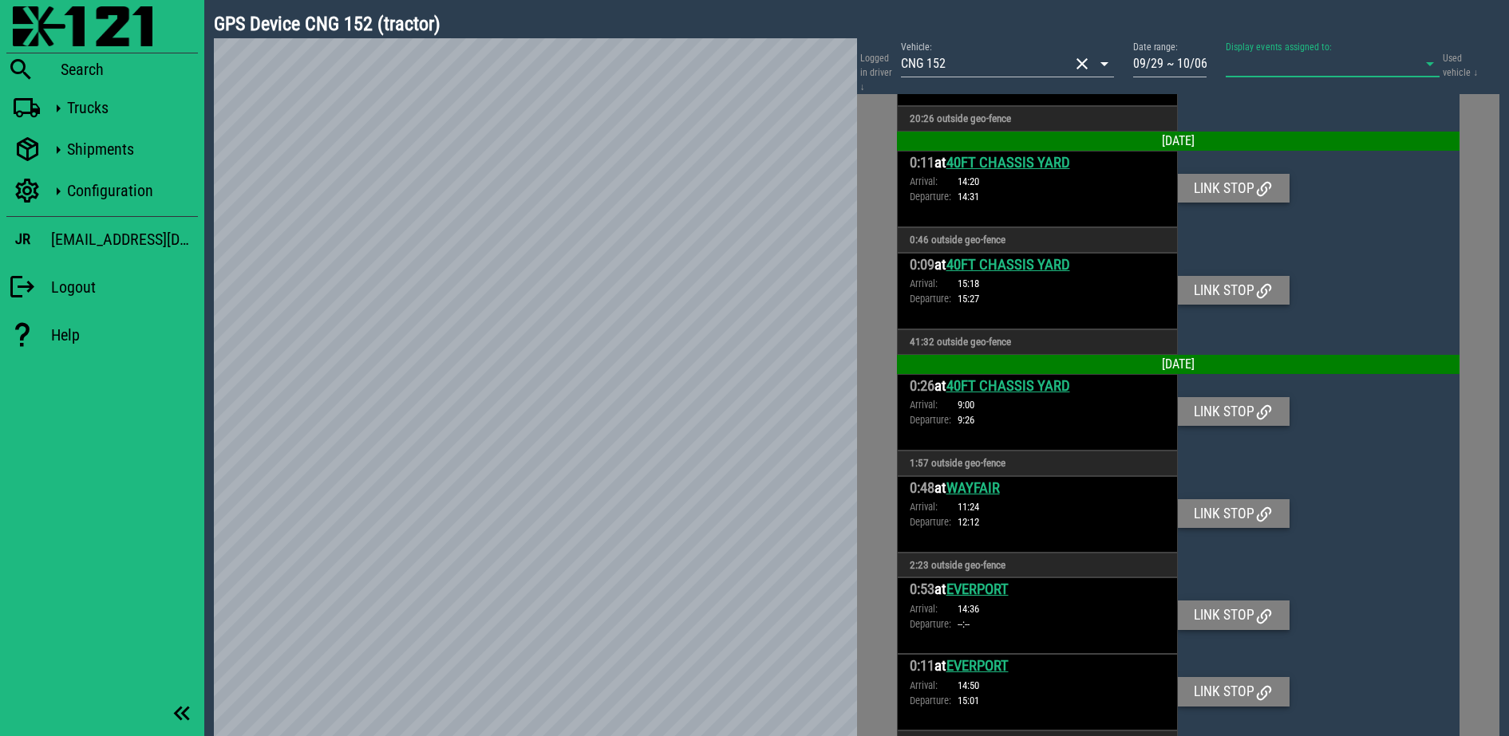
click at [1228, 59] on input "Display events assigned to:" at bounding box center [1309, 64] width 169 height 26
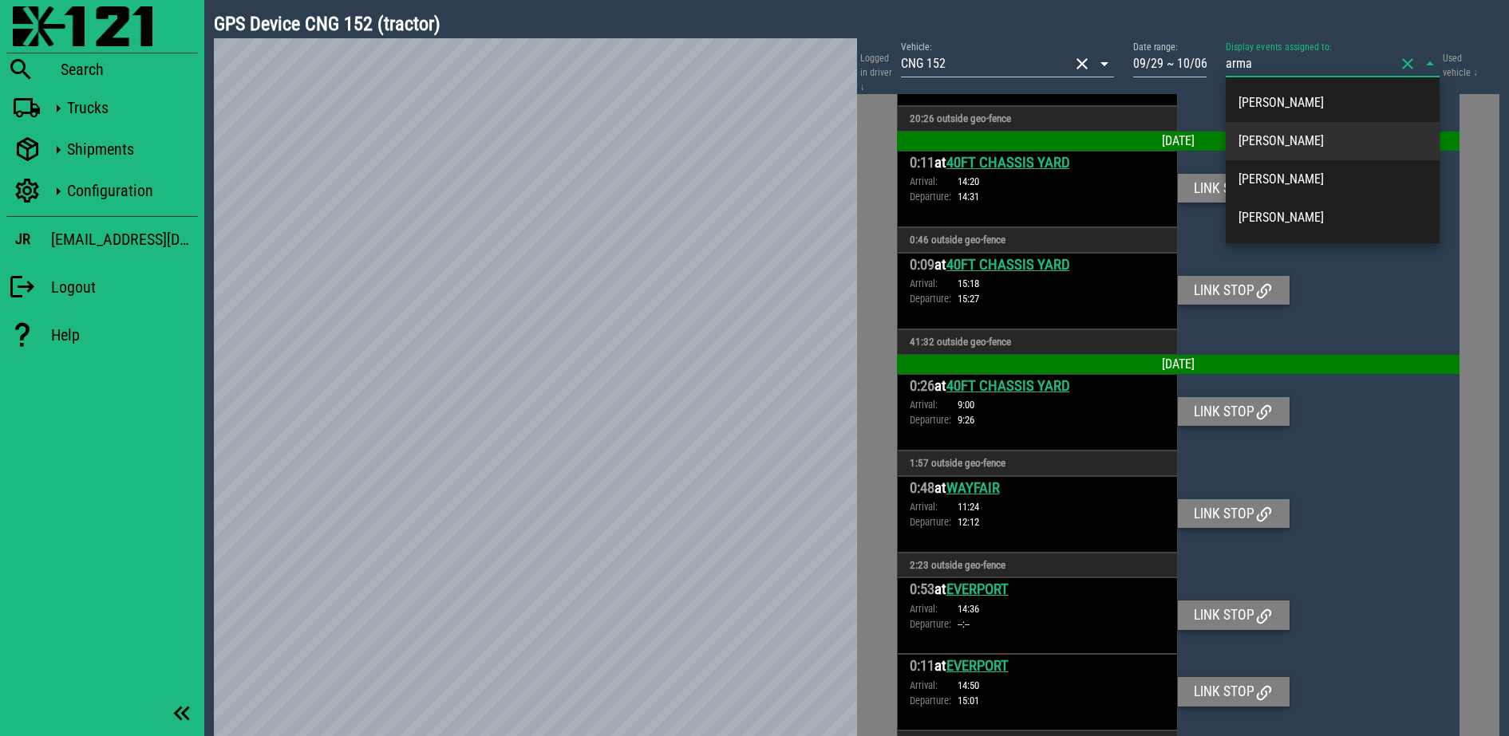
type input "arman"
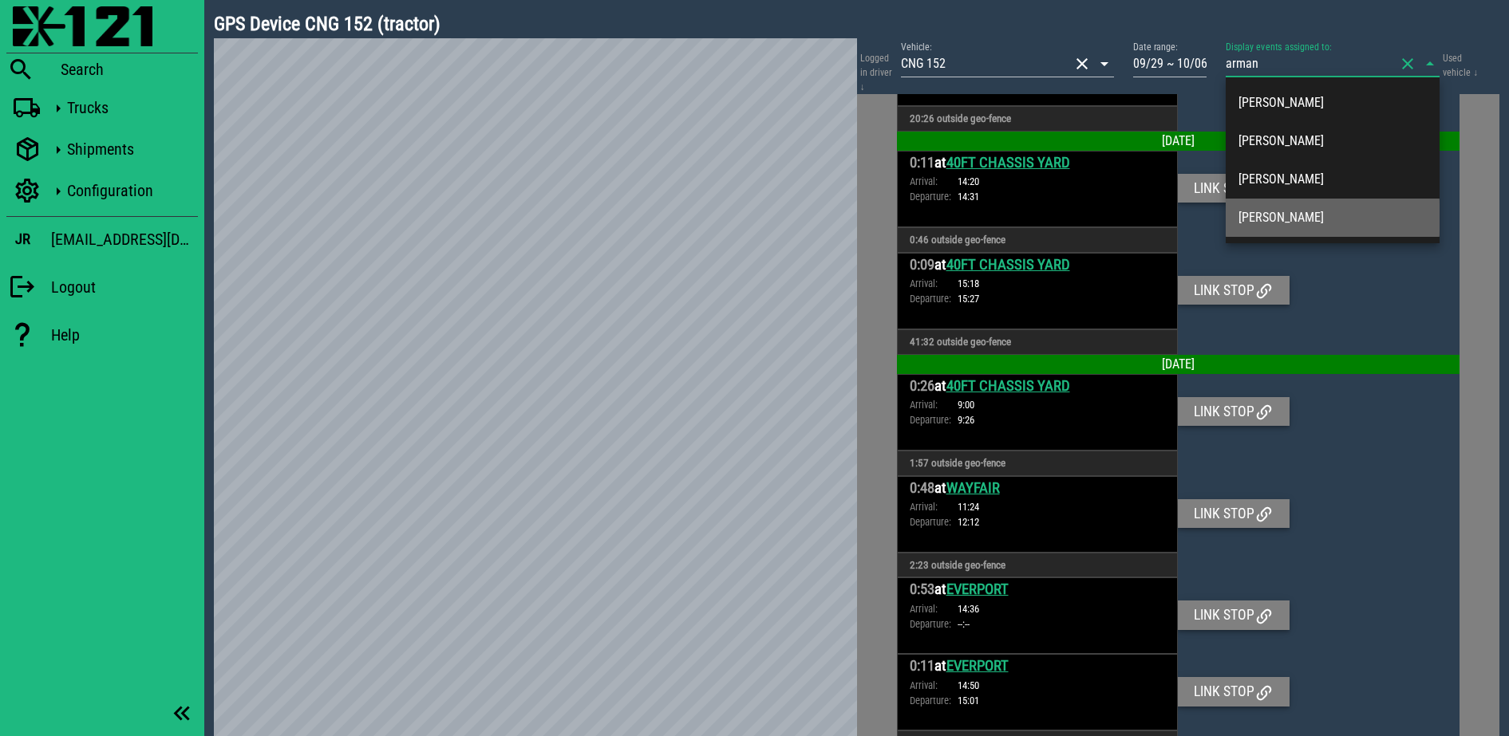
click at [1291, 223] on div "[PERSON_NAME]" at bounding box center [1332, 217] width 188 height 15
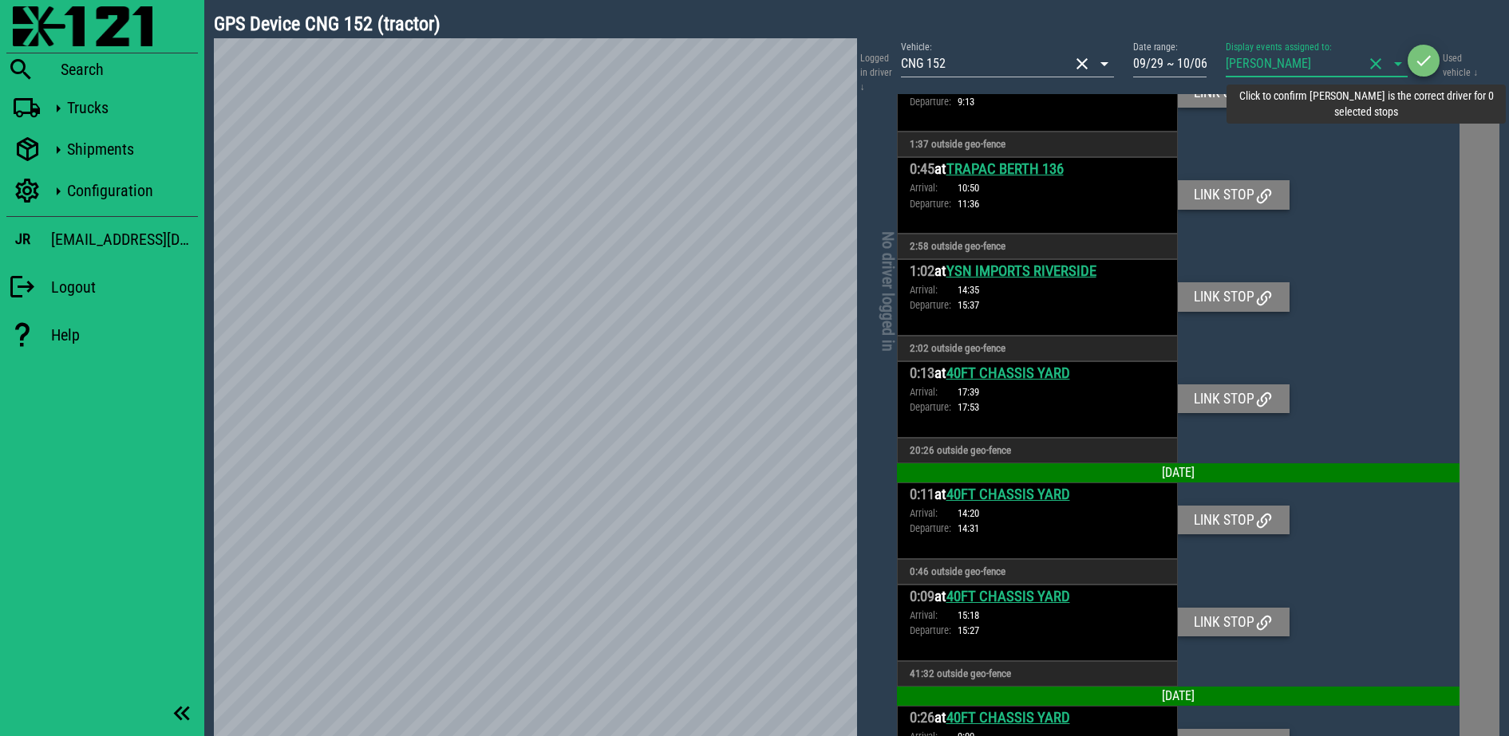
click at [1434, 51] on span "button" at bounding box center [1423, 60] width 32 height 19
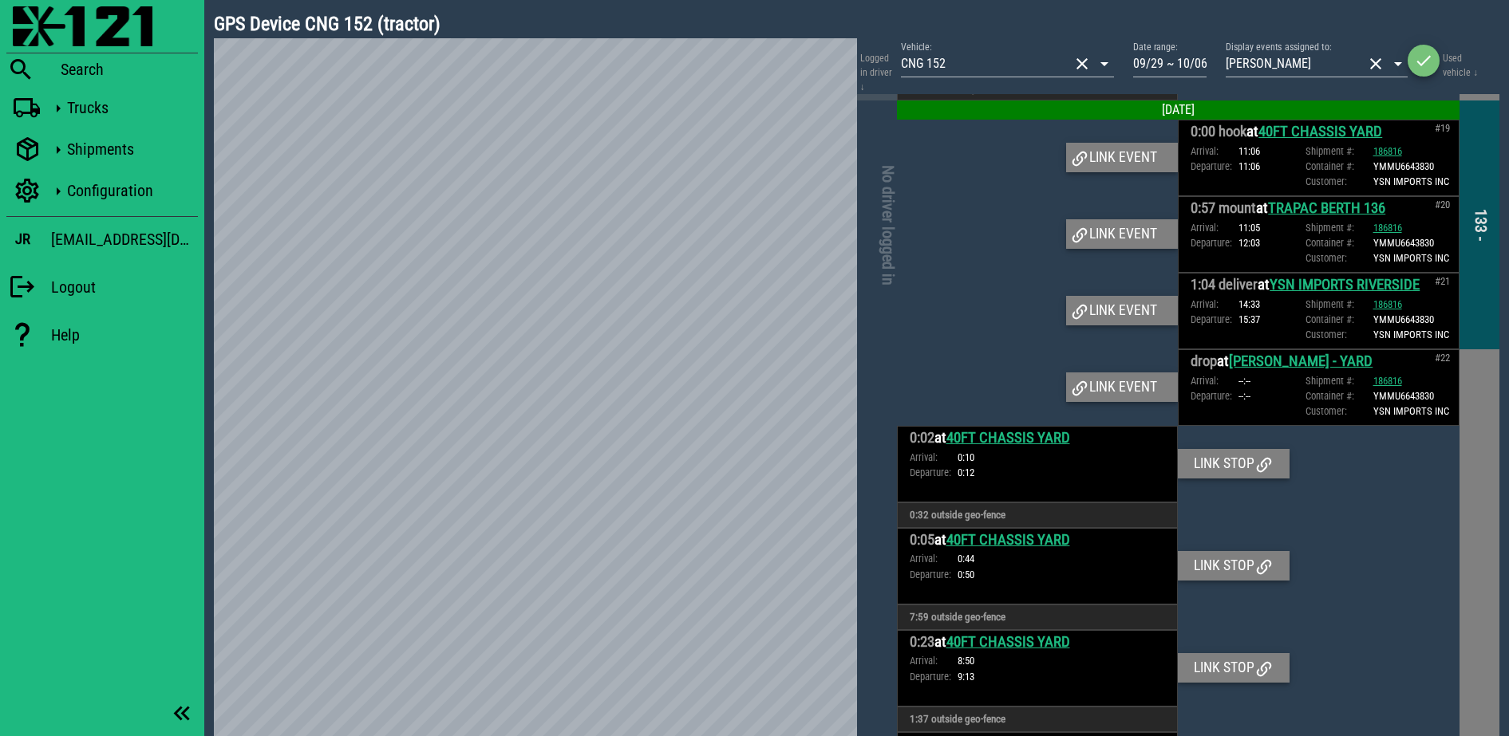
scroll to position [4390, 0]
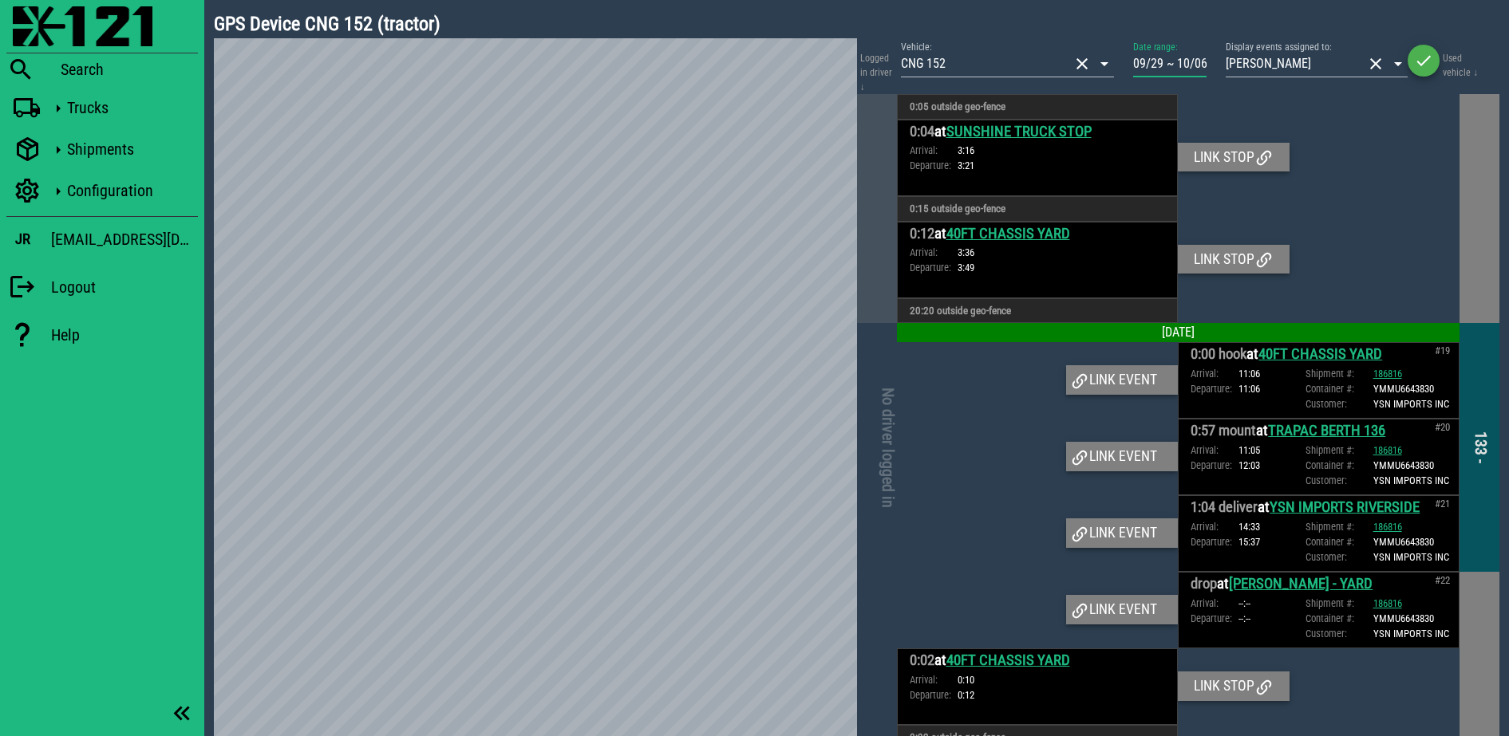
click at [1158, 53] on input "09/29 ~ 10/06" at bounding box center [1169, 64] width 73 height 26
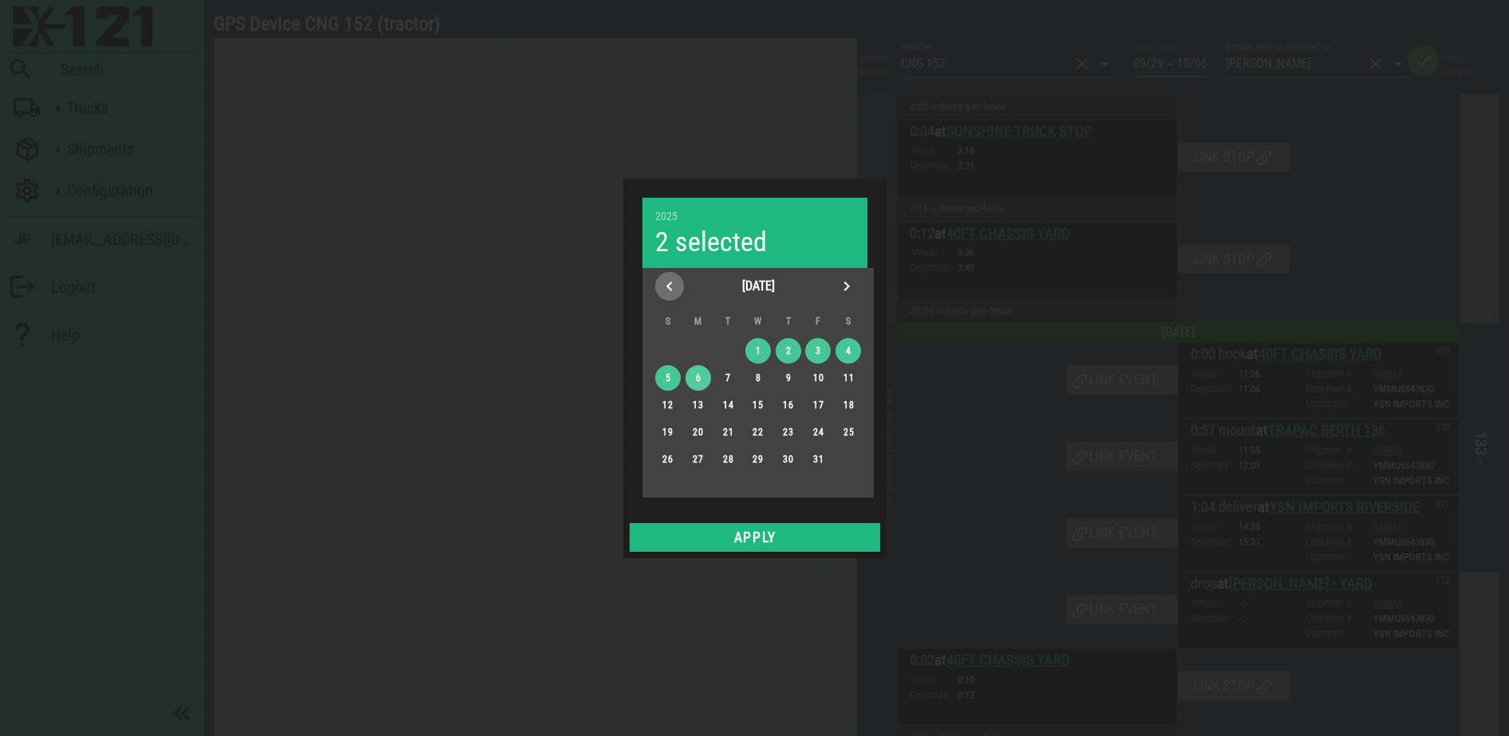
click at [661, 282] on icon "Previous month" at bounding box center [669, 286] width 19 height 19
click at [662, 457] on div "28" at bounding box center [667, 459] width 26 height 11
click at [855, 306] on th "S" at bounding box center [848, 321] width 29 height 30
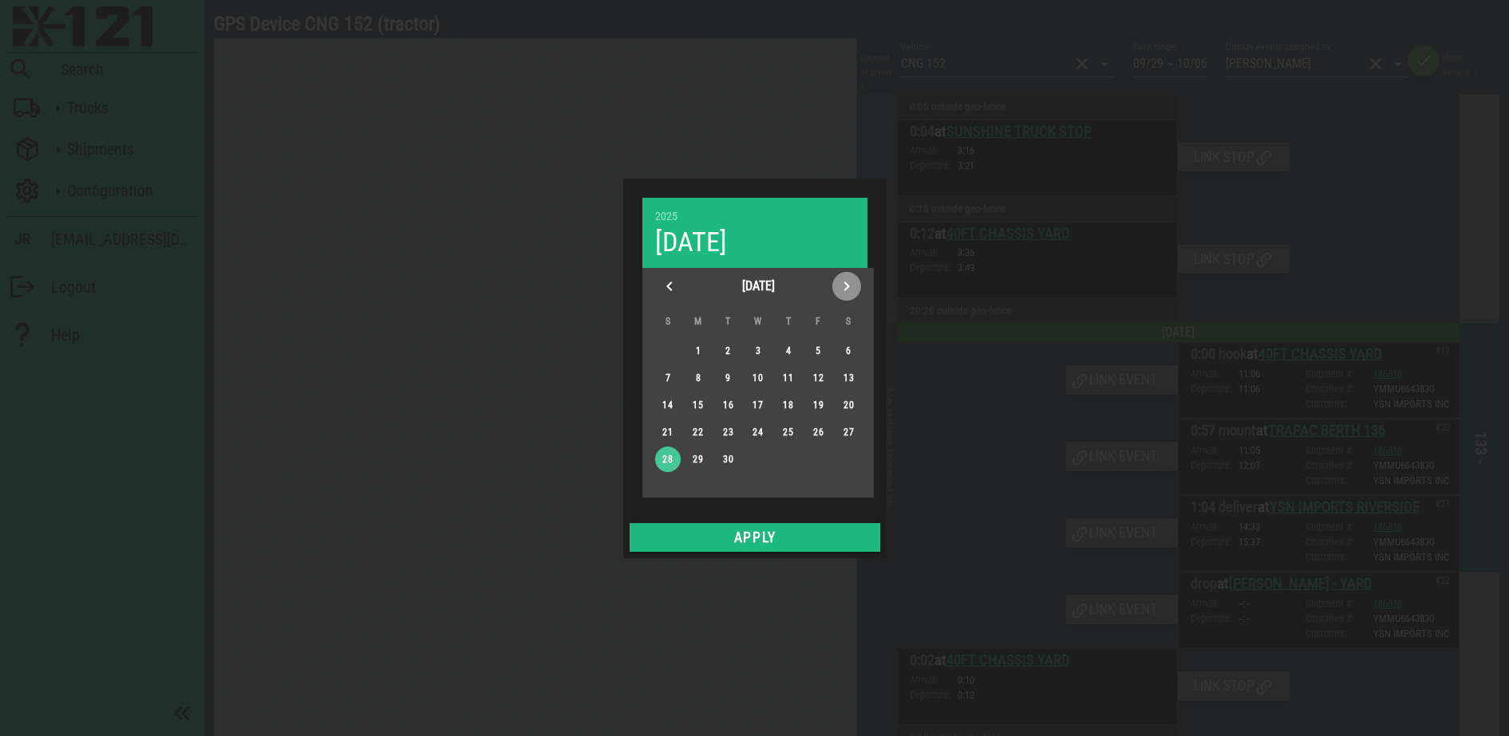
click at [840, 287] on icon "Next month" at bounding box center [846, 286] width 19 height 19
click at [854, 340] on button "4" at bounding box center [848, 351] width 26 height 26
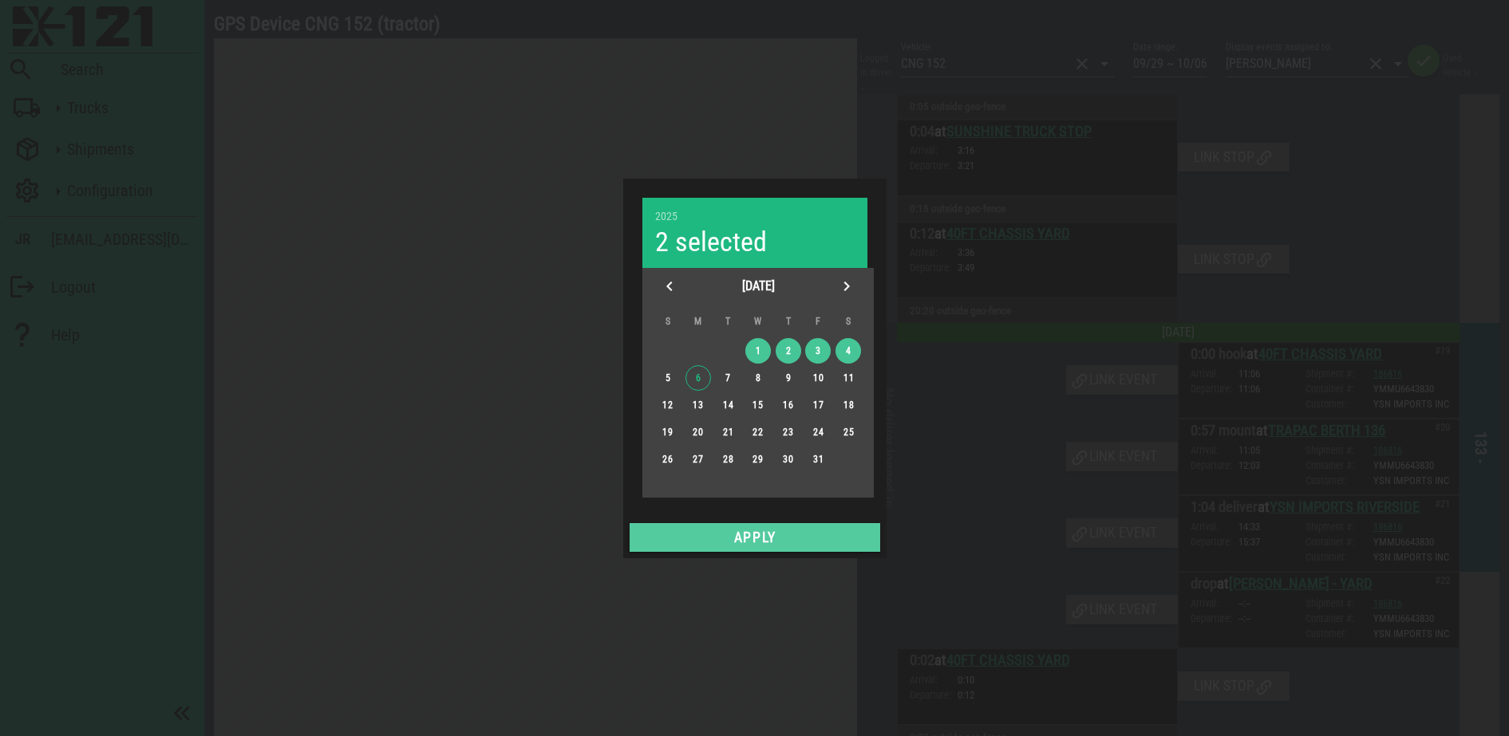
click at [810, 535] on span "Apply" at bounding box center [755, 538] width 238 height 16
type input "09/28 ~ 10/04"
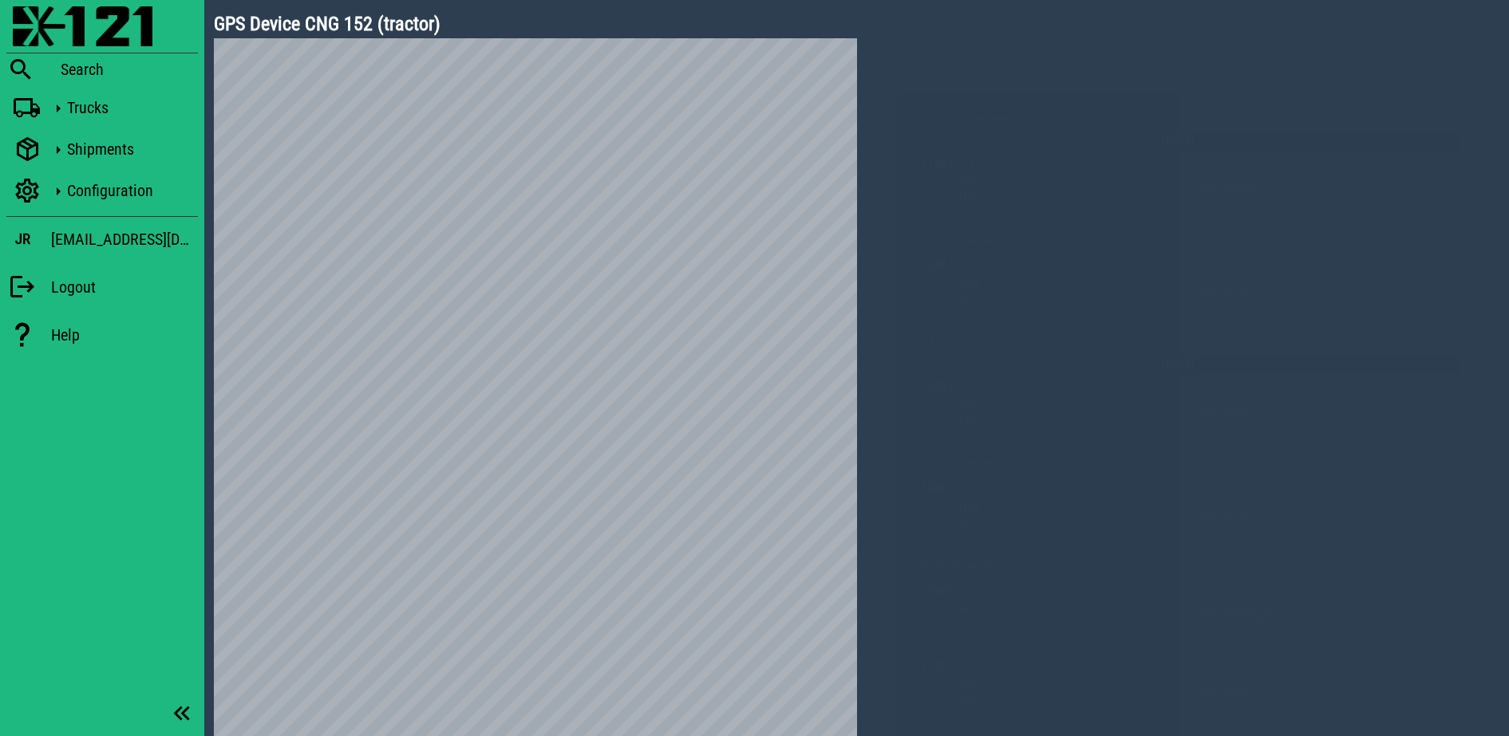
scroll to position [3153, 0]
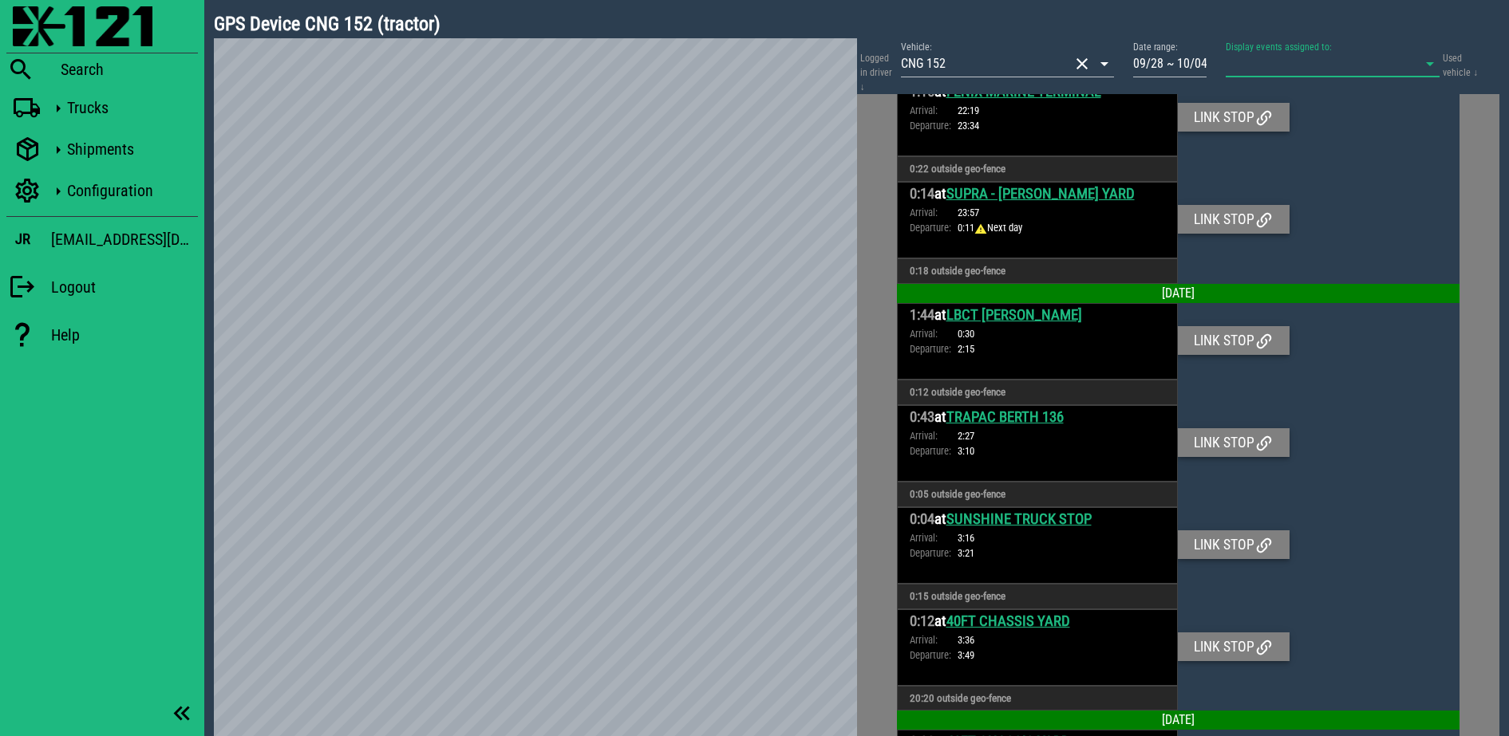
click at [1316, 63] on input "Display events assigned to:" at bounding box center [1309, 64] width 169 height 26
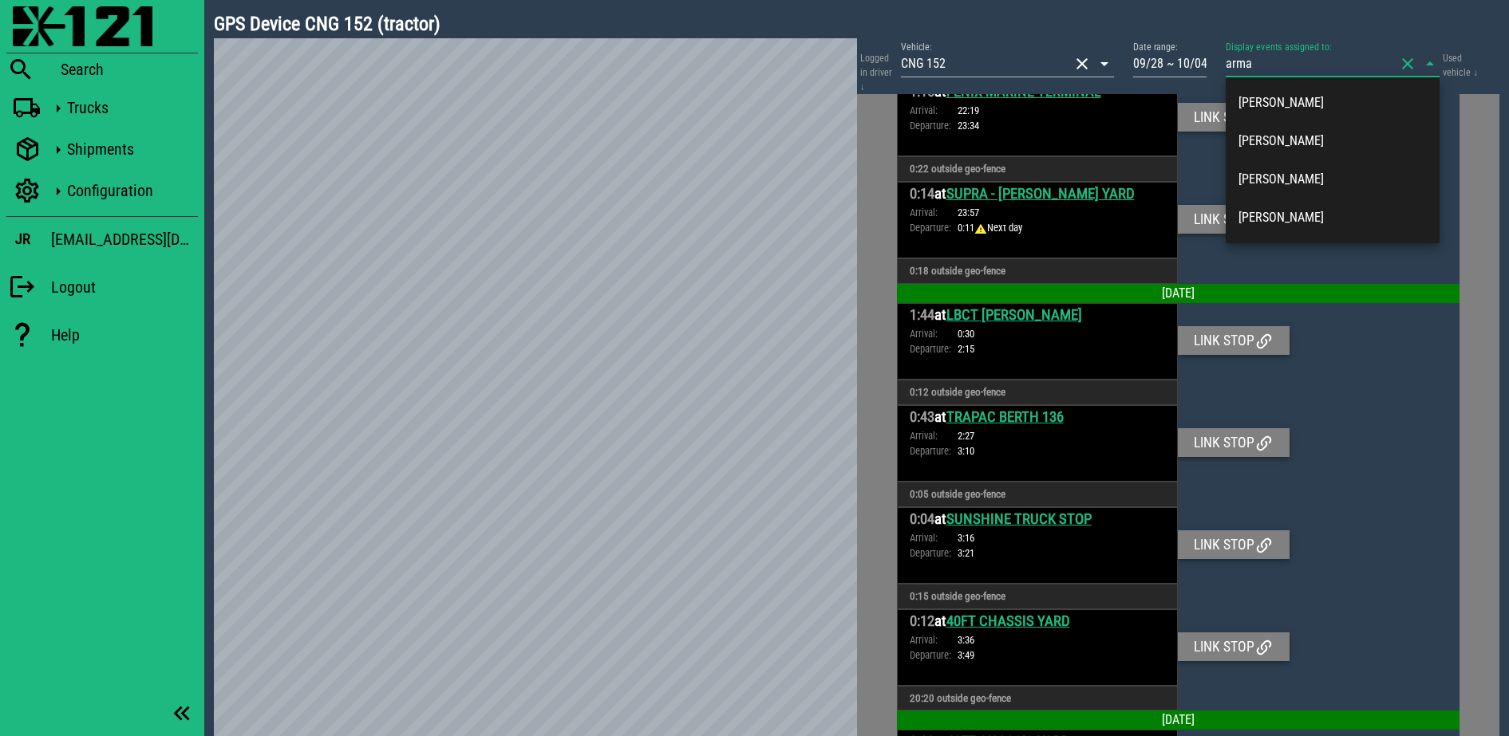
type input "arman"
click at [1312, 222] on div "Armando Molina" at bounding box center [1332, 217] width 188 height 15
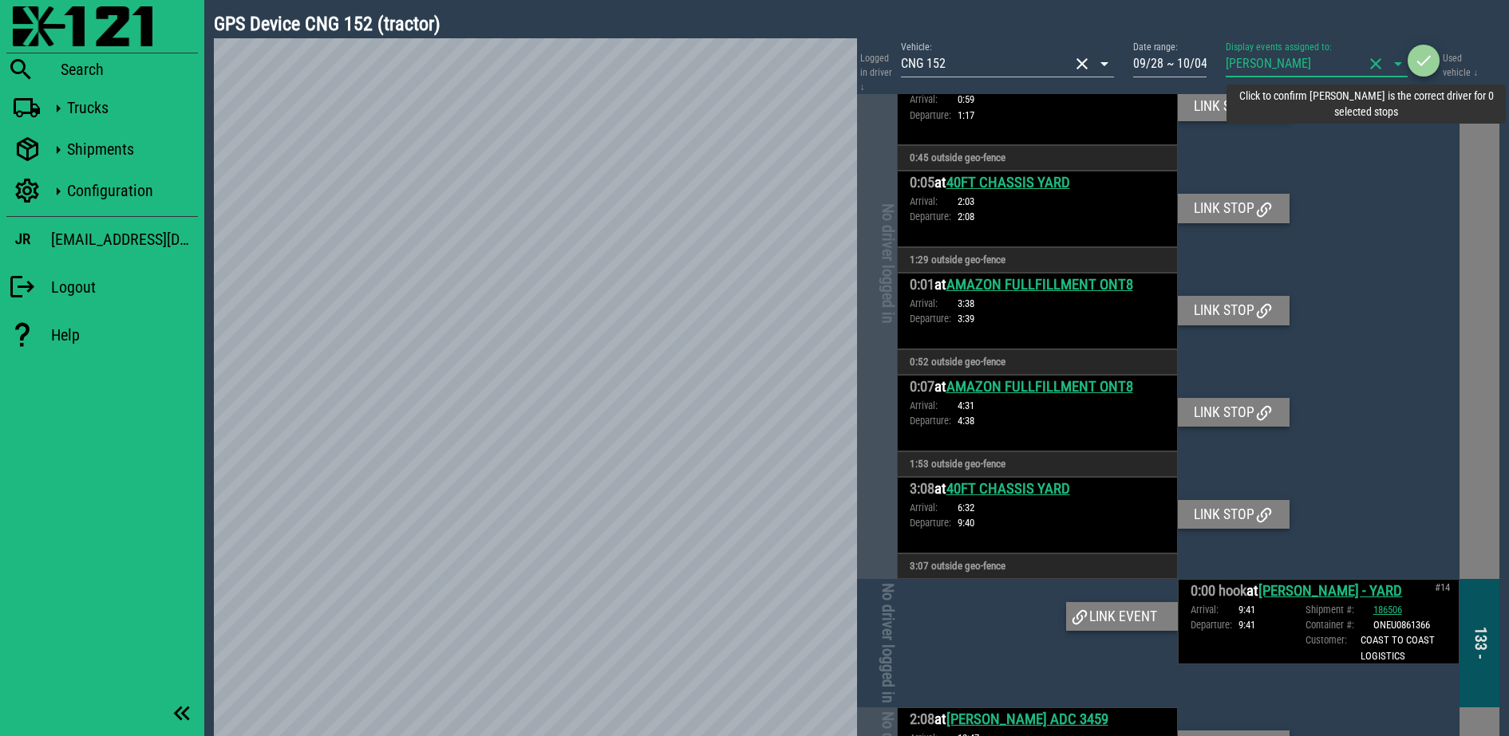
click at [1422, 59] on icon "button" at bounding box center [1423, 60] width 19 height 19
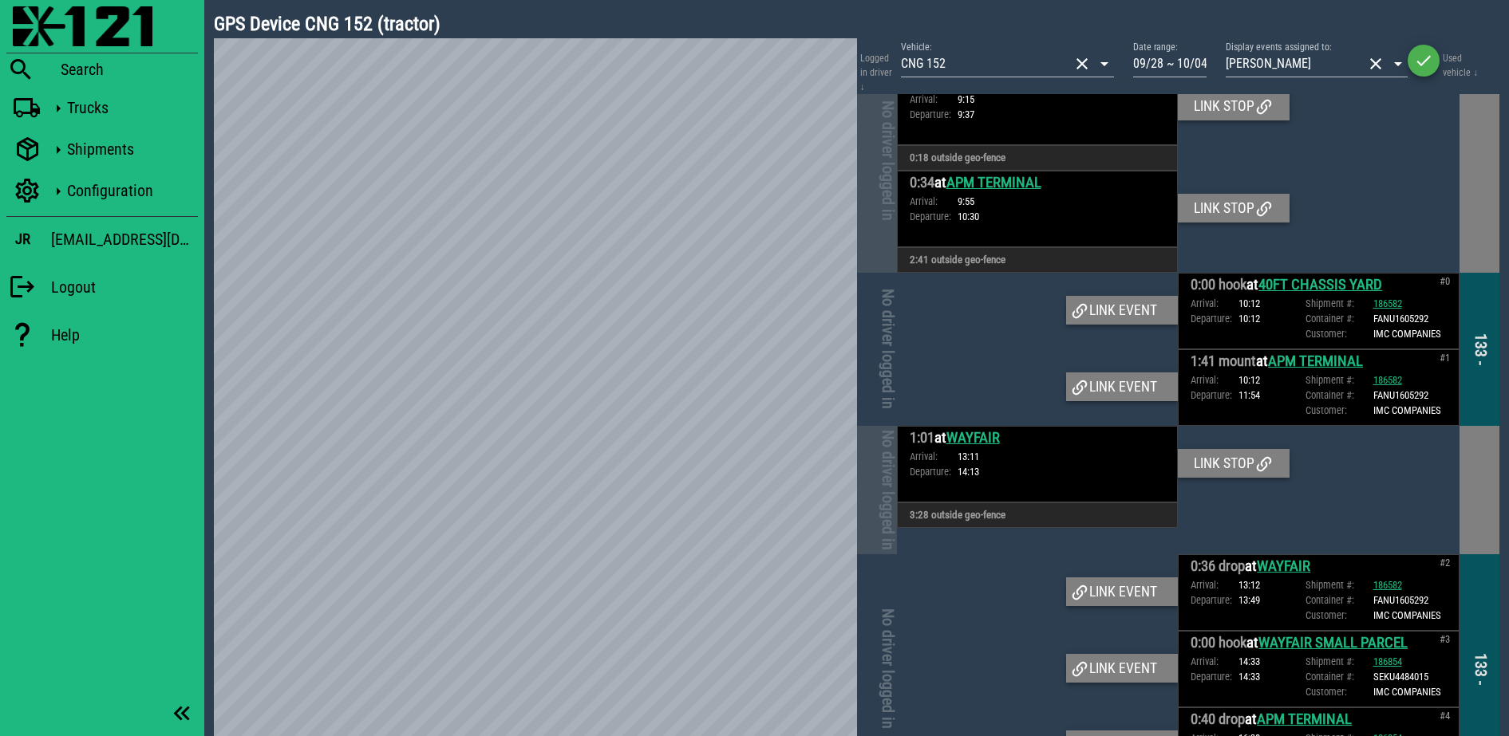
scroll to position [0, 0]
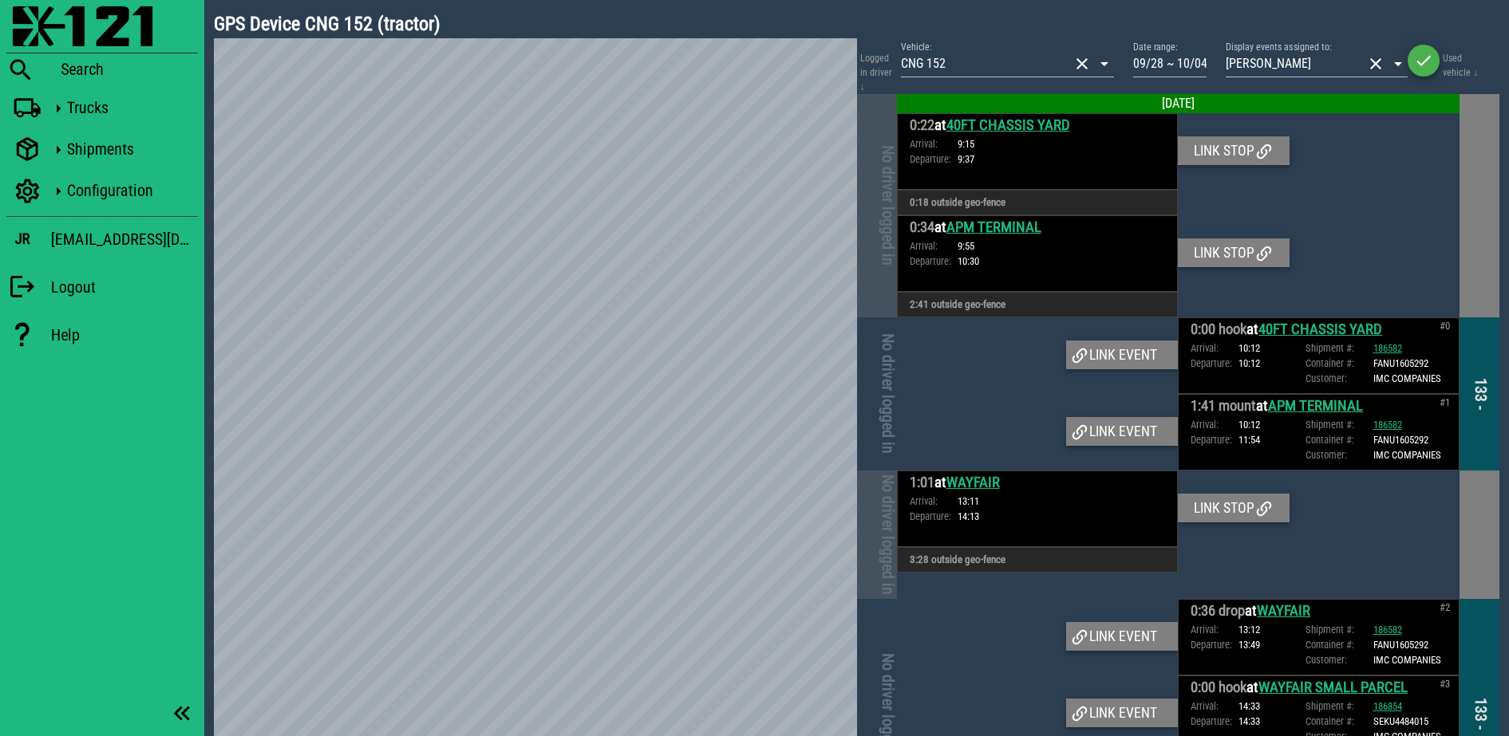
drag, startPoint x: 2208, startPoint y: 3, endPoint x: 986, endPoint y: 377, distance: 1278.2
click at [986, 377] on div at bounding box center [1038, 356] width 282 height 77
click at [1113, 337] on div at bounding box center [1038, 356] width 282 height 77
click at [1118, 341] on div "Link event" at bounding box center [1122, 355] width 112 height 29
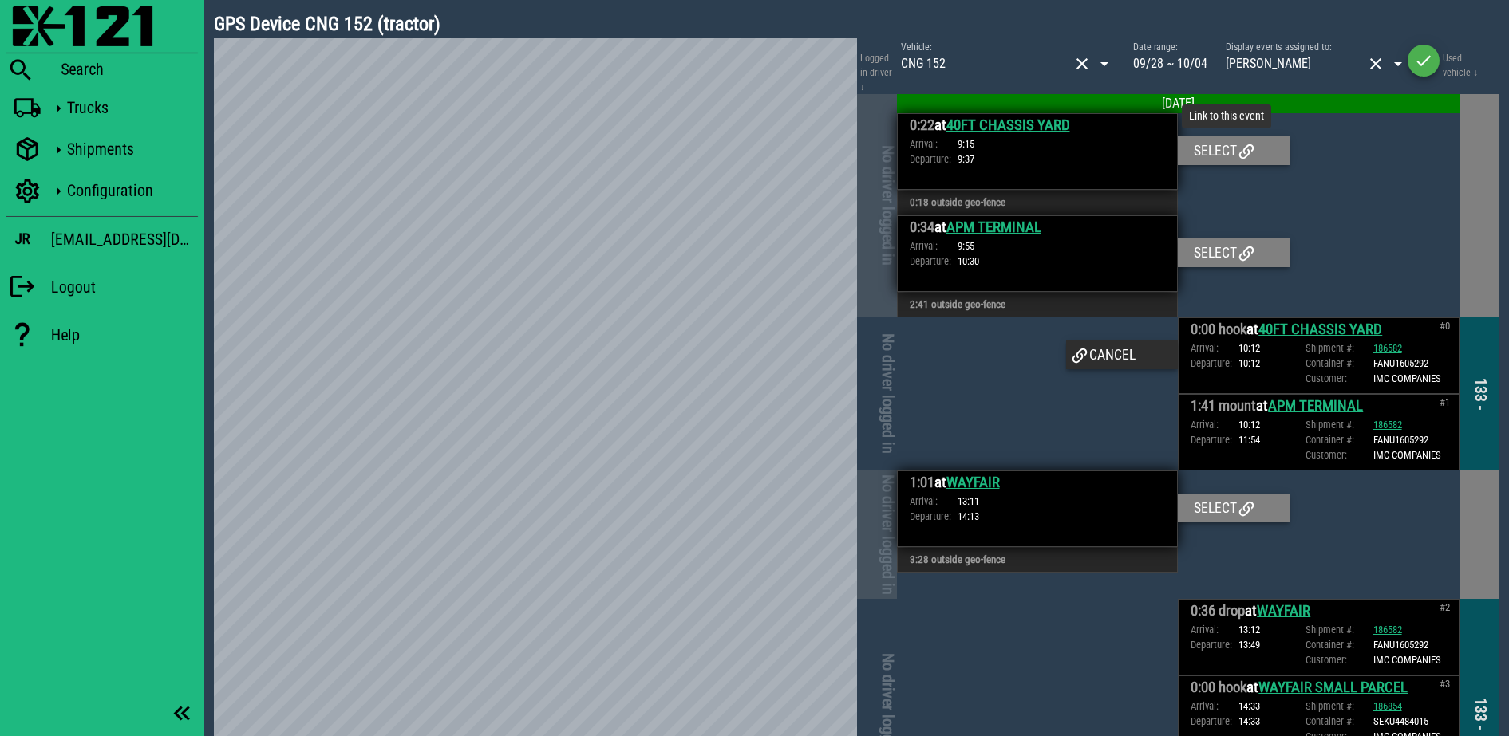
click at [1217, 160] on div "Select" at bounding box center [1234, 150] width 112 height 29
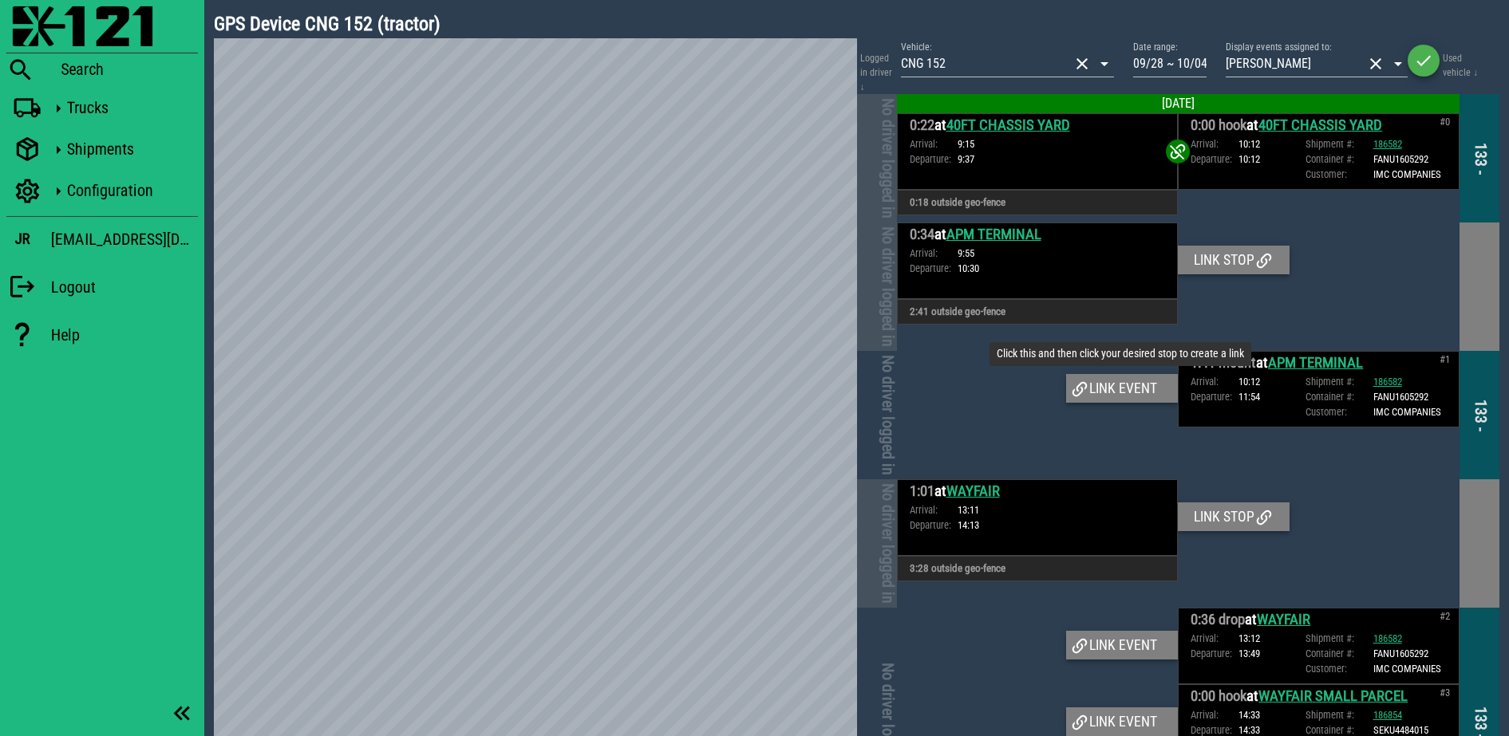
click at [1122, 375] on div "Link event" at bounding box center [1122, 388] width 112 height 29
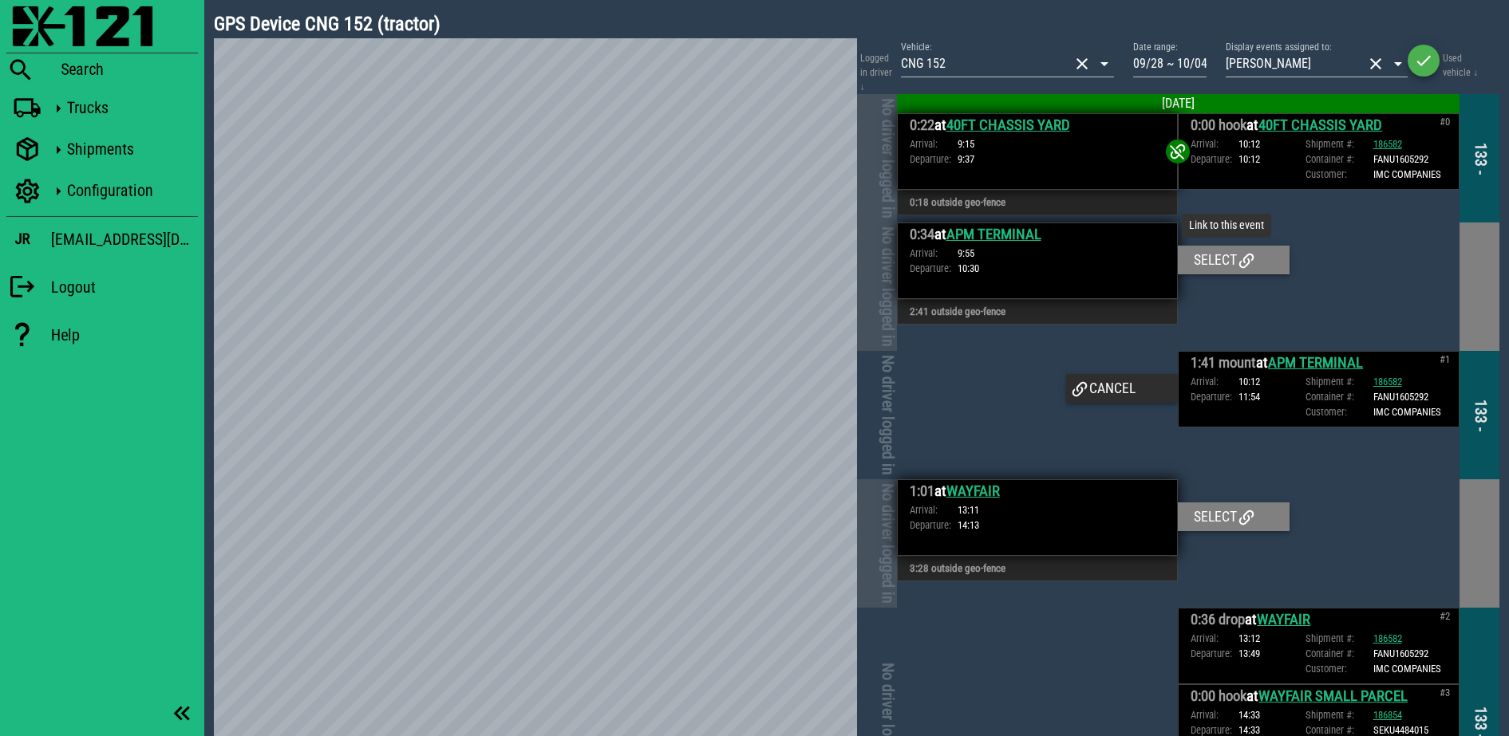
click at [1217, 254] on div "Select" at bounding box center [1234, 260] width 112 height 29
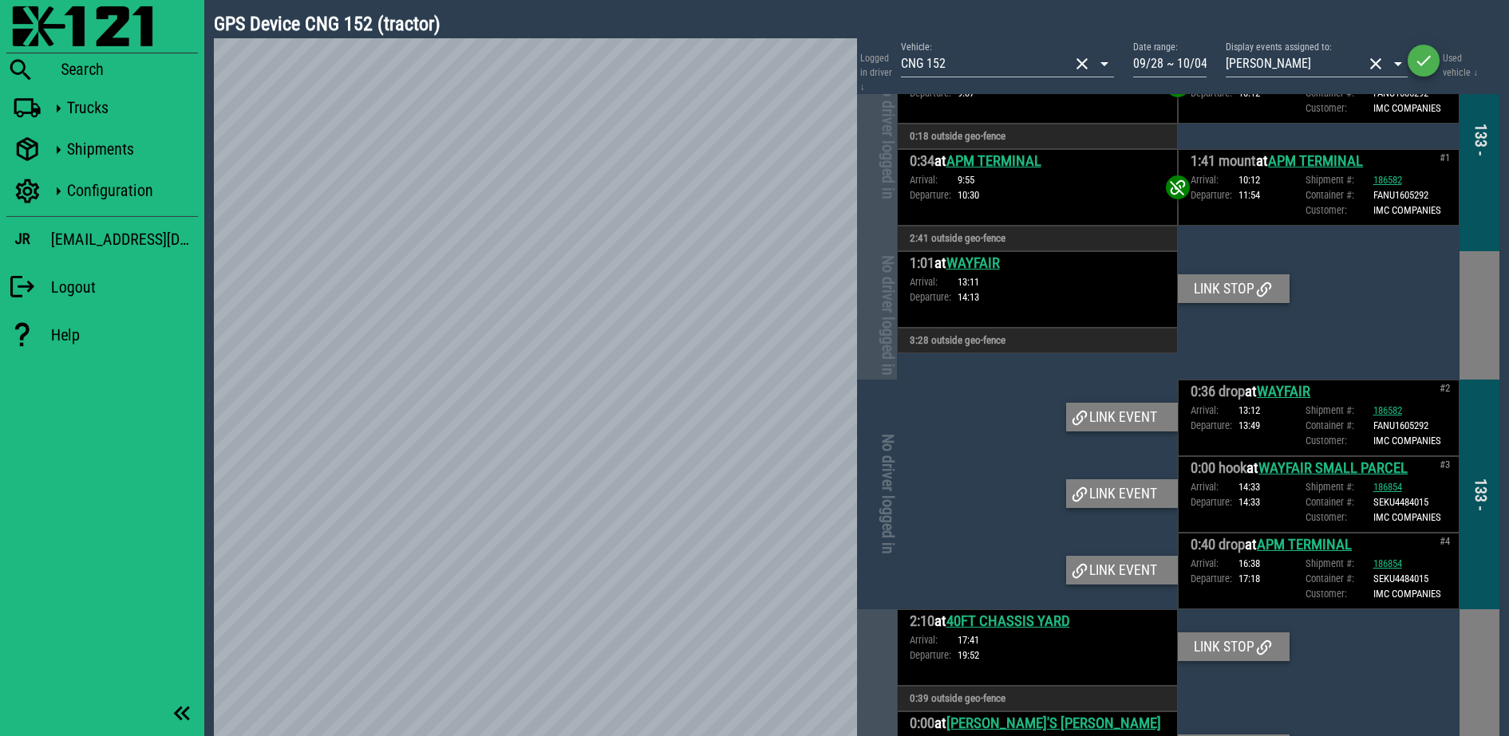
scroll to position [100, 0]
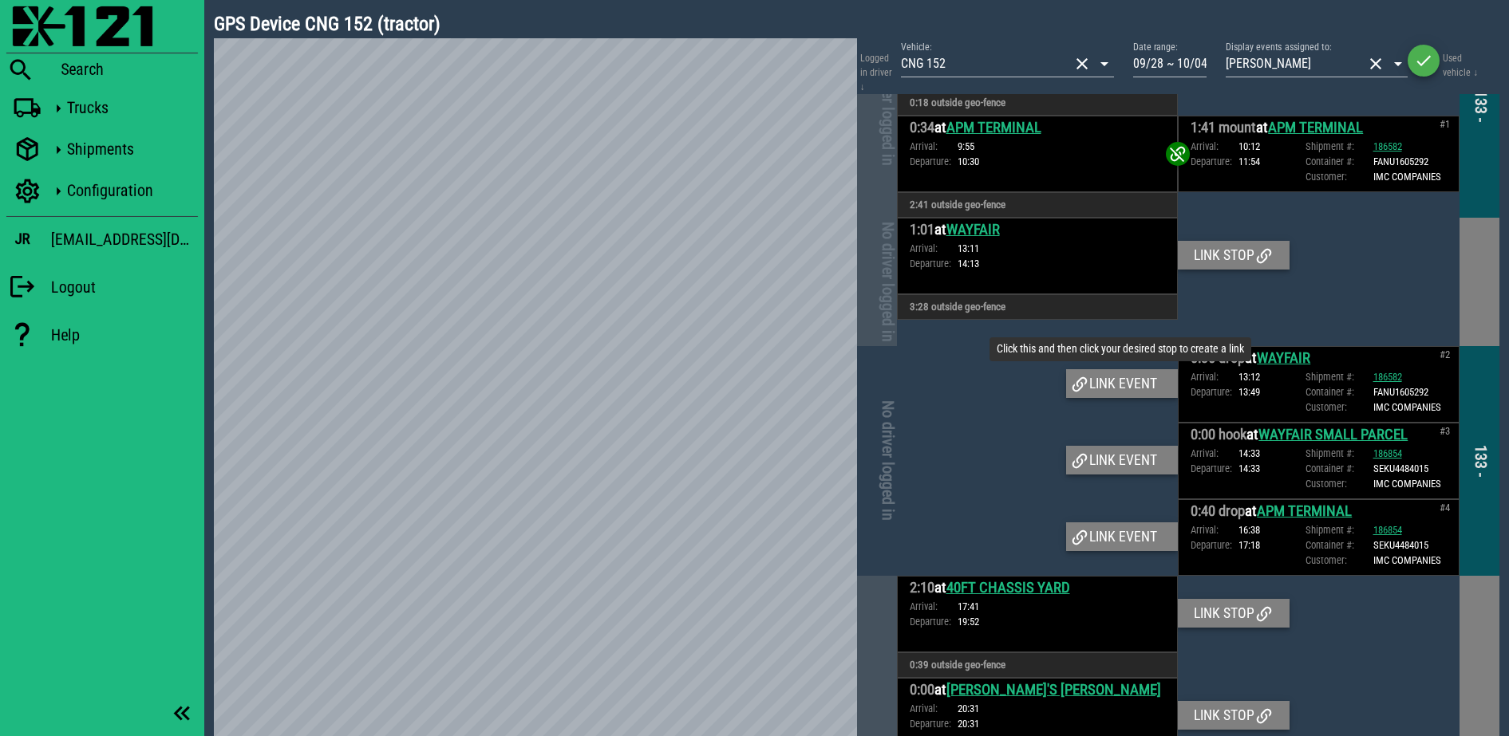
click at [1116, 383] on div "Link event" at bounding box center [1122, 383] width 112 height 29
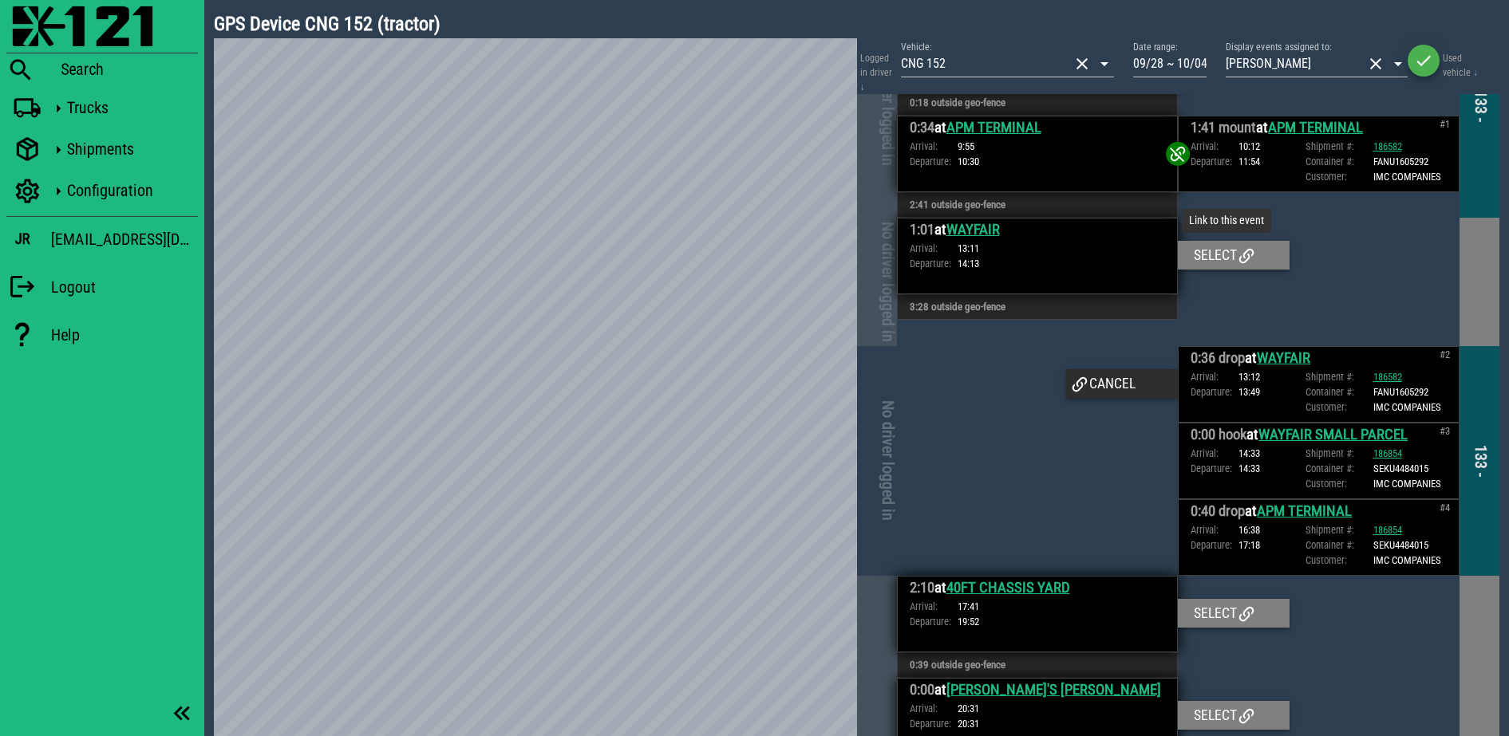
click at [1229, 261] on div "Select" at bounding box center [1234, 255] width 112 height 29
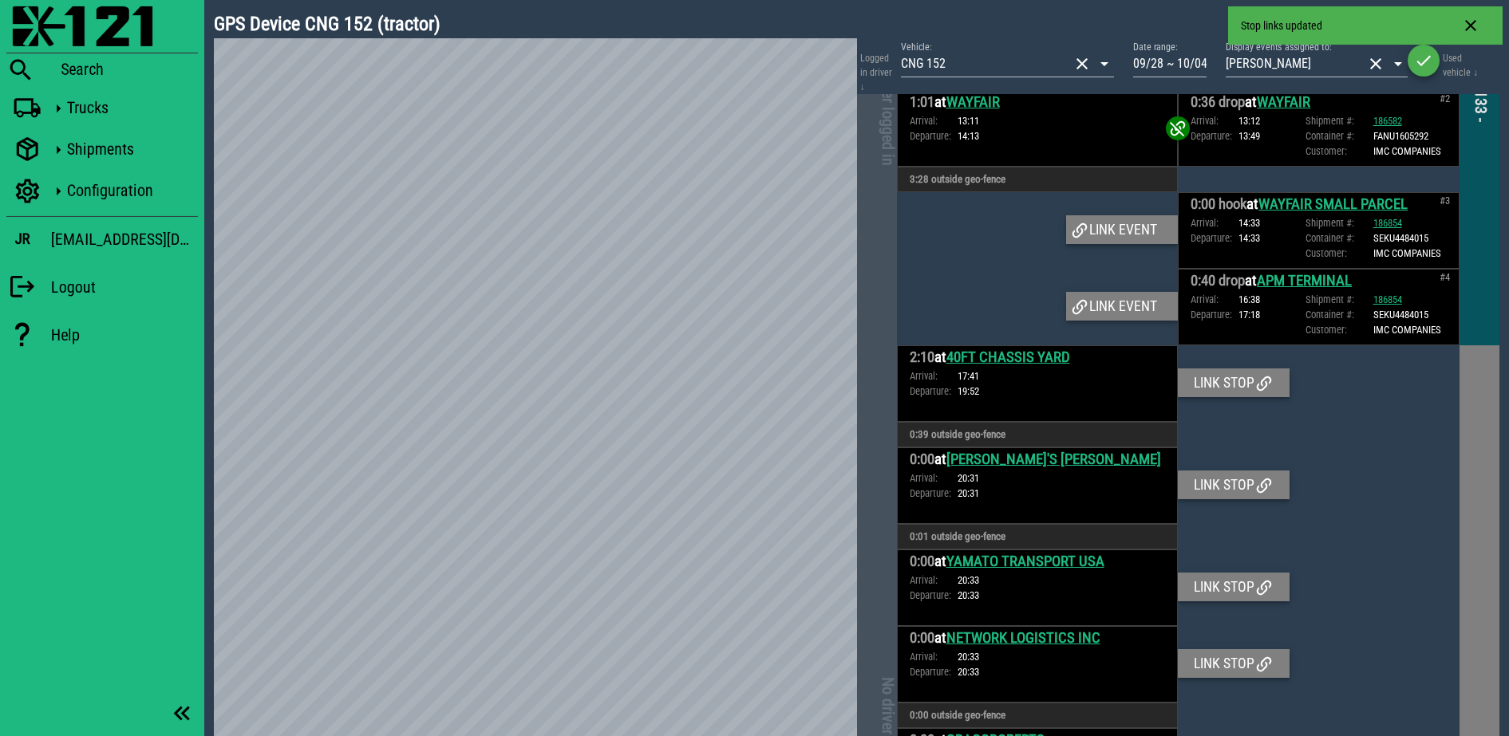
scroll to position [128, 0]
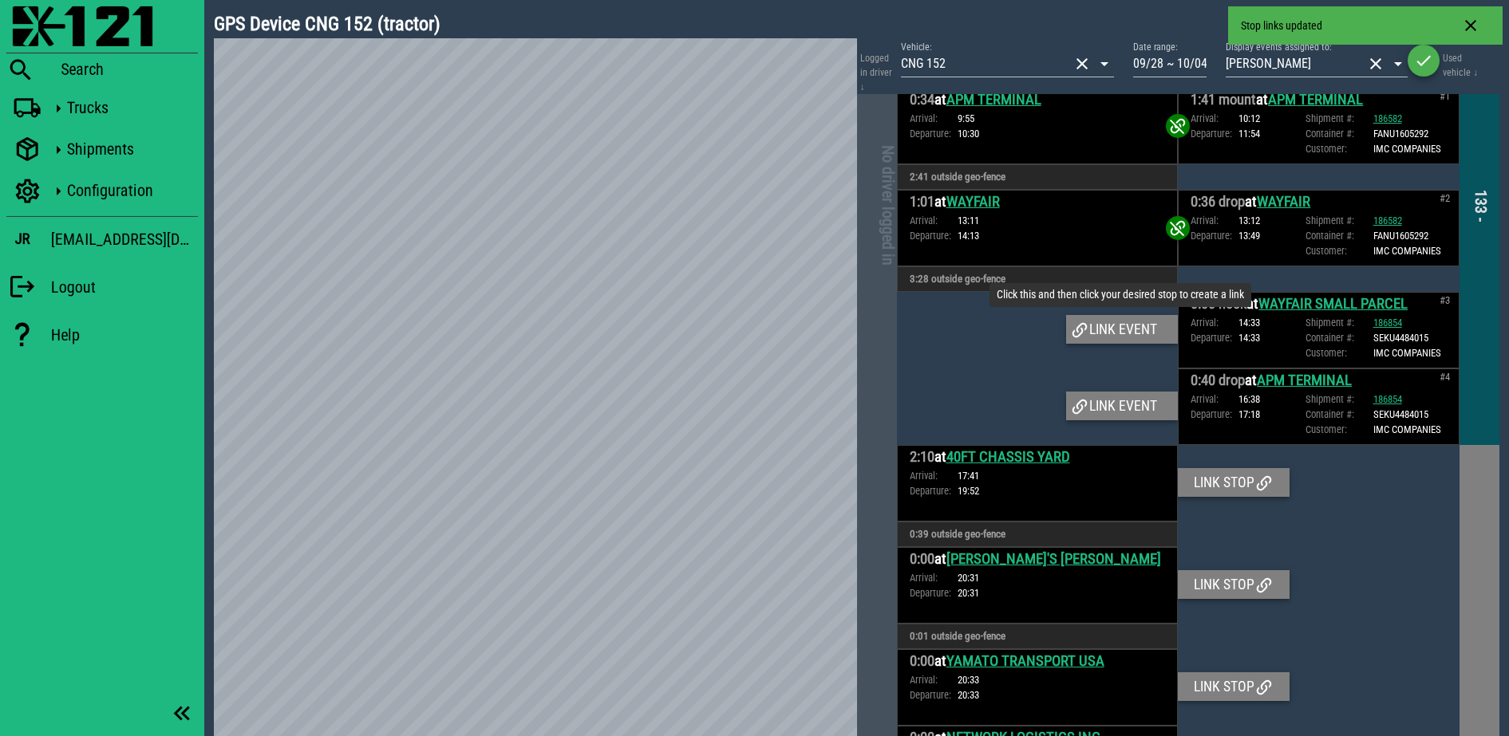
click at [1122, 321] on div "Link event" at bounding box center [1122, 329] width 112 height 29
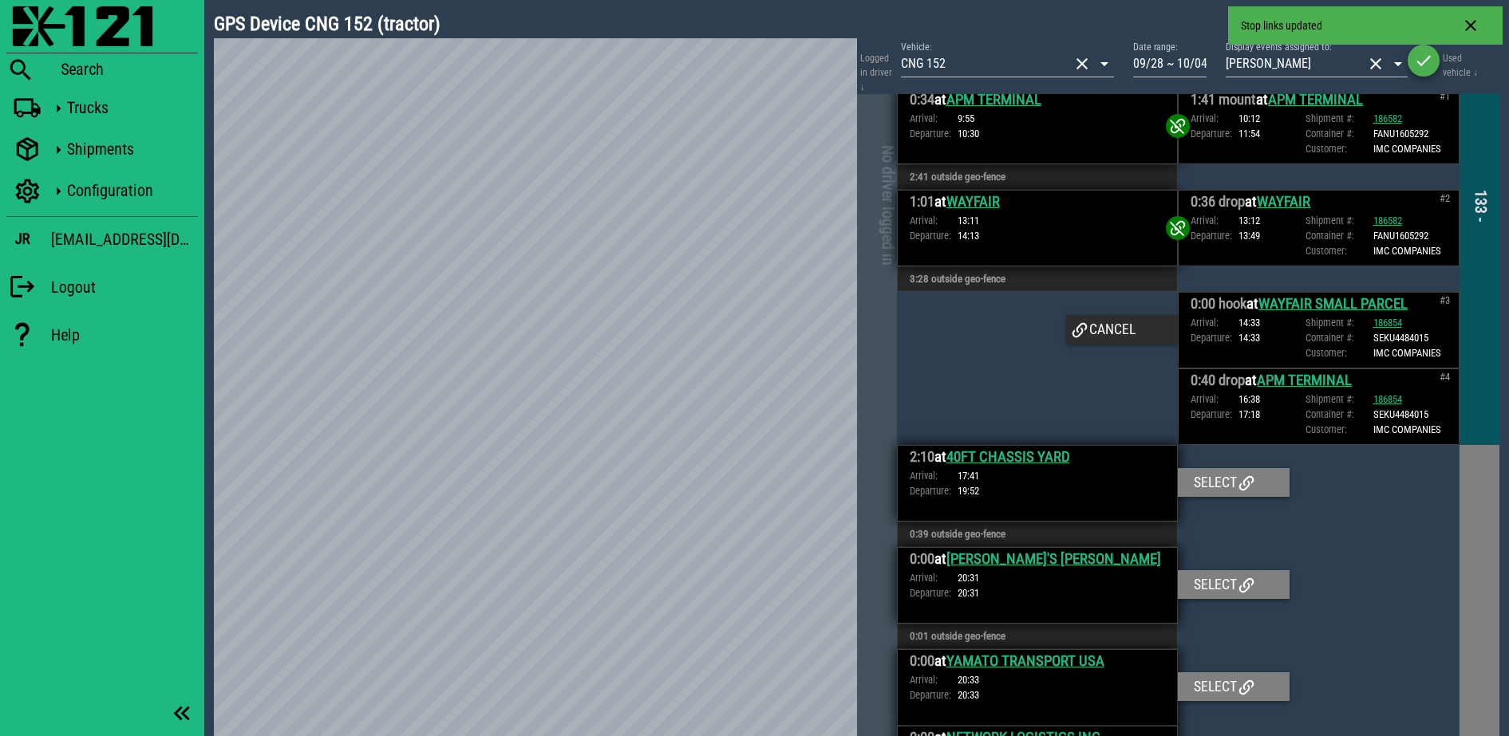
click at [1121, 246] on div "1:01 at WAYFAIR Arrival: 13:11 Departure: 14:13" at bounding box center [1038, 228] width 282 height 77
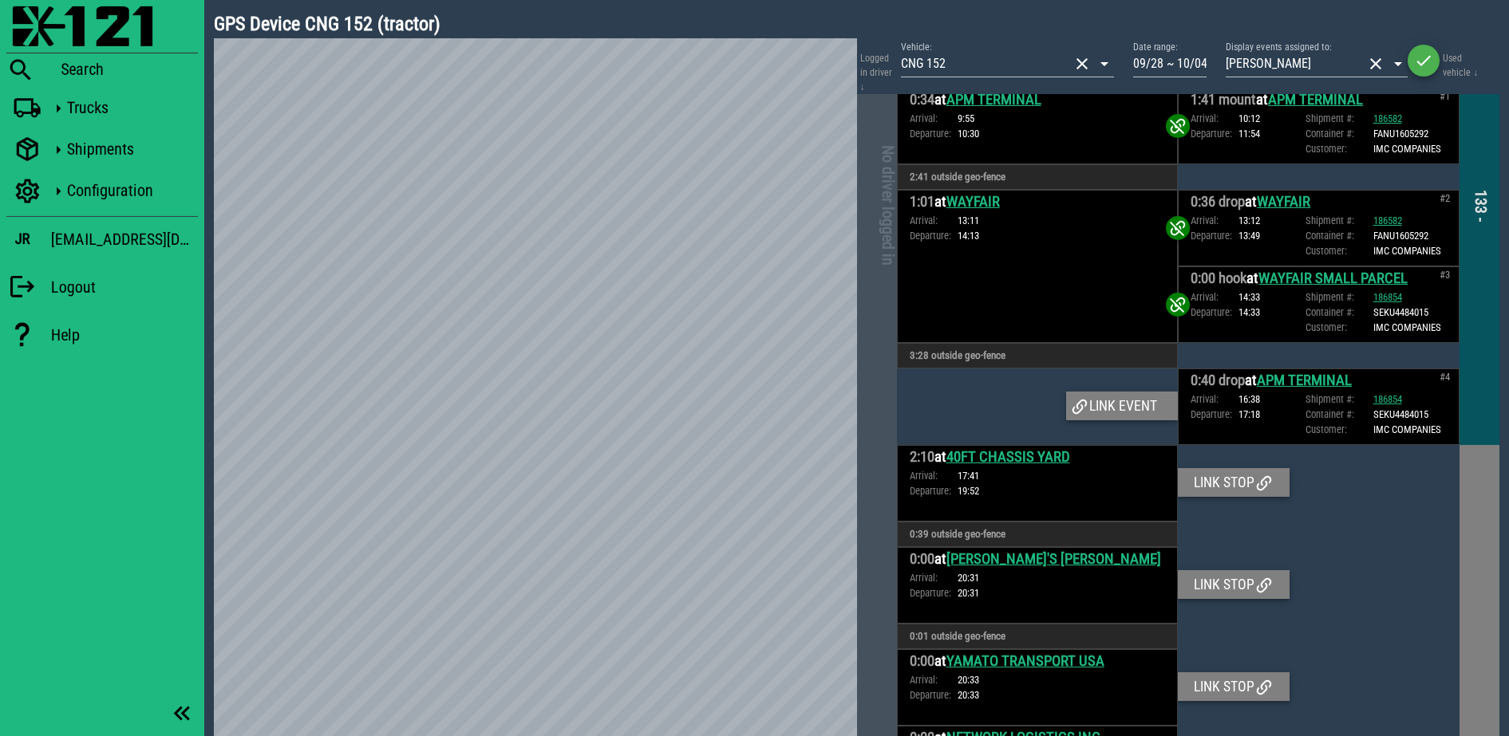
scroll to position [0, 0]
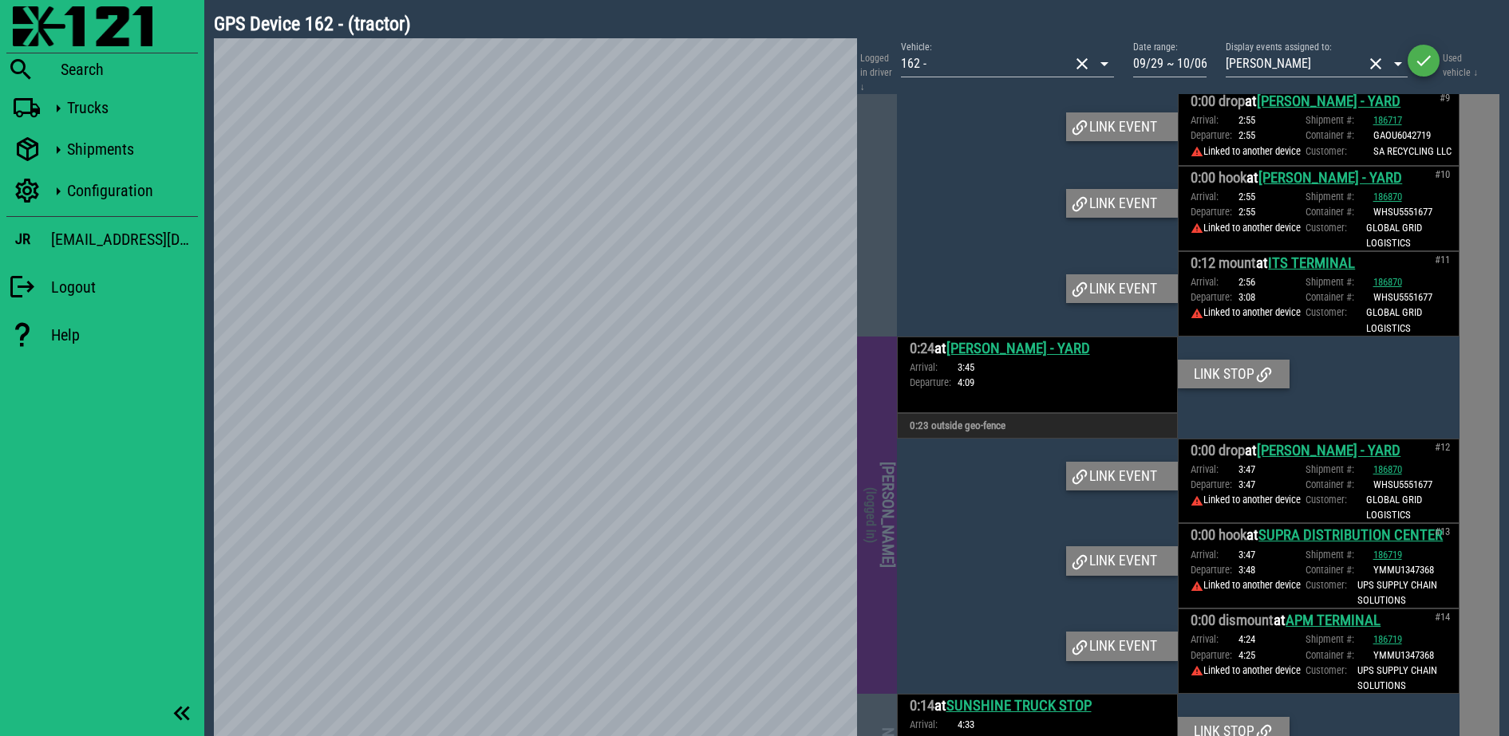
scroll to position [1516, 0]
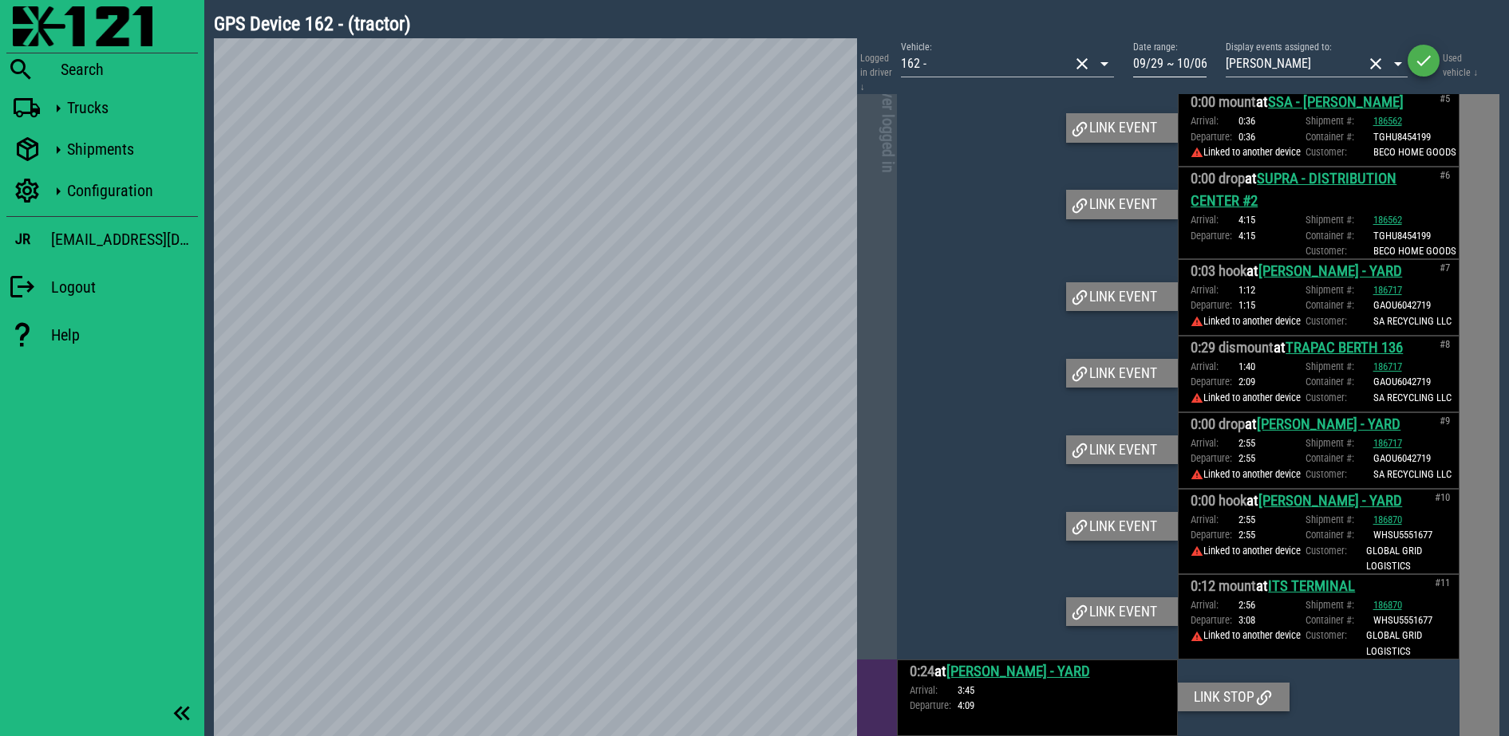
click at [1183, 47] on div "Date range: 09/29 ~ 10/06" at bounding box center [1169, 67] width 73 height 53
click at [1175, 54] on input "09/29 ~ 10/06" at bounding box center [1169, 64] width 73 height 26
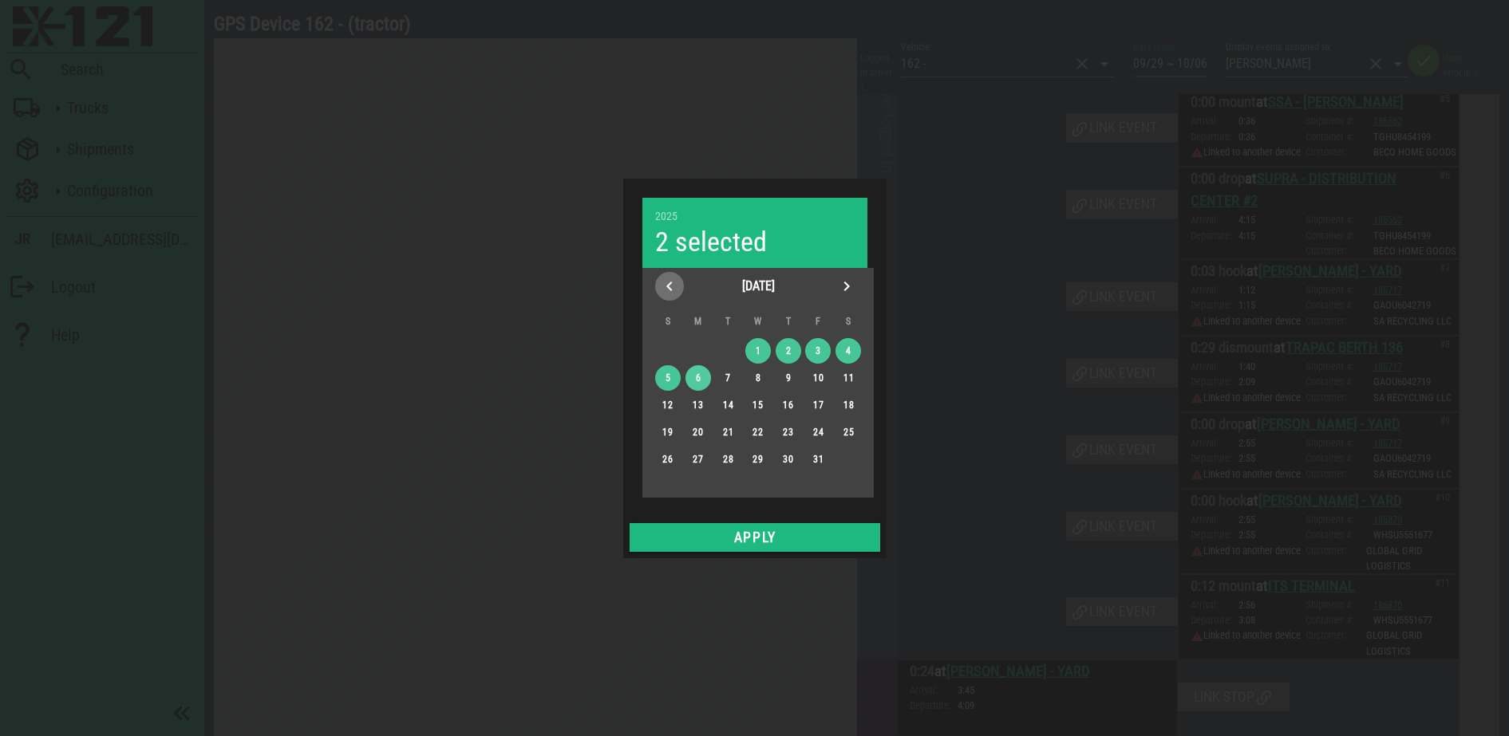
click at [665, 286] on icon "Previous month" at bounding box center [669, 286] width 19 height 19
click at [849, 428] on div "27" at bounding box center [848, 432] width 26 height 11
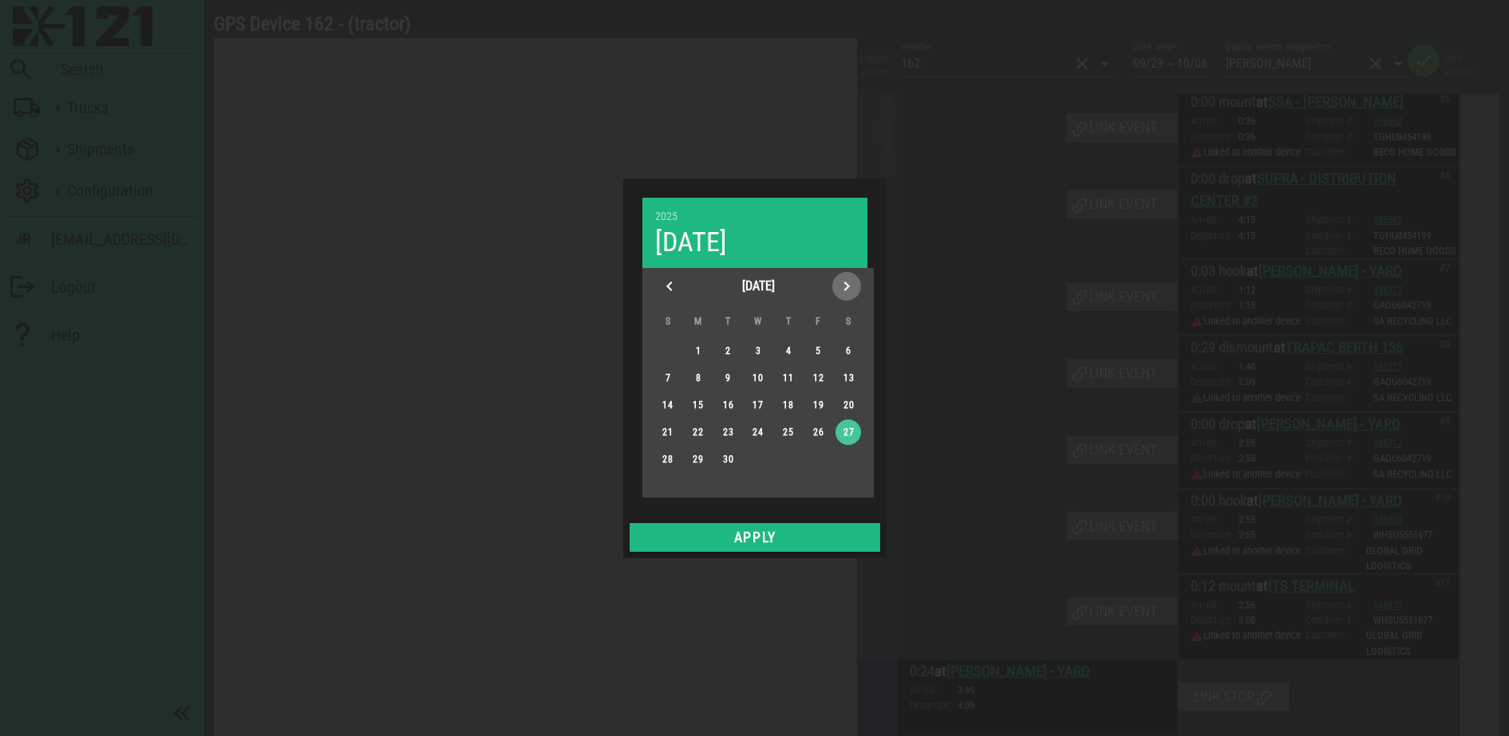
click at [850, 277] on icon "Next month" at bounding box center [846, 286] width 19 height 19
click at [798, 346] on div "2" at bounding box center [788, 350] width 26 height 11
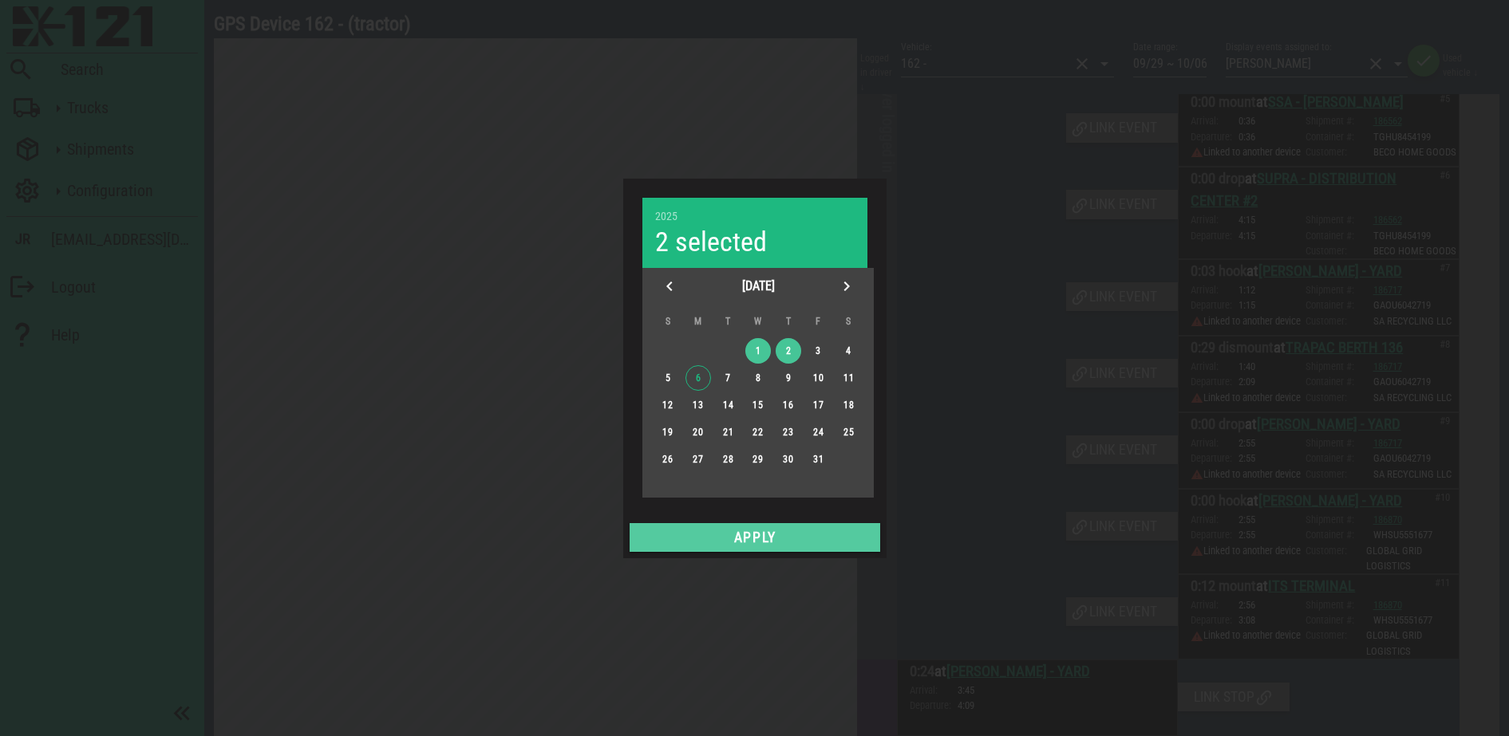
click at [779, 530] on span "Apply" at bounding box center [755, 538] width 238 height 16
type input "09/27 ~ 10/02"
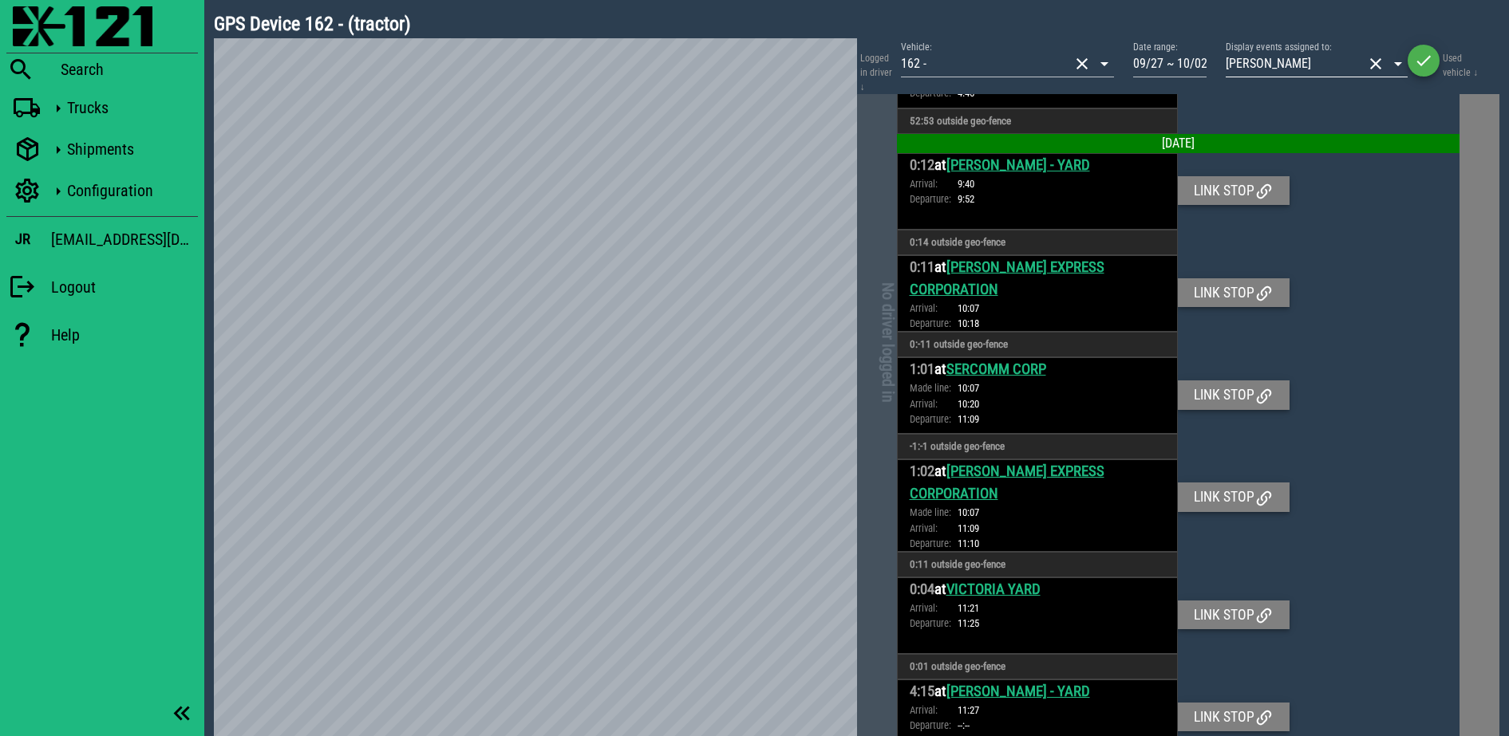
click at [1377, 66] on button "clear icon" at bounding box center [1375, 63] width 19 height 19
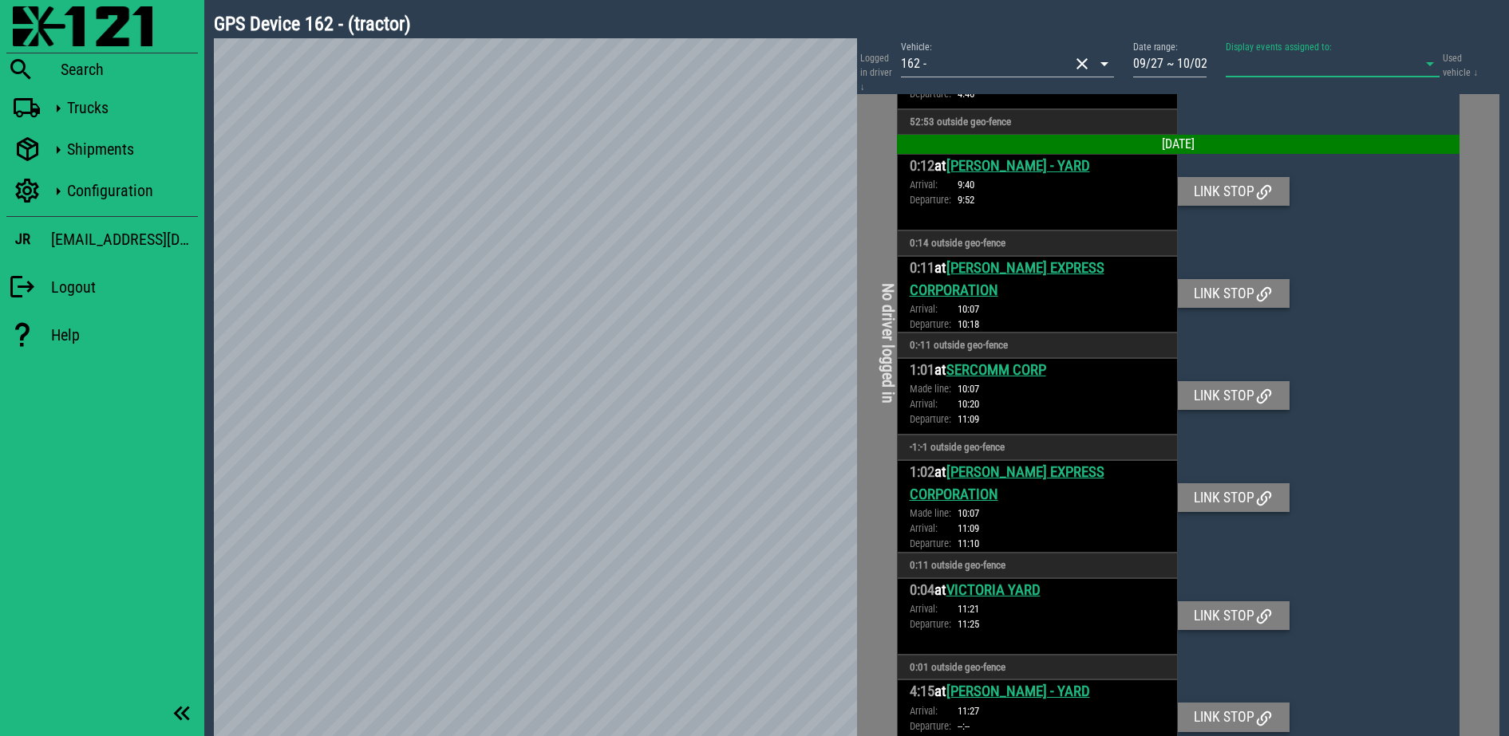
scroll to position [6547, 0]
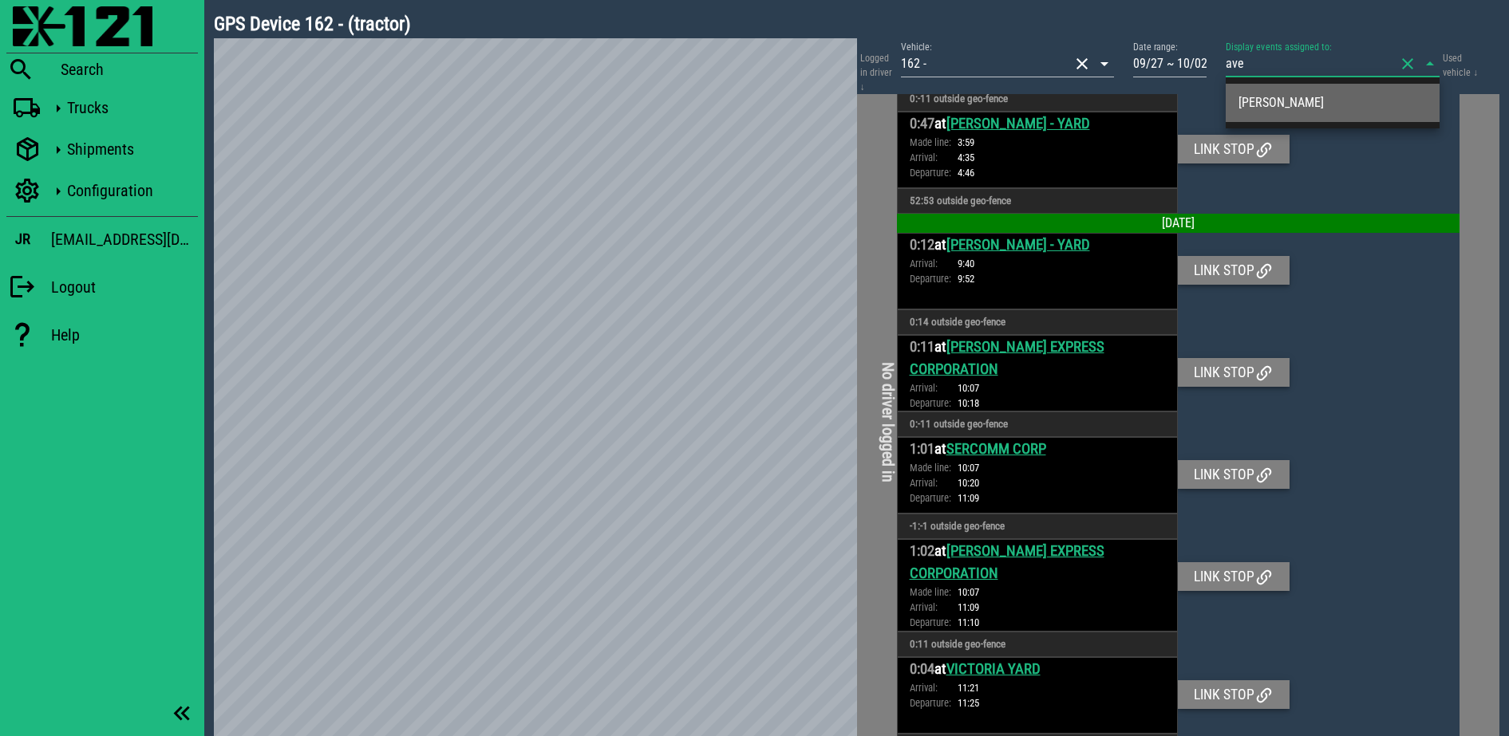
type input "avel"
click at [1343, 95] on div "[PERSON_NAME]" at bounding box center [1332, 102] width 188 height 15
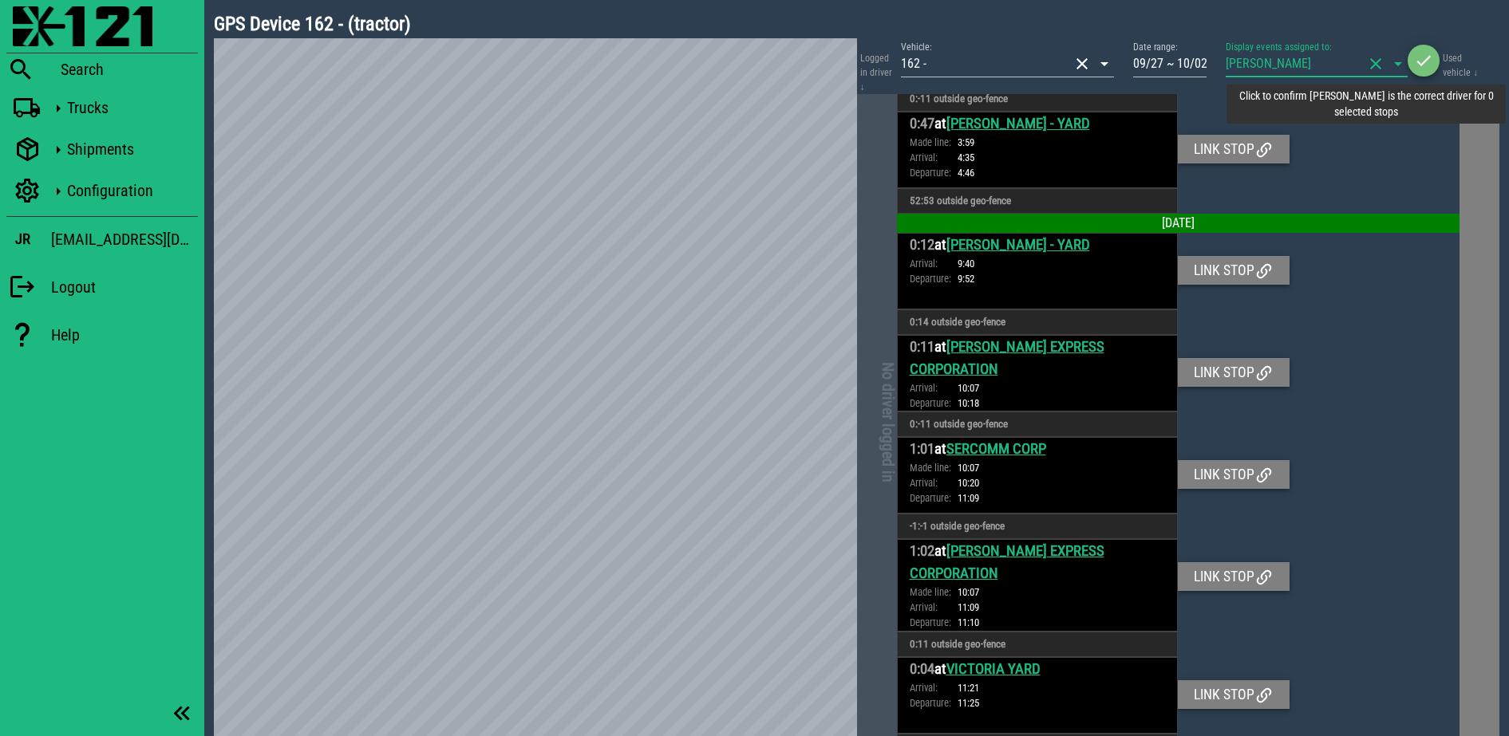
click at [1411, 68] on span "button" at bounding box center [1423, 60] width 32 height 19
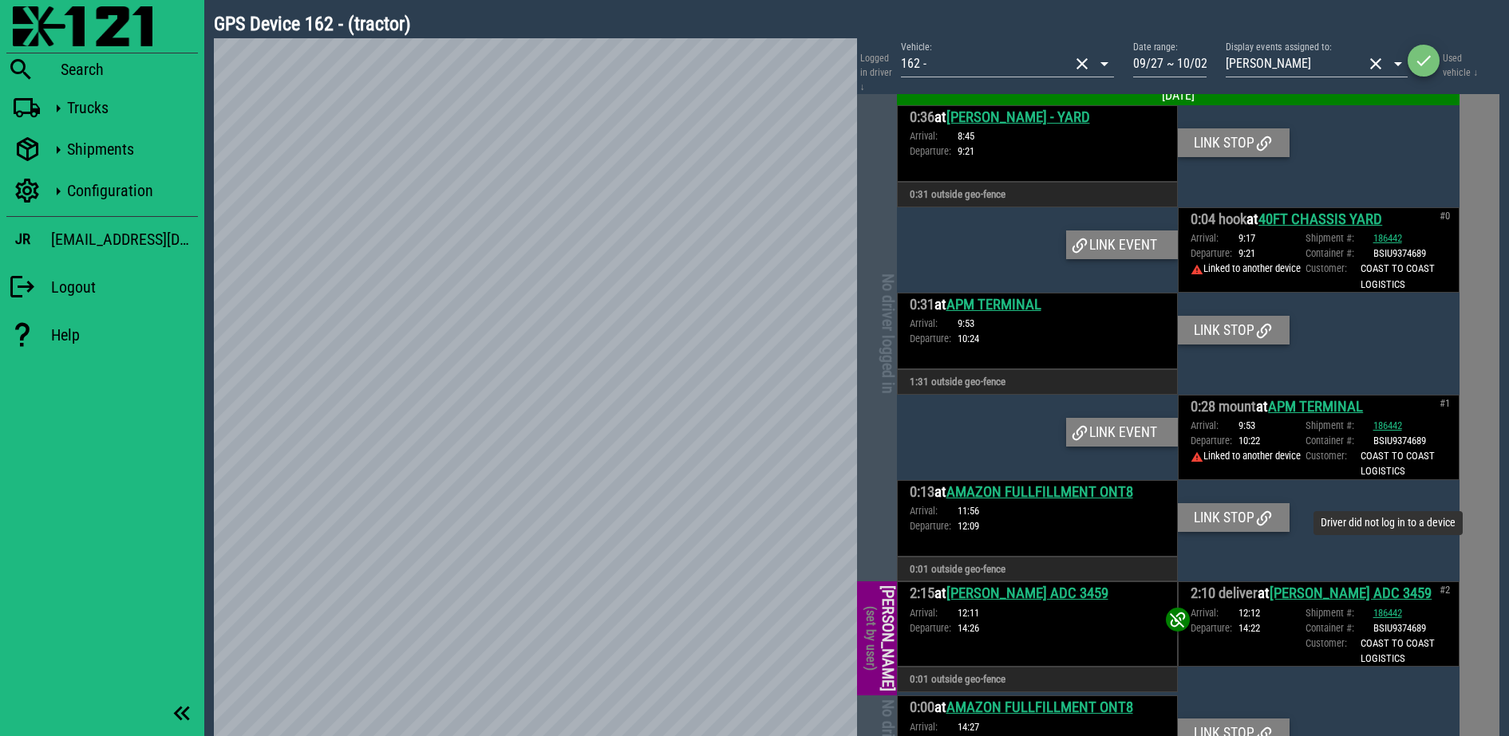
scroll to position [0, 0]
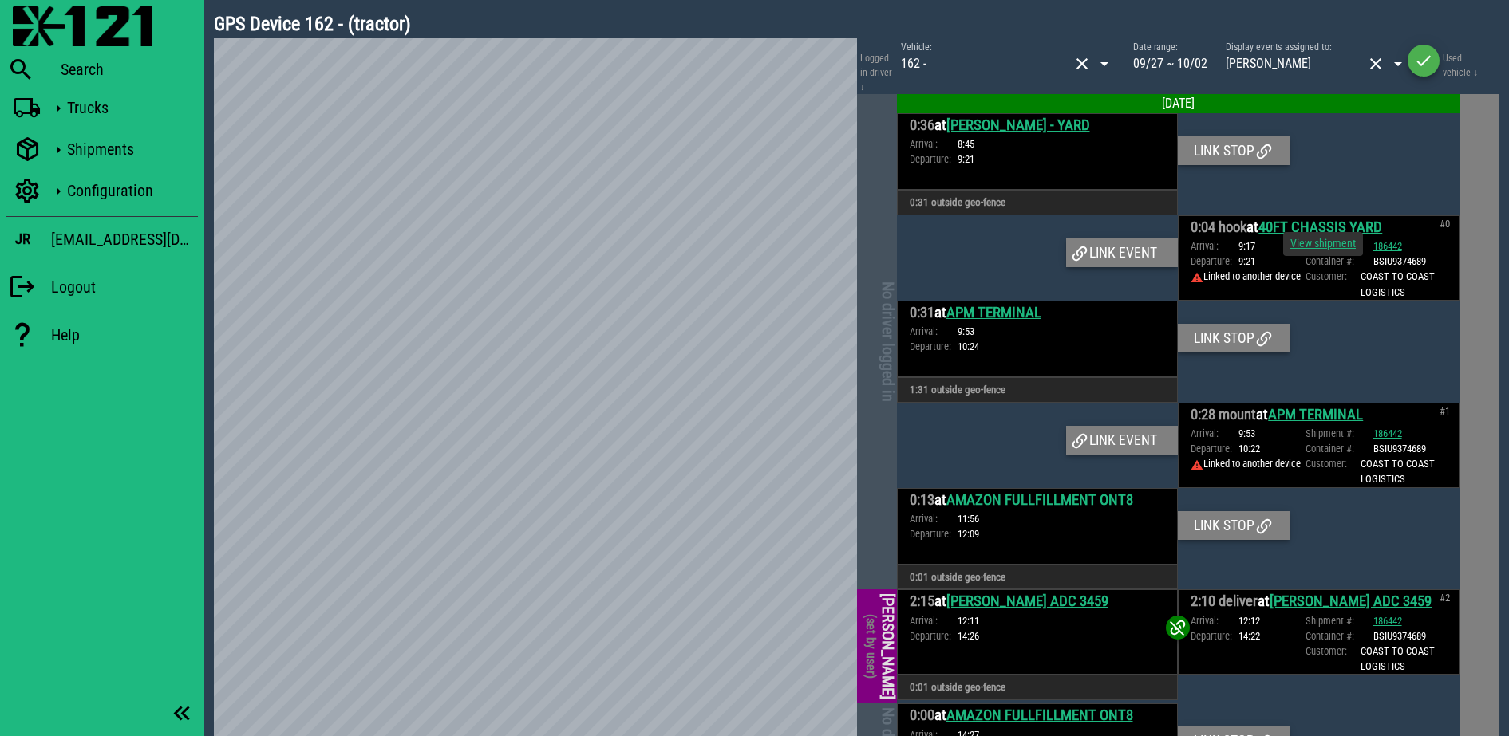
click at [1337, 243] on link "View shipment" at bounding box center [1322, 243] width 65 height 13
drag, startPoint x: 1402, startPoint y: 243, endPoint x: 1363, endPoint y: 244, distance: 39.1
click at [1373, 244] on div "186442 View shipment" at bounding box center [1415, 246] width 85 height 15
copy link "186442"
click at [1115, 243] on div "Link event" at bounding box center [1122, 253] width 112 height 29
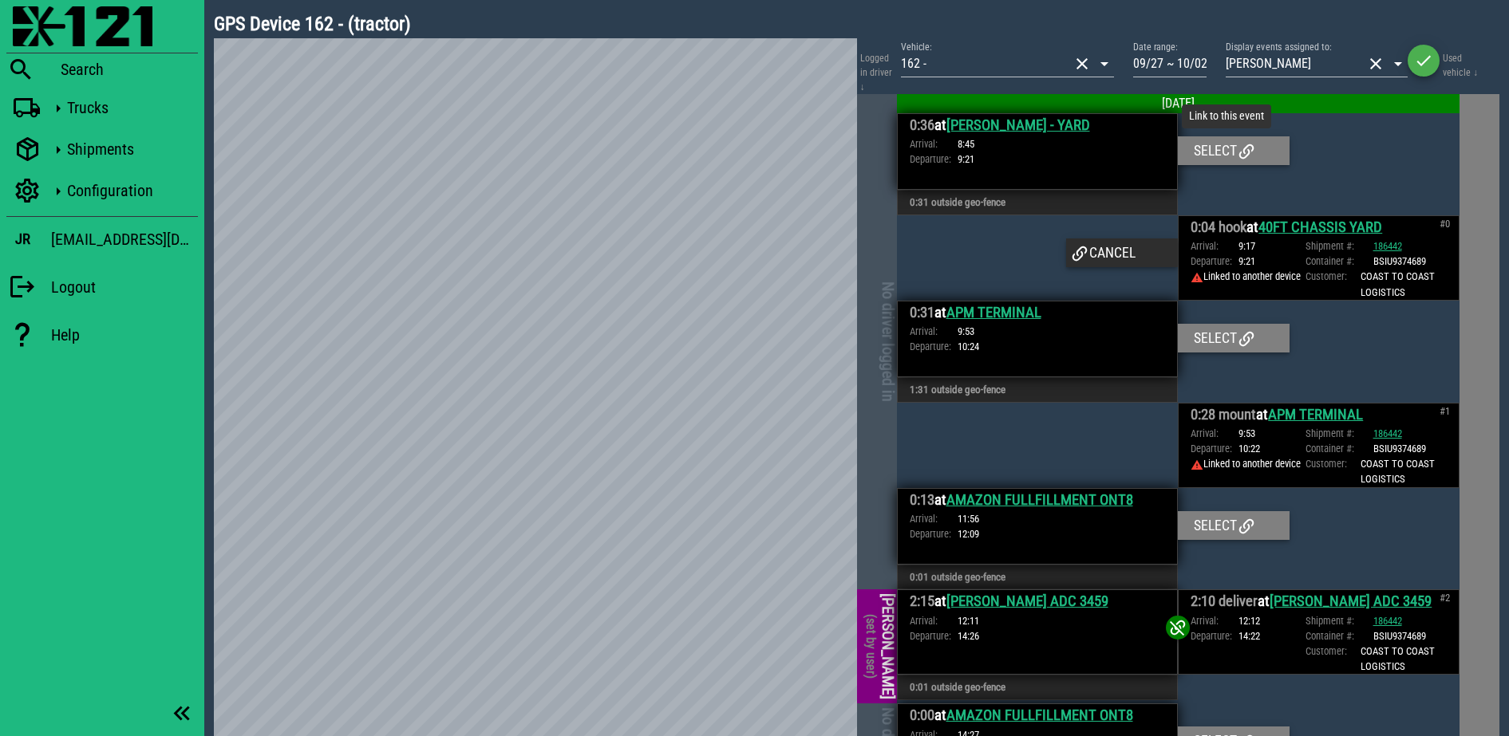
click at [1197, 152] on div "Select" at bounding box center [1234, 150] width 112 height 29
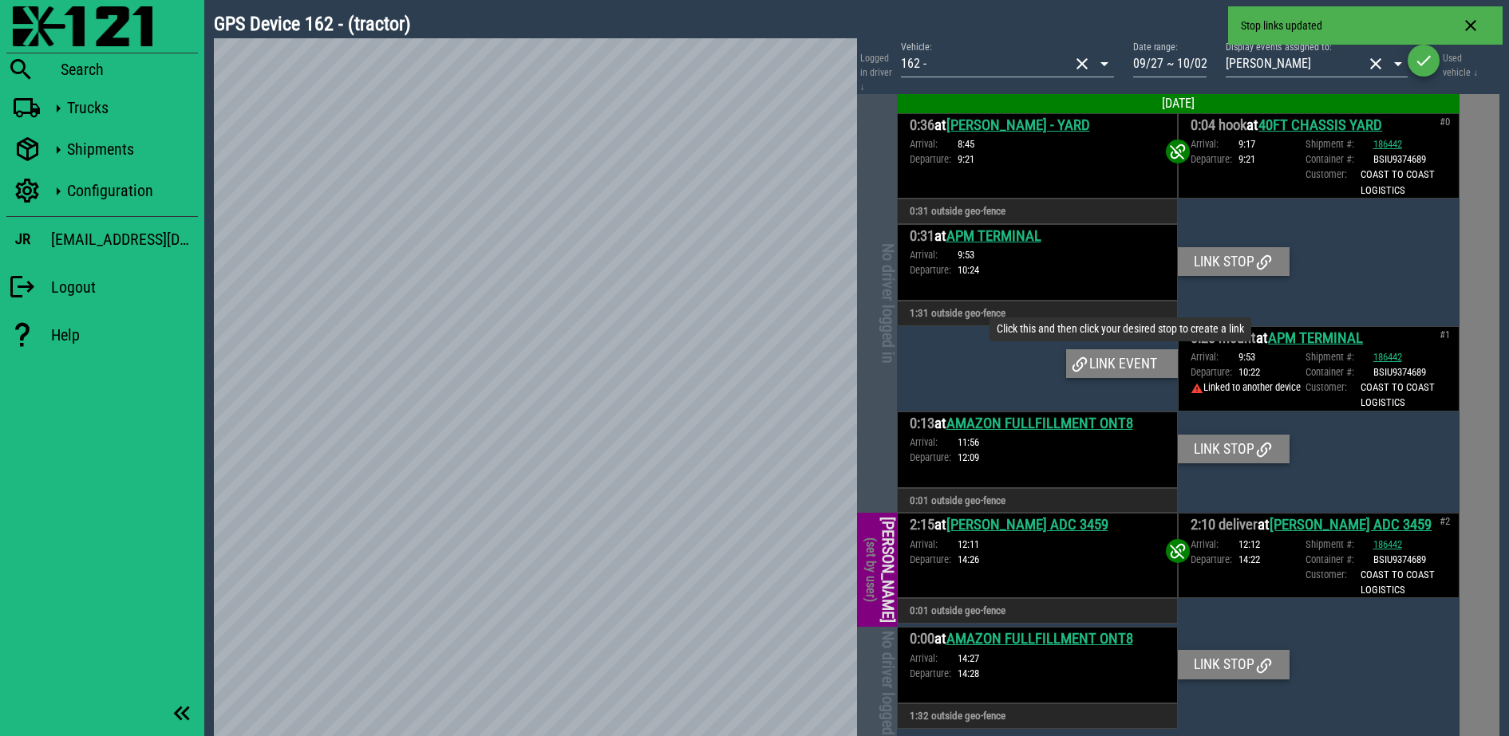
click at [1146, 355] on div "Link event" at bounding box center [1122, 363] width 112 height 29
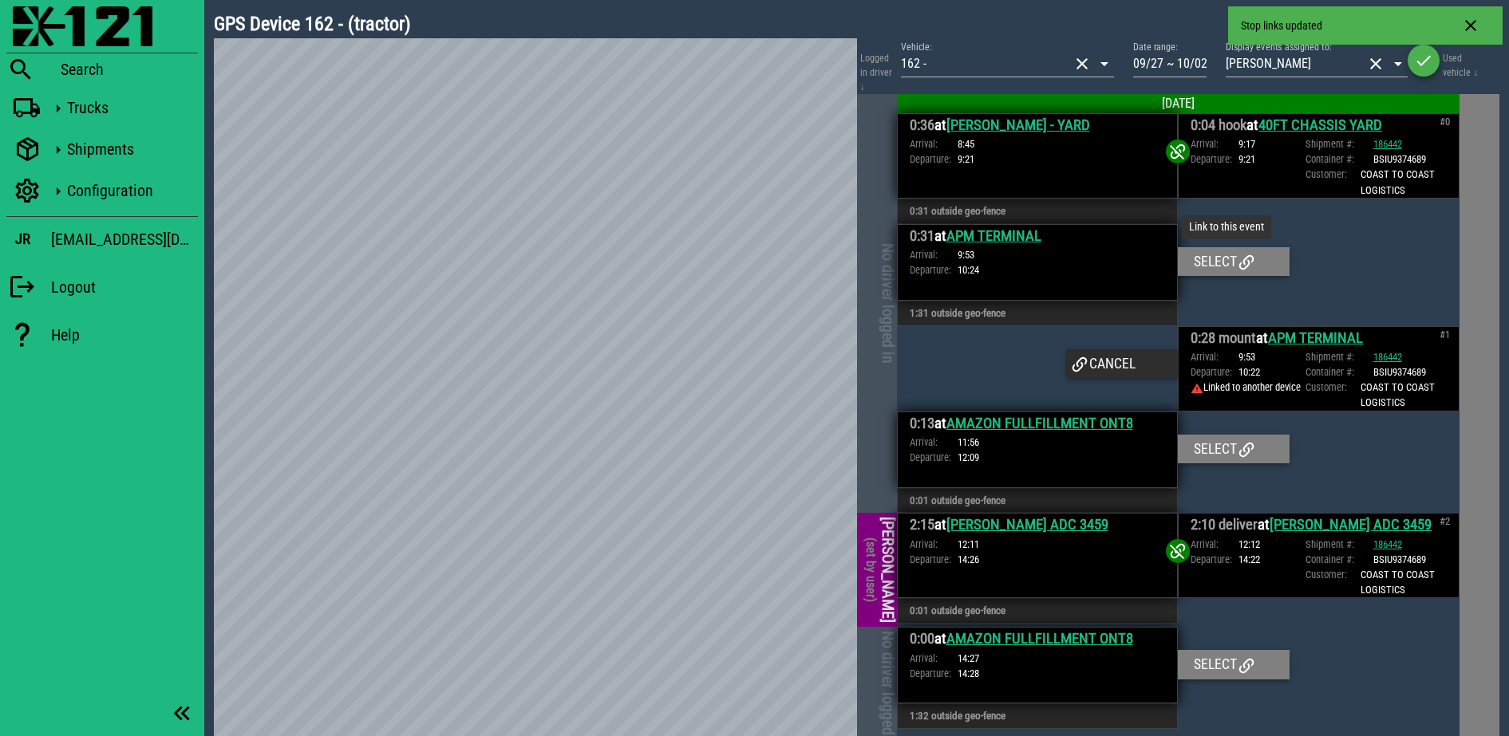
click at [1210, 269] on div "Select" at bounding box center [1234, 261] width 112 height 29
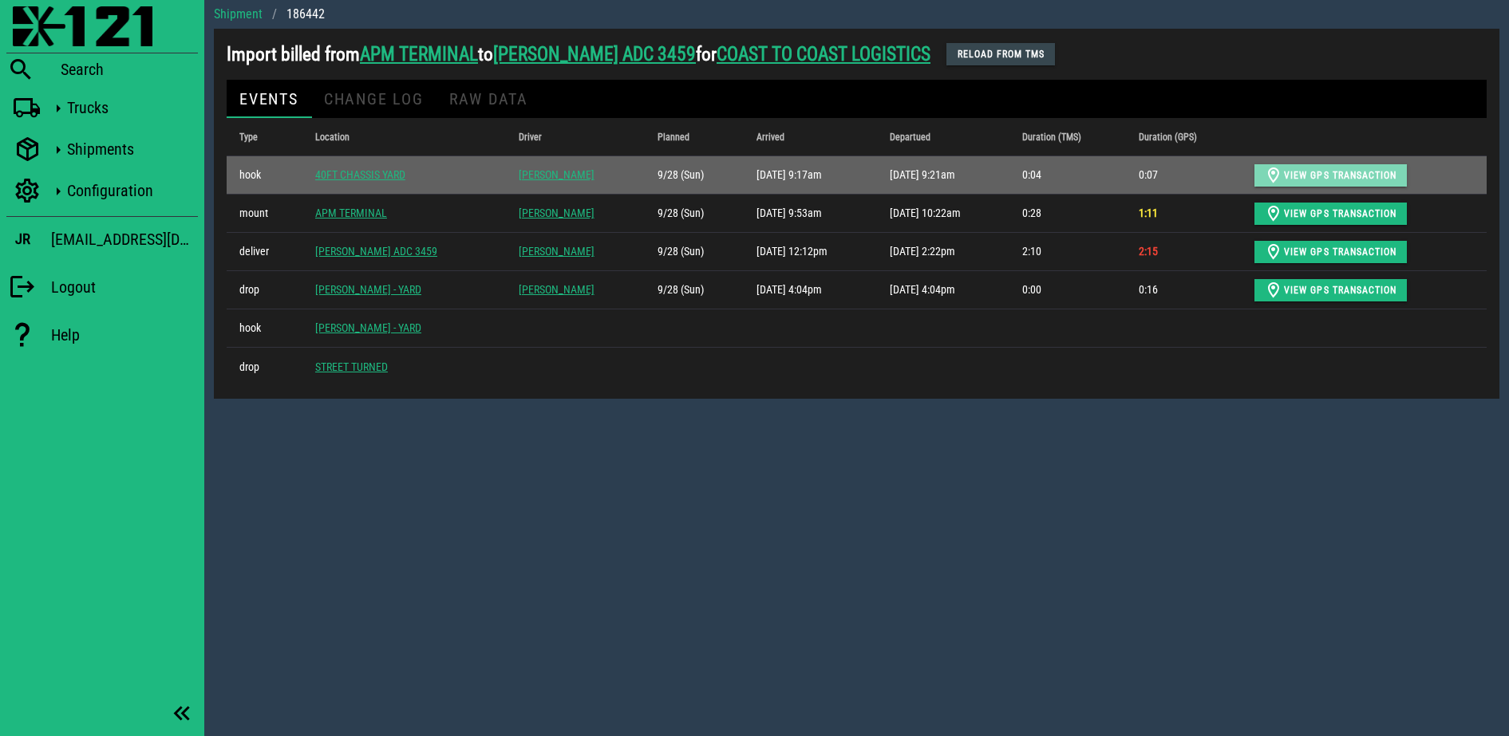
click at [1299, 175] on span "View GPS transaction" at bounding box center [1330, 175] width 133 height 19
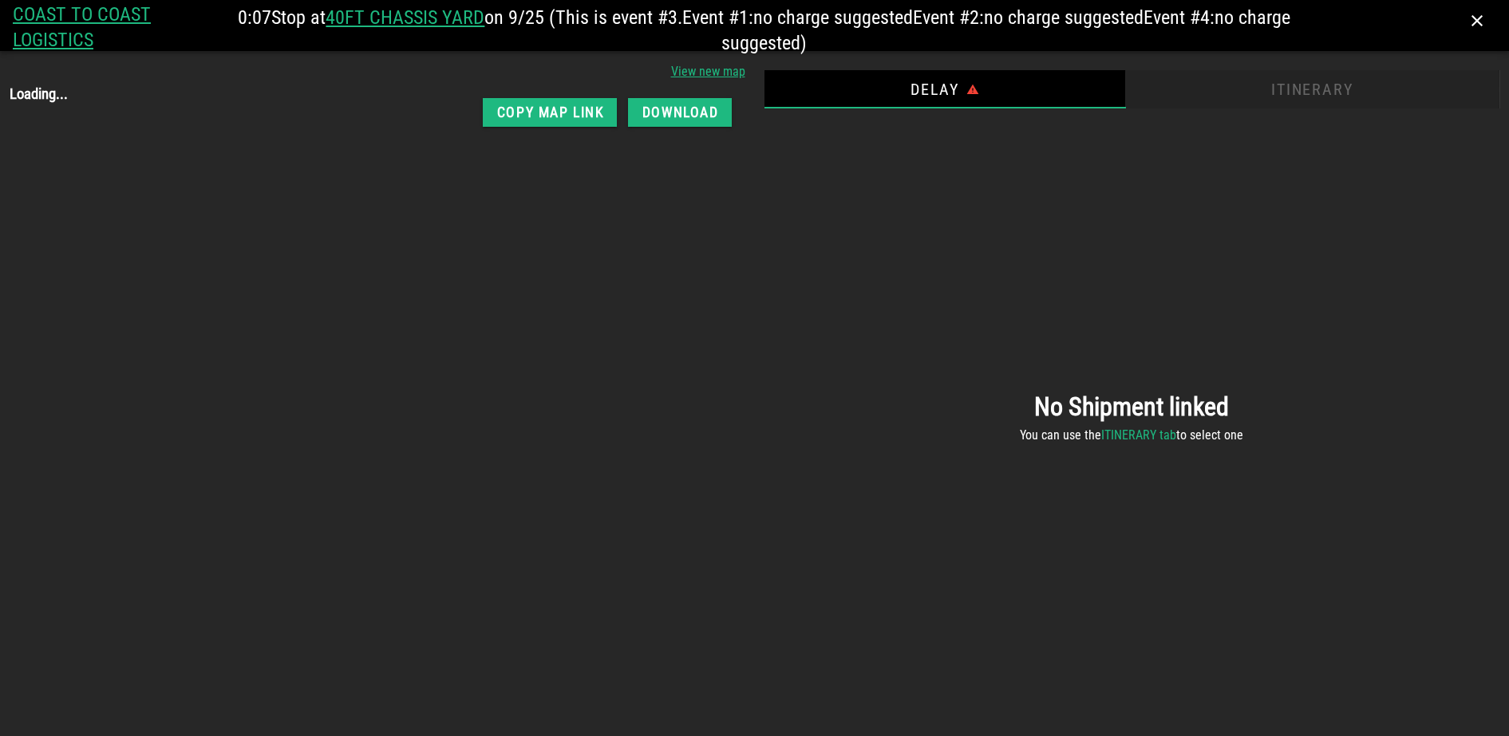
click at [1337, 81] on div "Itinerary" at bounding box center [1312, 89] width 374 height 38
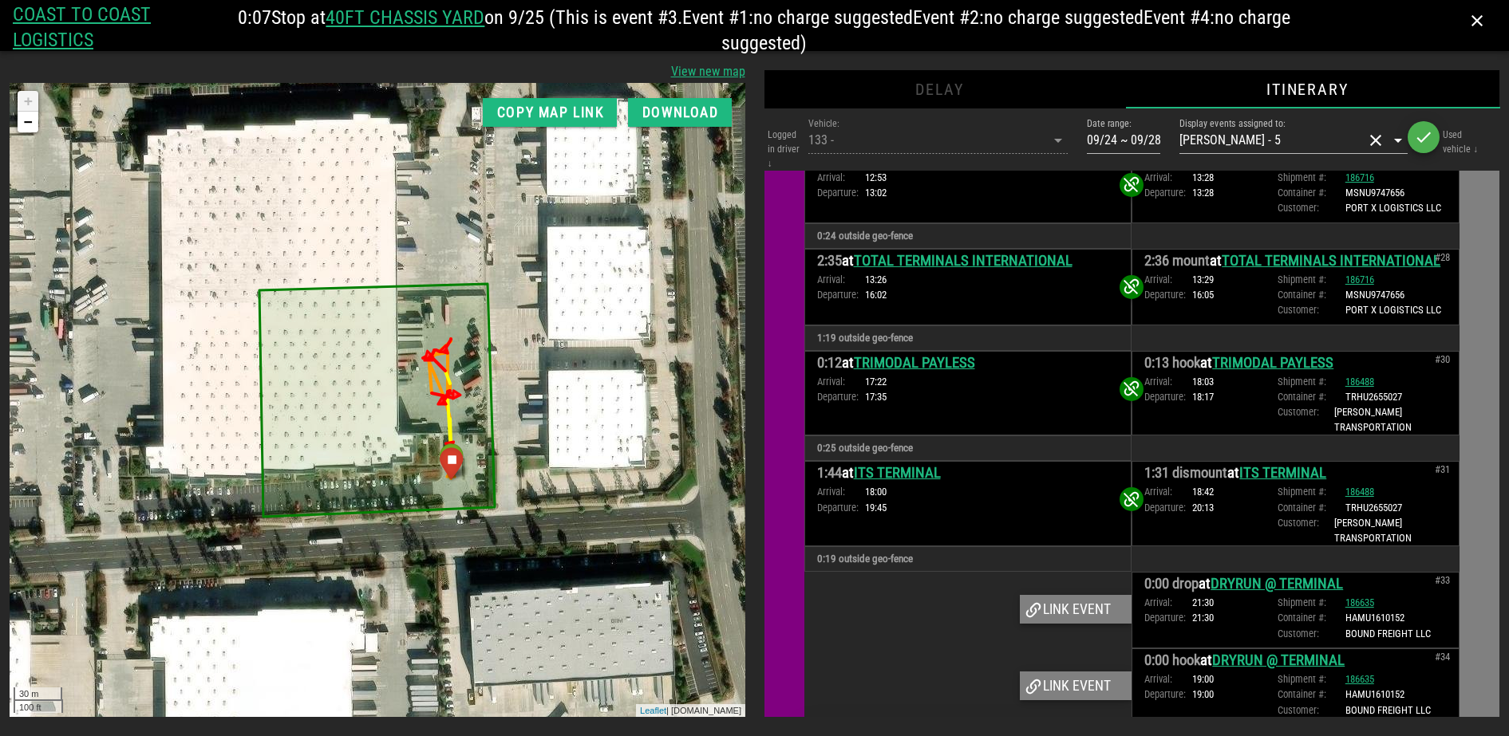
scroll to position [3132, 0]
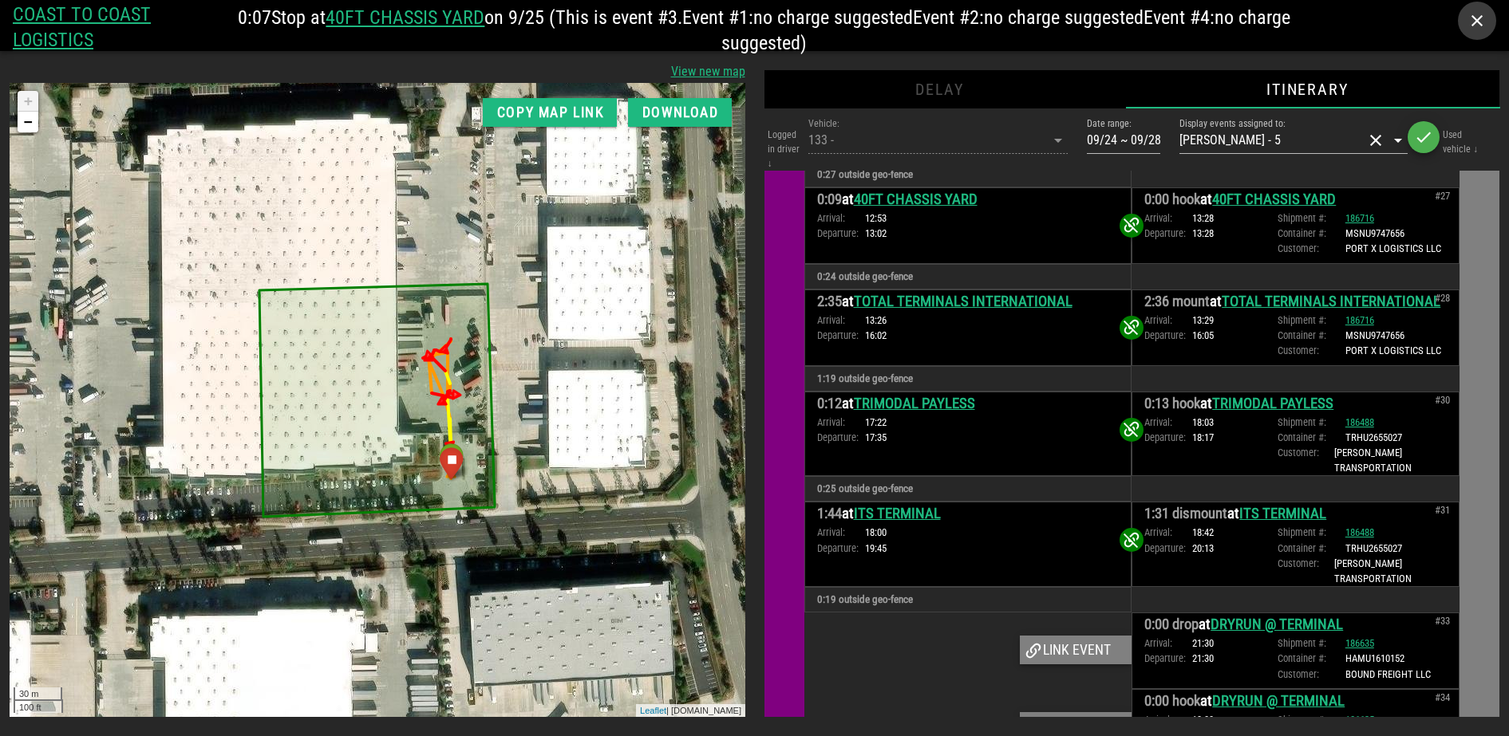
click at [1471, 21] on icon "button" at bounding box center [1476, 20] width 19 height 19
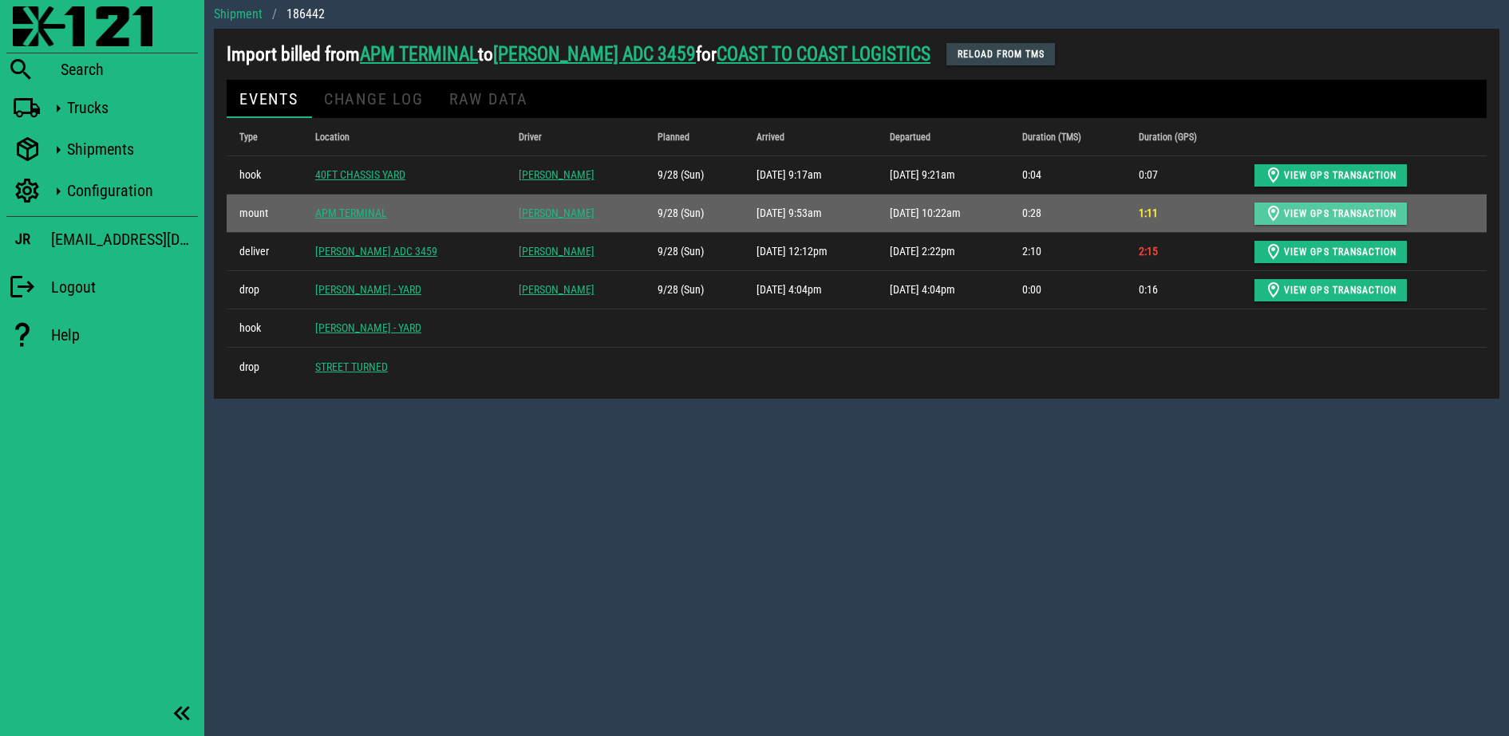
click at [1266, 216] on icon "button" at bounding box center [1273, 213] width 19 height 19
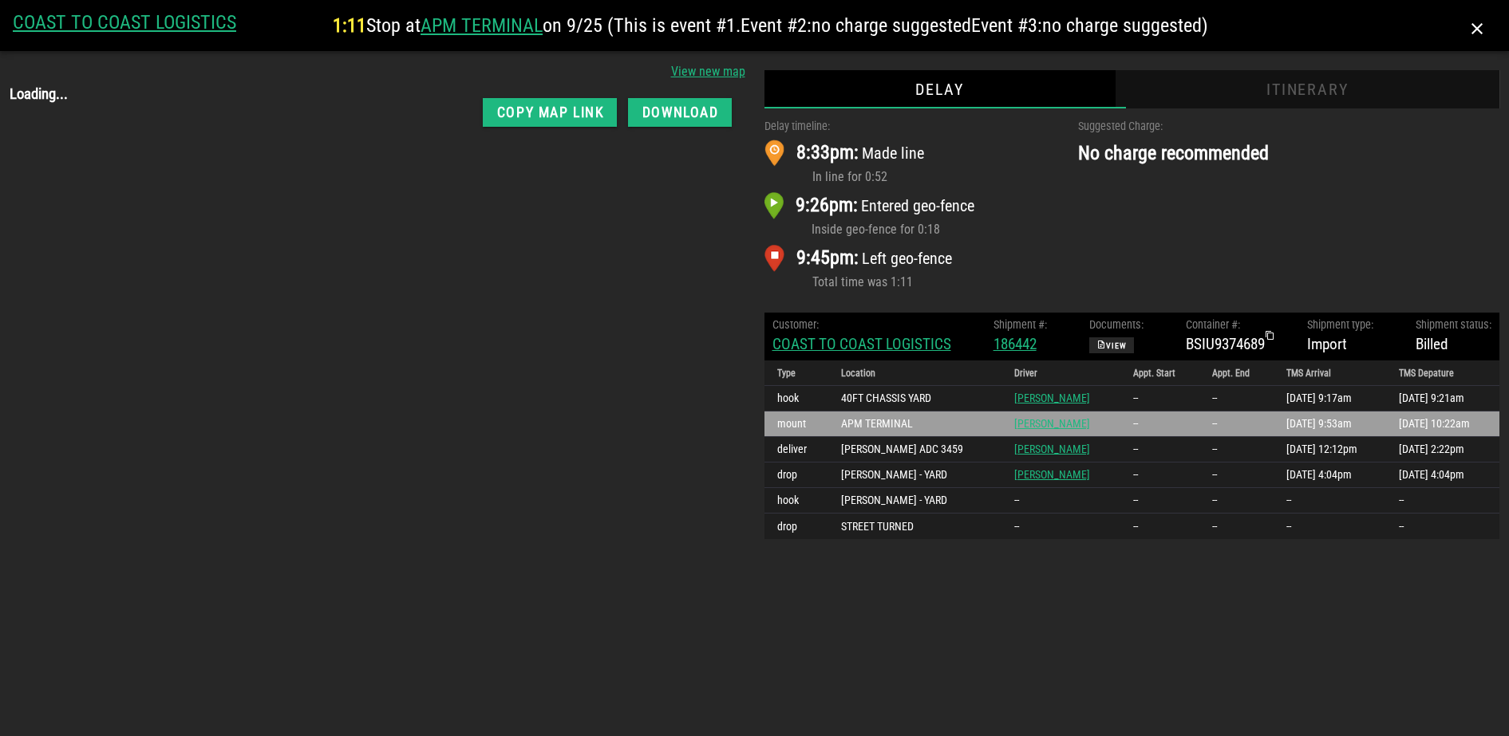
click at [1296, 100] on div "Itinerary" at bounding box center [1307, 89] width 384 height 38
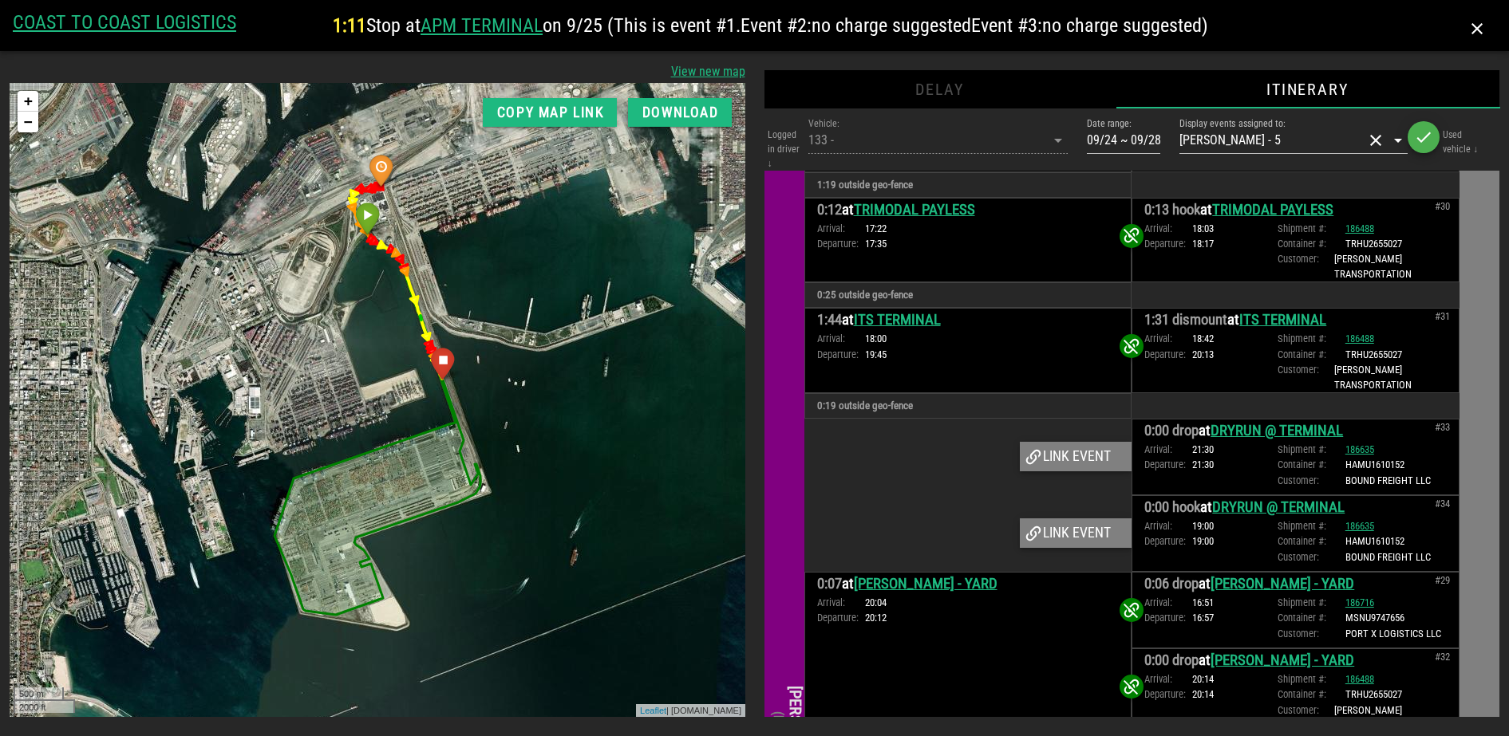
scroll to position [3646, 0]
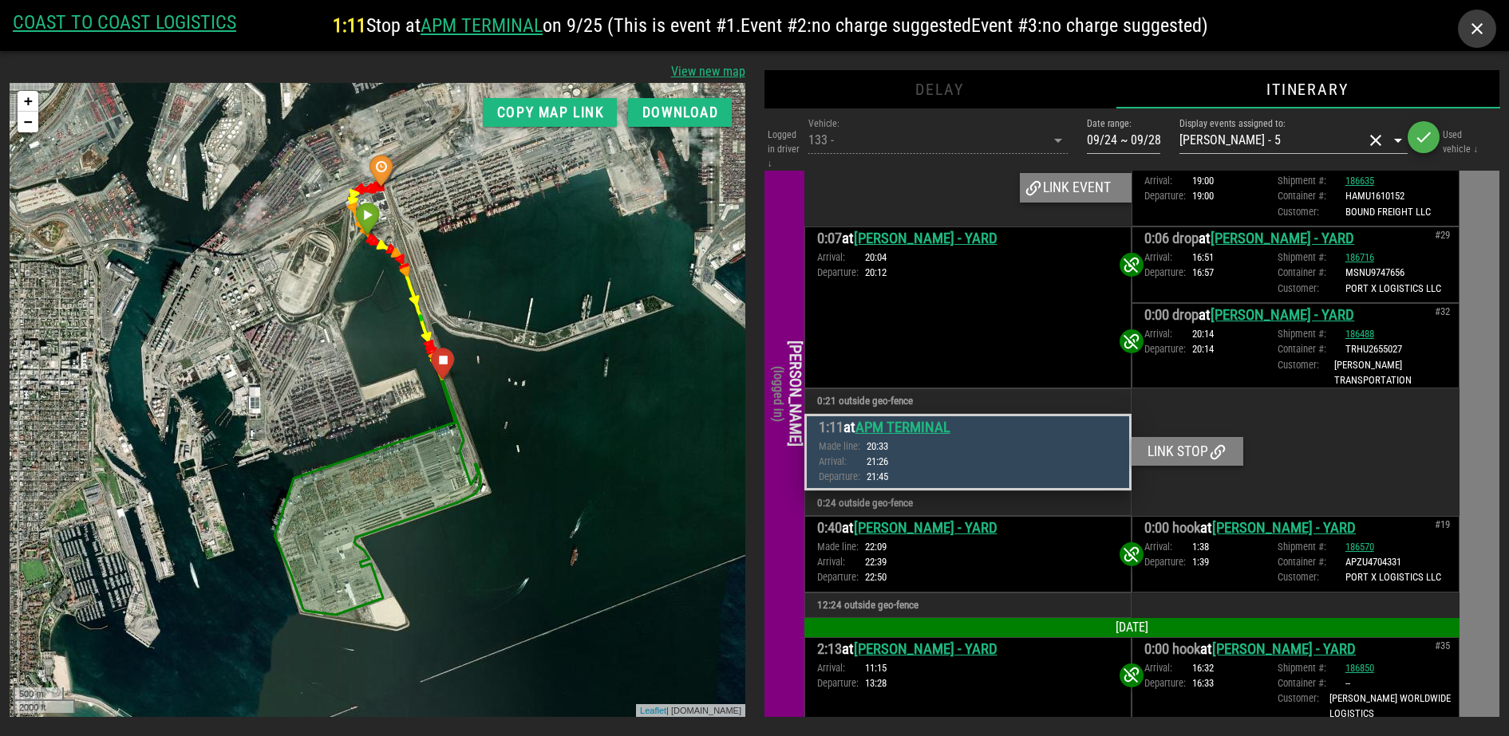
click at [1477, 26] on icon "button" at bounding box center [1476, 28] width 19 height 19
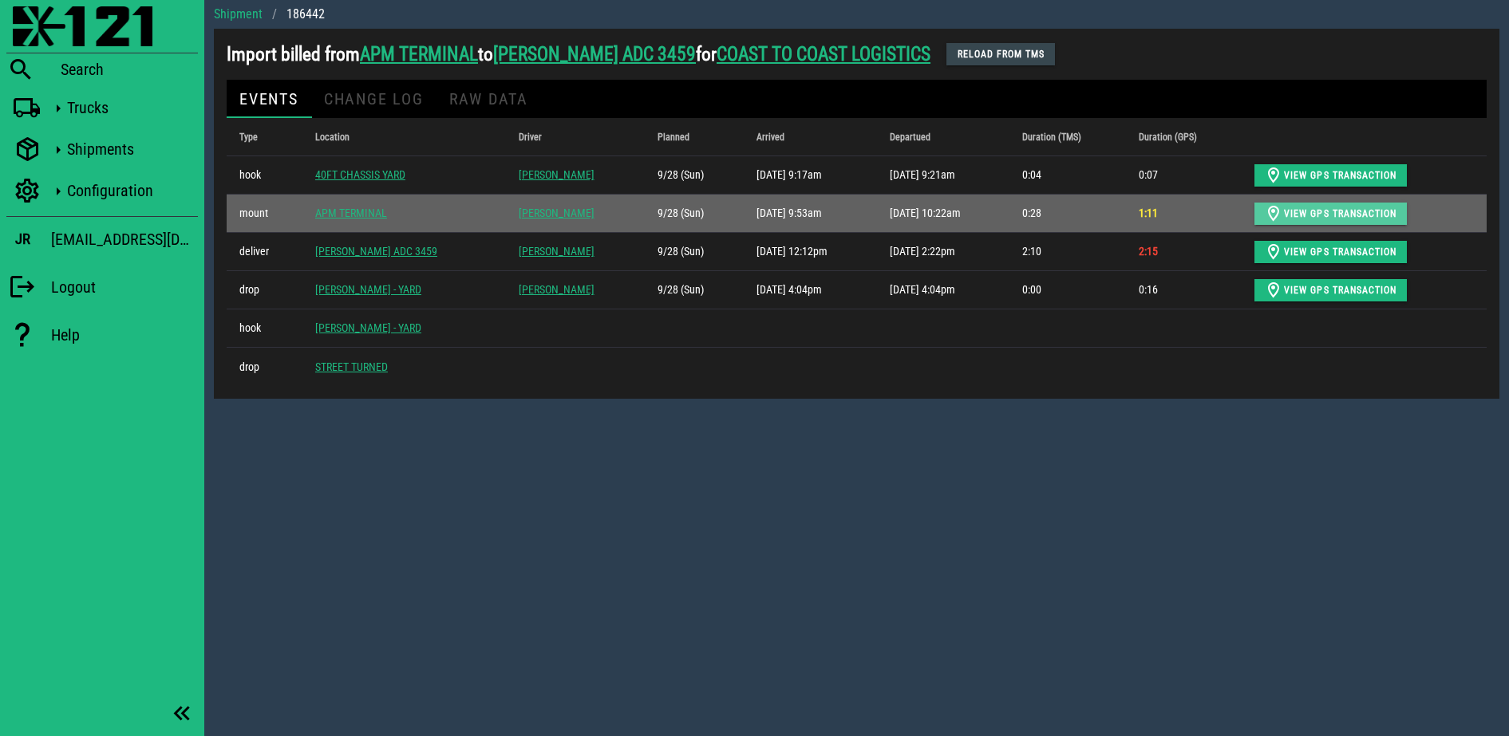
click at [1264, 210] on icon "button" at bounding box center [1273, 213] width 19 height 19
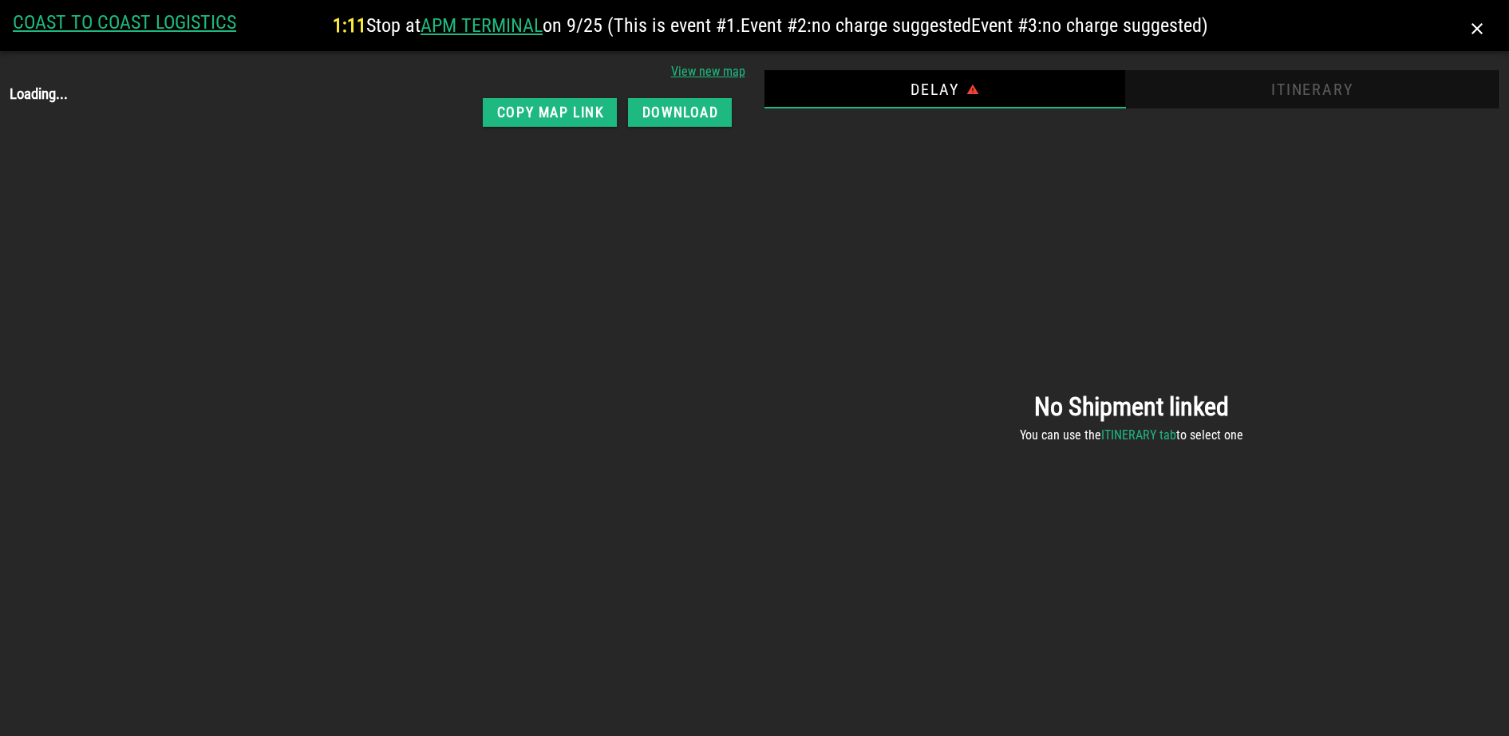
click at [1304, 98] on div "Itinerary" at bounding box center [1312, 89] width 374 height 38
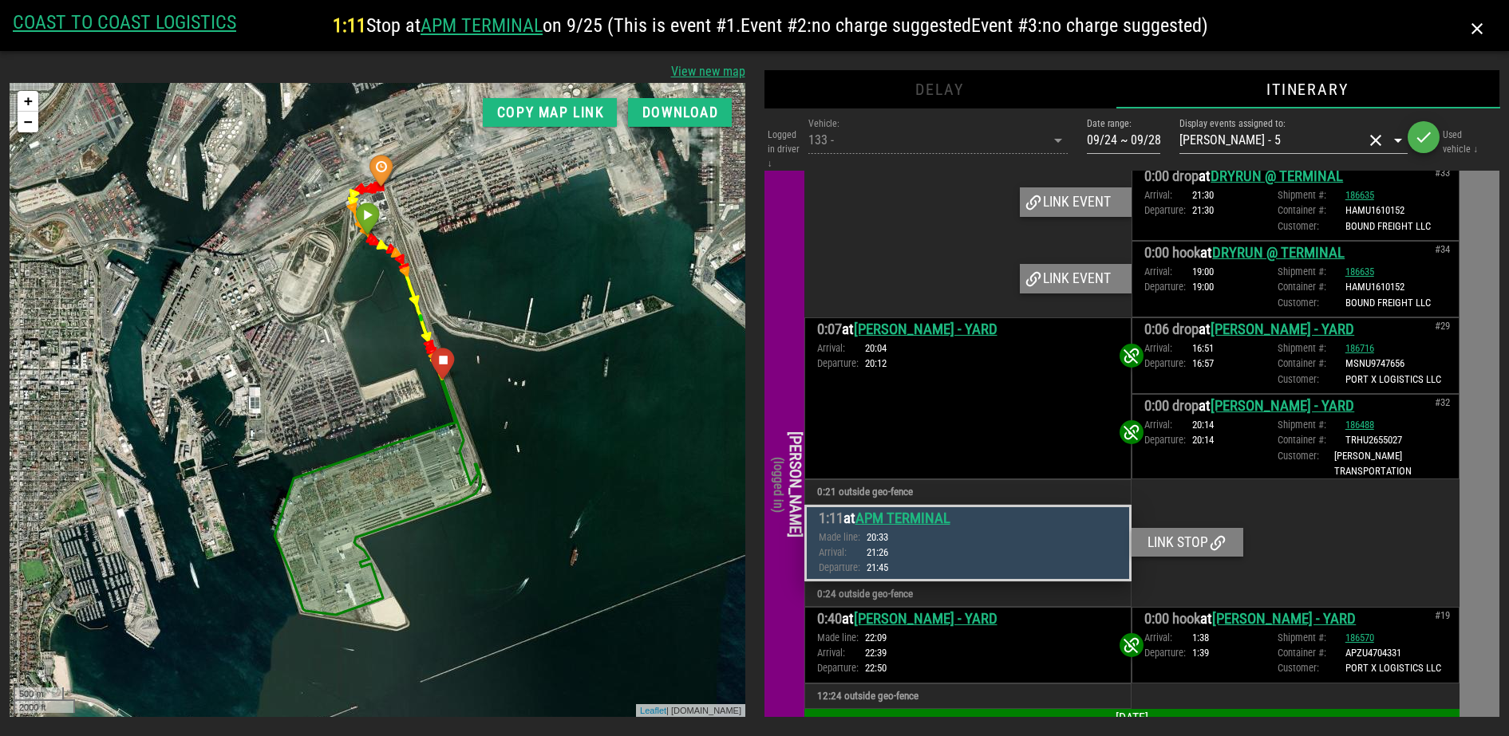
scroll to position [3446, 0]
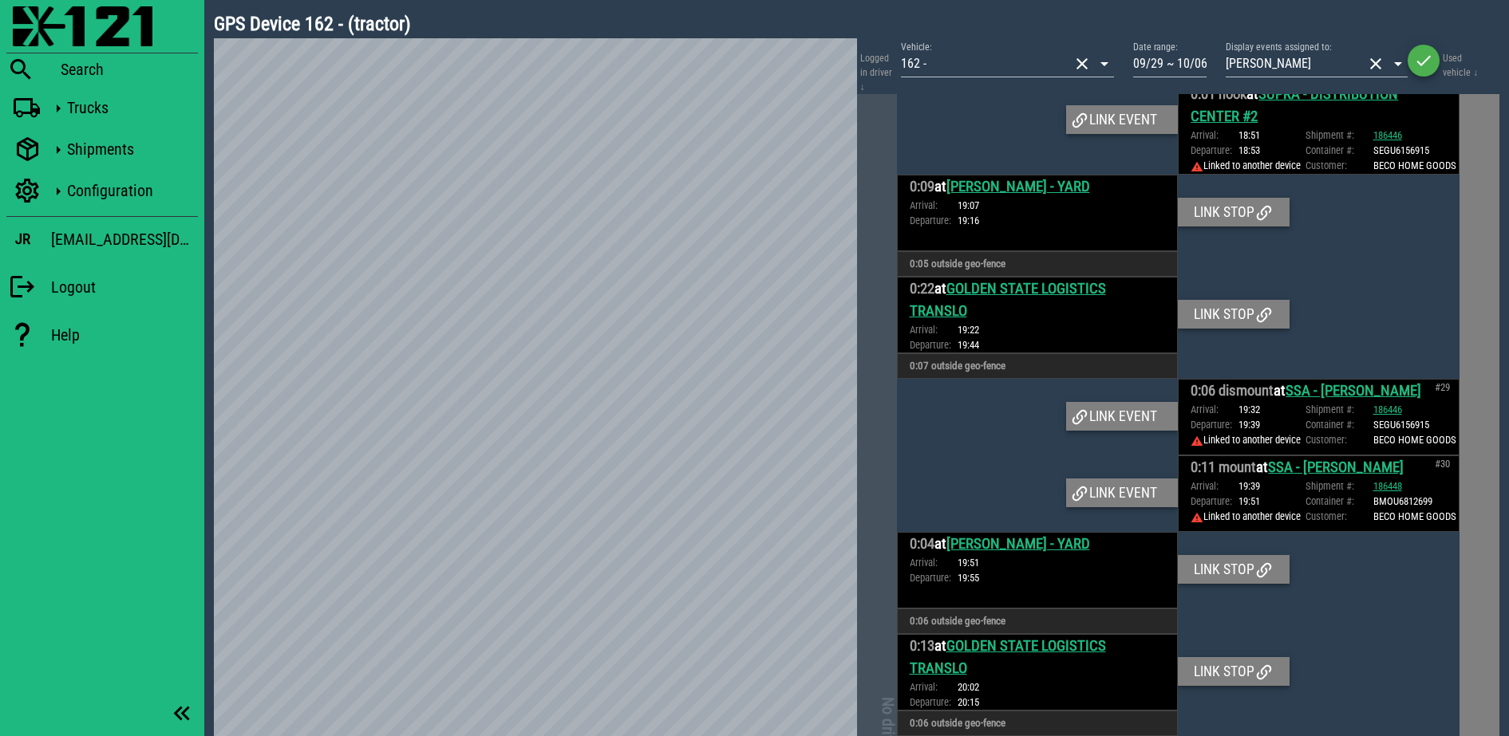
scroll to position [8995, 0]
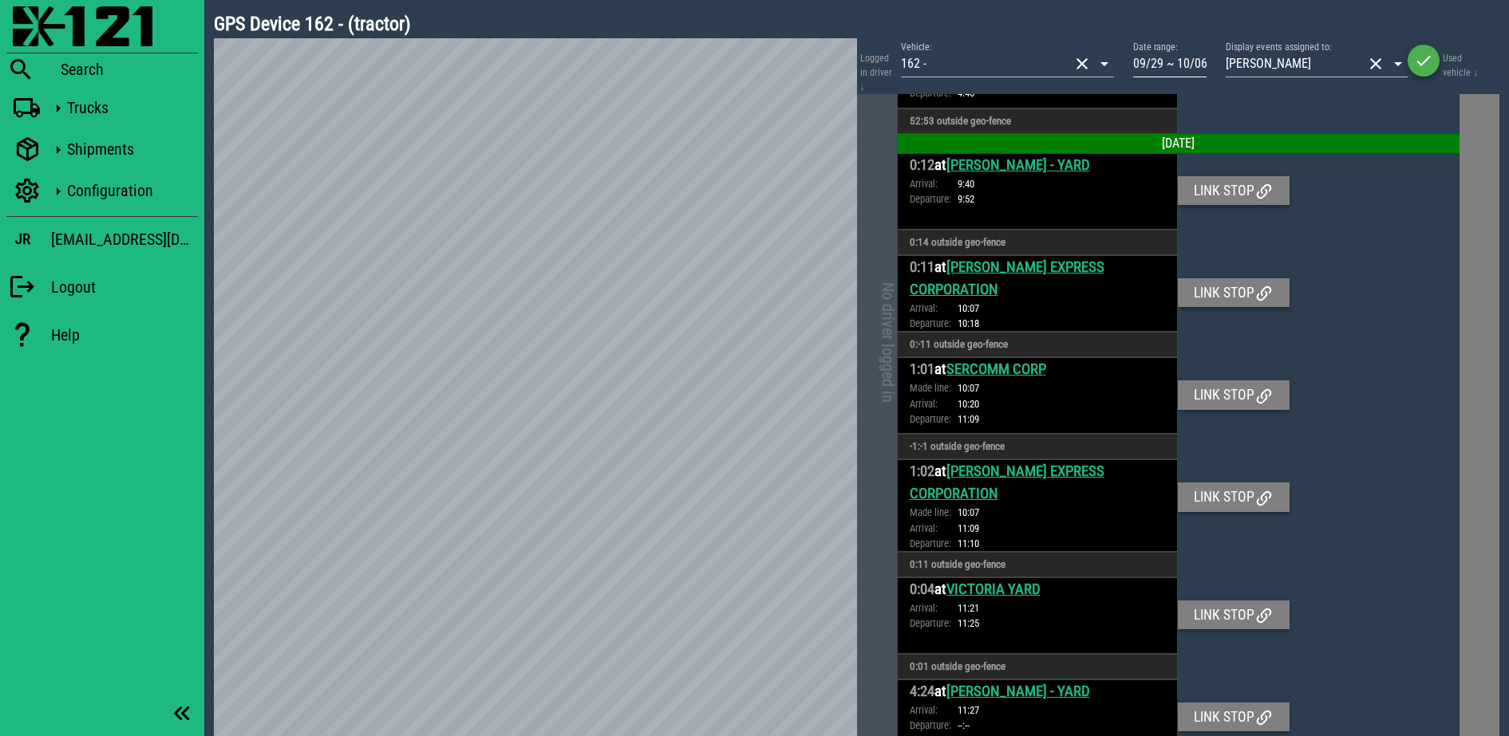
click at [1203, 67] on input "09/29 ~ 10/06" at bounding box center [1169, 64] width 73 height 26
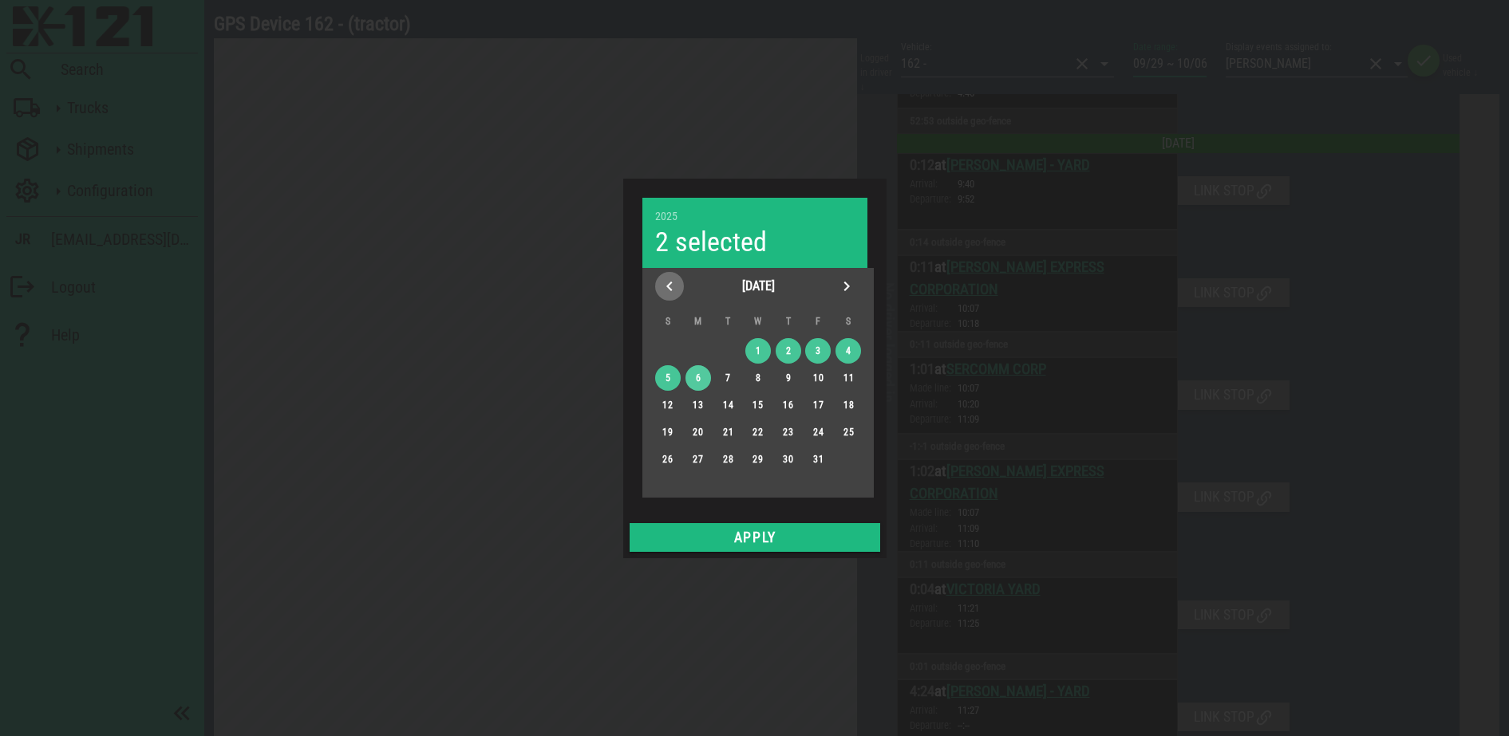
click at [661, 283] on icon "Previous month" at bounding box center [669, 286] width 19 height 19
click at [663, 458] on div "28" at bounding box center [667, 459] width 26 height 11
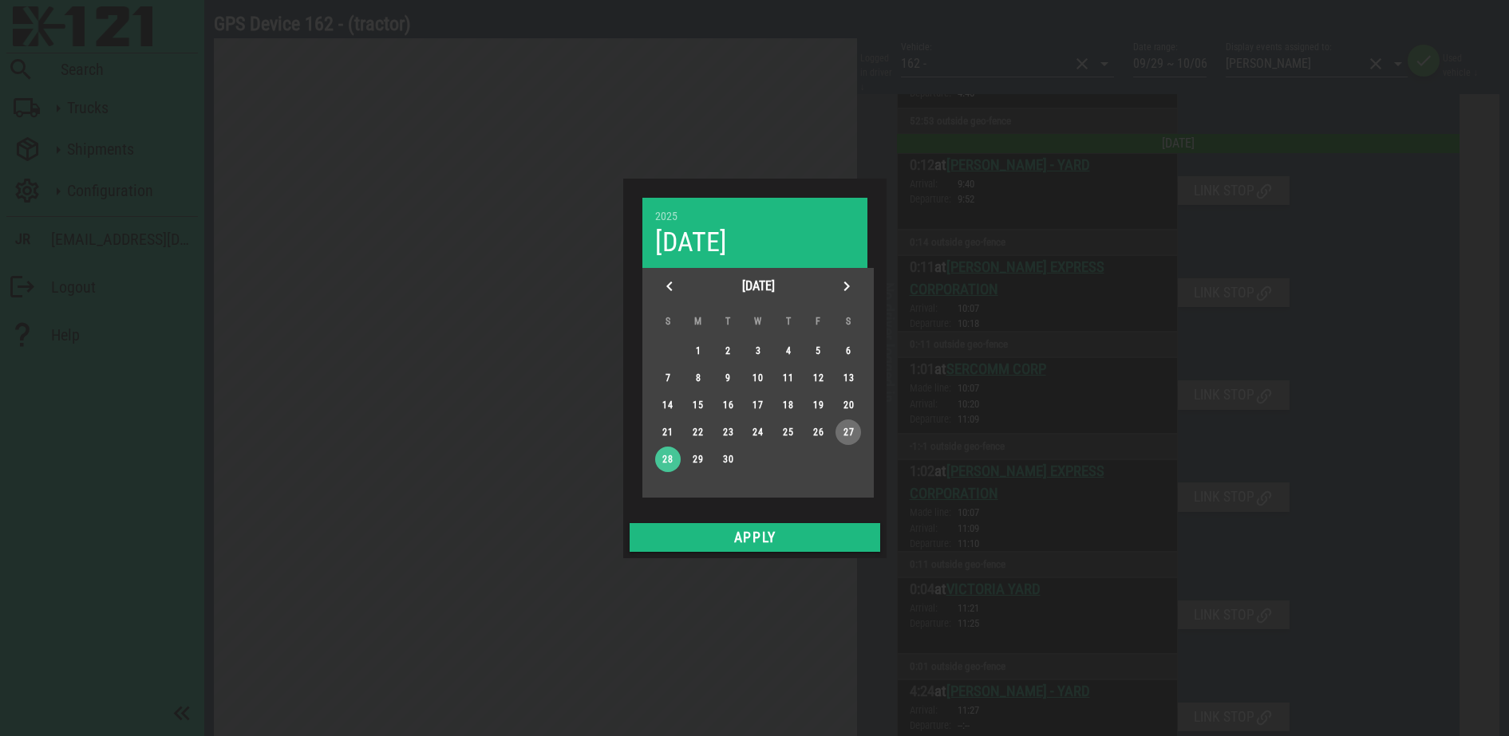
click at [846, 429] on div "27" at bounding box center [848, 432] width 26 height 11
click at [843, 432] on div "27" at bounding box center [848, 432] width 26 height 11
click at [850, 282] on icon "Next month" at bounding box center [846, 286] width 19 height 19
click at [815, 338] on button "3" at bounding box center [818, 351] width 26 height 26
click at [816, 345] on div "3" at bounding box center [818, 350] width 26 height 11
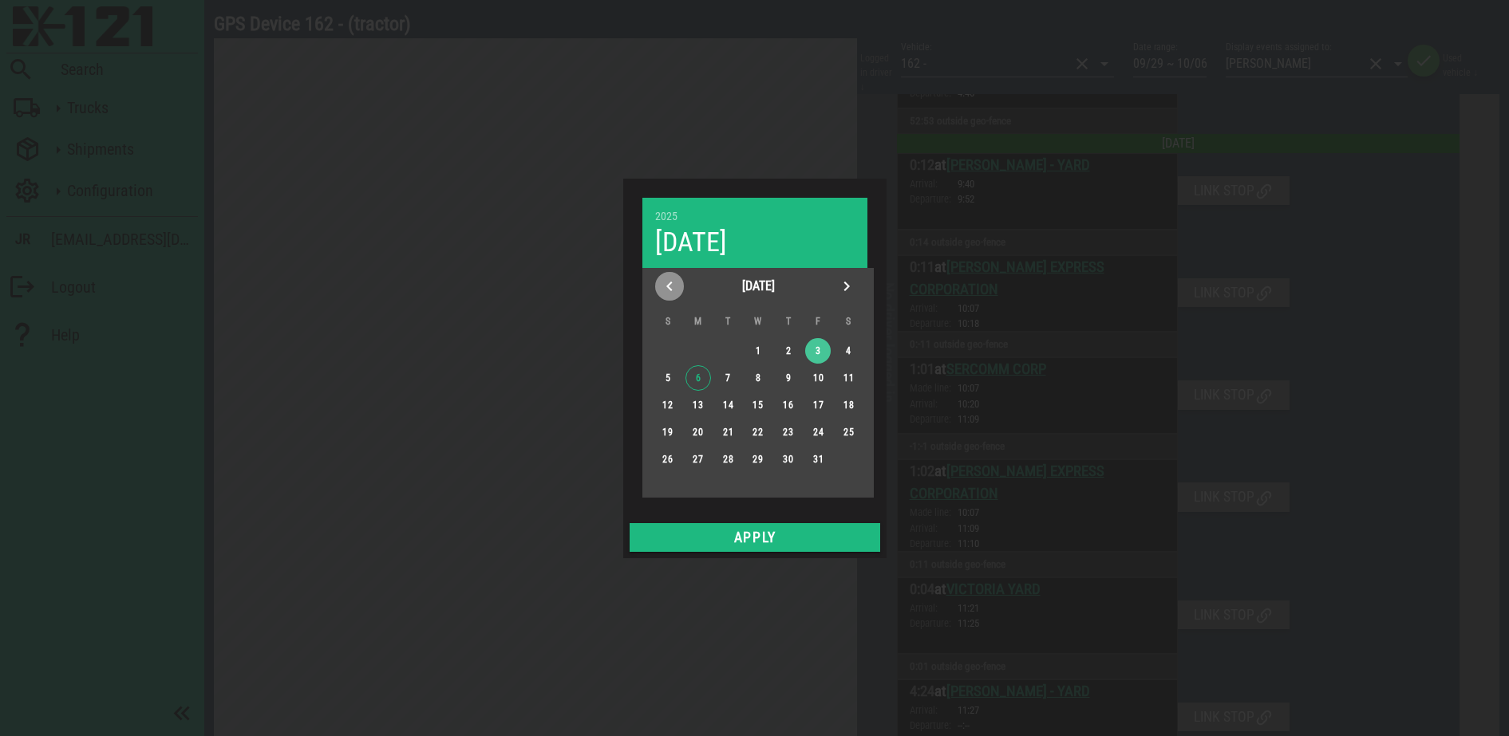
click at [678, 284] on icon "Previous month" at bounding box center [669, 286] width 19 height 19
click at [819, 431] on div "26" at bounding box center [818, 432] width 26 height 11
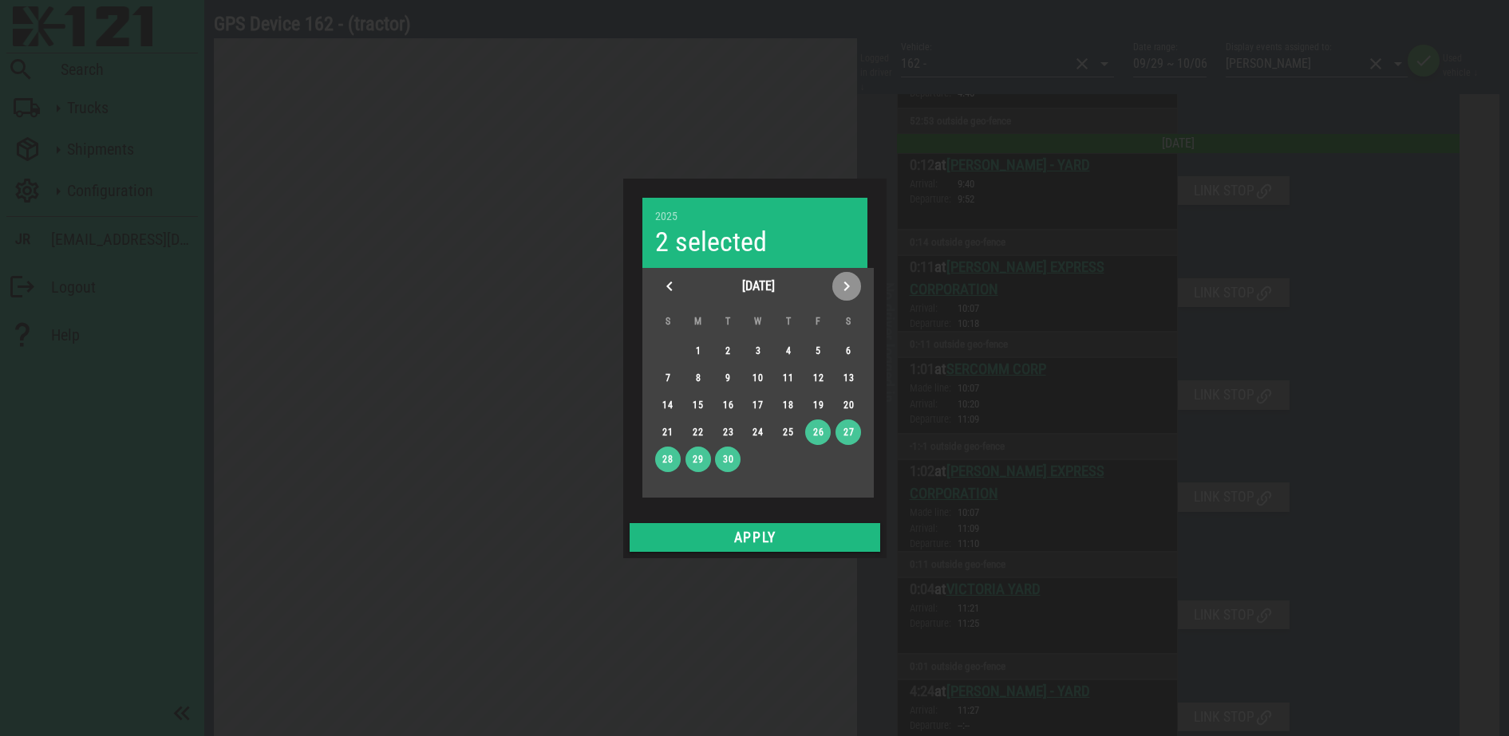
click at [855, 280] on icon "Next month" at bounding box center [846, 286] width 19 height 19
click at [660, 290] on icon "Previous month" at bounding box center [669, 286] width 19 height 19
click at [823, 431] on div "26" at bounding box center [818, 432] width 26 height 11
click at [846, 294] on icon "Next month" at bounding box center [846, 286] width 19 height 19
click at [794, 351] on div "2" at bounding box center [788, 350] width 26 height 11
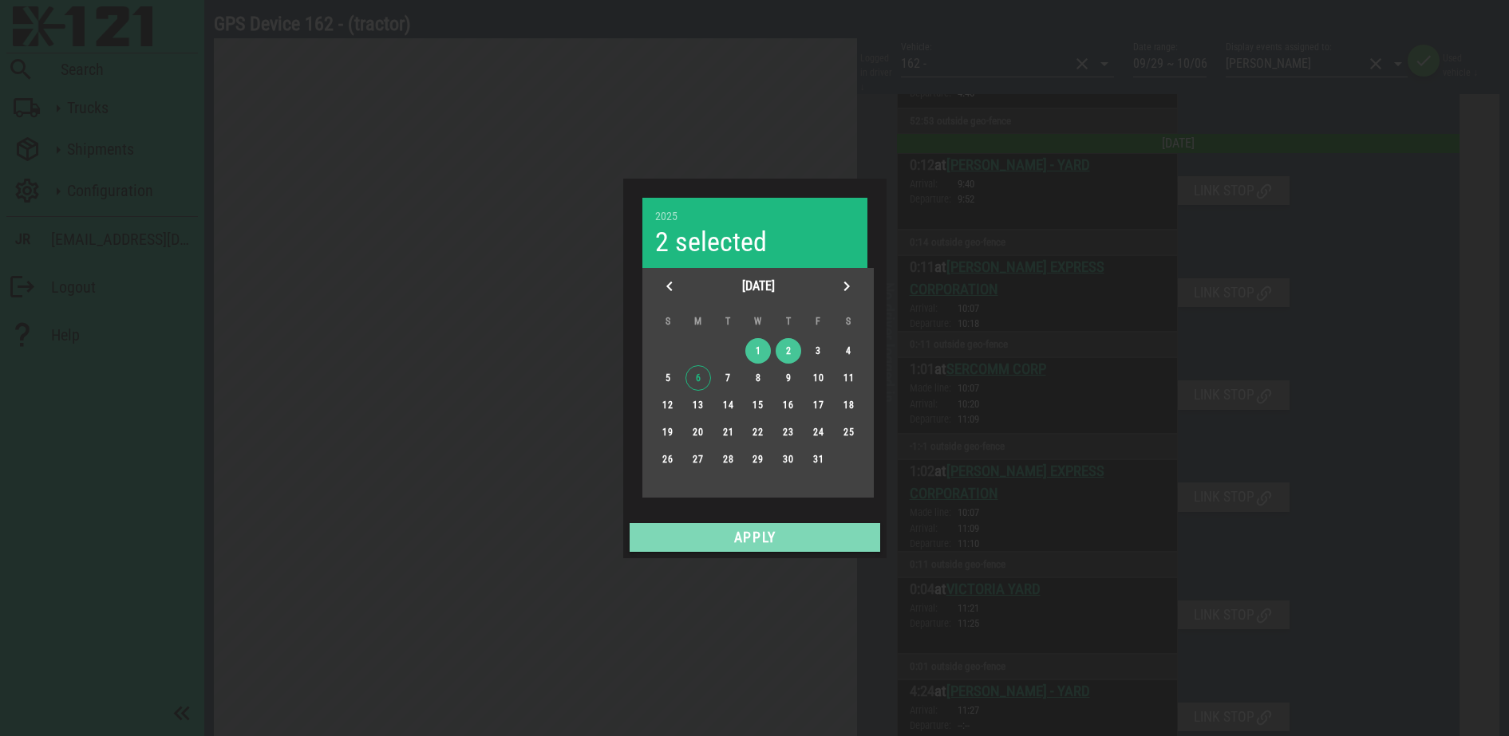
click at [787, 531] on span "Apply" at bounding box center [755, 538] width 238 height 16
type input "09/26 ~ 10/02"
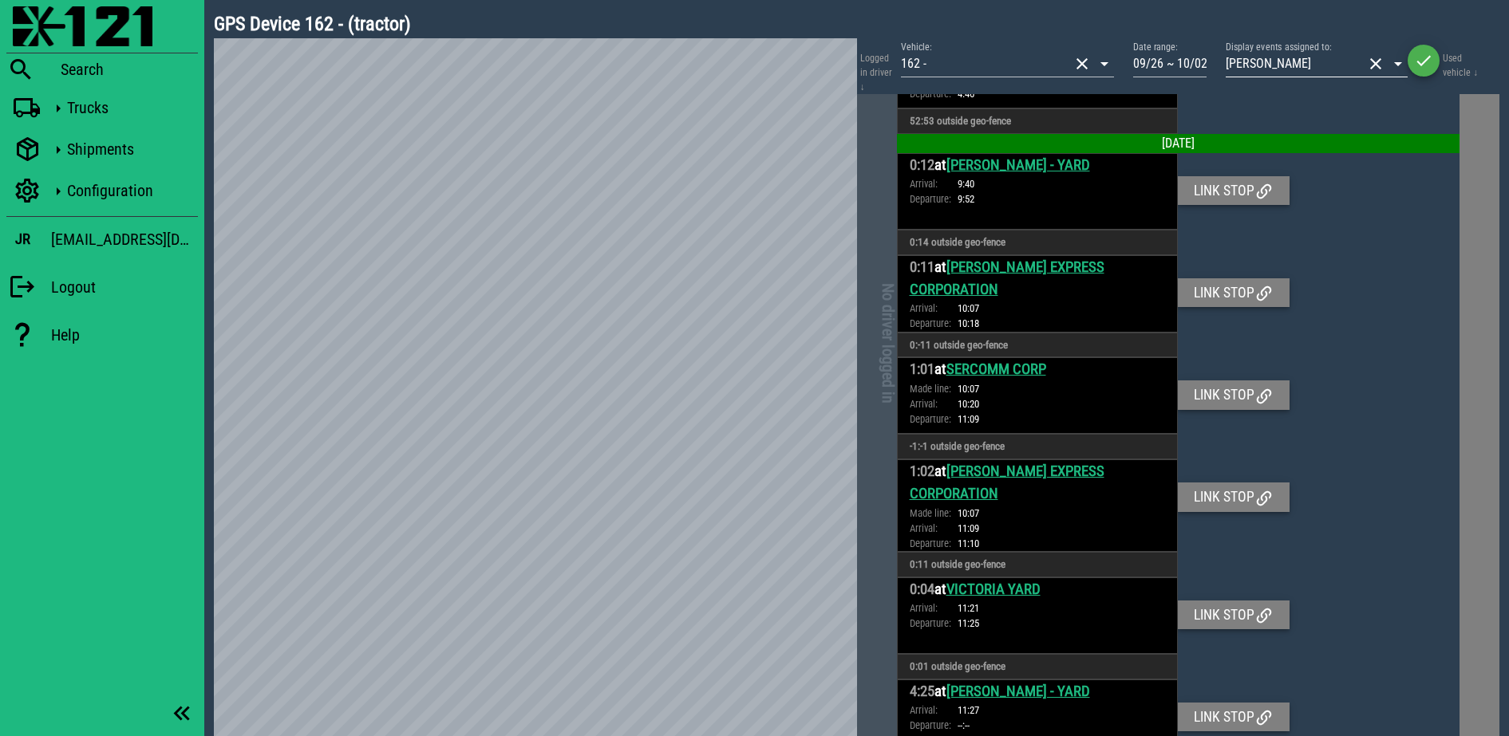
click at [1369, 66] on button "clear icon" at bounding box center [1375, 63] width 19 height 19
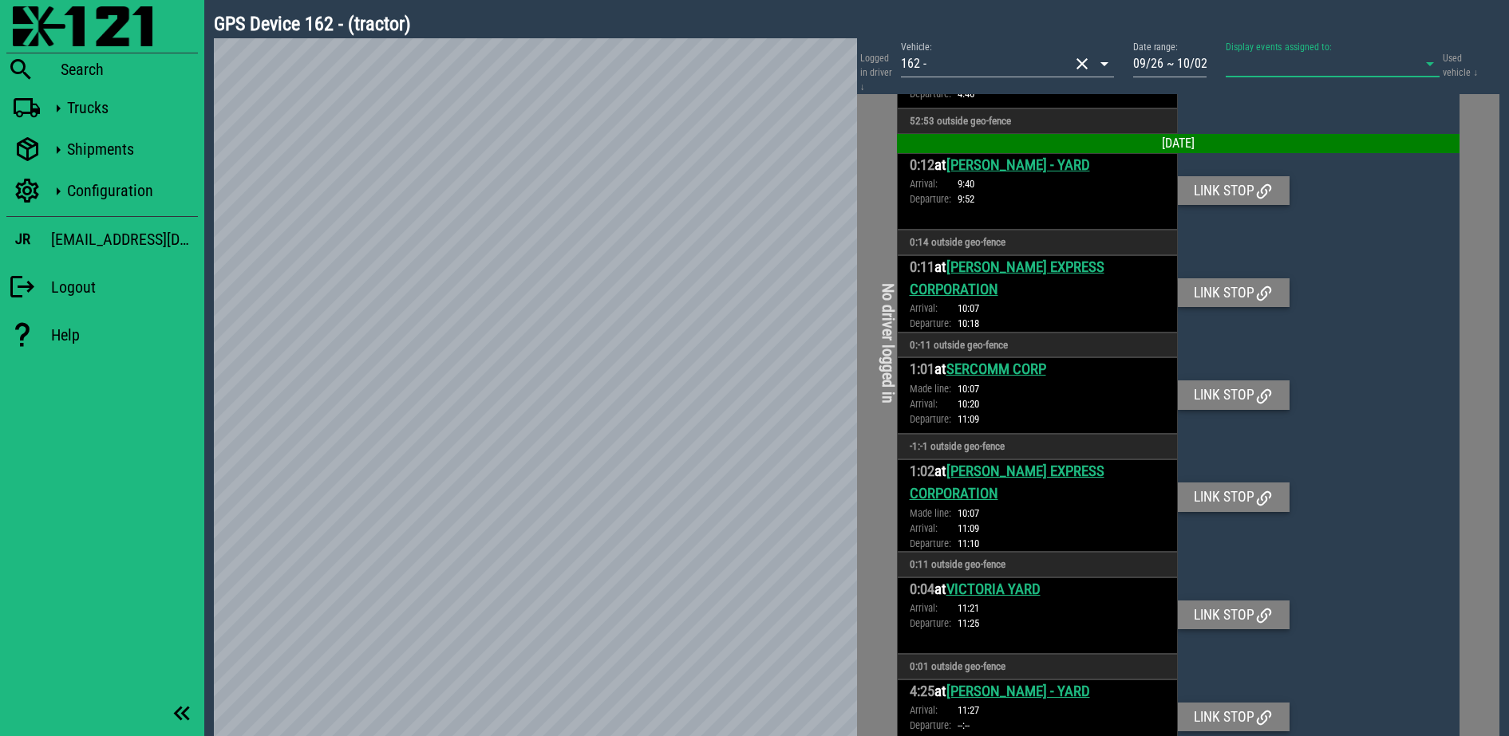
scroll to position [7655, 0]
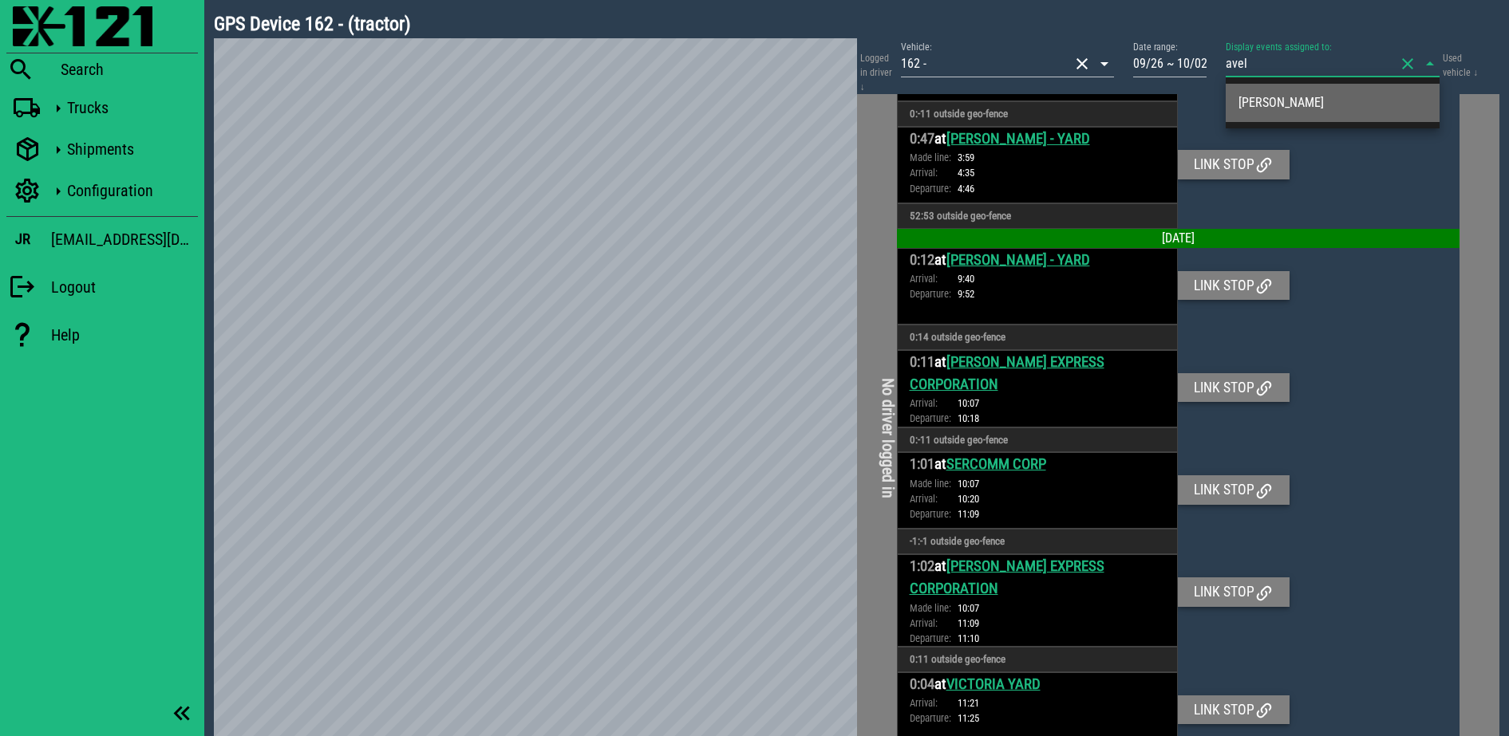
type input "avela"
click at [1345, 93] on div "[PERSON_NAME]" at bounding box center [1332, 102] width 188 height 34
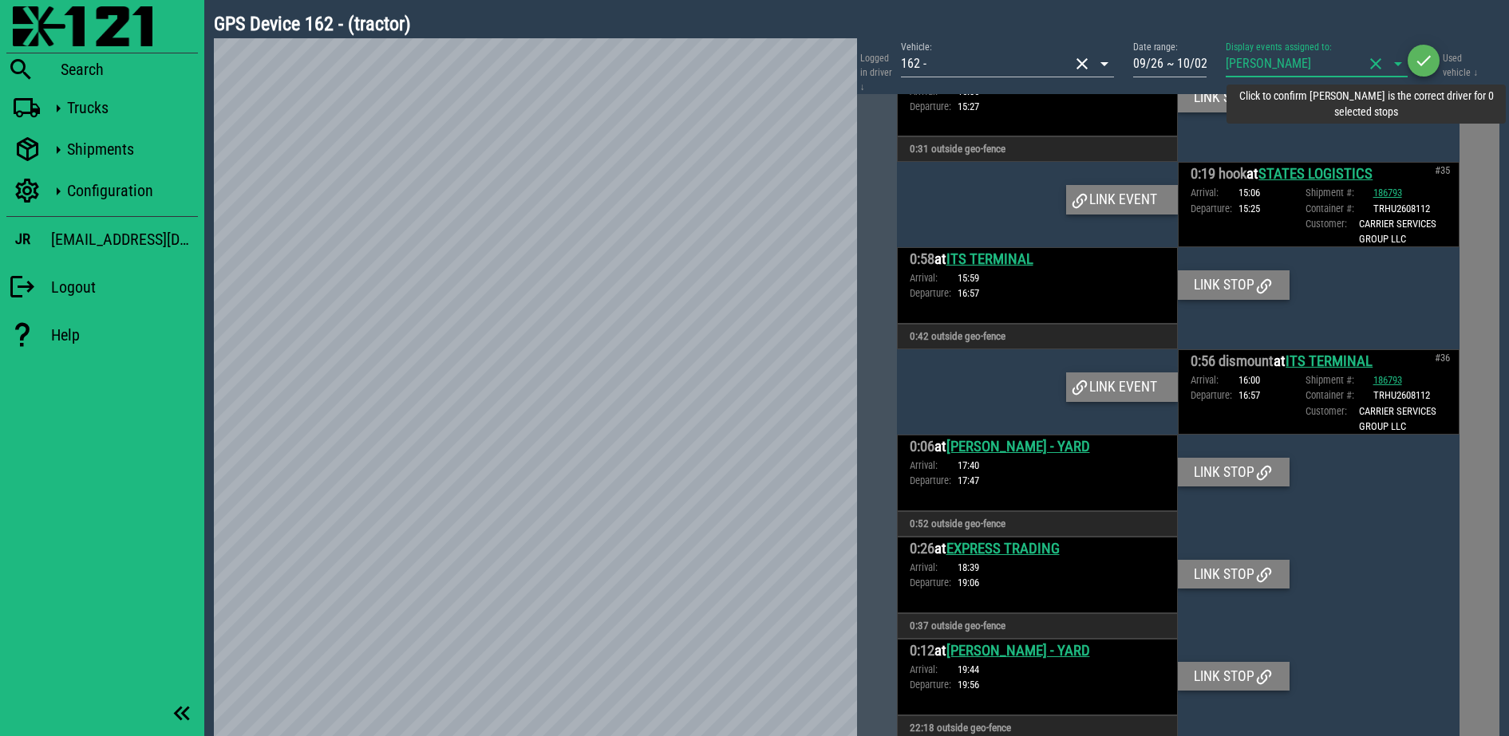
scroll to position [9614, 0]
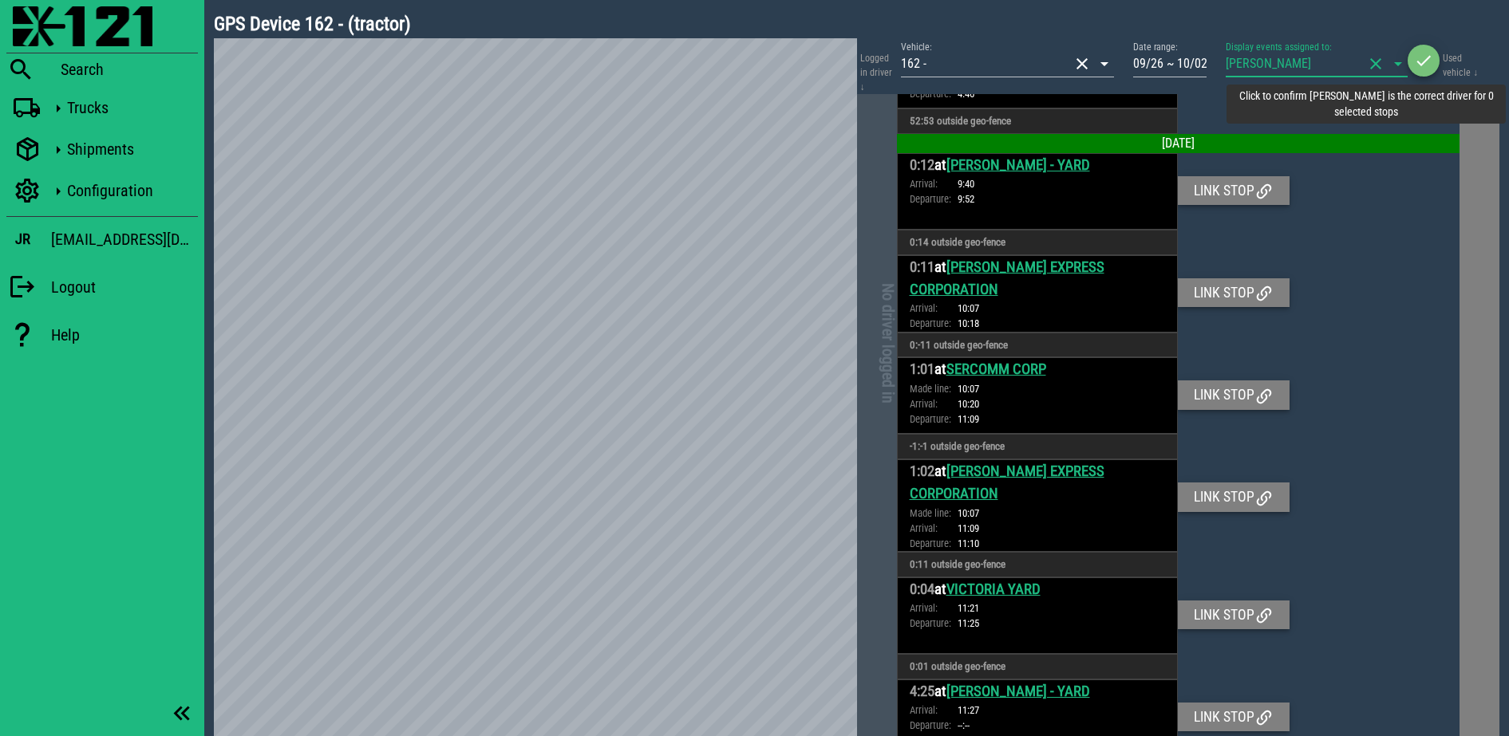
click at [1421, 73] on button "button" at bounding box center [1423, 61] width 32 height 32
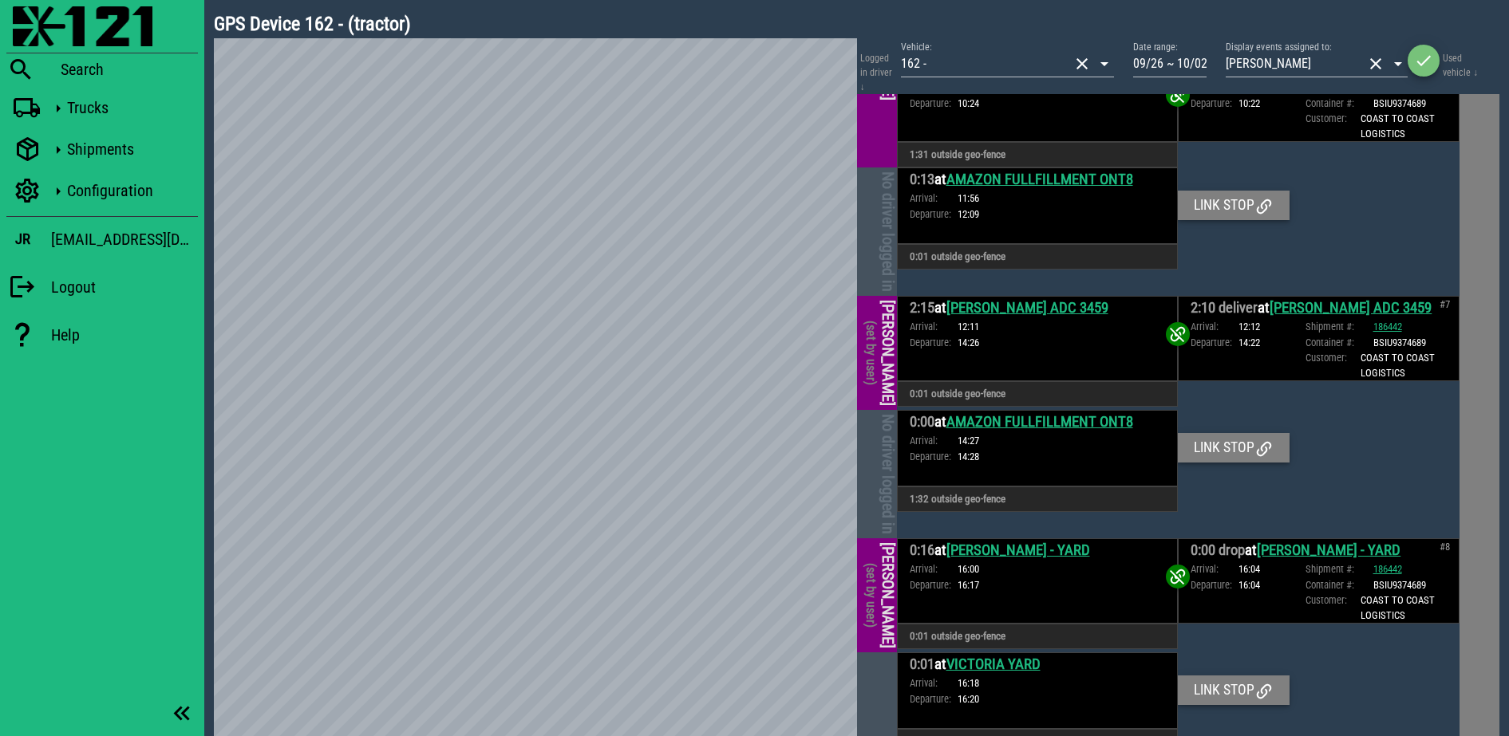
scroll to position [1237, 0]
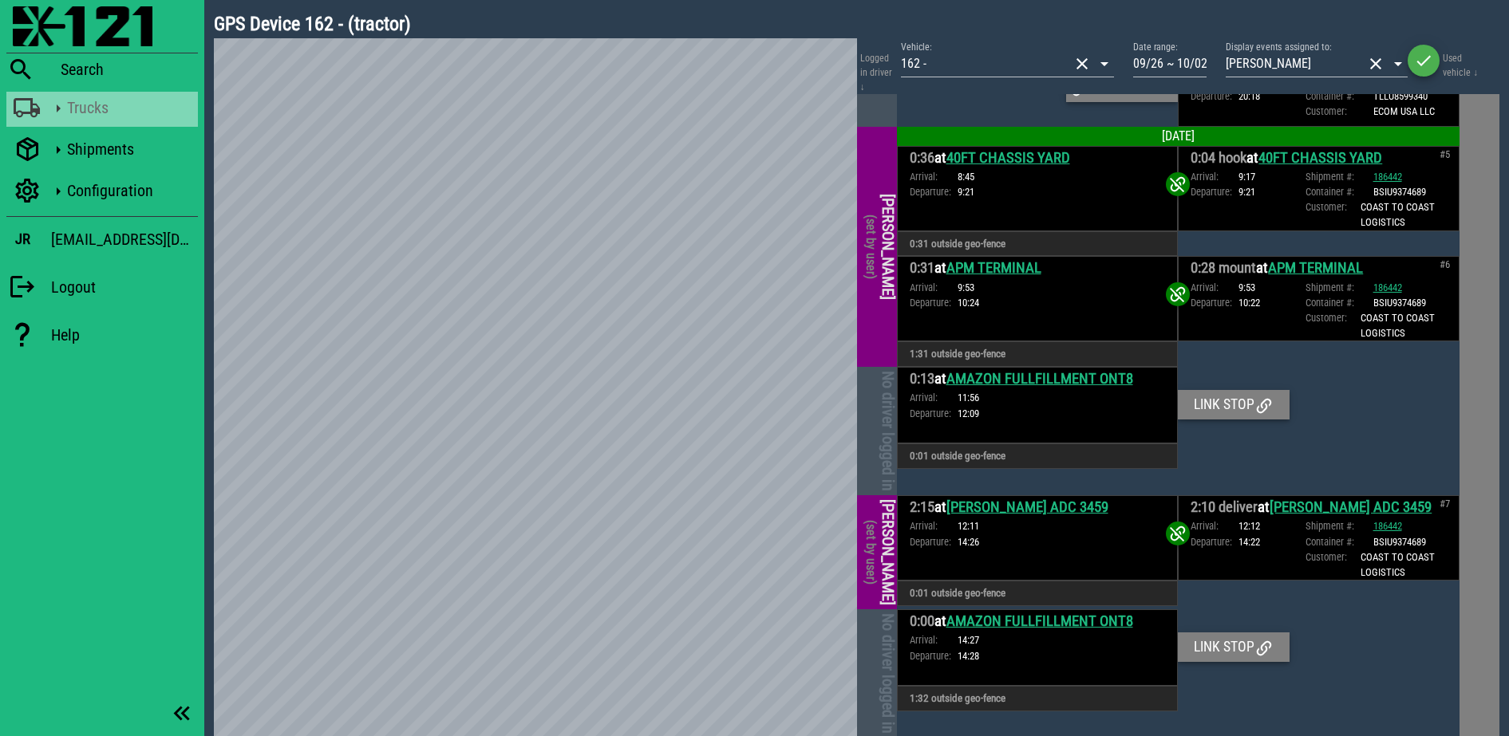
click at [66, 107] on icon at bounding box center [58, 108] width 21 height 21
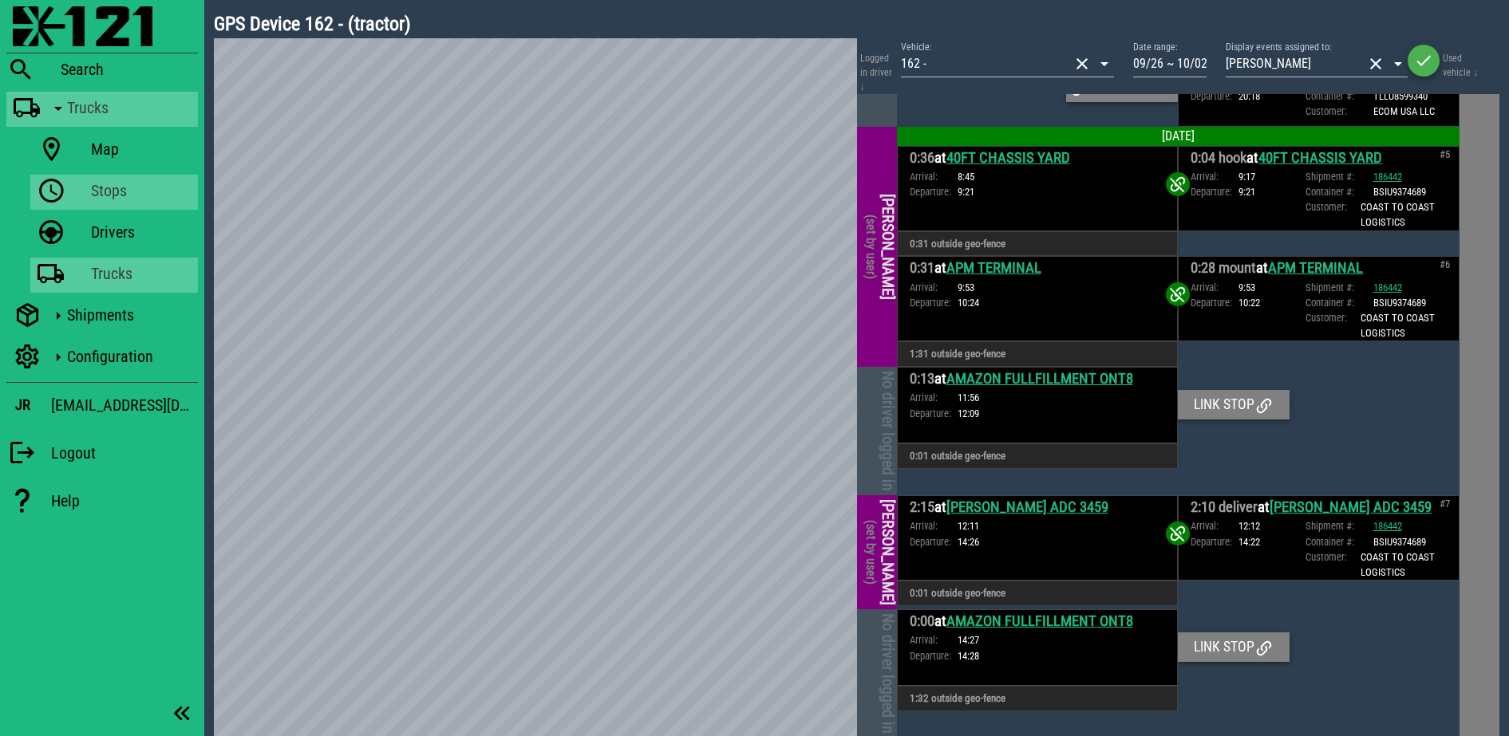
click at [117, 188] on div "Stops" at bounding box center [141, 190] width 101 height 19
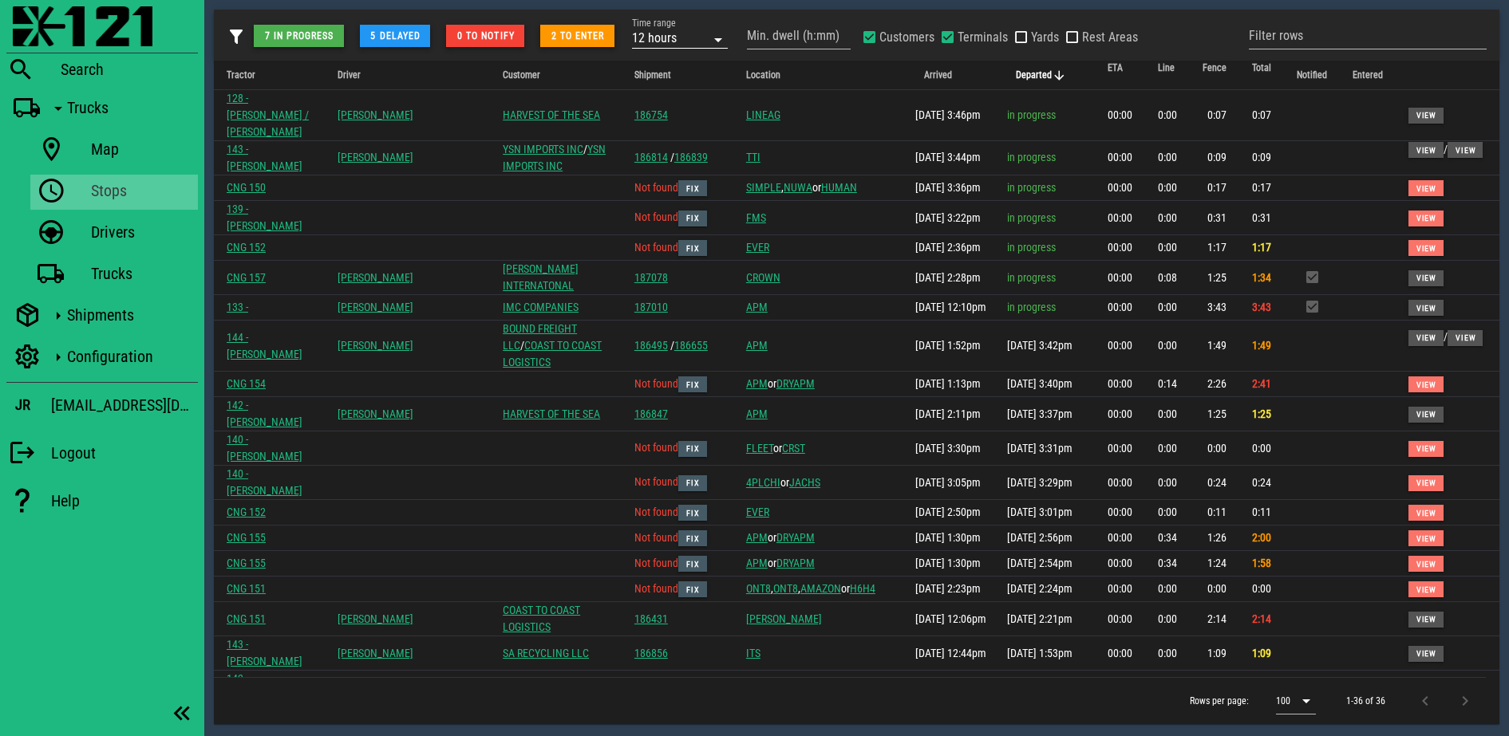
click at [668, 41] on div "12 hours" at bounding box center [654, 38] width 45 height 14
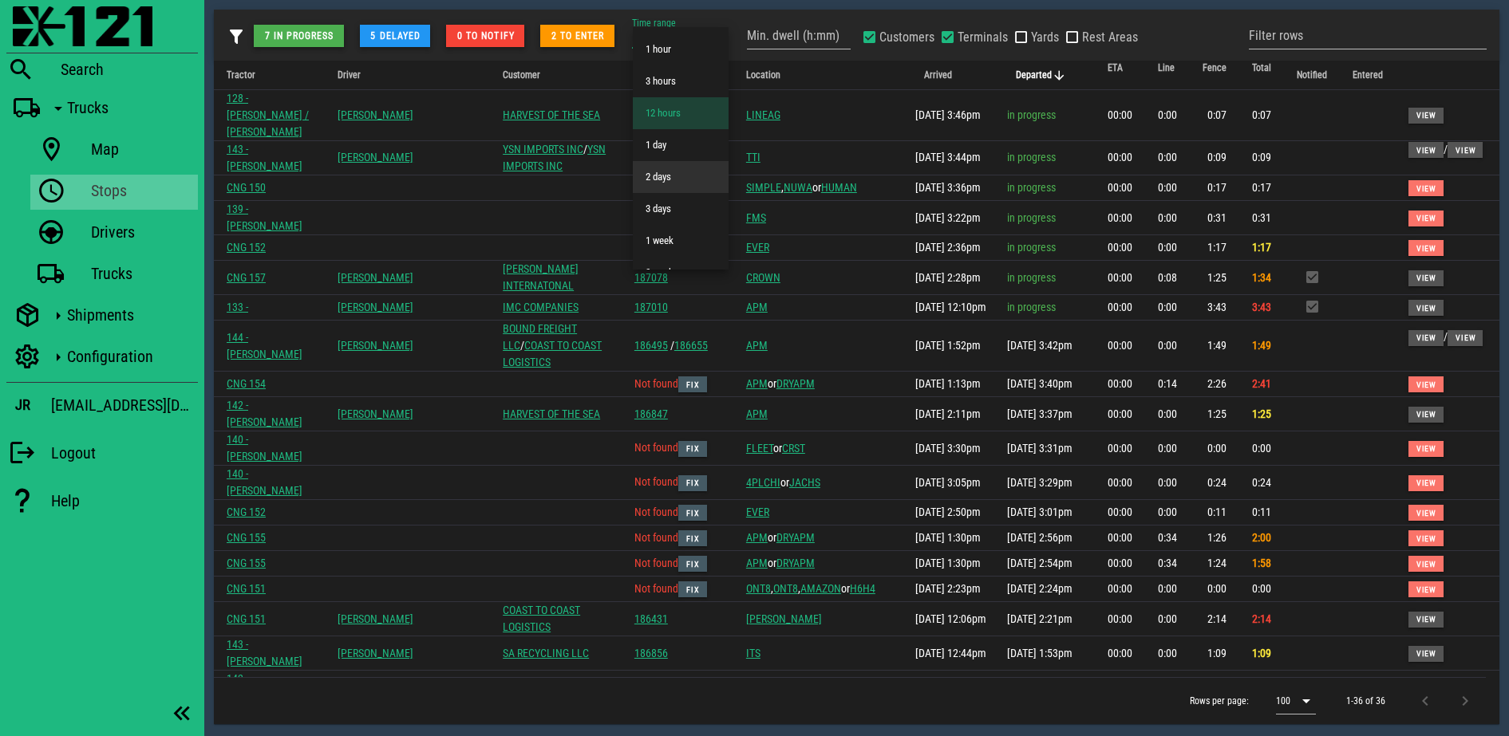
scroll to position [57, 0]
click at [652, 181] on div "1 week" at bounding box center [680, 183] width 70 height 13
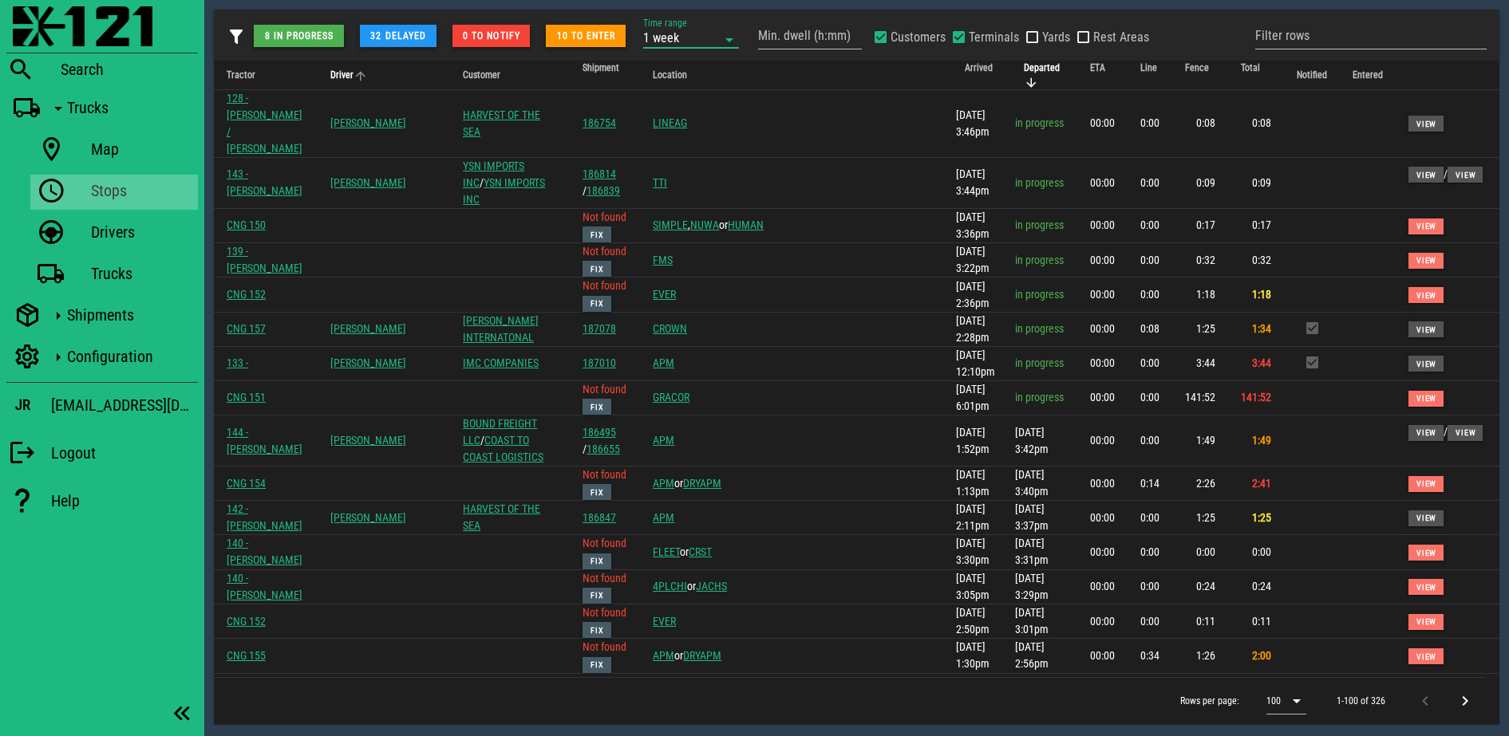
click at [379, 84] on th "Driver" at bounding box center [368, 76] width 101 height 30
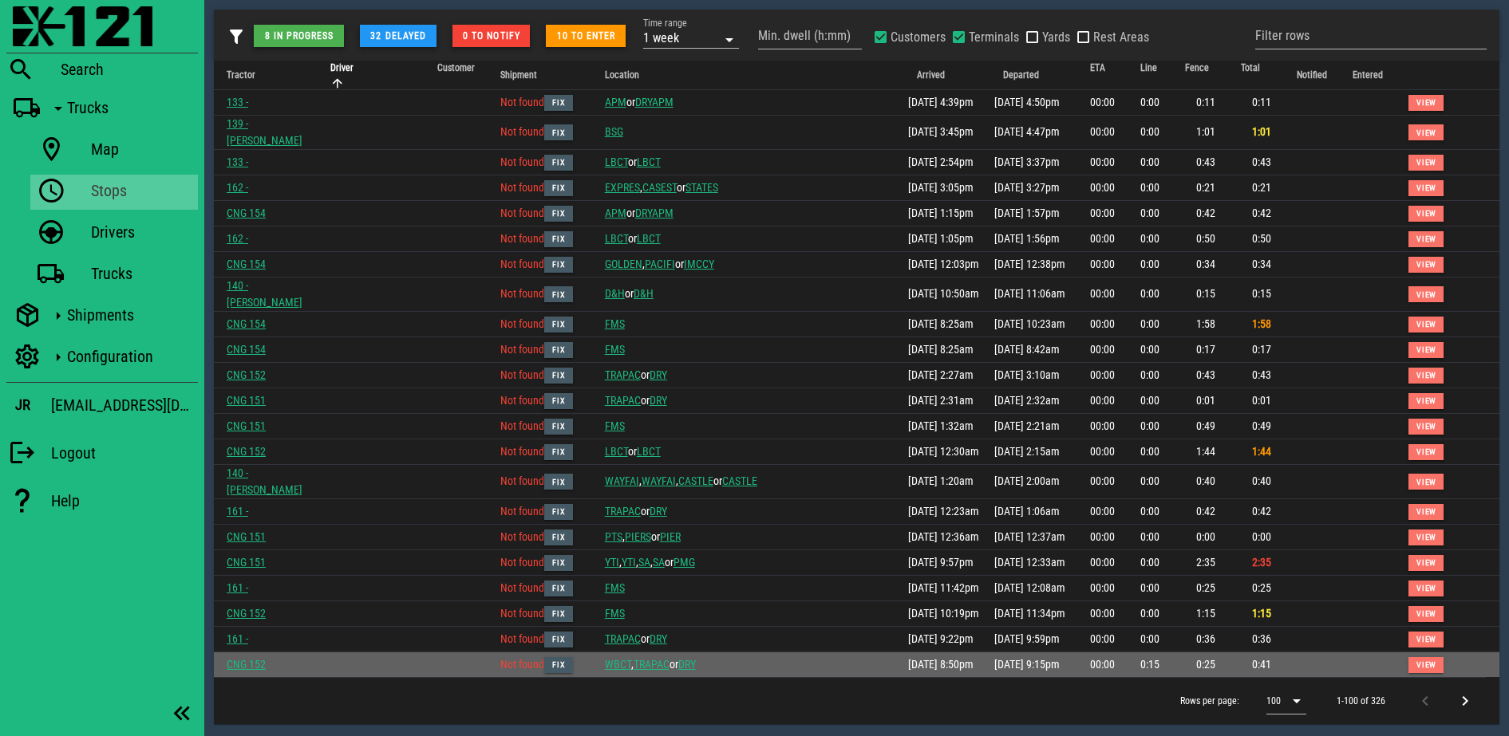
scroll to position [2052, 0]
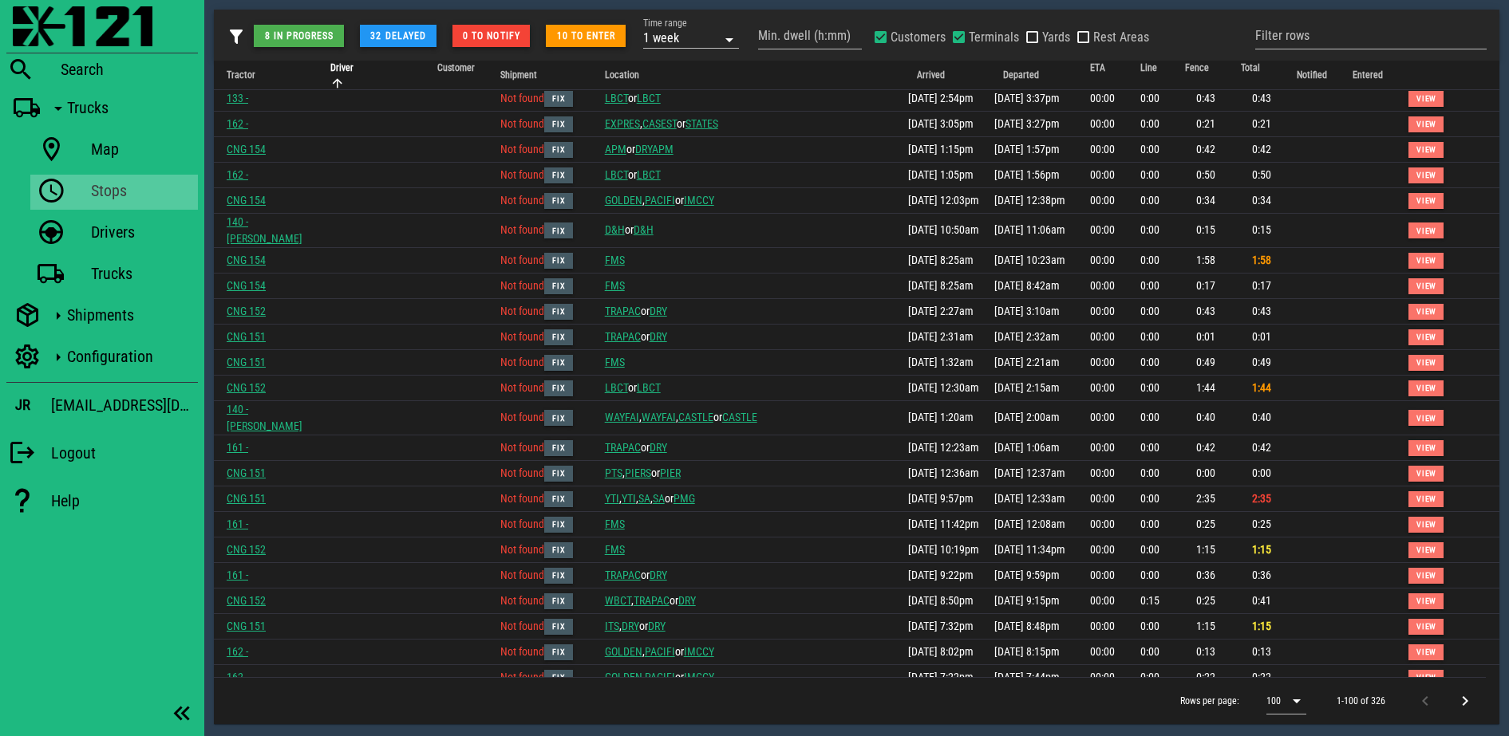
click at [1317, 701] on div "Rows per page: 100 1-100 of 326" at bounding box center [850, 700] width 1272 height 47
click at [1292, 705] on icon at bounding box center [1296, 701] width 19 height 19
click at [1280, 716] on div "500" at bounding box center [1289, 701] width 19 height 34
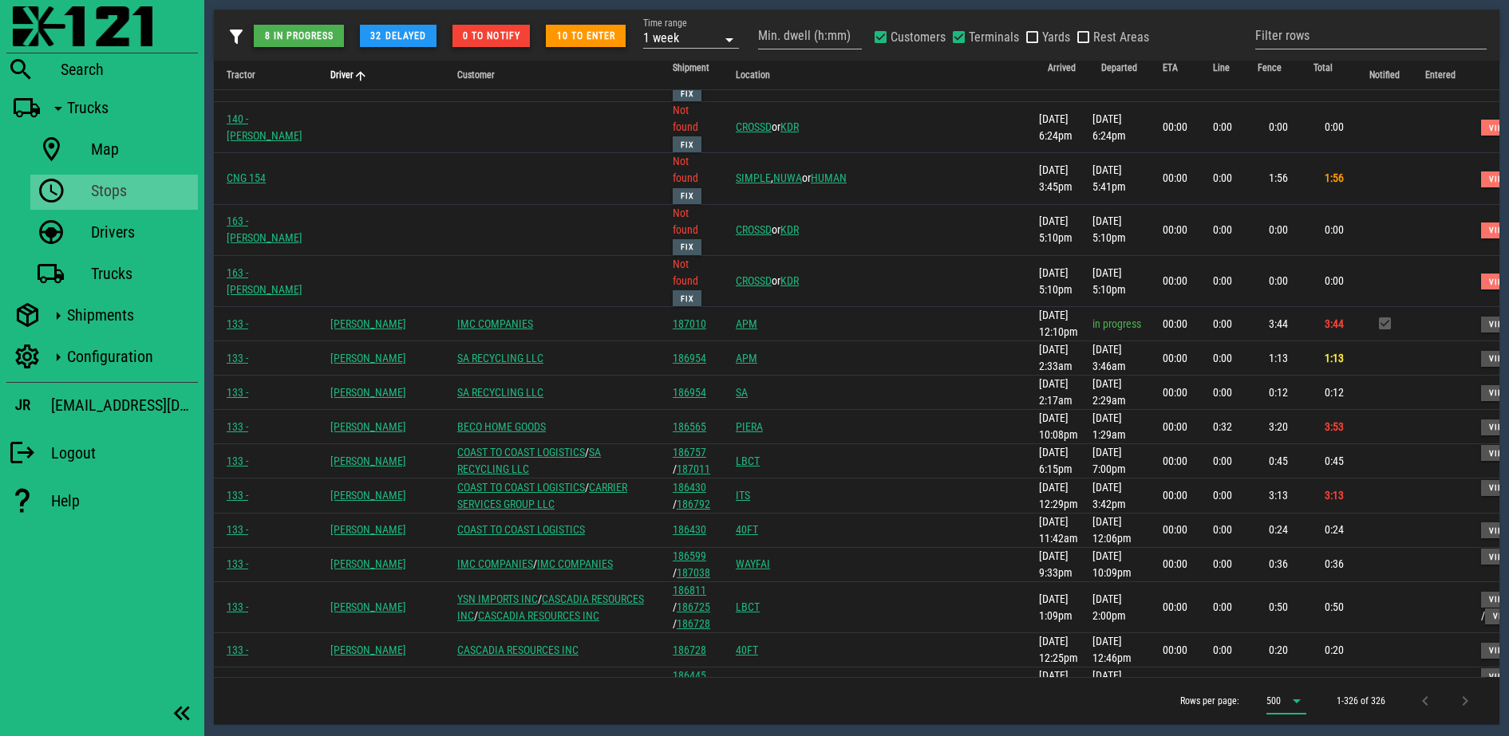
scroll to position [9332, 0]
